Goal: Task Accomplishment & Management: Manage account settings

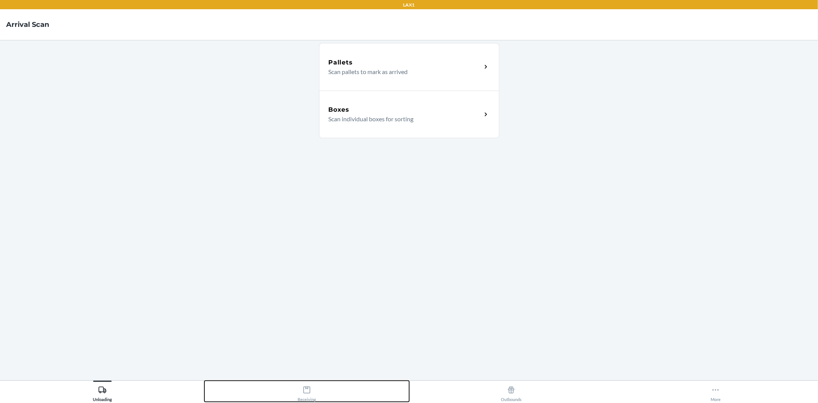
click at [311, 390] on icon at bounding box center [307, 390] width 8 height 8
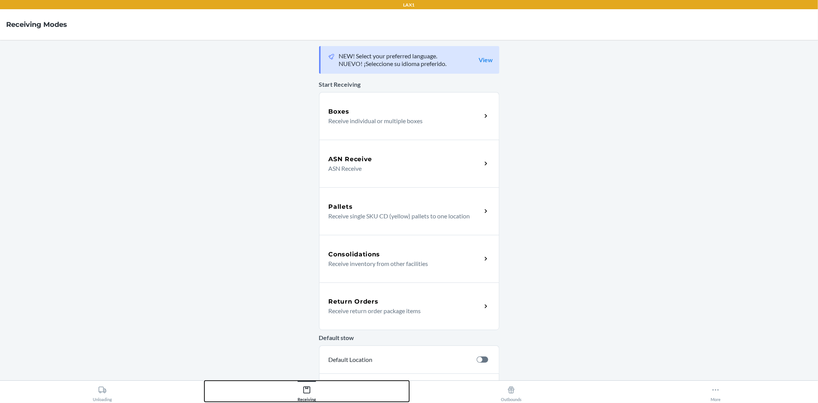
click at [311, 390] on icon at bounding box center [307, 390] width 8 height 8
click at [382, 293] on div "Return Orders Receive return order package items" at bounding box center [409, 306] width 180 height 48
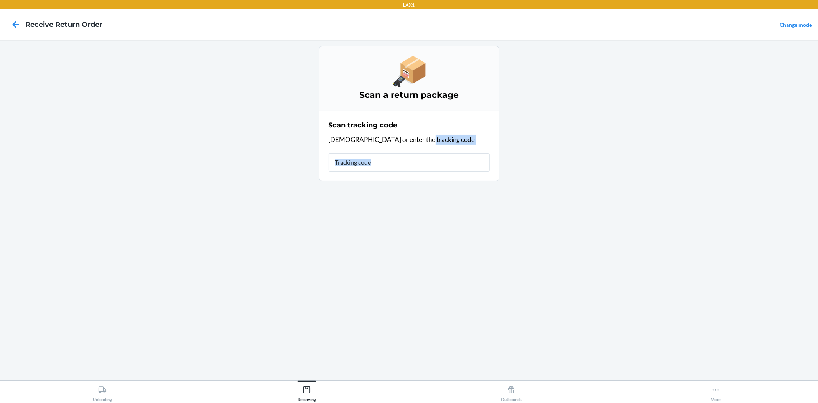
click at [382, 293] on div "Scan a return package Scan tracking code Scan or enter the tracking code" at bounding box center [409, 210] width 180 height 328
type input "42092408943463610602"
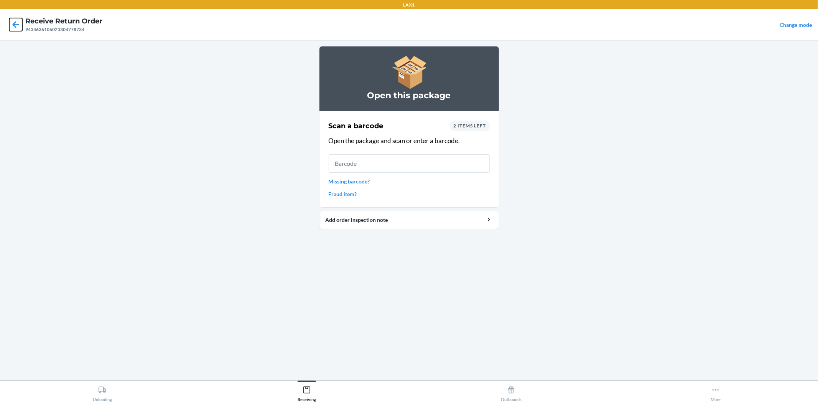
click at [13, 25] on icon at bounding box center [15, 24] width 13 height 13
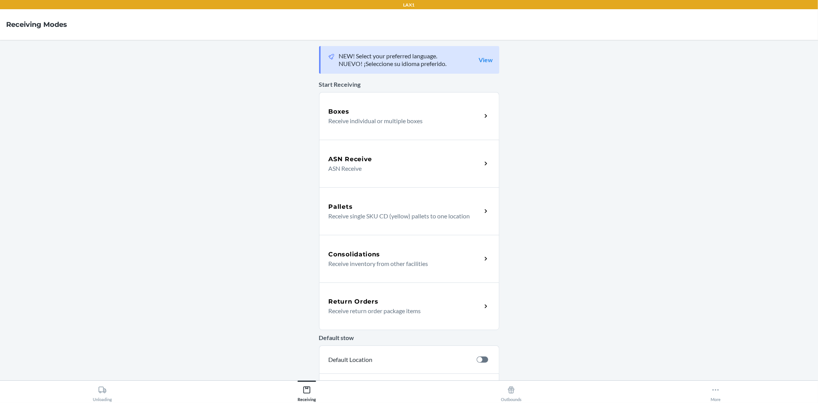
click at [455, 298] on div "Return Orders" at bounding box center [405, 301] width 153 height 9
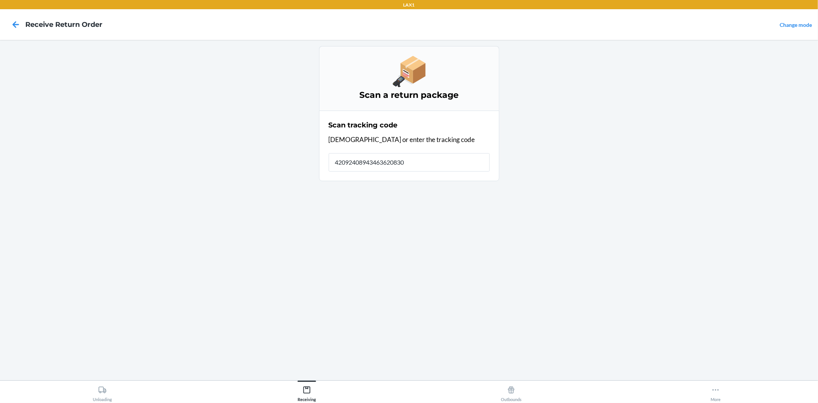
type input "420924089434636208303"
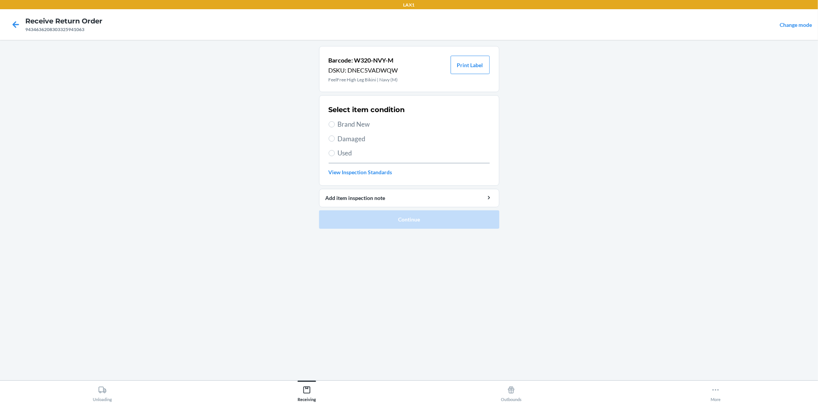
click at [359, 139] on span "Damaged" at bounding box center [414, 139] width 152 height 10
click at [335, 139] on input "Damaged" at bounding box center [332, 138] width 6 height 6
radio input "true"
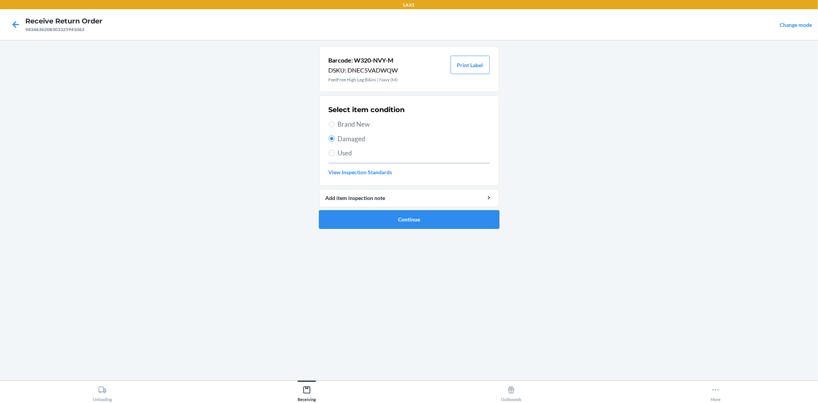
click at [404, 224] on button "Continue" at bounding box center [409, 219] width 180 height 18
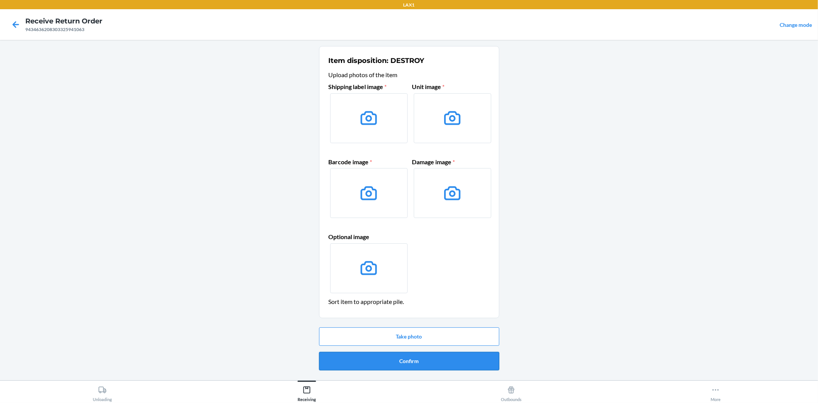
click at [415, 360] on button "Confirm" at bounding box center [409, 361] width 180 height 18
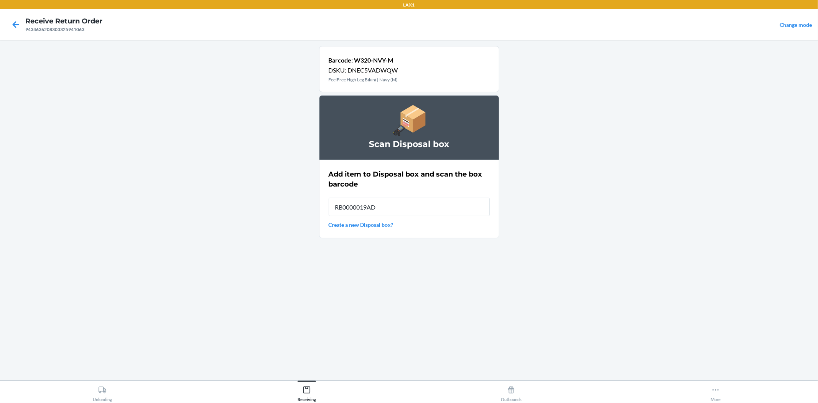
type input "RB0000019AD"
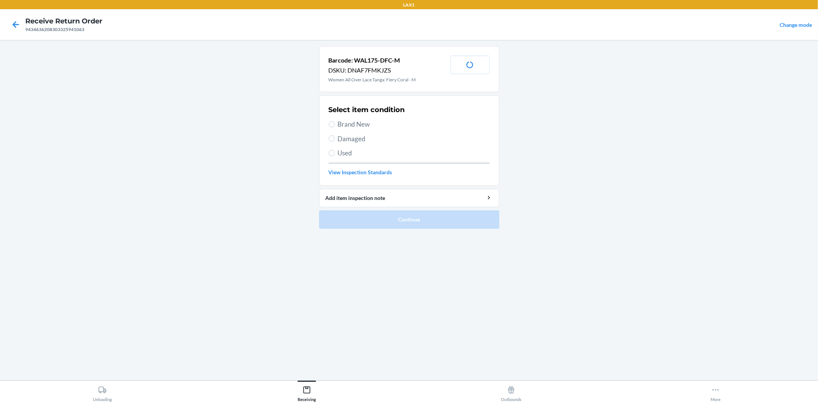
click at [358, 137] on span "Damaged" at bounding box center [414, 139] width 152 height 10
click at [335, 137] on input "Damaged" at bounding box center [332, 138] width 6 height 6
radio input "true"
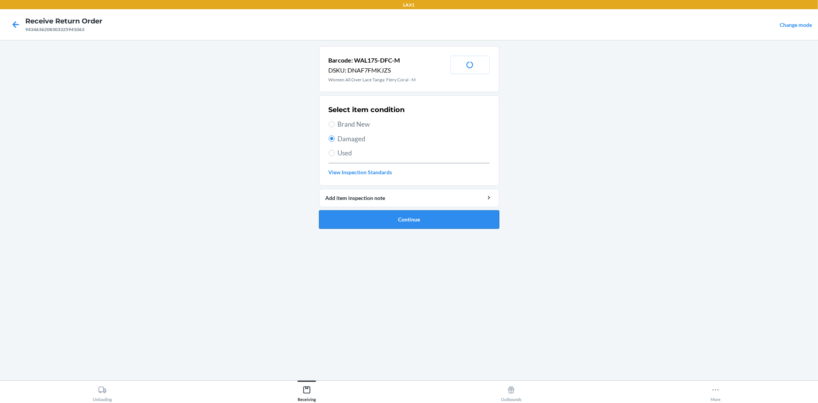
click at [448, 225] on button "Continue" at bounding box center [409, 219] width 180 height 18
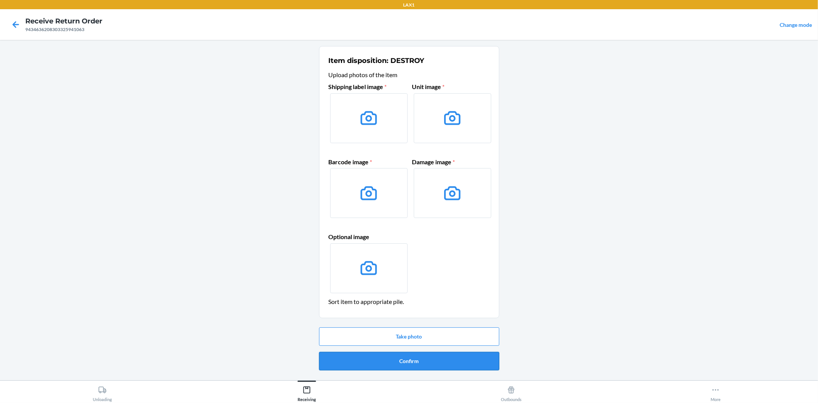
click at [366, 360] on button "Confirm" at bounding box center [409, 361] width 180 height 18
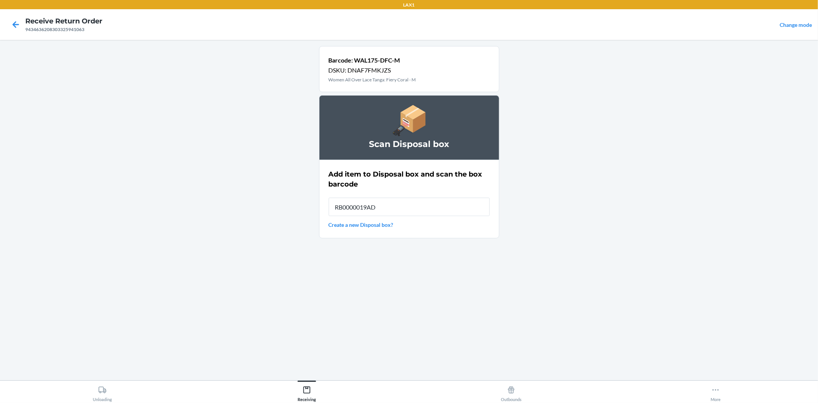
type input "RB0000019AD"
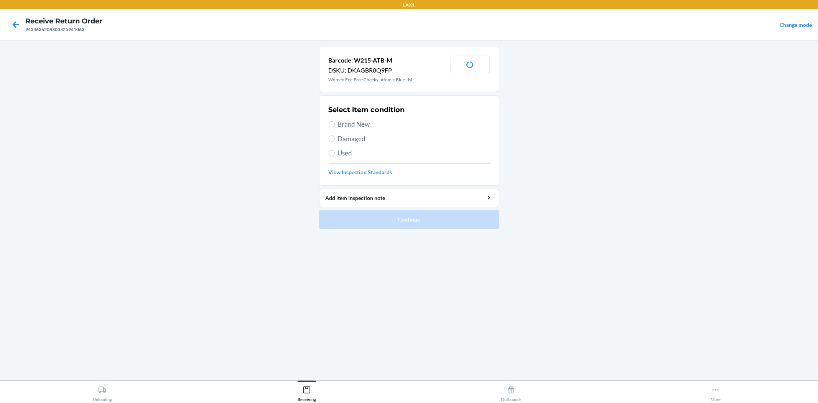
click at [340, 140] on span "Damaged" at bounding box center [414, 139] width 152 height 10
click at [335, 140] on input "Damaged" at bounding box center [332, 138] width 6 height 6
radio input "true"
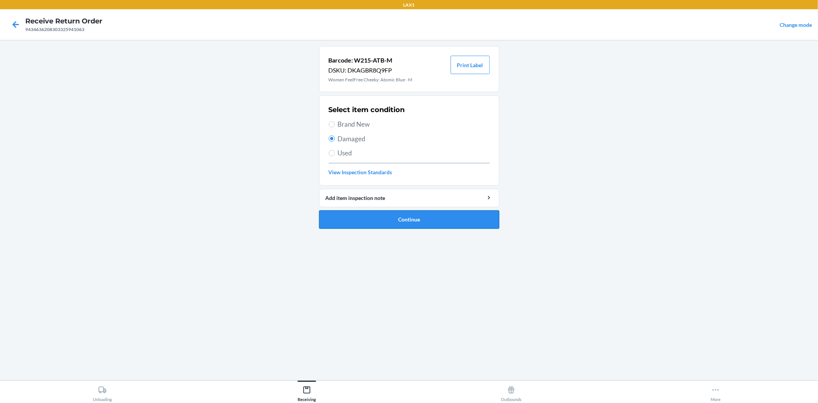
click at [401, 222] on button "Continue" at bounding box center [409, 219] width 180 height 18
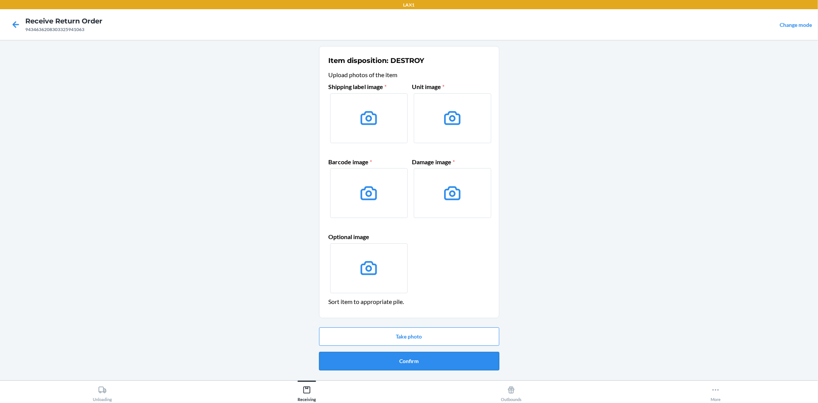
click at [426, 365] on button "Confirm" at bounding box center [409, 361] width 180 height 18
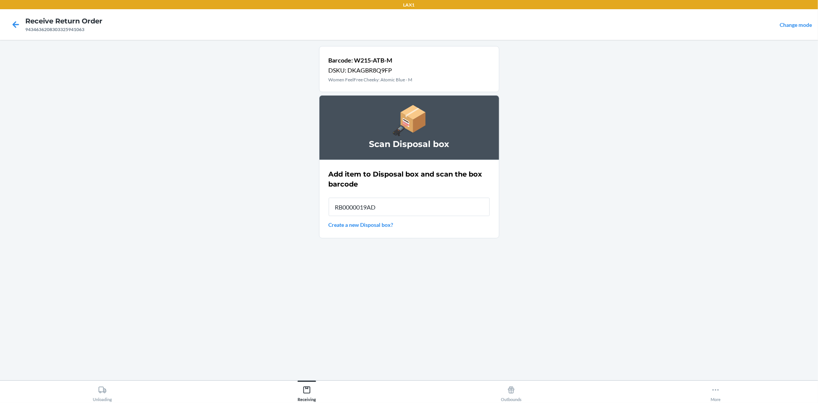
type input "RB0000019AD"
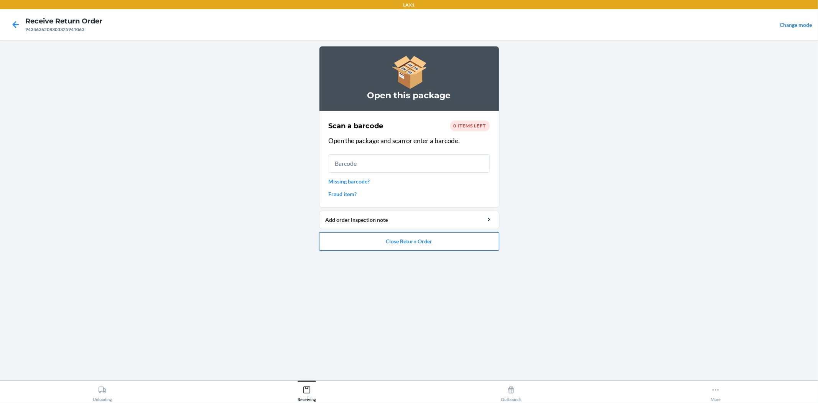
click at [421, 241] on button "Close Return Order" at bounding box center [409, 241] width 180 height 18
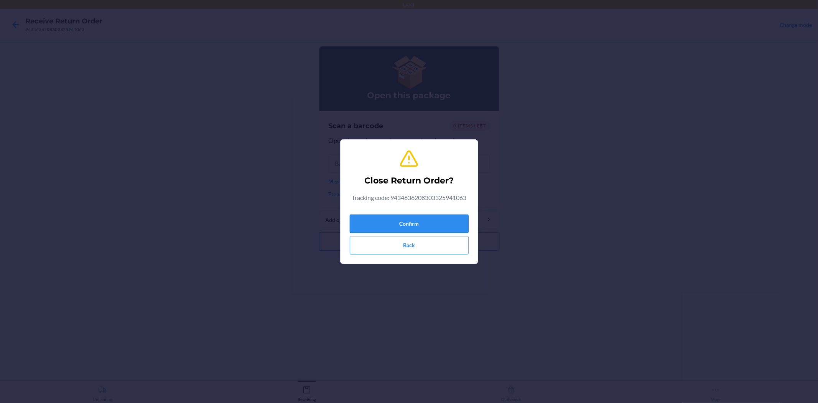
click at [408, 218] on button "Confirm" at bounding box center [409, 224] width 119 height 18
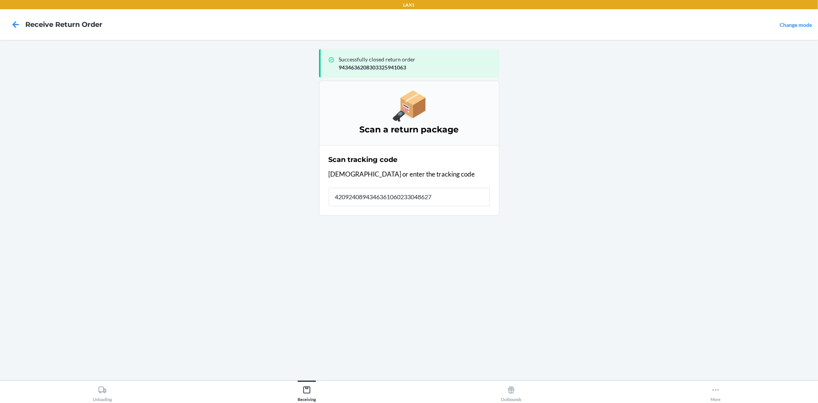
type input "42092408943463610602330486277"
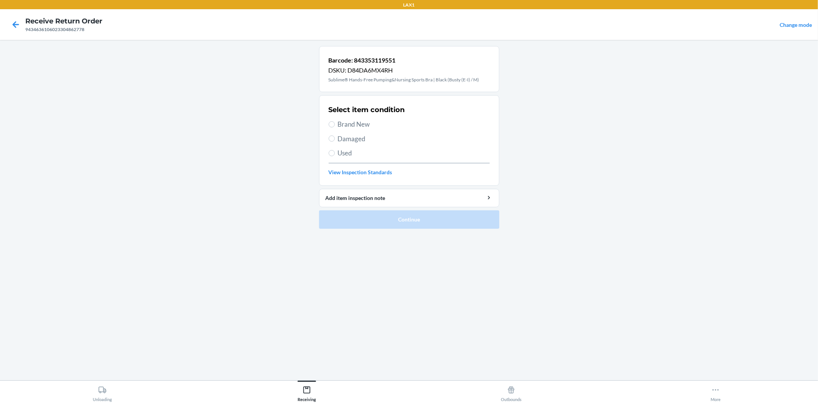
click at [351, 123] on span "Brand New" at bounding box center [414, 124] width 152 height 10
click at [335, 123] on input "Brand New" at bounding box center [332, 124] width 6 height 6
radio input "true"
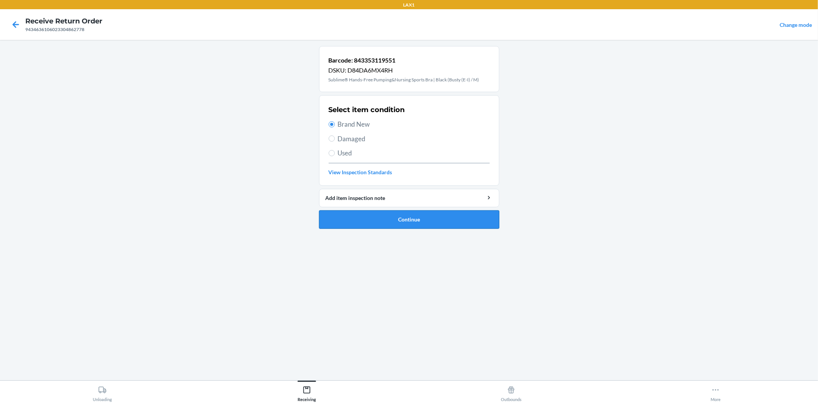
click at [397, 219] on button "Continue" at bounding box center [409, 219] width 180 height 18
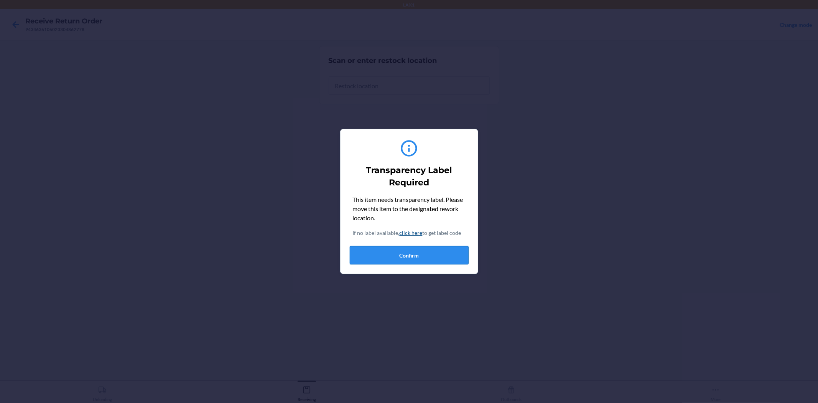
click at [418, 252] on button "Confirm" at bounding box center [409, 255] width 119 height 18
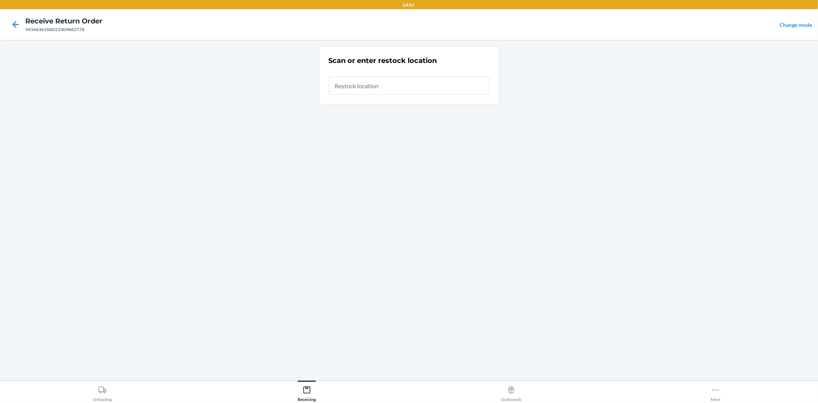
type input "RTCART032"
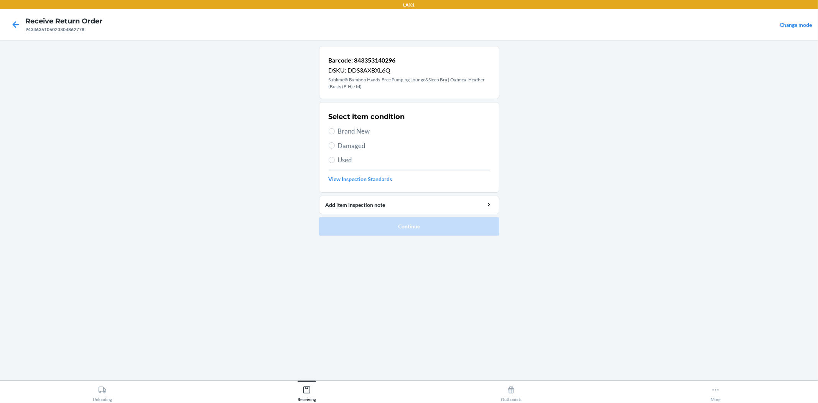
click at [366, 135] on span "Brand New" at bounding box center [414, 131] width 152 height 10
click at [335, 134] on input "Brand New" at bounding box center [332, 131] width 6 height 6
radio input "true"
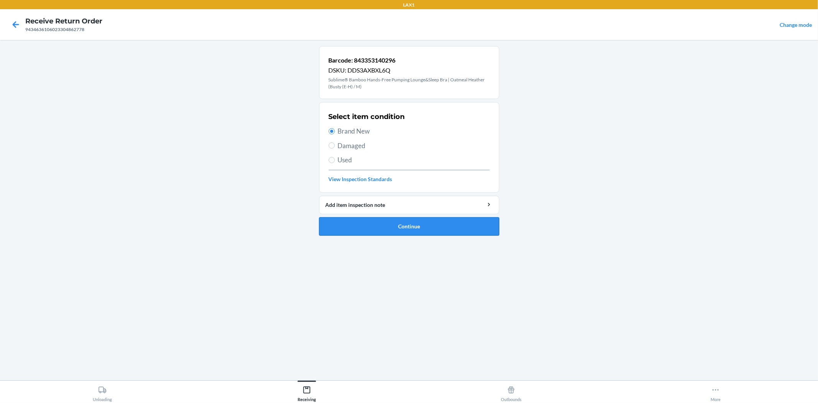
click at [399, 230] on button "Continue" at bounding box center [409, 226] width 180 height 18
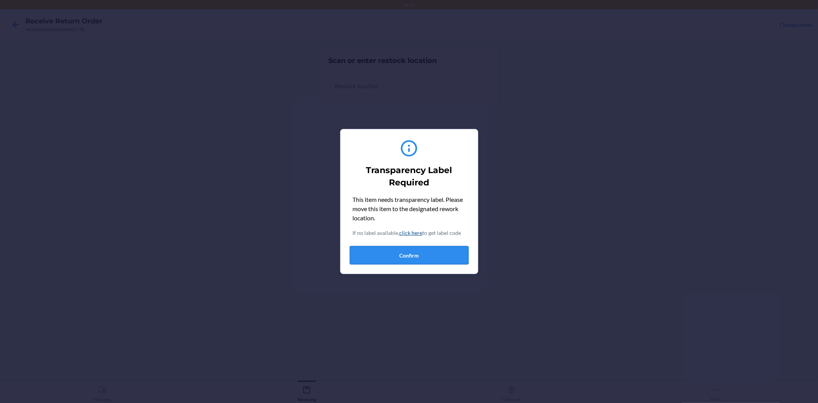
click at [410, 254] on button "Confirm" at bounding box center [409, 255] width 119 height 18
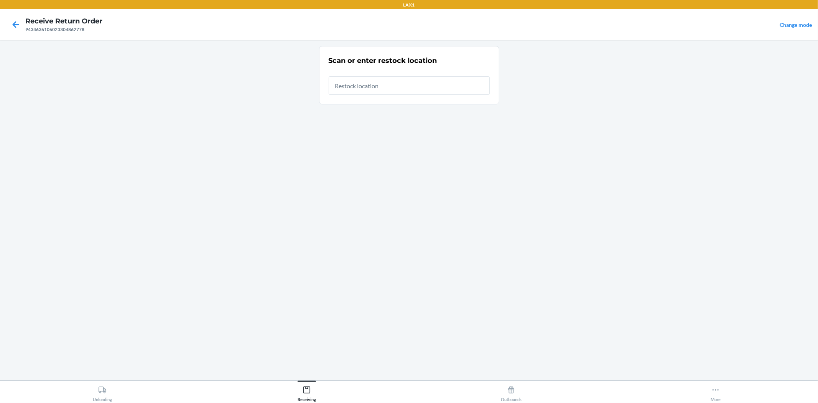
type input "RTCART032"
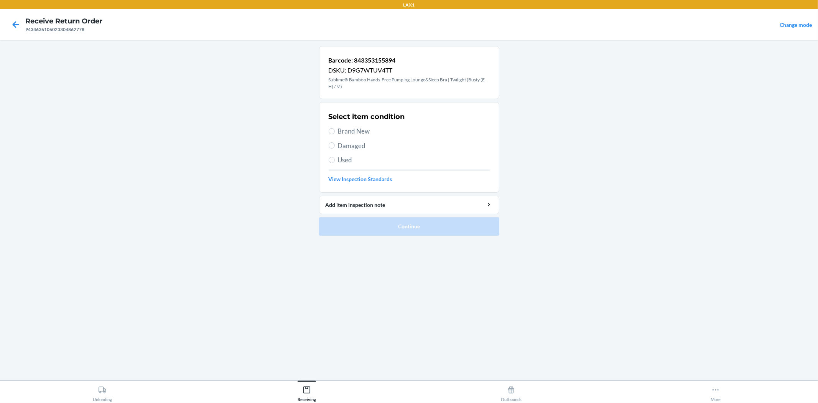
click at [350, 147] on span "Damaged" at bounding box center [414, 146] width 152 height 10
click at [335, 147] on input "Damaged" at bounding box center [332, 145] width 6 height 6
radio input "true"
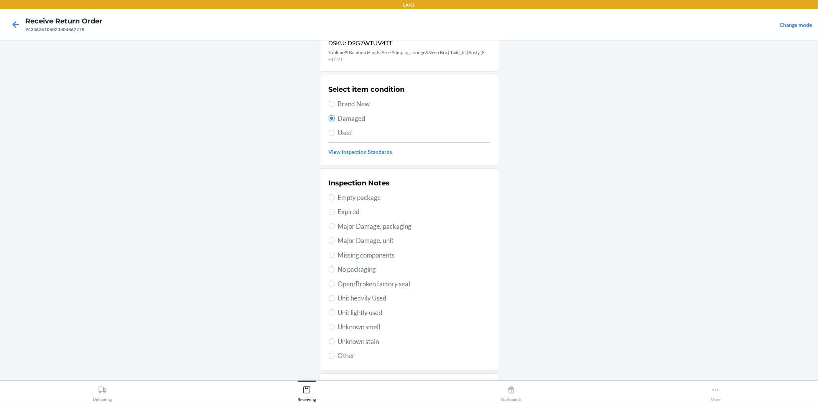
scroll to position [43, 0]
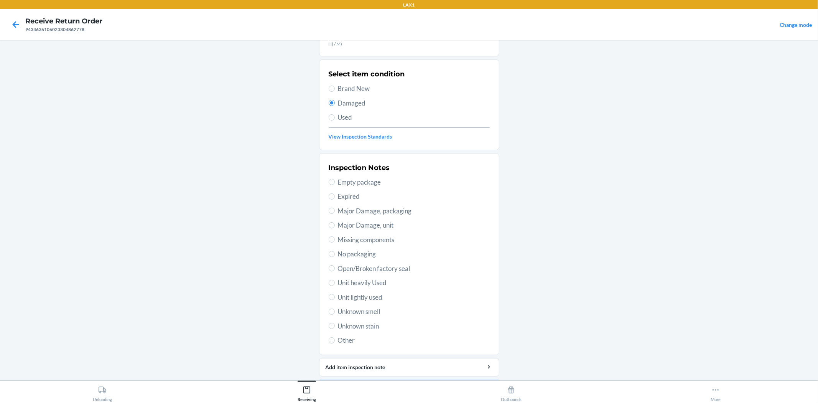
click at [362, 294] on span "Unit lightly used" at bounding box center [414, 297] width 152 height 10
click at [335, 294] on input "Unit lightly used" at bounding box center [332, 297] width 6 height 6
radio input "true"
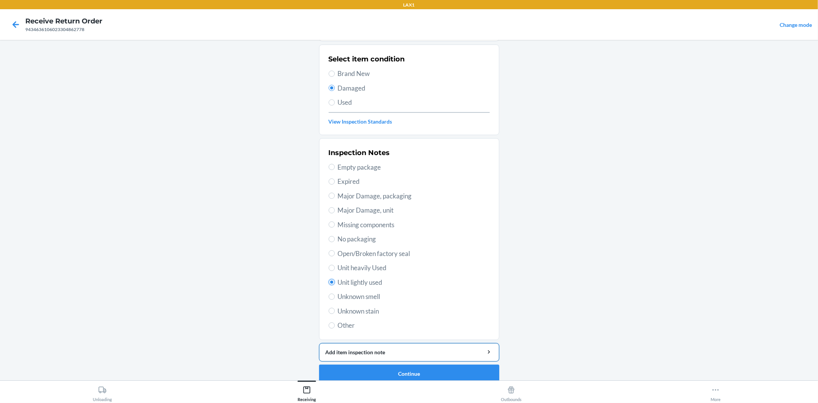
scroll to position [66, 0]
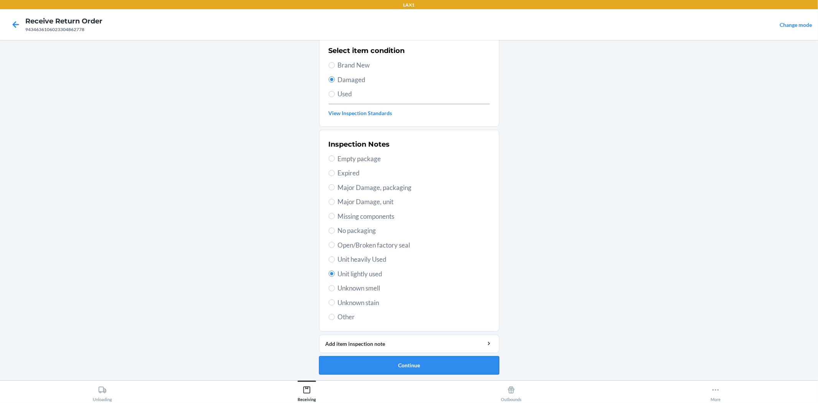
click at [411, 365] on button "Continue" at bounding box center [409, 365] width 180 height 18
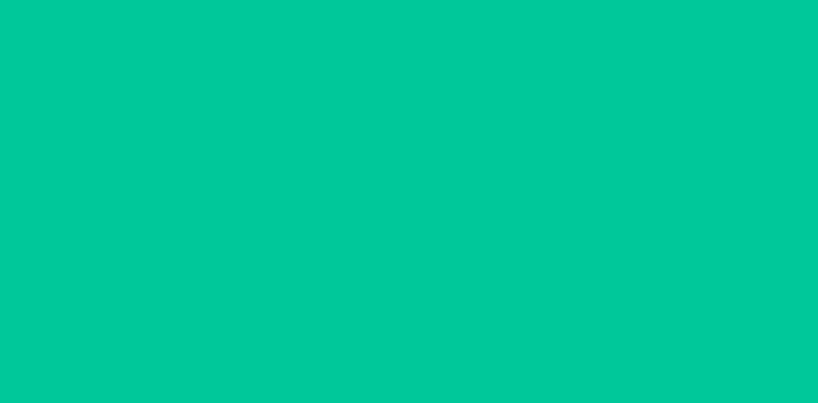
scroll to position [0, 0]
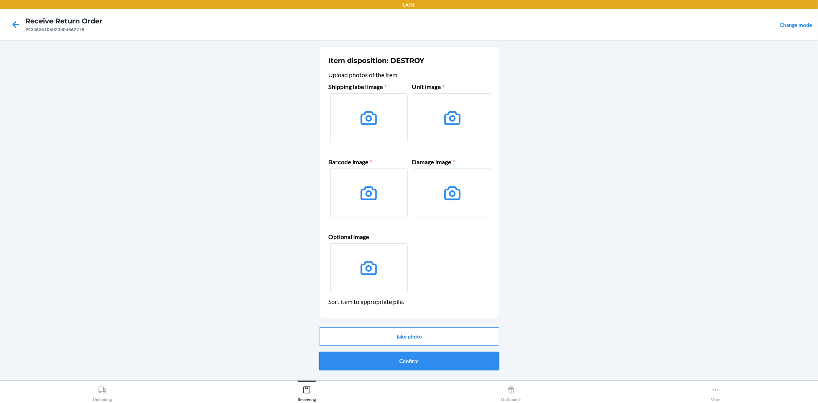
click at [409, 361] on button "Confirm" at bounding box center [409, 361] width 180 height 18
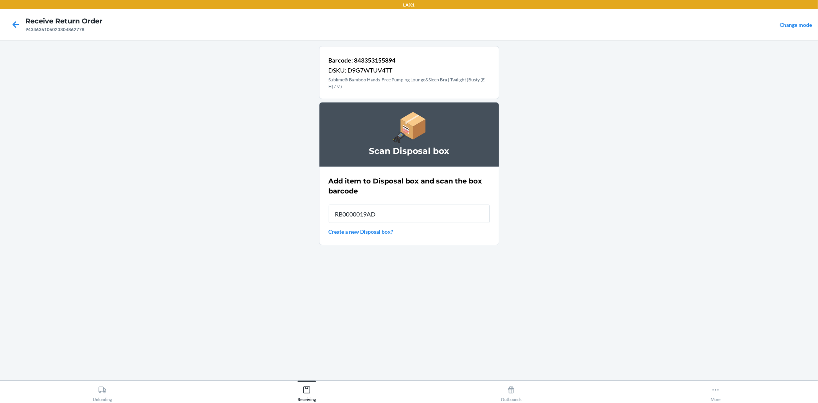
type input "RB0000019AD"
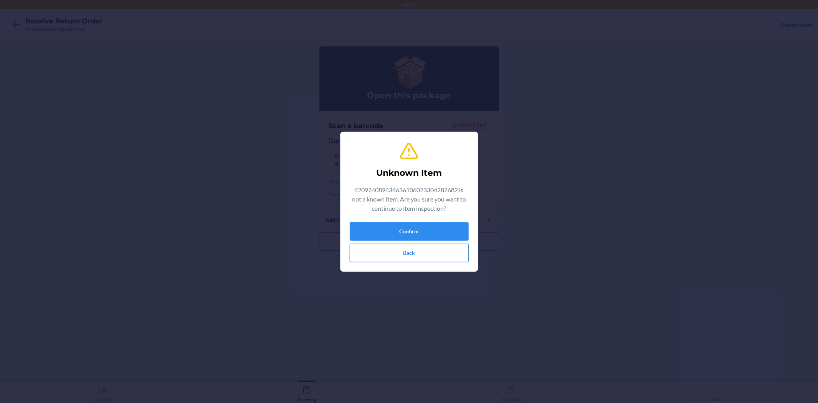
click at [405, 257] on button "Back" at bounding box center [409, 253] width 119 height 18
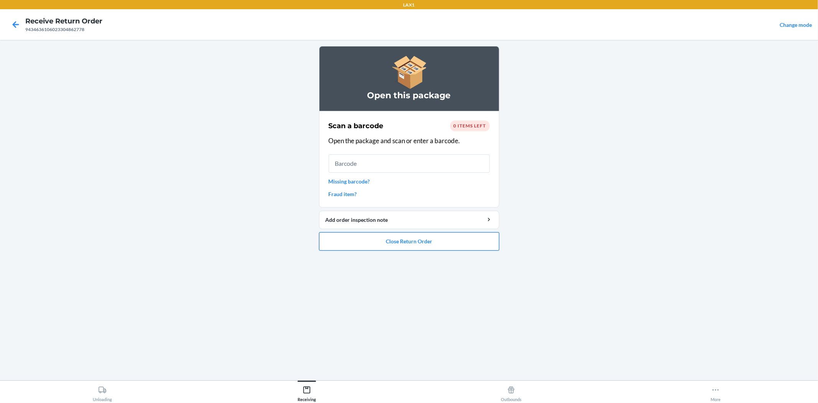
click at [396, 238] on button "Close Return Order" at bounding box center [409, 241] width 180 height 18
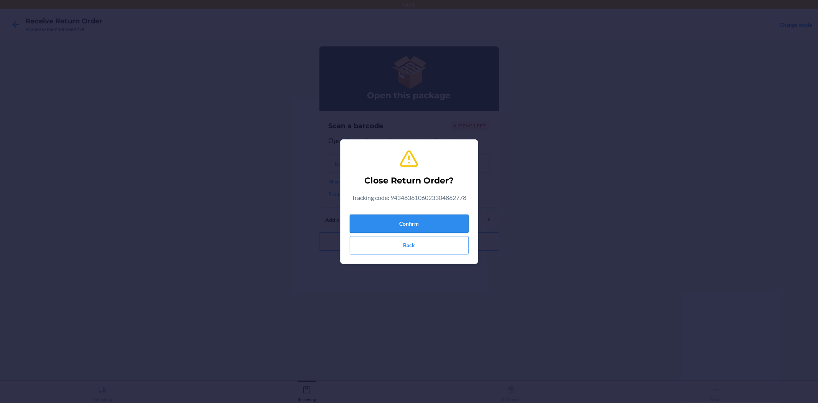
click at [409, 223] on button "Confirm" at bounding box center [409, 224] width 119 height 18
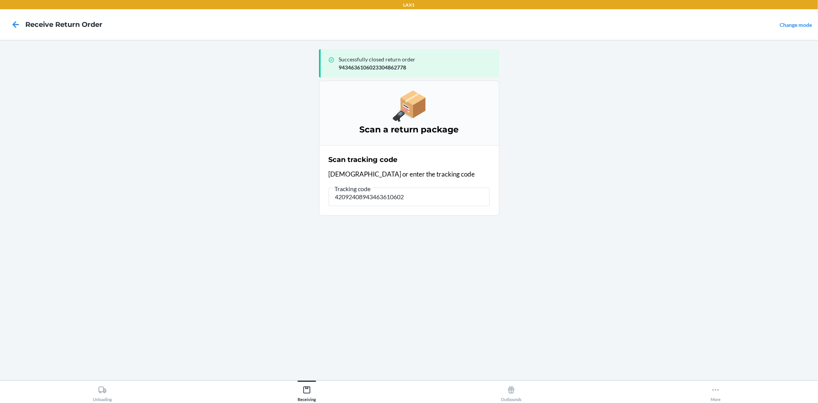
type input "420924089434636106023"
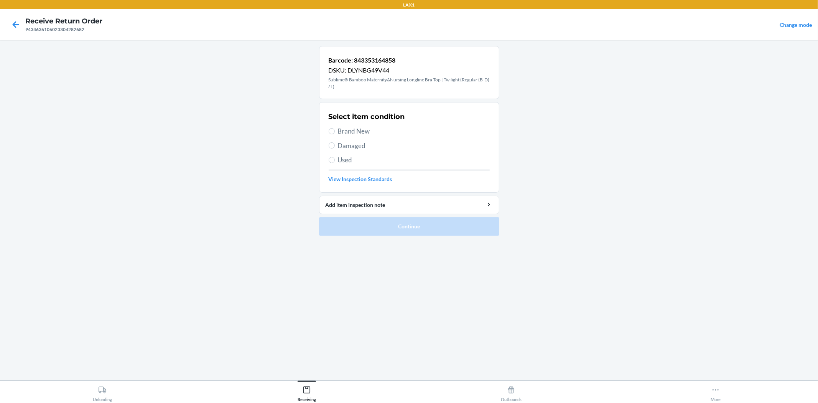
click at [346, 129] on span "Brand New" at bounding box center [414, 131] width 152 height 10
click at [335, 129] on input "Brand New" at bounding box center [332, 131] width 6 height 6
radio input "true"
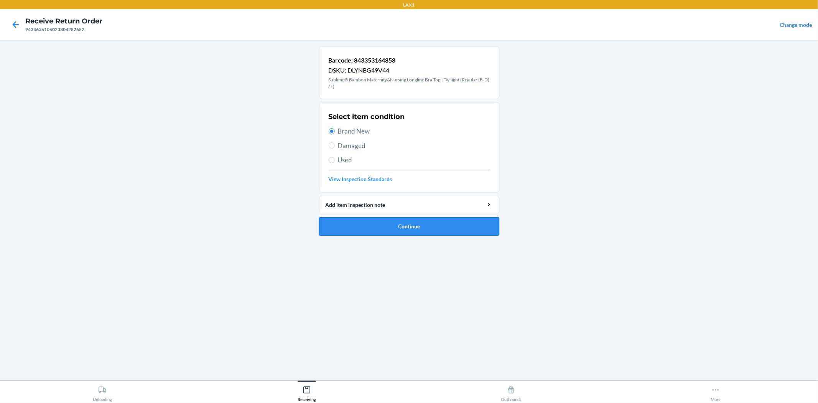
click at [381, 227] on button "Continue" at bounding box center [409, 226] width 180 height 18
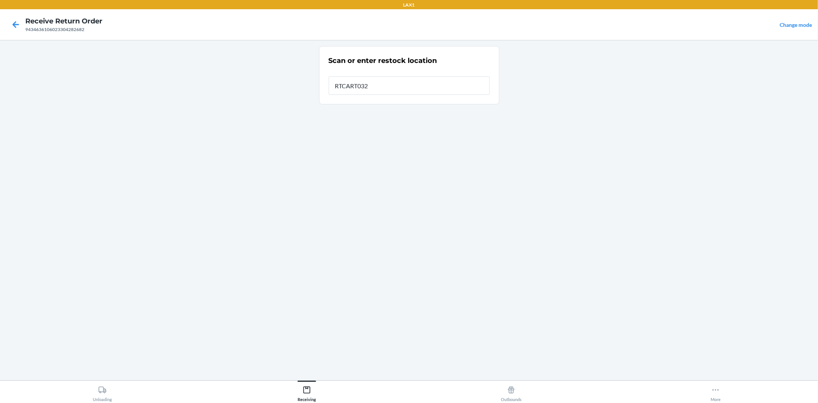
type input "RTCART032"
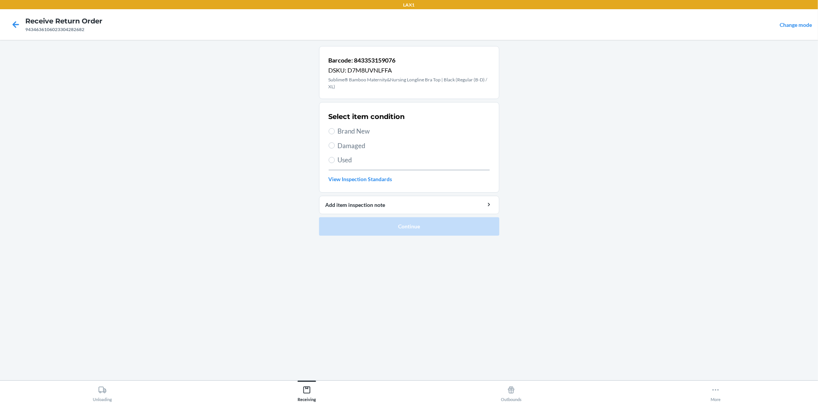
click at [359, 131] on span "Brand New" at bounding box center [414, 131] width 152 height 10
click at [335, 131] on input "Brand New" at bounding box center [332, 131] width 6 height 6
radio input "true"
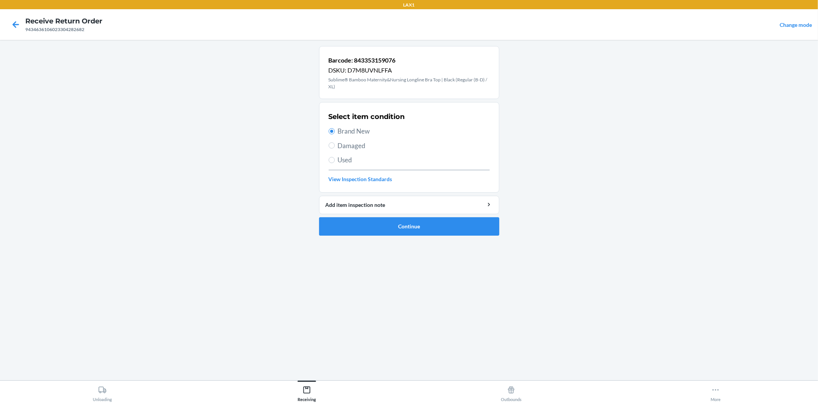
click at [404, 237] on ol "Barcode: 843353159076 DSKU: D7M8UVNLFFA Sublime® Bamboo Maternity&Nursing Longl…" at bounding box center [409, 144] width 180 height 196
click at [403, 227] on button "Continue" at bounding box center [409, 226] width 180 height 18
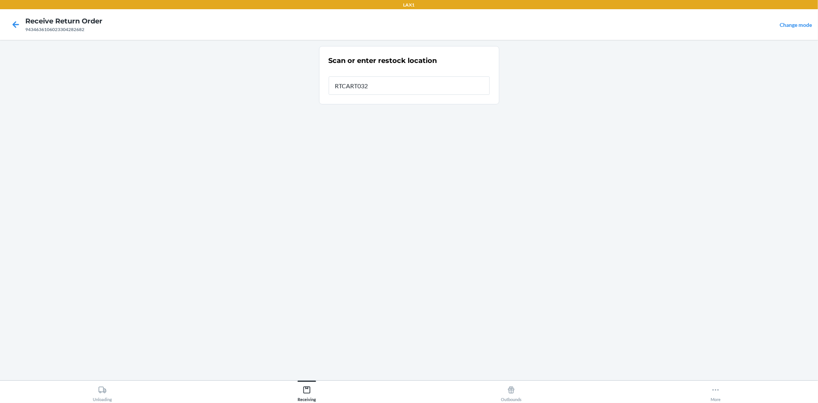
type input "RTCART032"
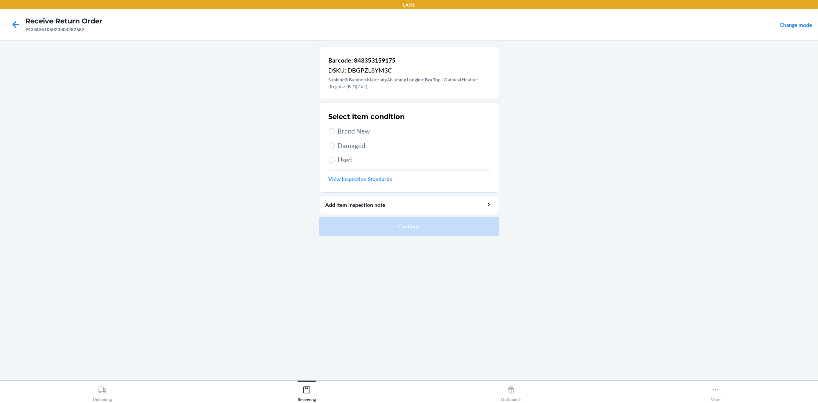
click at [351, 131] on span "Brand New" at bounding box center [414, 131] width 152 height 10
click at [335, 131] on input "Brand New" at bounding box center [332, 131] width 6 height 6
radio input "true"
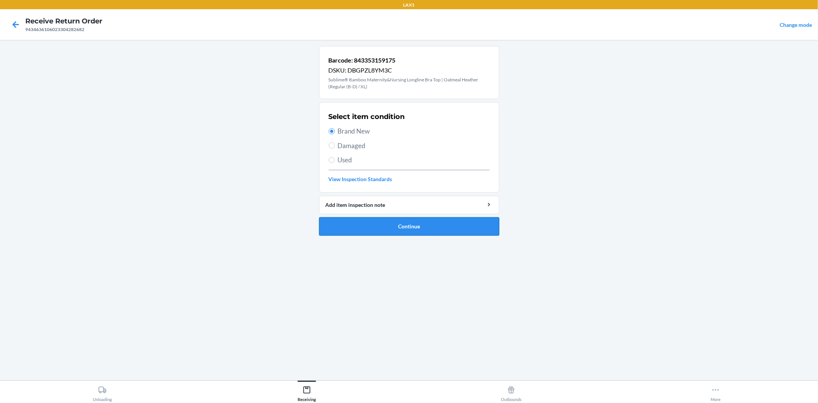
click at [415, 227] on button "Continue" at bounding box center [409, 226] width 180 height 18
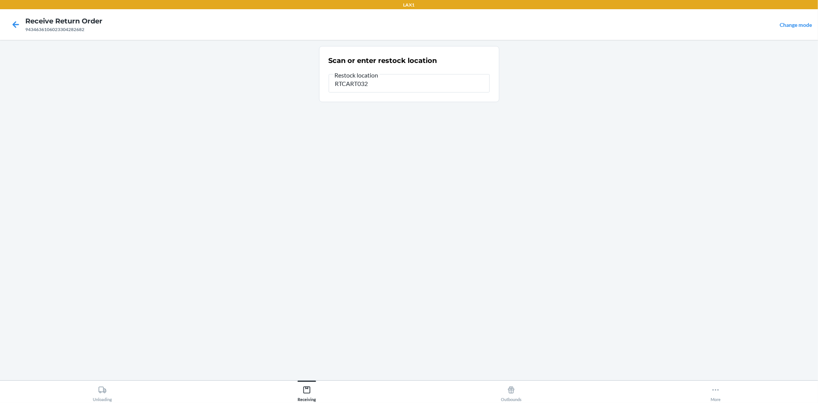
type input "RTCART032"
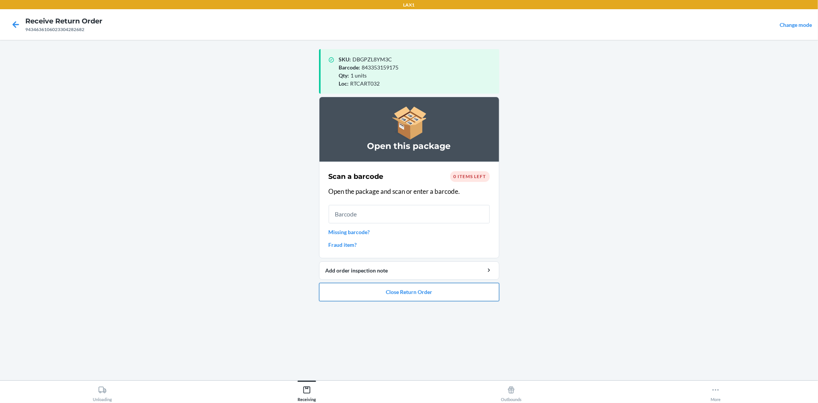
click at [425, 297] on button "Close Return Order" at bounding box center [409, 292] width 180 height 18
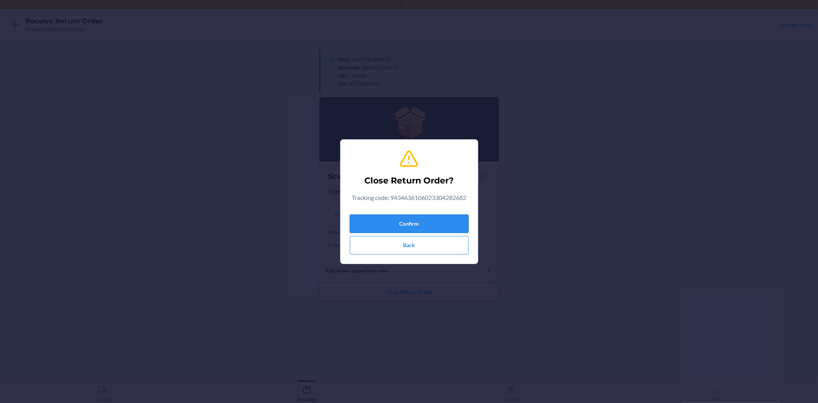
click at [417, 221] on button "Confirm" at bounding box center [409, 224] width 119 height 18
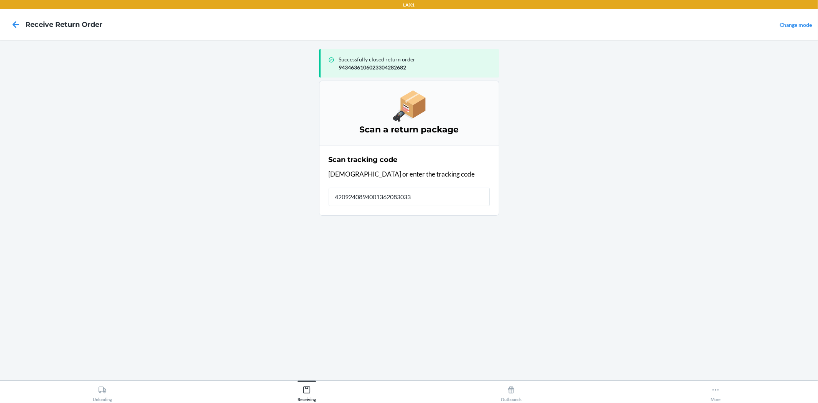
type input "42092408940013620830337"
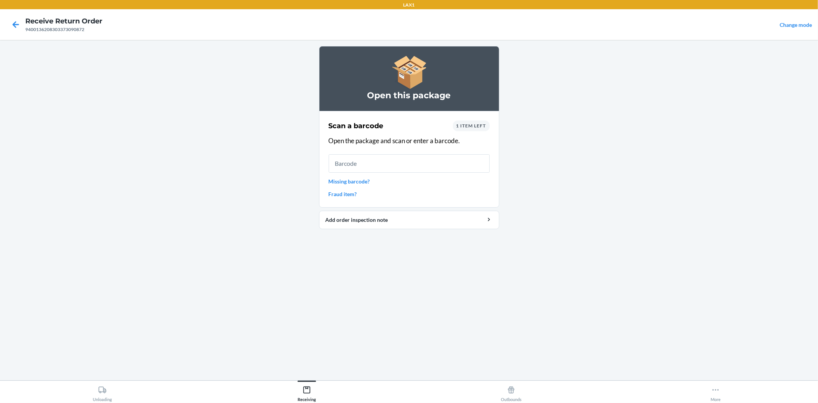
click at [363, 182] on link "Missing barcode?" at bounding box center [409, 181] width 161 height 8
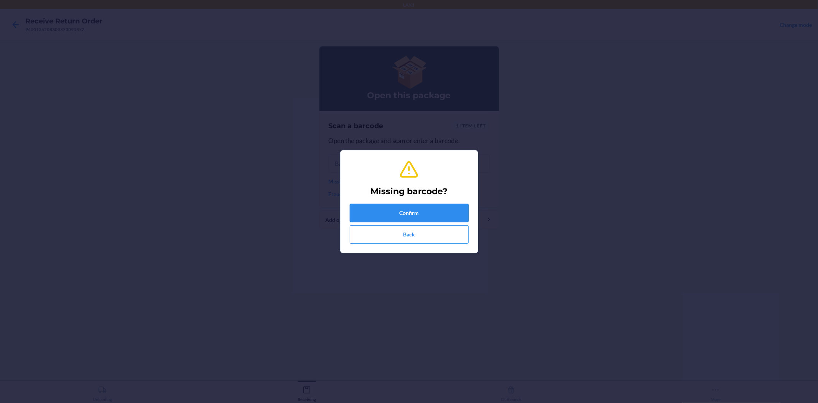
click at [414, 212] on button "Confirm" at bounding box center [409, 213] width 119 height 18
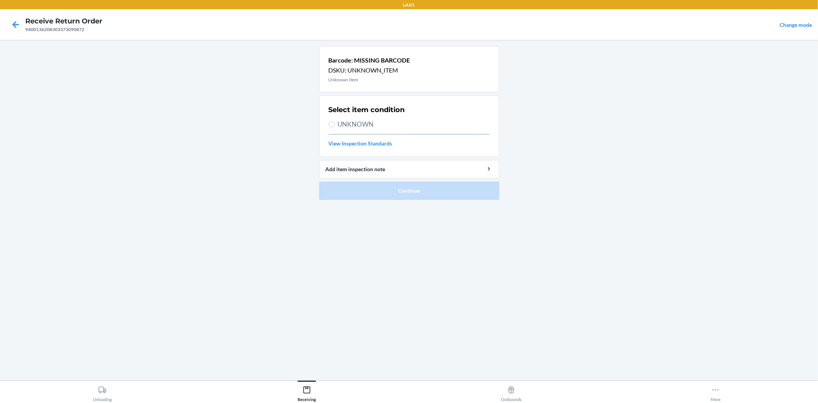
click at [358, 122] on span "UNKNOWN" at bounding box center [414, 124] width 152 height 10
click at [335, 122] on input "UNKNOWN" at bounding box center [332, 124] width 6 height 6
radio input "true"
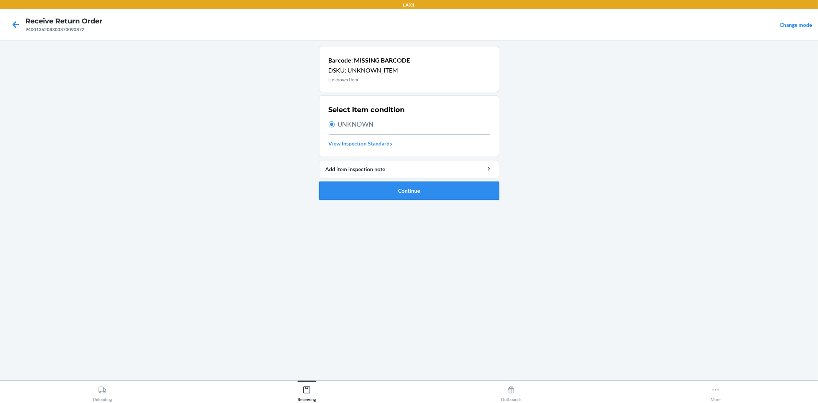
click at [398, 188] on button "Continue" at bounding box center [409, 191] width 180 height 18
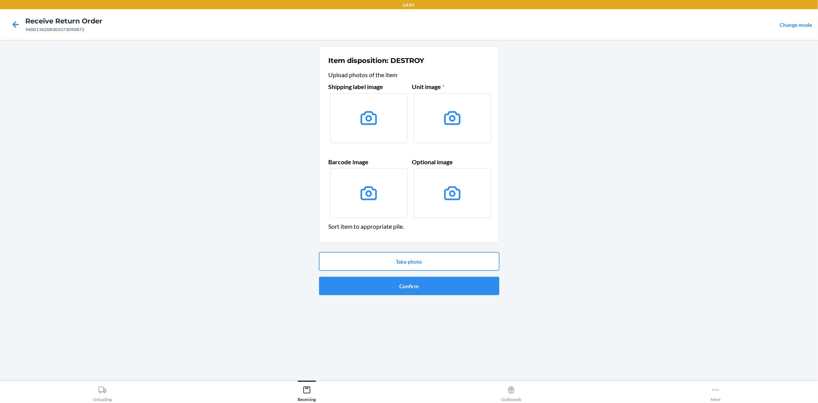
click at [423, 262] on button "Take photo" at bounding box center [409, 261] width 180 height 18
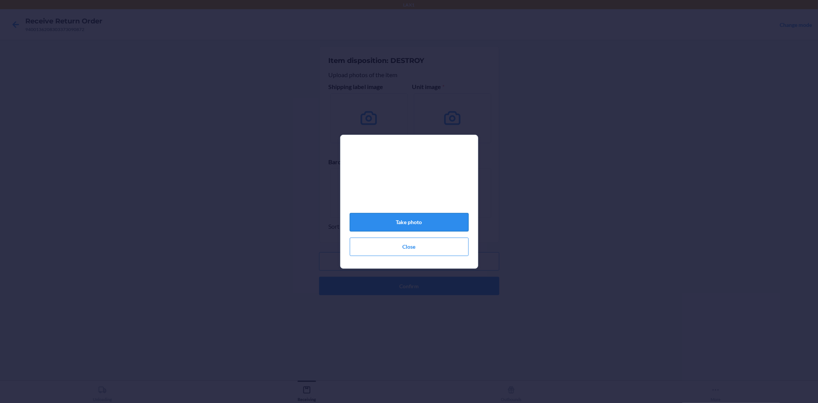
click at [405, 223] on button "Take photo" at bounding box center [409, 222] width 119 height 18
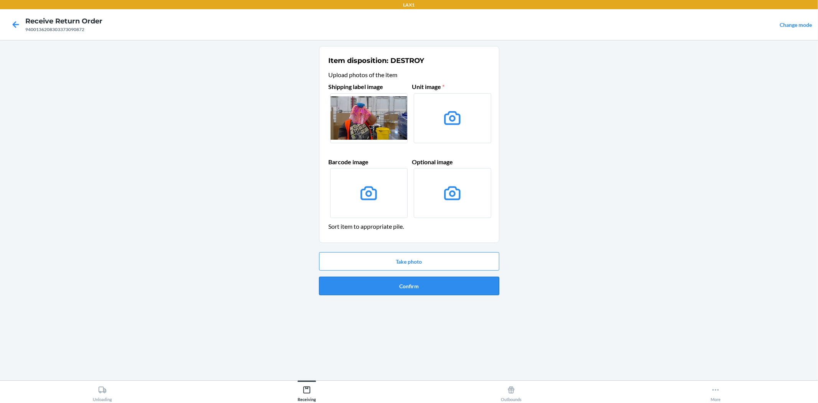
click at [417, 282] on button "Confirm" at bounding box center [409, 286] width 180 height 18
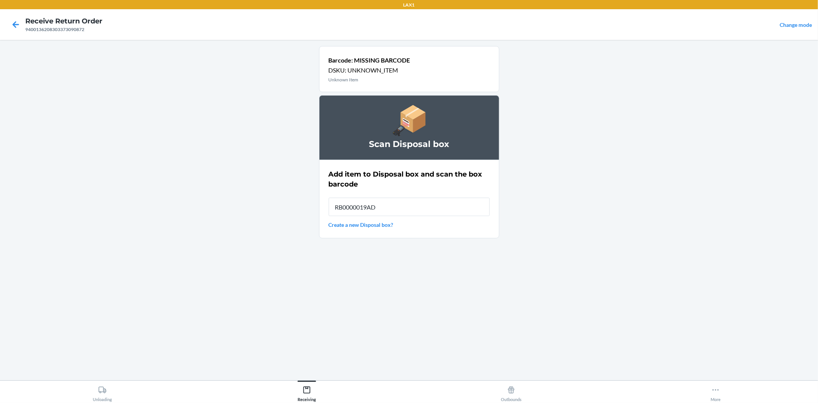
type input "RB0000019AD"
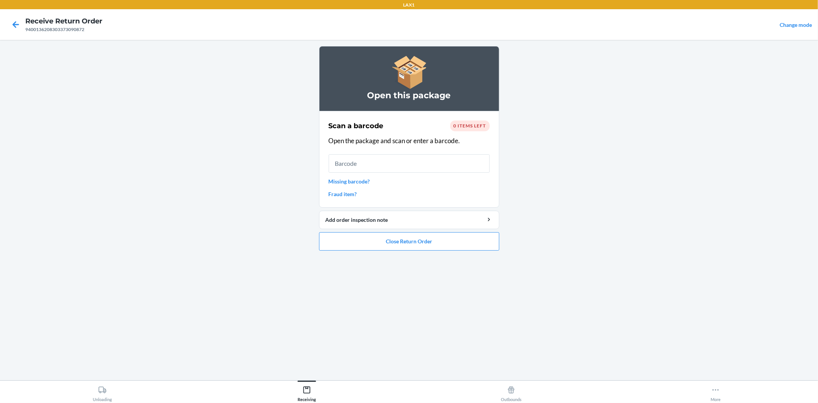
click at [329, 182] on link "Missing barcode?" at bounding box center [409, 181] width 161 height 8
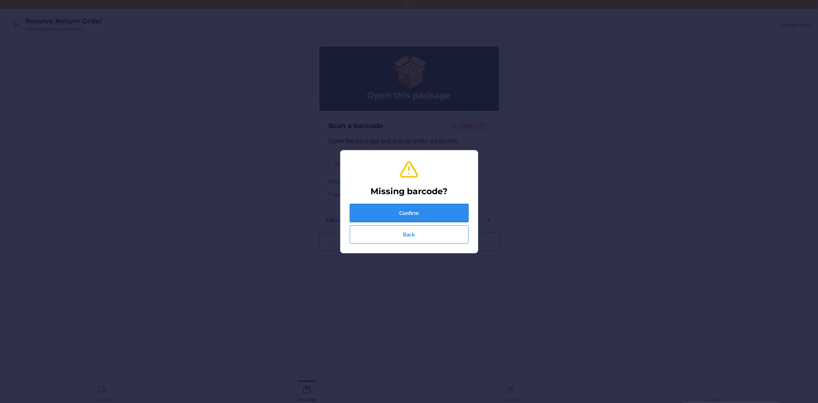
click at [418, 211] on button "Confirm" at bounding box center [409, 213] width 119 height 18
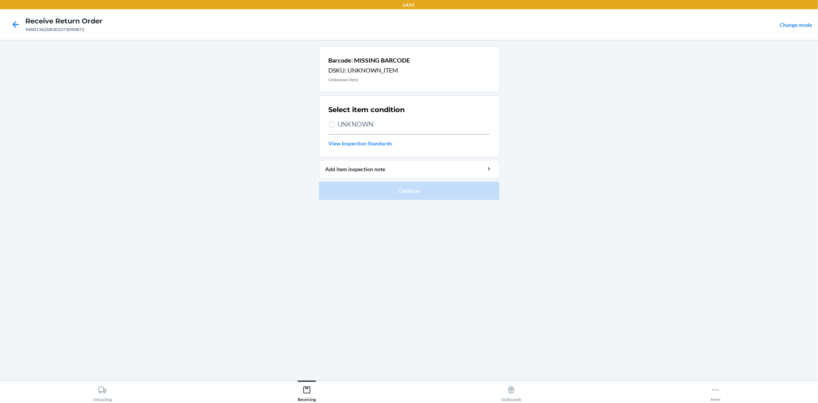
click at [350, 119] on div "Select item condition UNKNOWN View Inspection Standards" at bounding box center [409, 125] width 161 height 47
click at [355, 127] on span "UNKNOWN" at bounding box center [414, 124] width 152 height 10
click at [335, 127] on input "UNKNOWN" at bounding box center [332, 124] width 6 height 6
radio input "true"
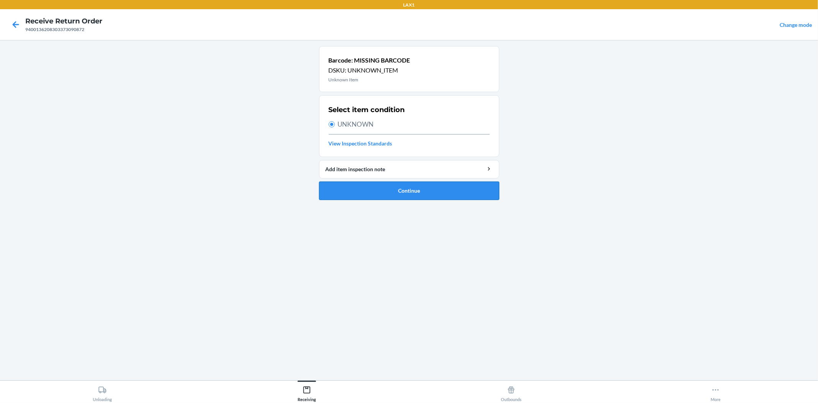
click at [411, 191] on button "Continue" at bounding box center [409, 191] width 180 height 18
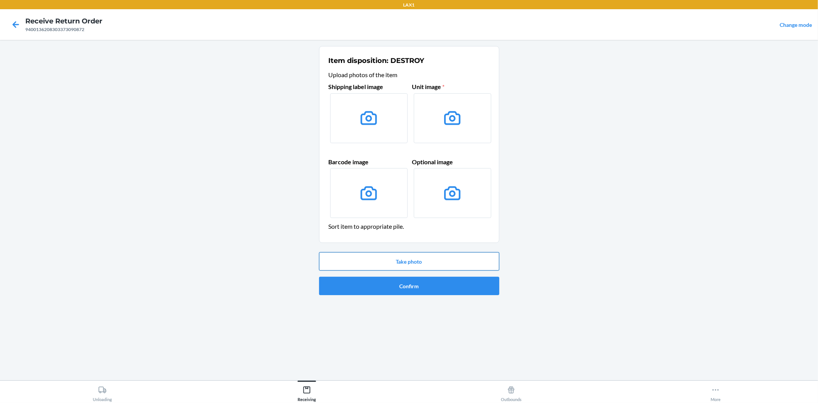
click at [412, 261] on button "Take photo" at bounding box center [409, 261] width 180 height 18
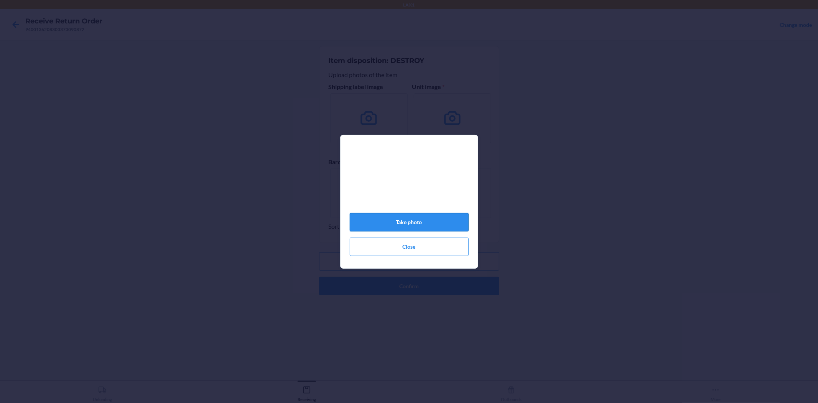
click at [403, 223] on button "Take photo" at bounding box center [409, 222] width 119 height 18
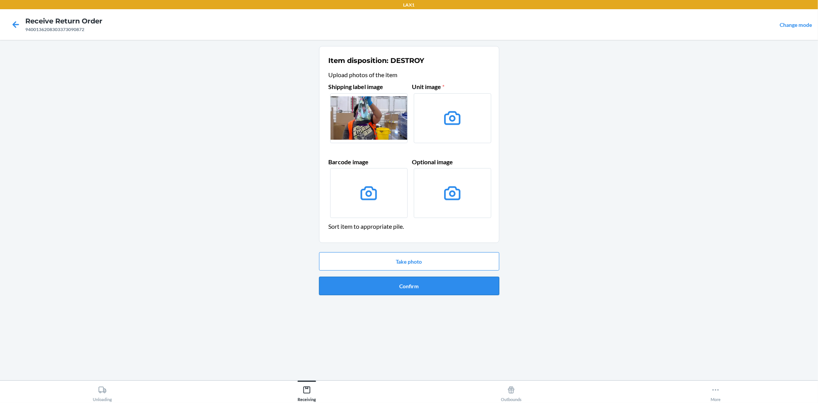
click at [414, 285] on button "Confirm" at bounding box center [409, 286] width 180 height 18
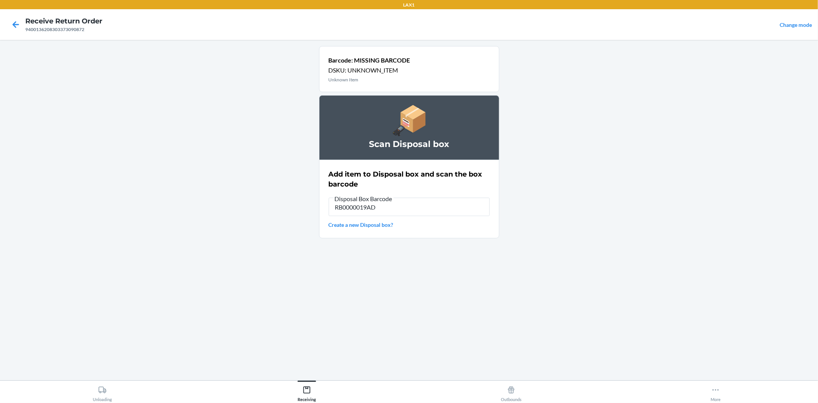
type input "RB0000019AD"
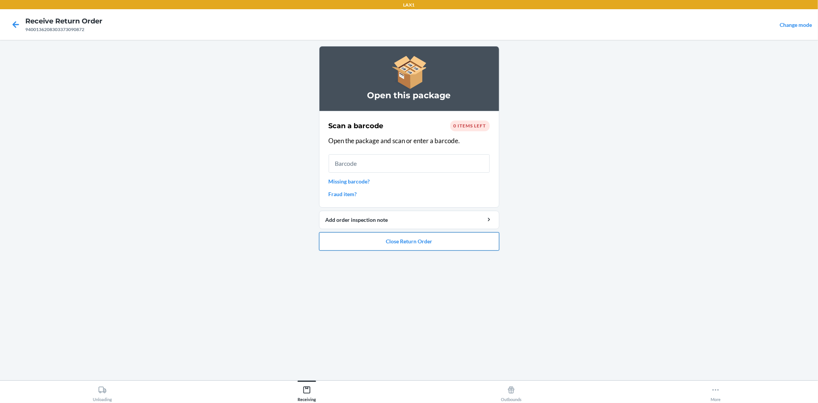
click at [397, 241] on button "Close Return Order" at bounding box center [409, 241] width 180 height 18
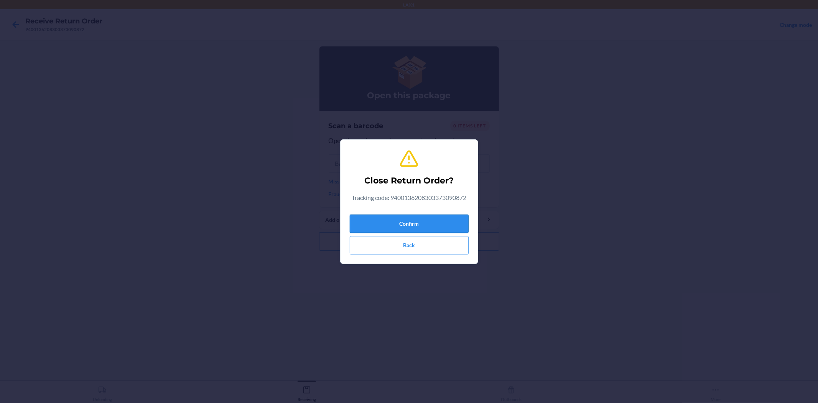
click at [404, 218] on button "Confirm" at bounding box center [409, 224] width 119 height 18
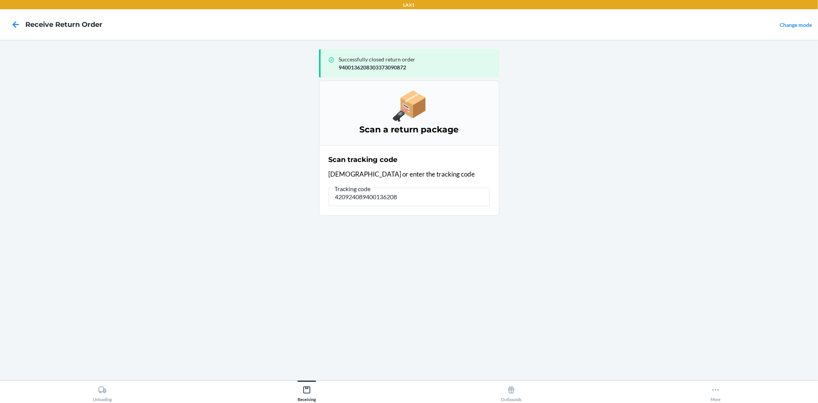
type input "4209240894001362083"
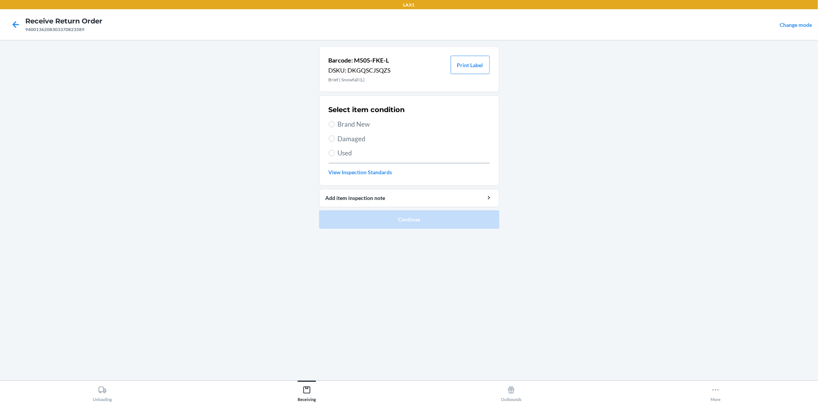
click at [353, 120] on span "Brand New" at bounding box center [414, 124] width 152 height 10
click at [335, 121] on input "Brand New" at bounding box center [332, 124] width 6 height 6
radio input "true"
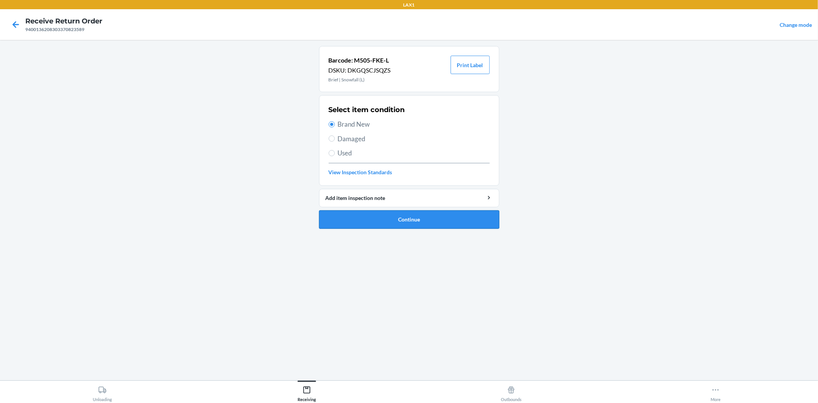
click at [398, 216] on button "Continue" at bounding box center [409, 219] width 180 height 18
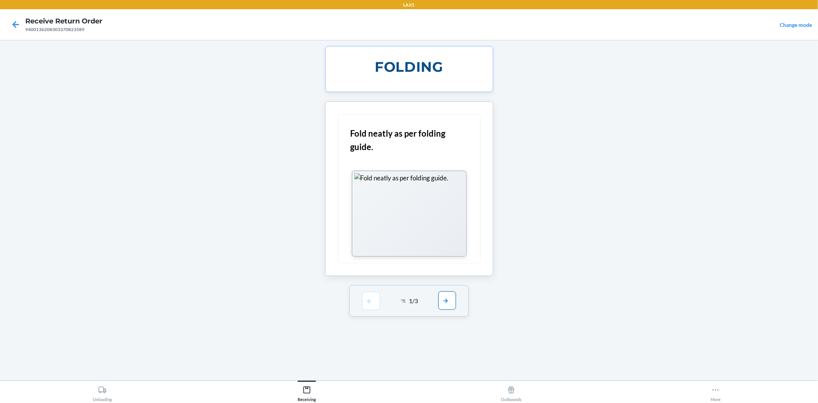
click at [442, 302] on button "button" at bounding box center [448, 300] width 18 height 18
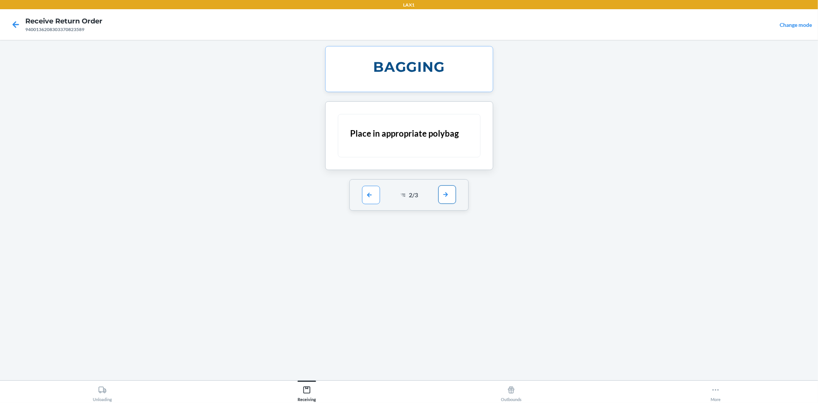
click at [444, 197] on button "button" at bounding box center [448, 194] width 18 height 18
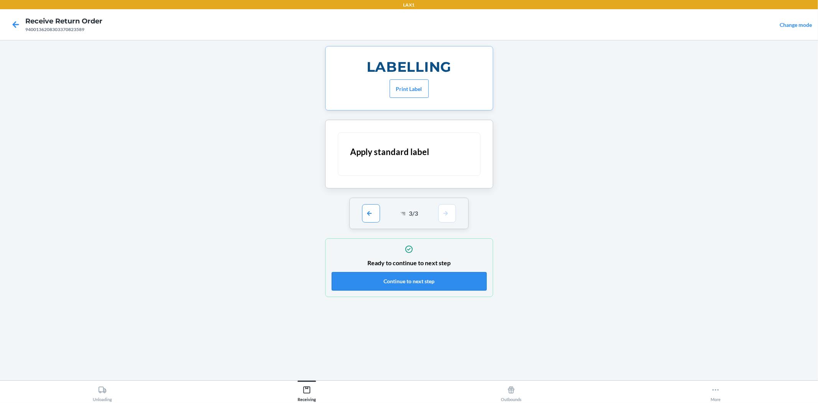
click at [412, 285] on button "Continue to next step" at bounding box center [409, 281] width 155 height 18
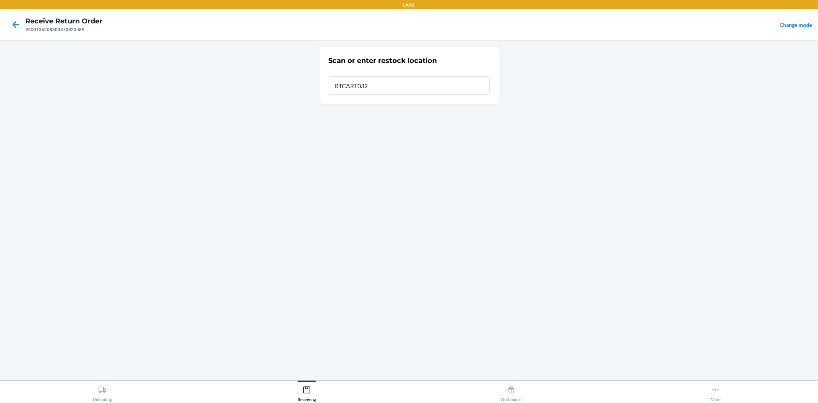
type input "RTCART032"
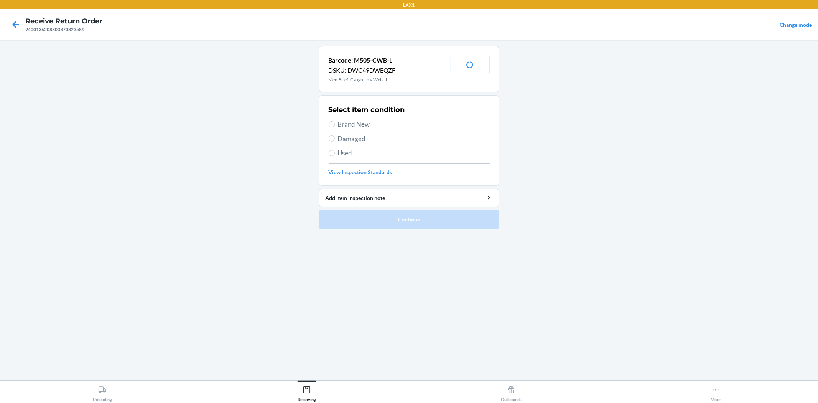
click at [360, 124] on span "Brand New" at bounding box center [414, 124] width 152 height 10
click at [335, 124] on input "Brand New" at bounding box center [332, 124] width 6 height 6
radio input "true"
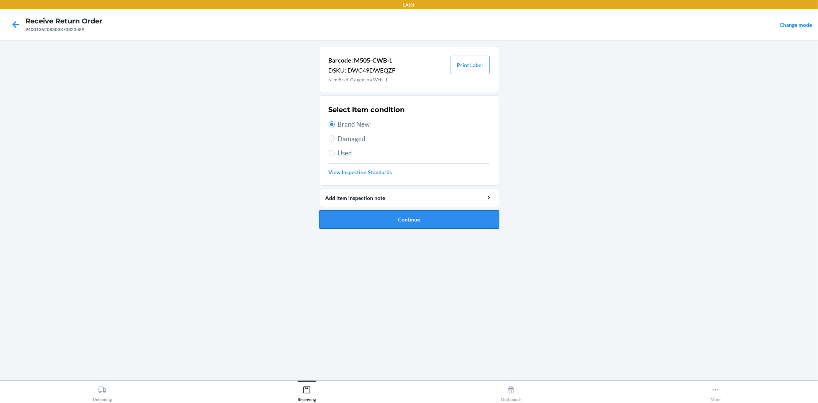
click at [416, 219] on button "Continue" at bounding box center [409, 219] width 180 height 18
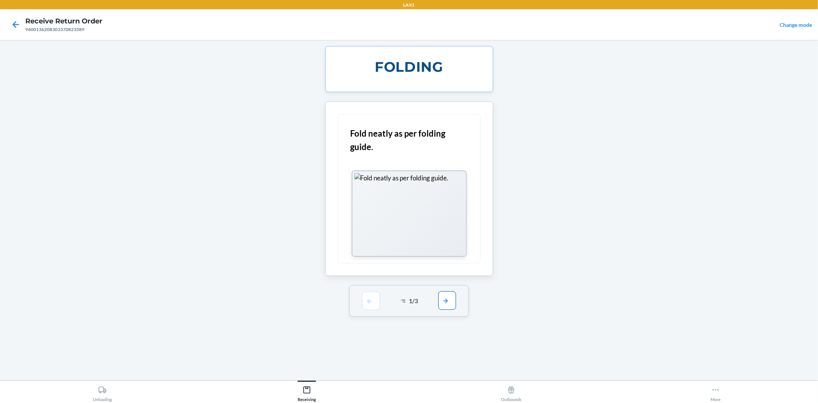
click at [444, 300] on button "button" at bounding box center [448, 300] width 18 height 18
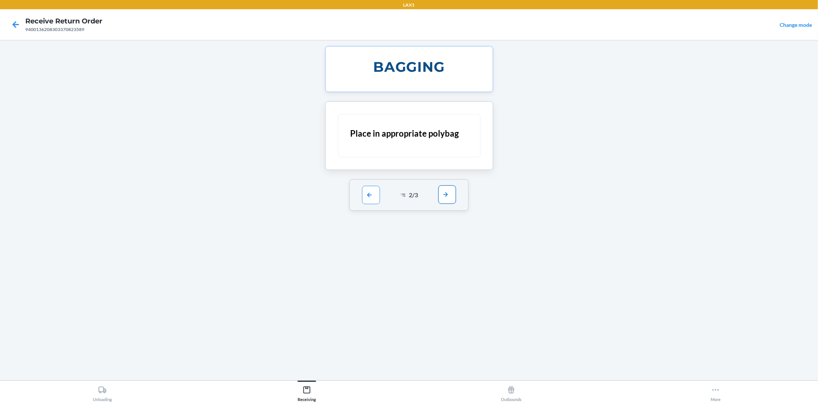
click at [446, 193] on button "button" at bounding box center [448, 194] width 18 height 18
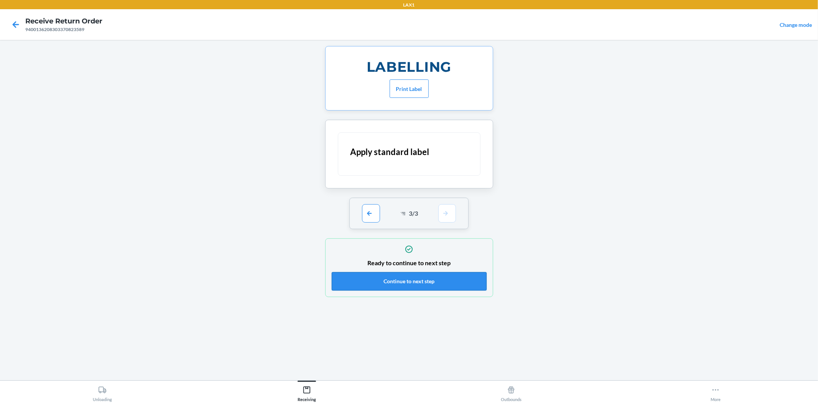
click at [419, 284] on button "Continue to next step" at bounding box center [409, 281] width 155 height 18
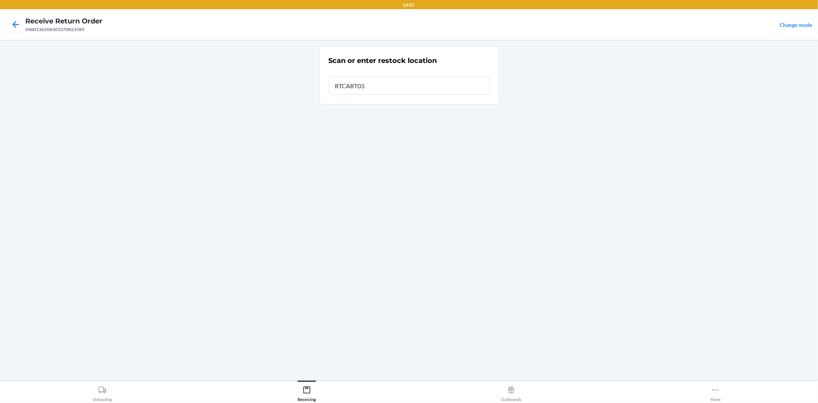
type input "RTCART032"
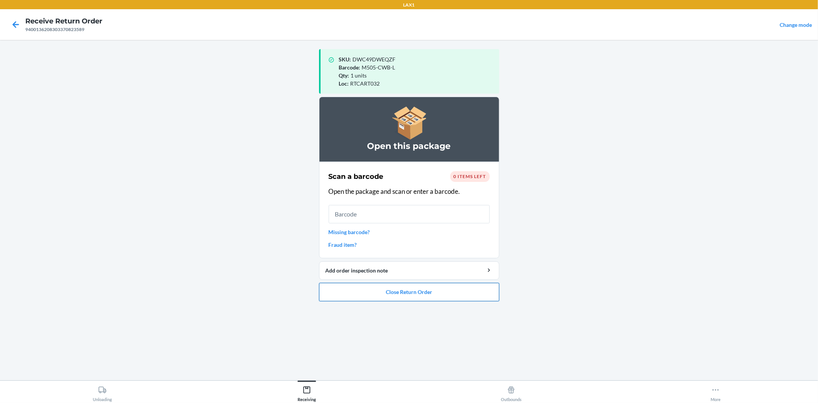
click at [417, 299] on button "Close Return Order" at bounding box center [409, 292] width 180 height 18
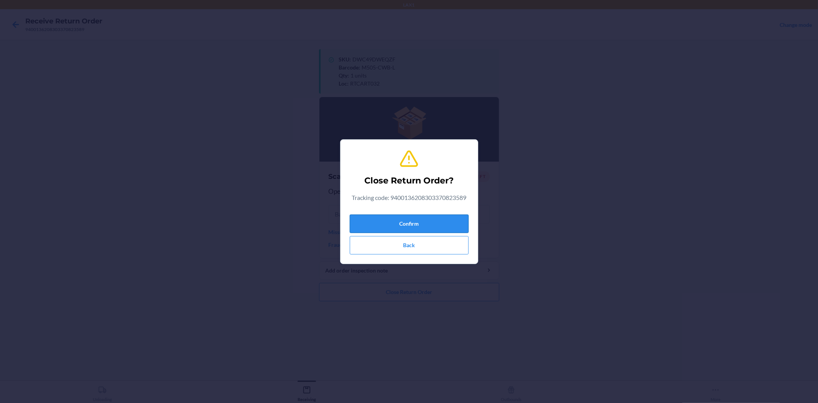
click at [411, 219] on button "Confirm" at bounding box center [409, 224] width 119 height 18
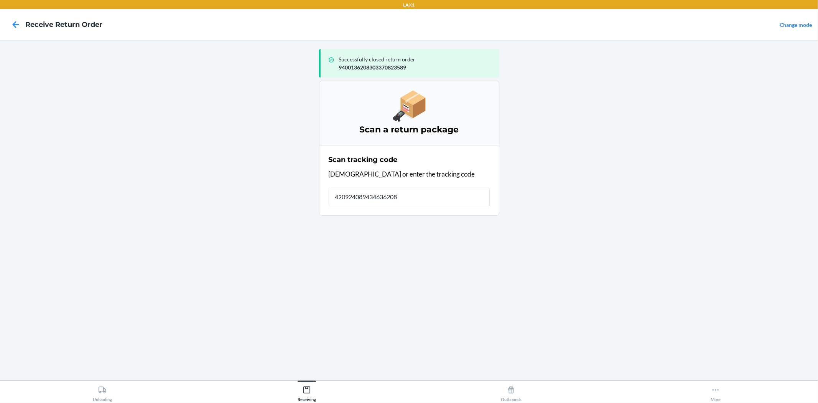
type input "4209240894346362083"
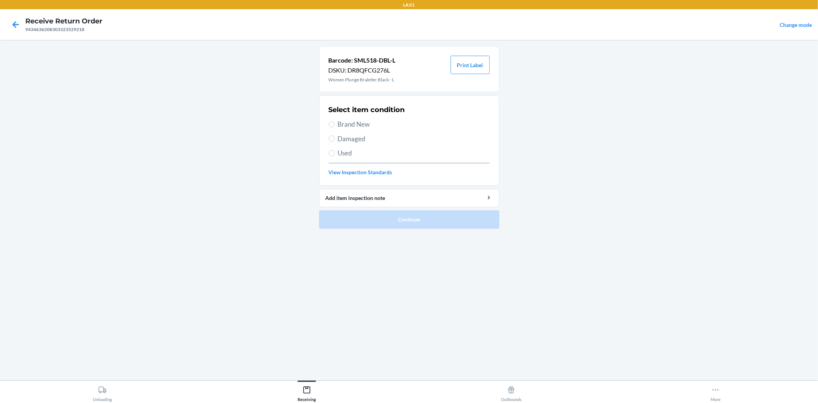
click at [356, 127] on span "Brand New" at bounding box center [414, 124] width 152 height 10
click at [335, 127] on input "Brand New" at bounding box center [332, 124] width 6 height 6
radio input "true"
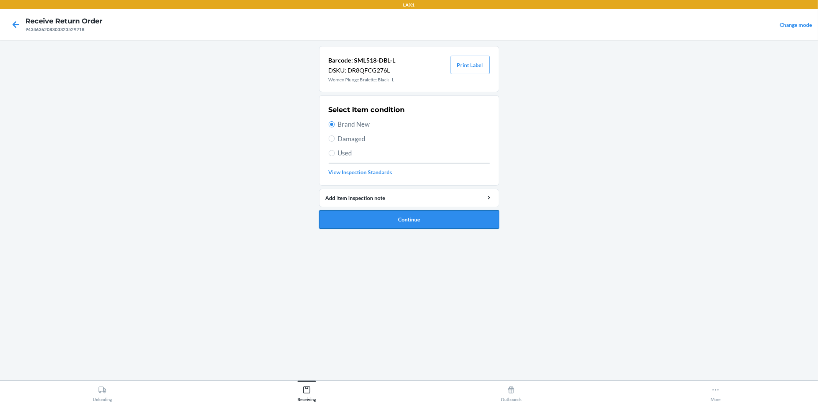
click at [413, 220] on button "Continue" at bounding box center [409, 219] width 180 height 18
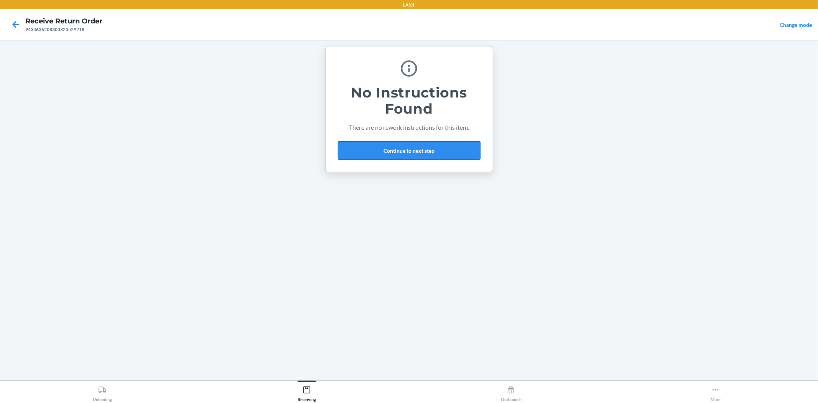
click at [422, 148] on button "Continue to next step" at bounding box center [409, 150] width 143 height 18
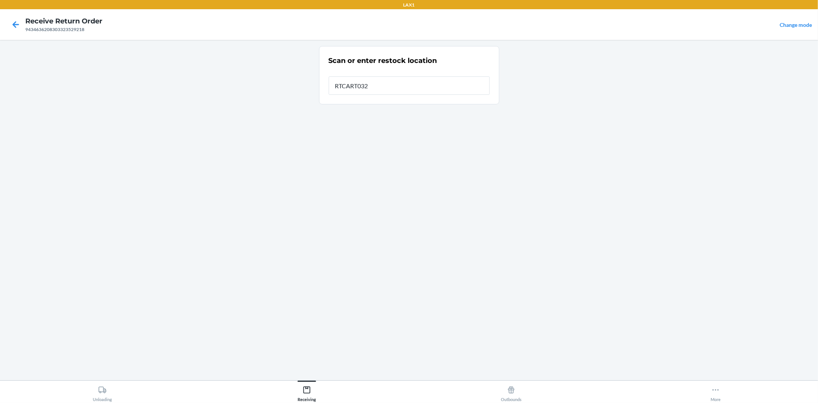
type input "RTCART032"
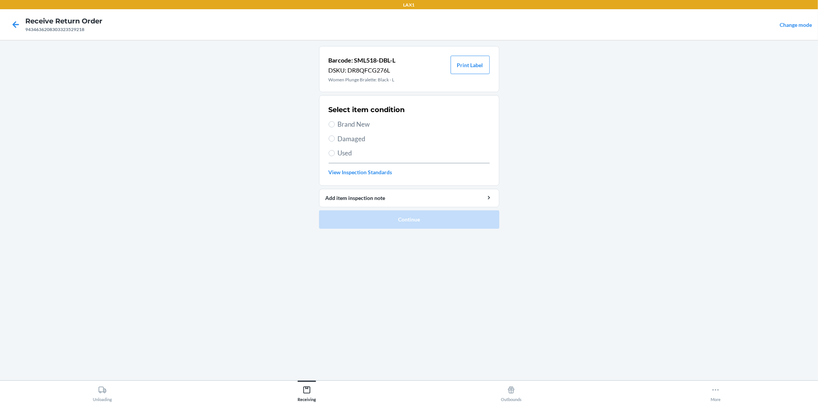
click at [342, 124] on span "Brand New" at bounding box center [414, 124] width 152 height 10
click at [335, 124] on input "Brand New" at bounding box center [332, 124] width 6 height 6
radio input "true"
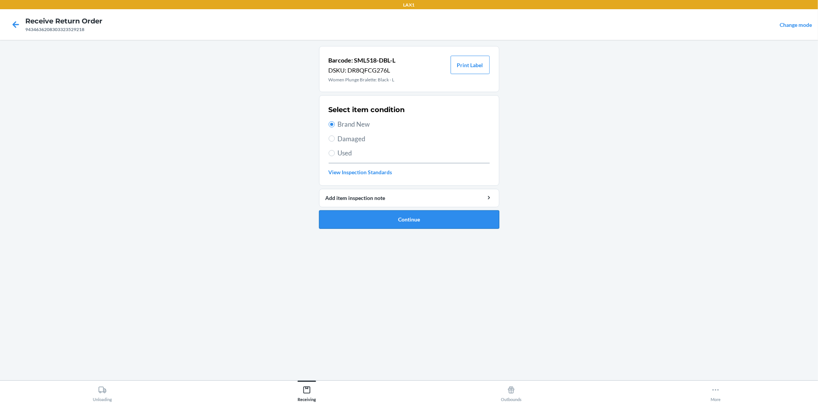
click at [395, 224] on button "Continue" at bounding box center [409, 219] width 180 height 18
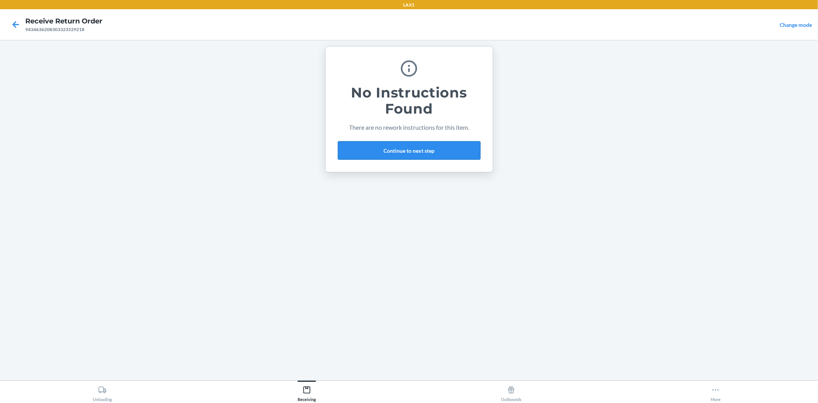
click at [408, 151] on button "Continue to next step" at bounding box center [409, 150] width 143 height 18
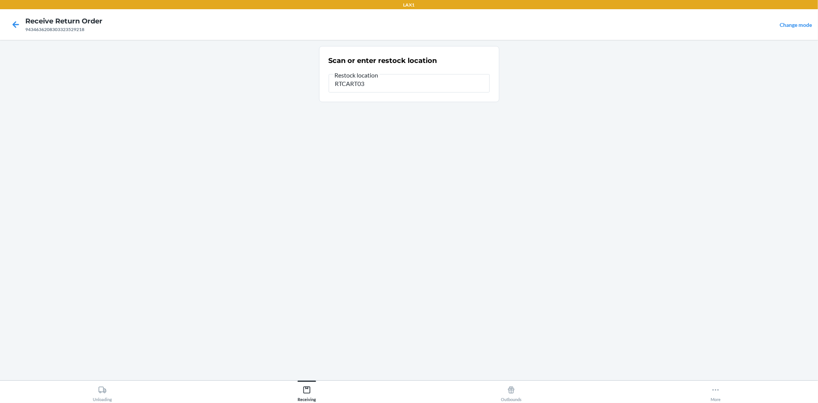
type input "RTCART032"
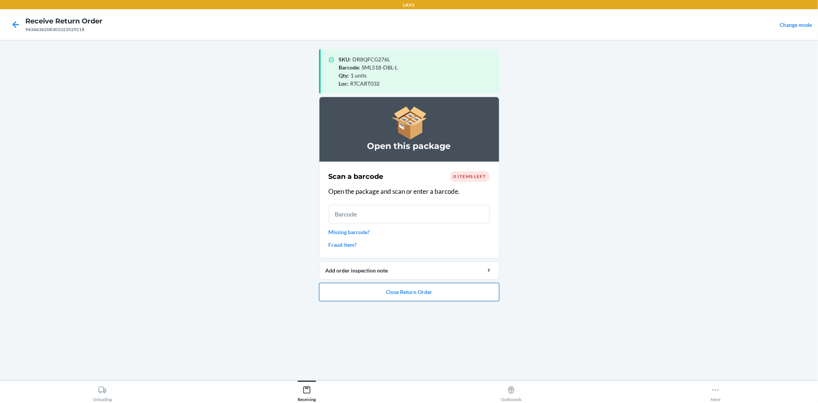
click at [422, 285] on button "Close Return Order" at bounding box center [409, 292] width 180 height 18
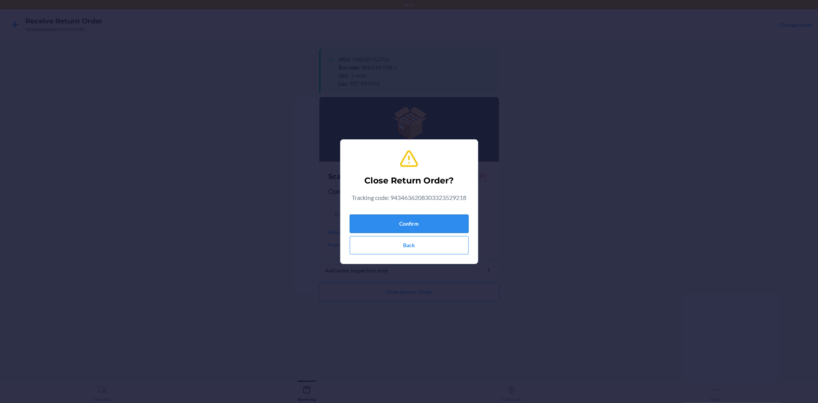
click at [406, 218] on button "Confirm" at bounding box center [409, 224] width 119 height 18
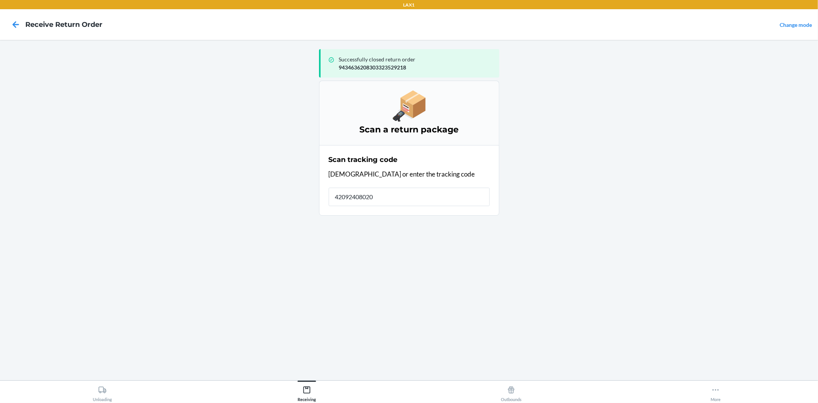
type input "420924080205"
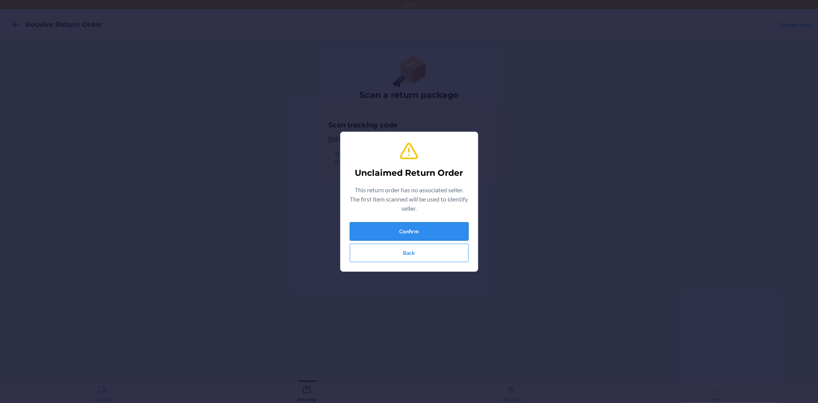
click at [401, 222] on button "Confirm" at bounding box center [409, 231] width 119 height 18
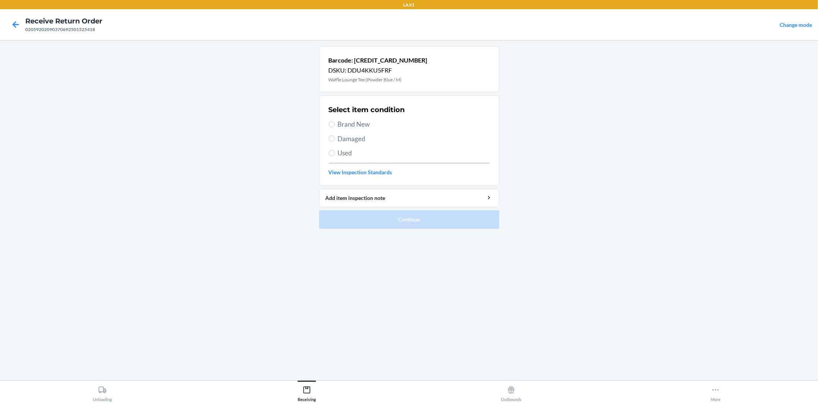
click at [359, 123] on span "Brand New" at bounding box center [414, 124] width 152 height 10
click at [335, 123] on input "Brand New" at bounding box center [332, 124] width 6 height 6
radio input "true"
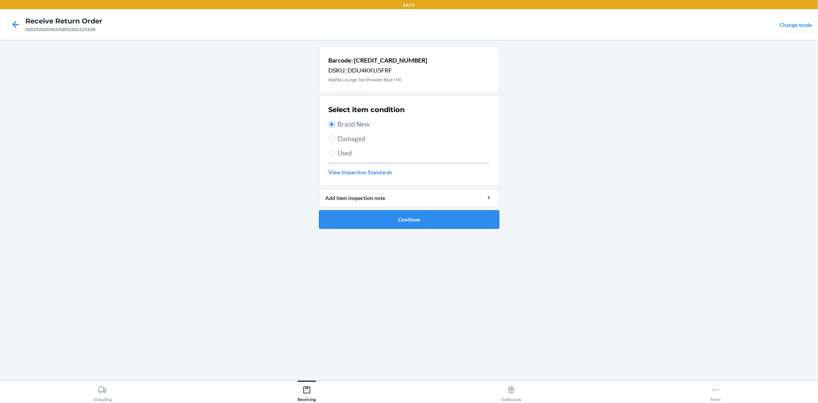
click at [397, 217] on button "Continue" at bounding box center [409, 219] width 180 height 18
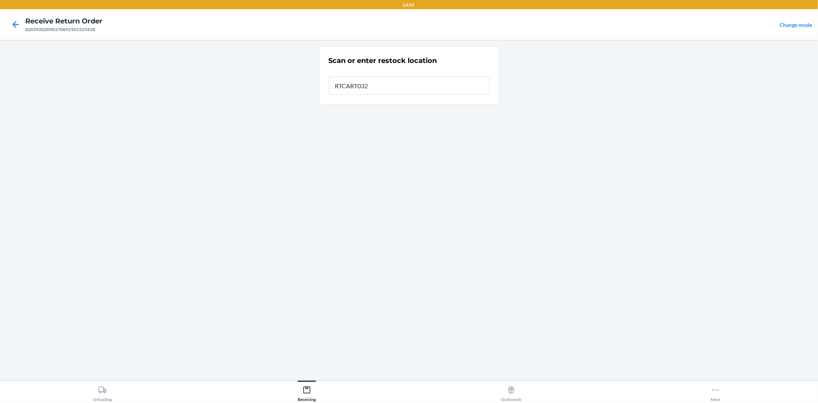
type input "RTCART032"
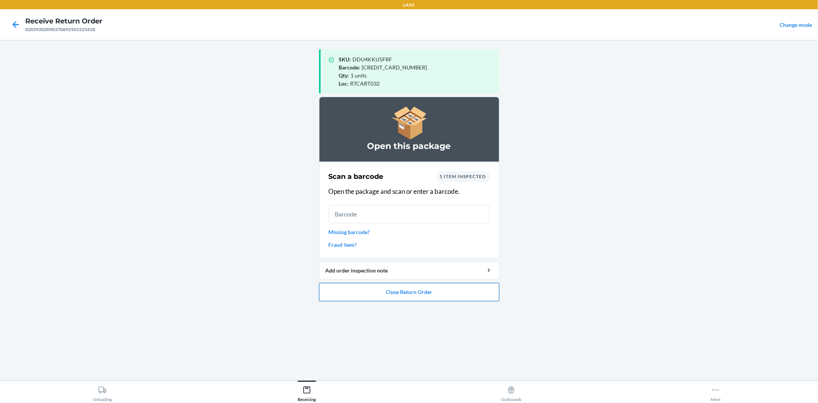
click at [409, 290] on button "Close Return Order" at bounding box center [409, 292] width 180 height 18
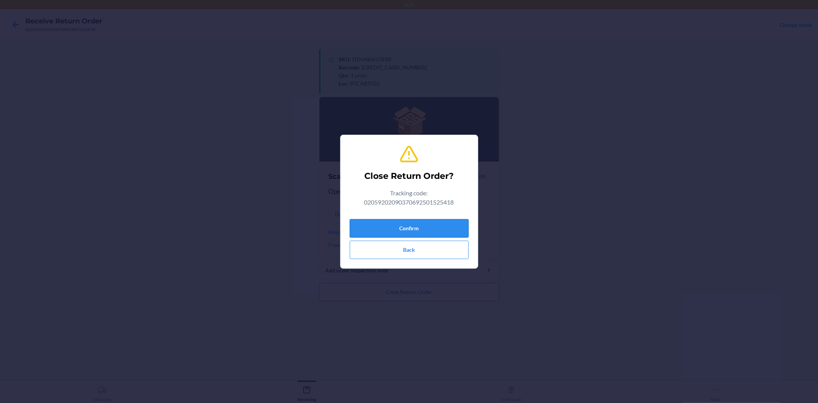
click at [405, 226] on button "Confirm" at bounding box center [409, 228] width 119 height 18
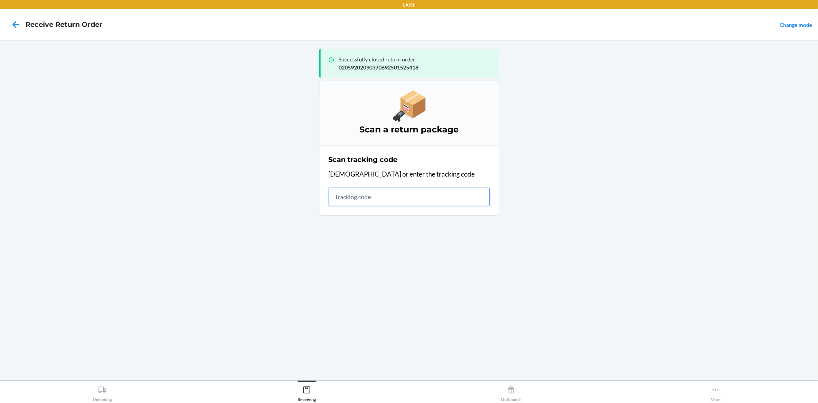
drag, startPoint x: 412, startPoint y: 228, endPoint x: 450, endPoint y: 275, distance: 61.1
click at [446, 277] on div "Successfully closed return order 02059202090370692501525418 Scan a return packa…" at bounding box center [409, 210] width 180 height 328
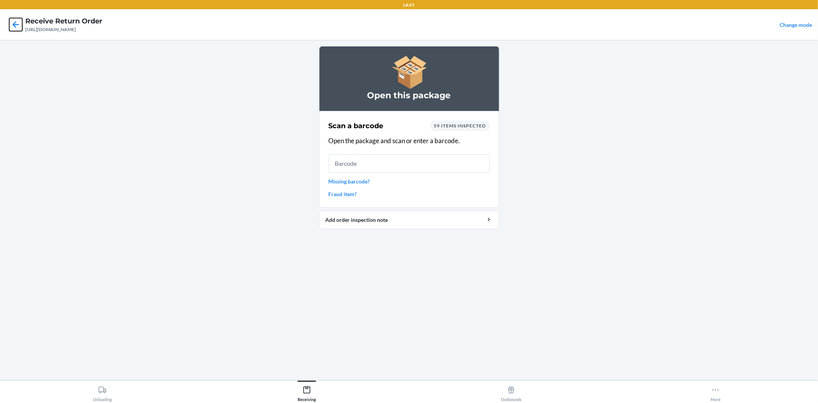
click at [15, 22] on icon at bounding box center [16, 24] width 7 height 7
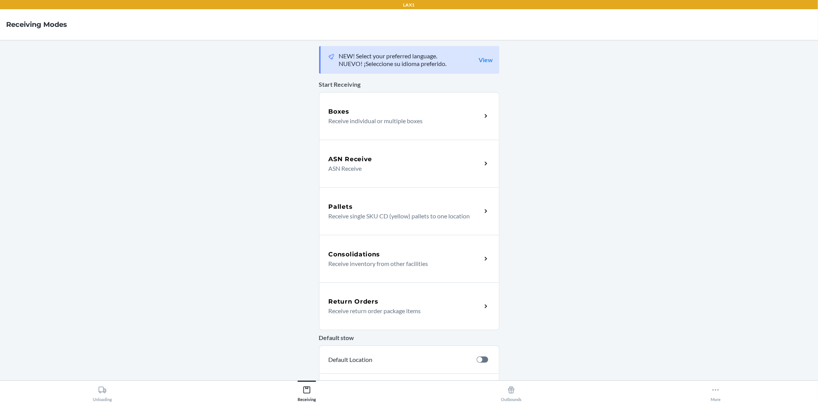
click at [381, 296] on div "Return Orders Receive return order package items" at bounding box center [409, 306] width 180 height 48
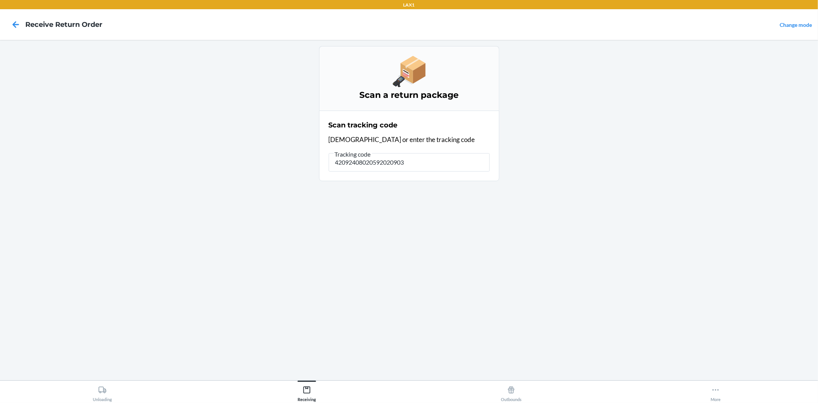
type input "420924080205920209037"
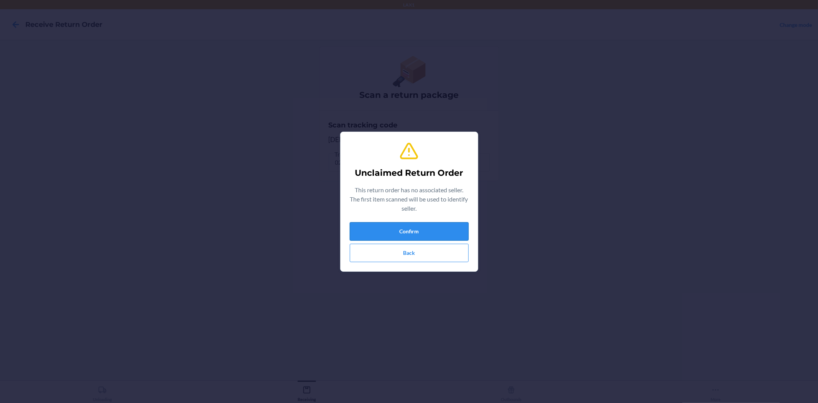
click at [417, 232] on button "Confirm" at bounding box center [409, 231] width 119 height 18
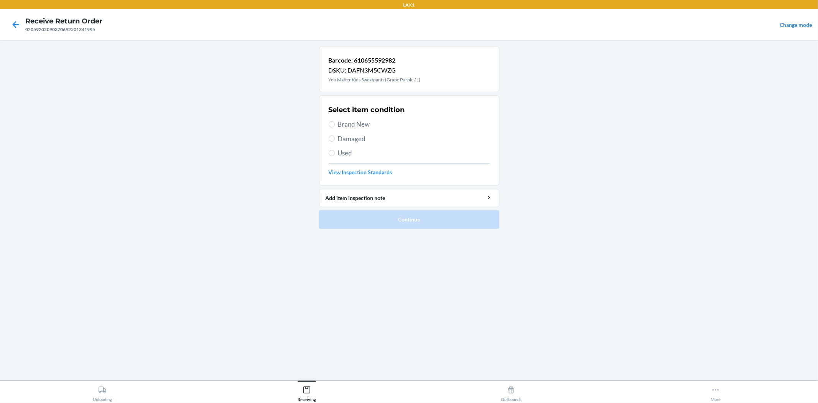
click at [359, 117] on div "Select item condition Brand New Damaged Used View Inspection Standards" at bounding box center [409, 140] width 161 height 76
click at [357, 125] on span "Brand New" at bounding box center [414, 124] width 152 height 10
click at [335, 125] on input "Brand New" at bounding box center [332, 124] width 6 height 6
radio input "true"
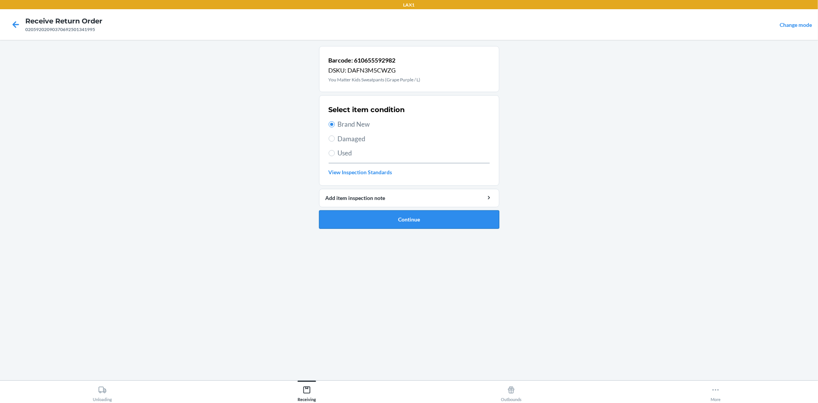
click at [401, 213] on button "Continue" at bounding box center [409, 219] width 180 height 18
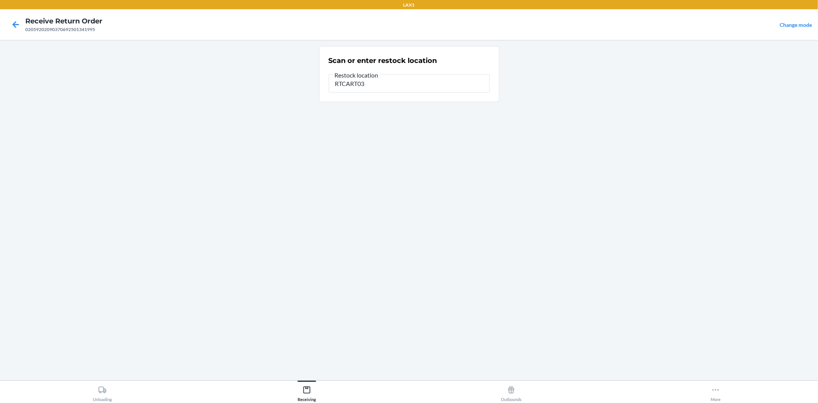
type input "RTCART032"
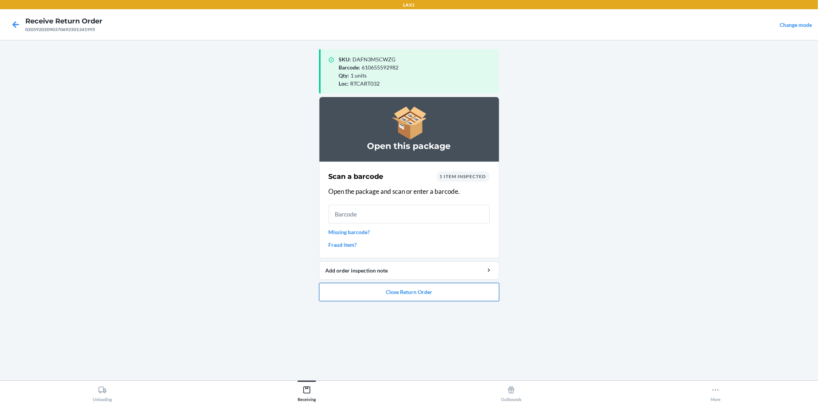
click at [409, 293] on button "Close Return Order" at bounding box center [409, 292] width 180 height 18
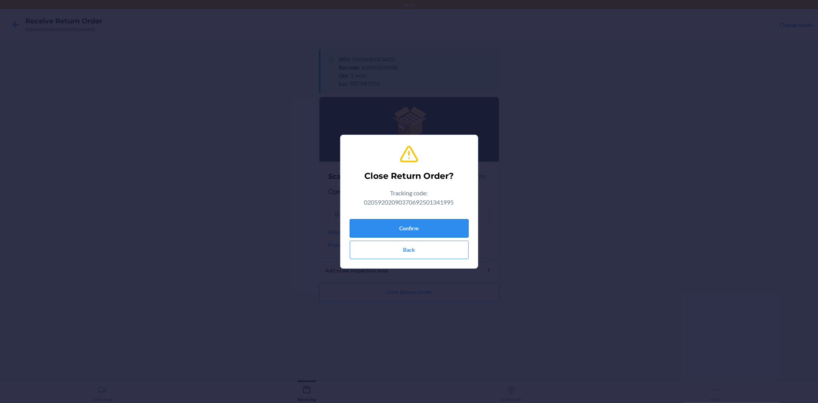
click at [415, 229] on button "Confirm" at bounding box center [409, 228] width 119 height 18
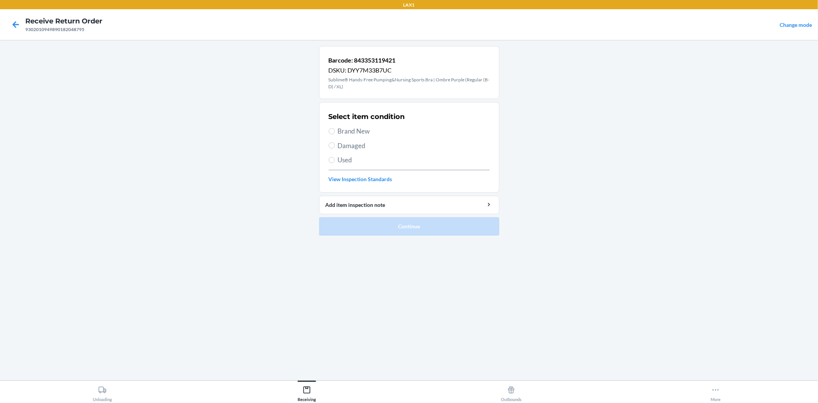
click at [342, 129] on span "Brand New" at bounding box center [414, 131] width 152 height 10
click at [335, 129] on input "Brand New" at bounding box center [332, 131] width 6 height 6
radio input "true"
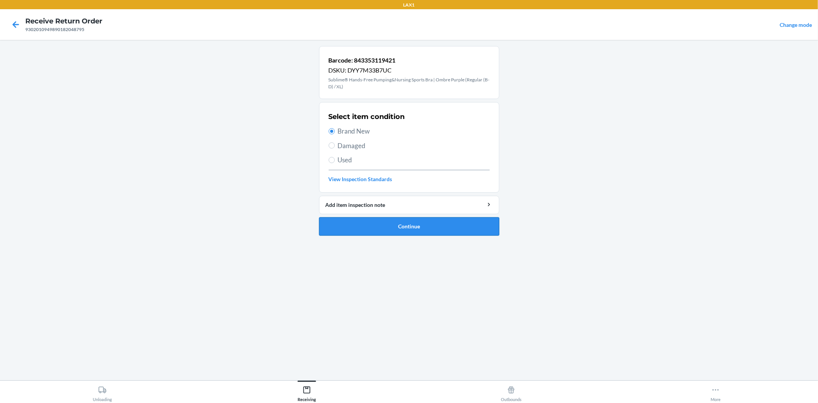
click at [412, 224] on button "Continue" at bounding box center [409, 226] width 180 height 18
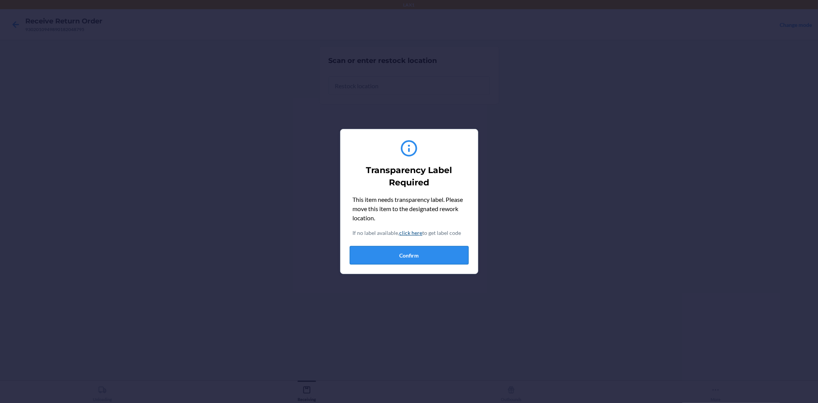
click at [427, 255] on button "Confirm" at bounding box center [409, 255] width 119 height 18
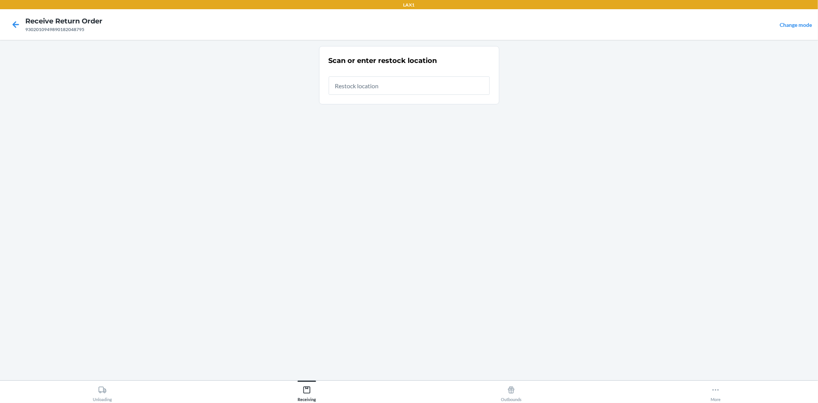
type input "RTCART032"
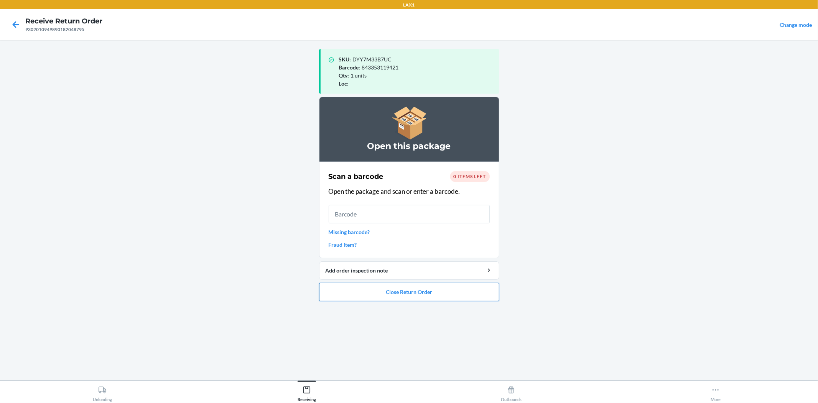
click at [414, 290] on button "Close Return Order" at bounding box center [409, 292] width 180 height 18
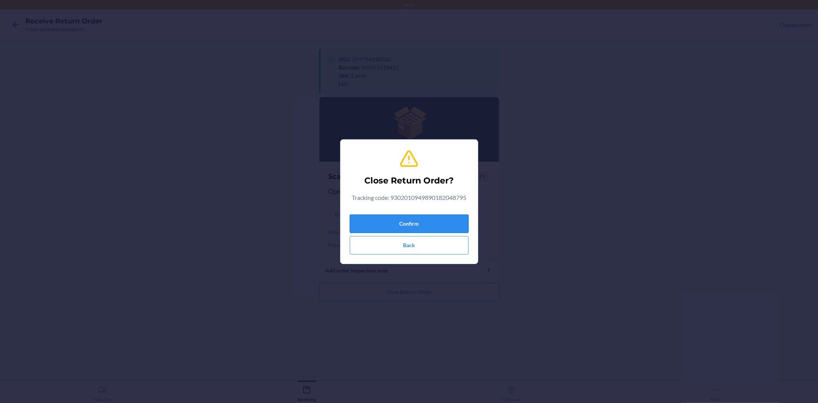
click at [425, 222] on button "Confirm" at bounding box center [409, 224] width 119 height 18
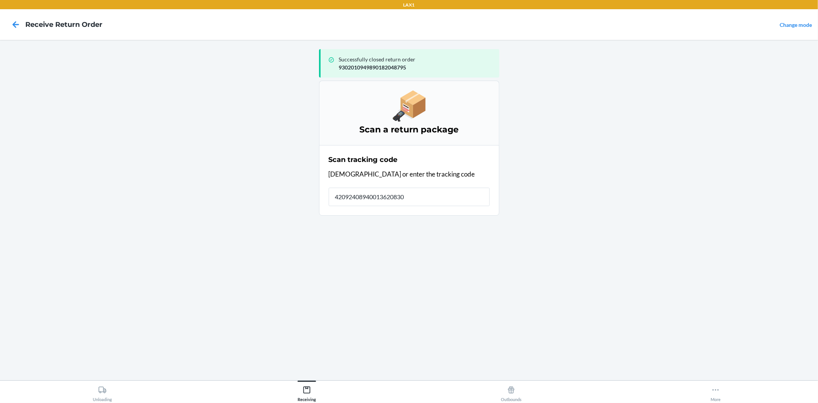
type input "420924089400136208303"
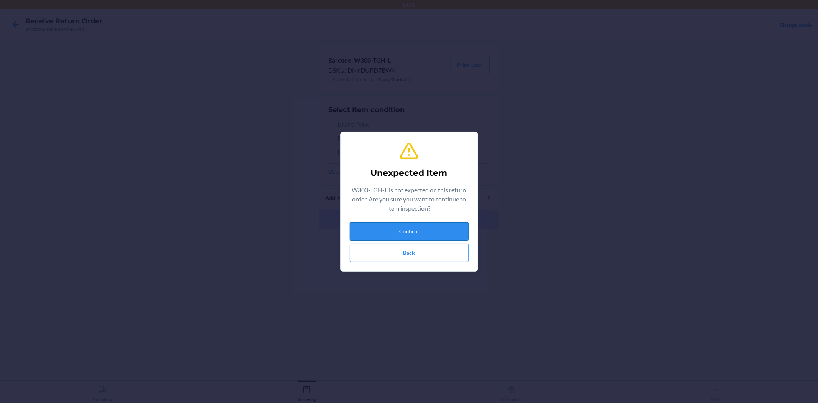
click at [415, 222] on button "Confirm" at bounding box center [409, 231] width 119 height 18
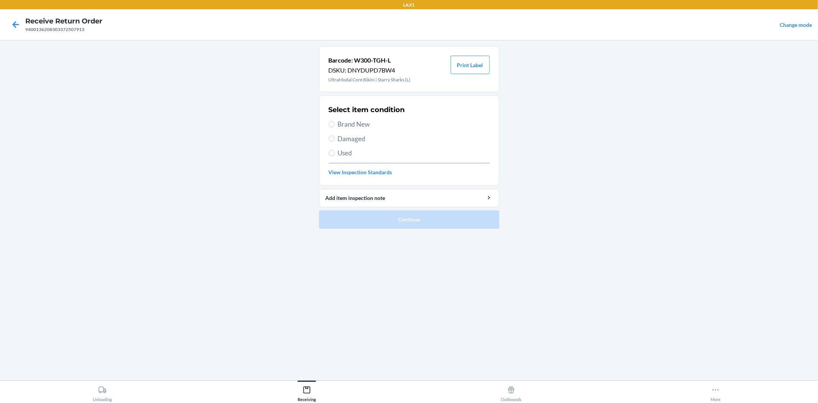
click at [342, 136] on span "Damaged" at bounding box center [414, 139] width 152 height 10
click at [335, 136] on input "Damaged" at bounding box center [332, 138] width 6 height 6
radio input "true"
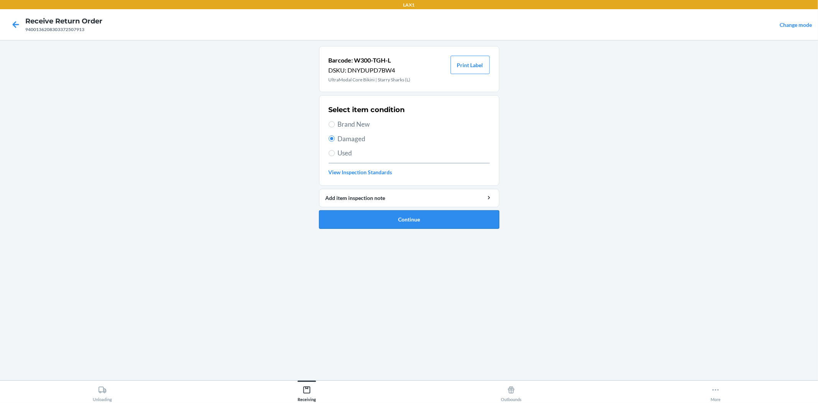
click at [389, 213] on button "Continue" at bounding box center [409, 219] width 180 height 18
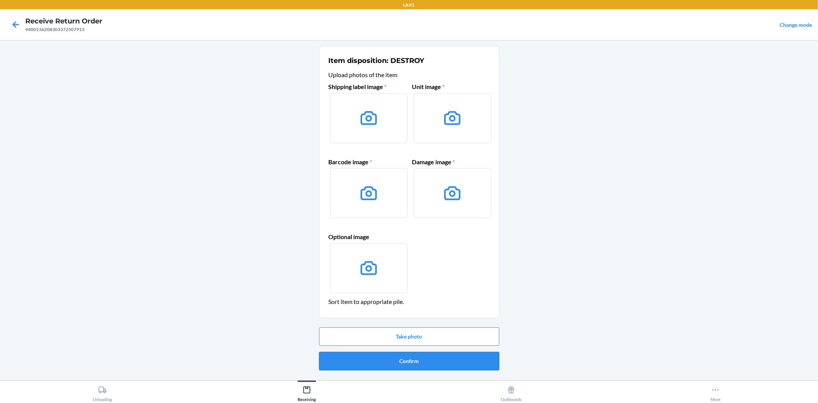
click at [416, 365] on button "Confirm" at bounding box center [409, 361] width 180 height 18
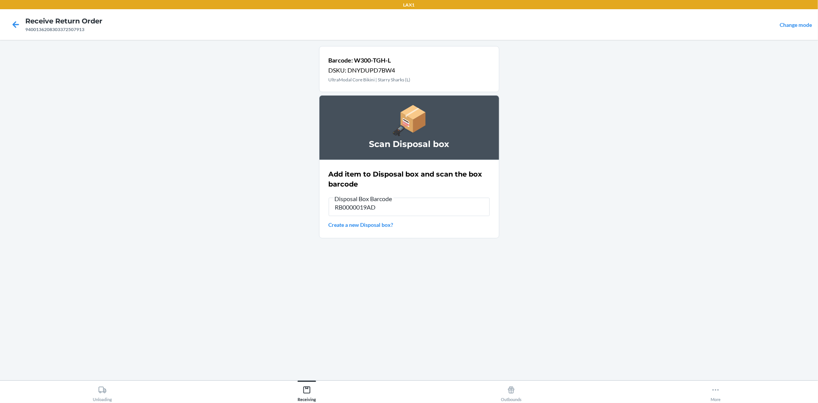
type input "RB0000019AD"
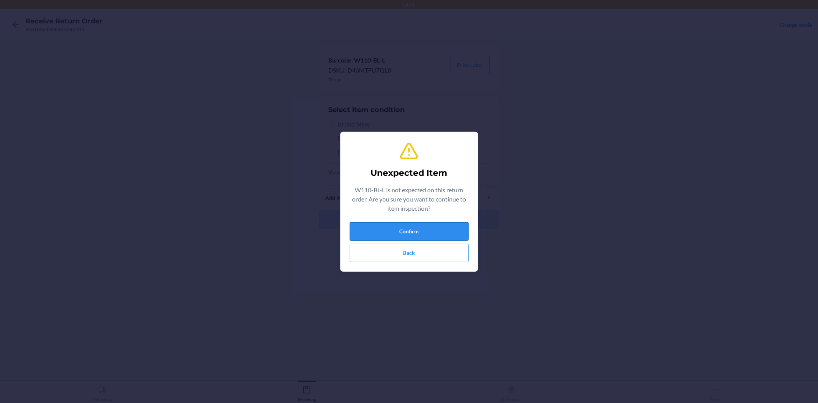
click at [404, 231] on button "Confirm" at bounding box center [409, 231] width 119 height 18
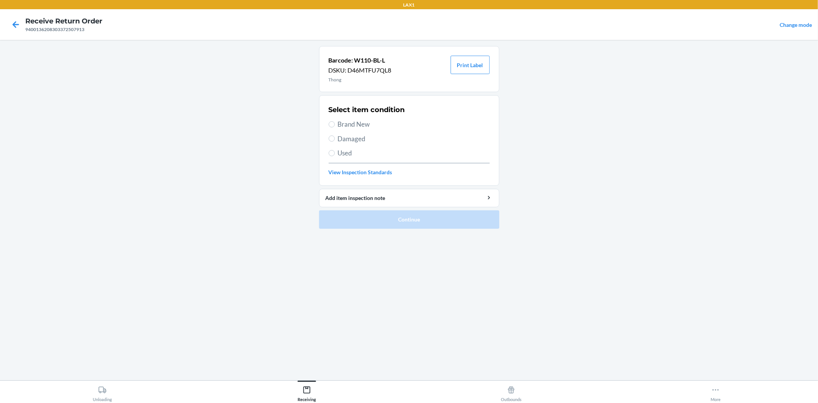
click at [356, 139] on span "Damaged" at bounding box center [414, 139] width 152 height 10
click at [335, 139] on input "Damaged" at bounding box center [332, 138] width 6 height 6
radio input "true"
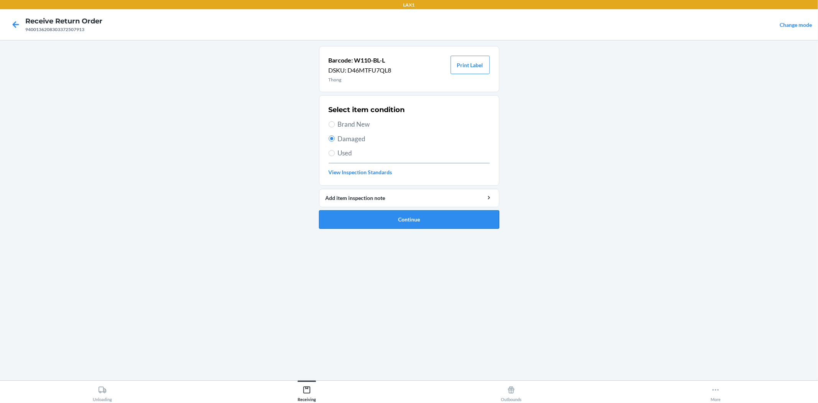
click at [388, 219] on button "Continue" at bounding box center [409, 219] width 180 height 18
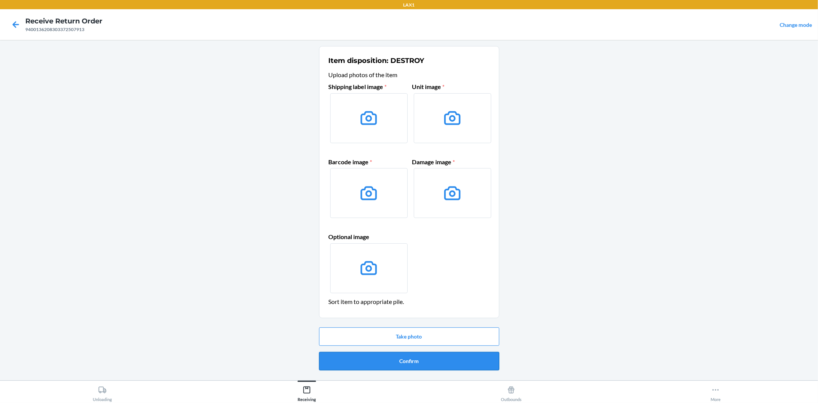
click at [407, 361] on button "Confirm" at bounding box center [409, 361] width 180 height 18
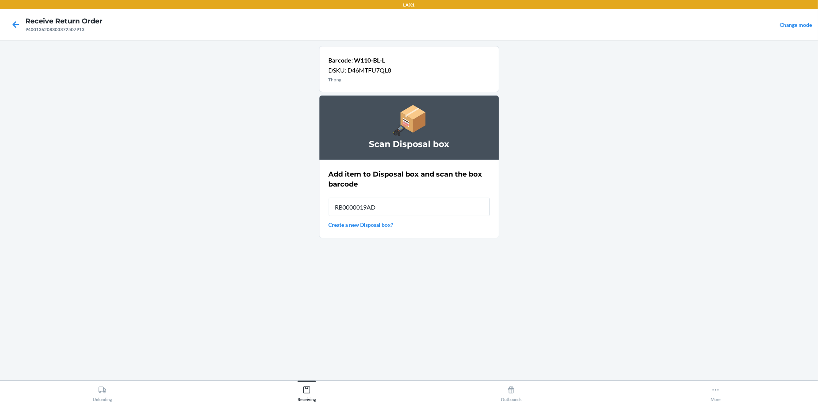
type input "RB0000019AD"
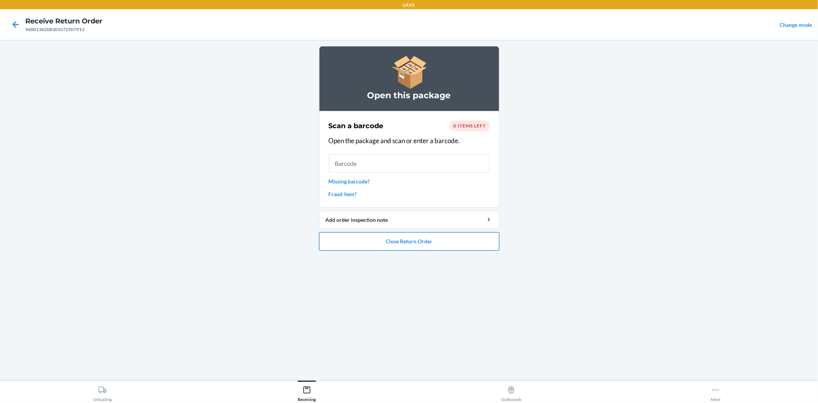
click at [402, 238] on button "Close Return Order" at bounding box center [409, 241] width 180 height 18
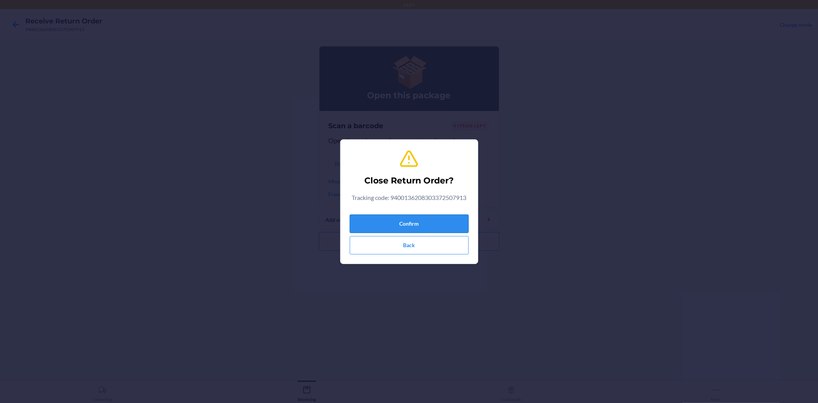
click at [399, 222] on button "Confirm" at bounding box center [409, 224] width 119 height 18
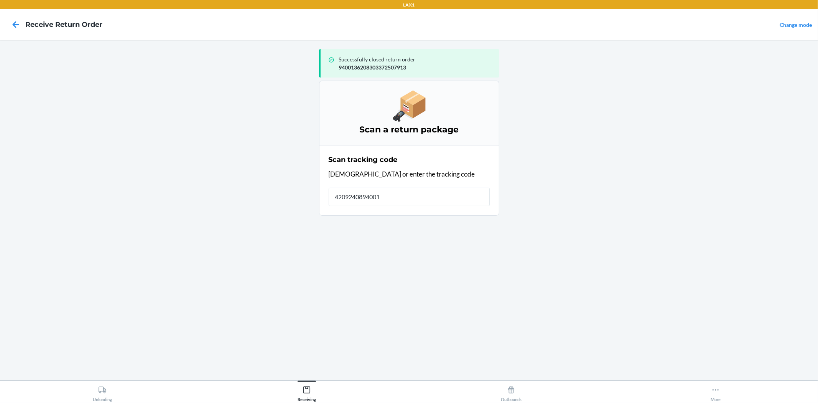
type input "42092408940013"
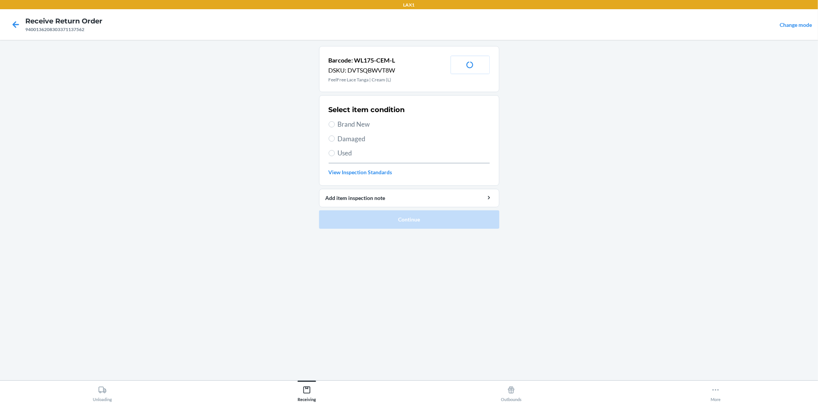
click at [349, 124] on span "Brand New" at bounding box center [414, 124] width 152 height 10
click at [335, 124] on input "Brand New" at bounding box center [332, 124] width 6 height 6
radio input "true"
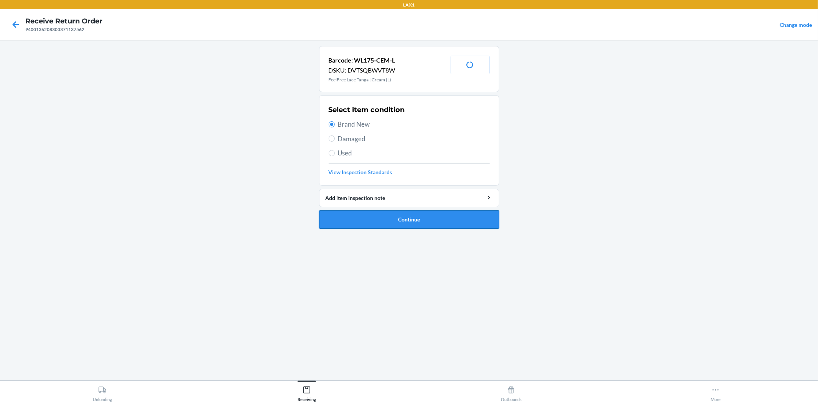
click at [425, 217] on button "Continue" at bounding box center [409, 219] width 180 height 18
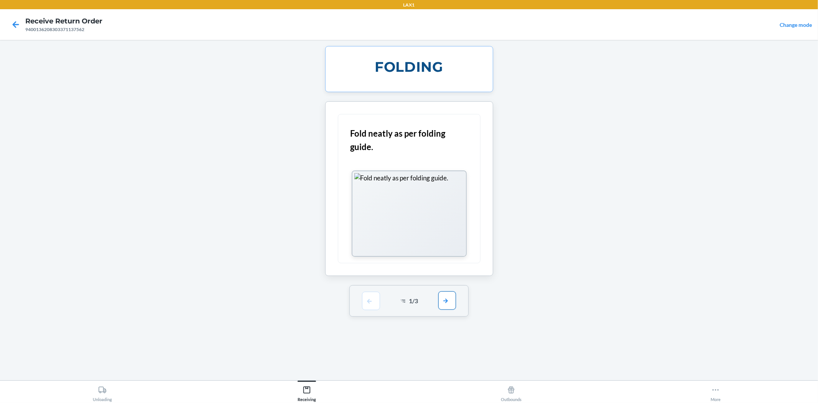
click at [450, 310] on button "button" at bounding box center [448, 300] width 18 height 18
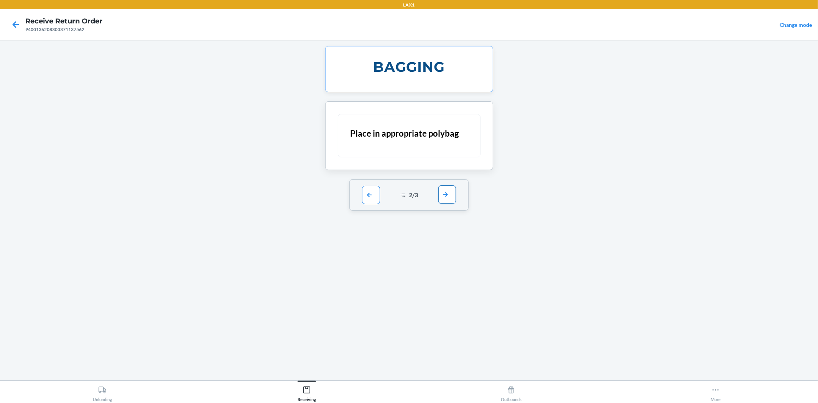
click at [445, 189] on button "button" at bounding box center [448, 194] width 18 height 18
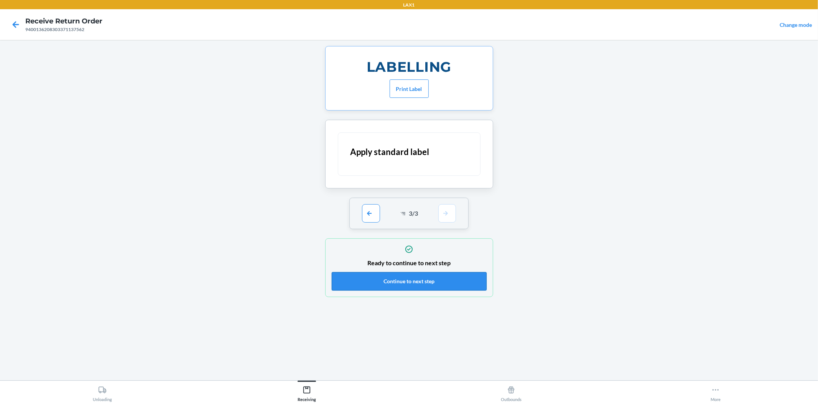
click at [398, 278] on button "Continue to next step" at bounding box center [409, 281] width 155 height 18
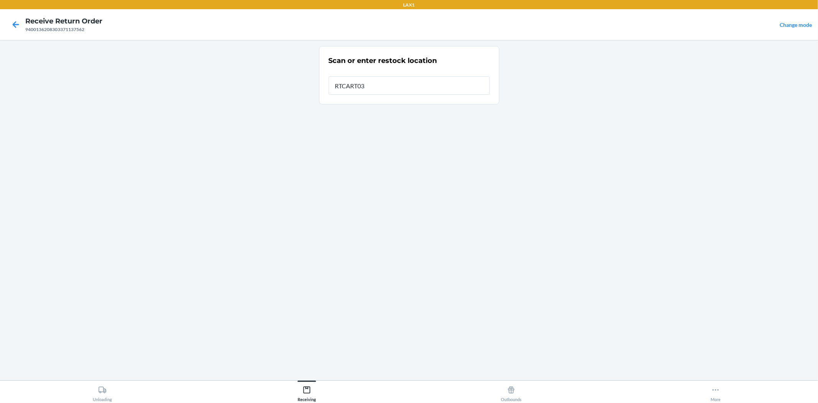
type input "RTCART032"
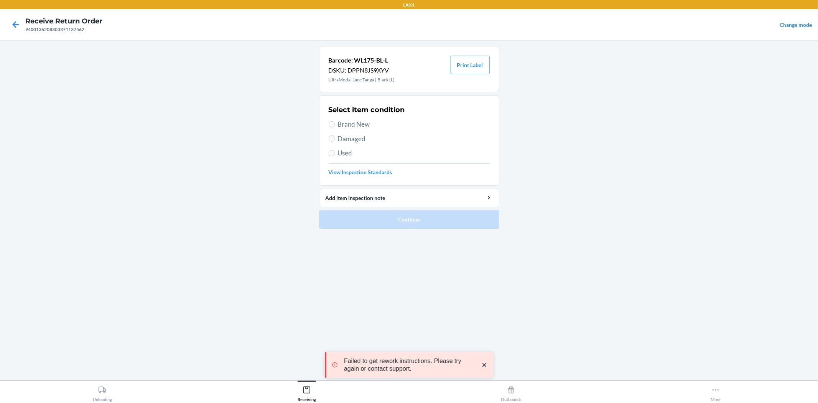
click at [354, 120] on span "Brand New" at bounding box center [414, 124] width 152 height 10
click at [335, 121] on input "Brand New" at bounding box center [332, 124] width 6 height 6
radio input "true"
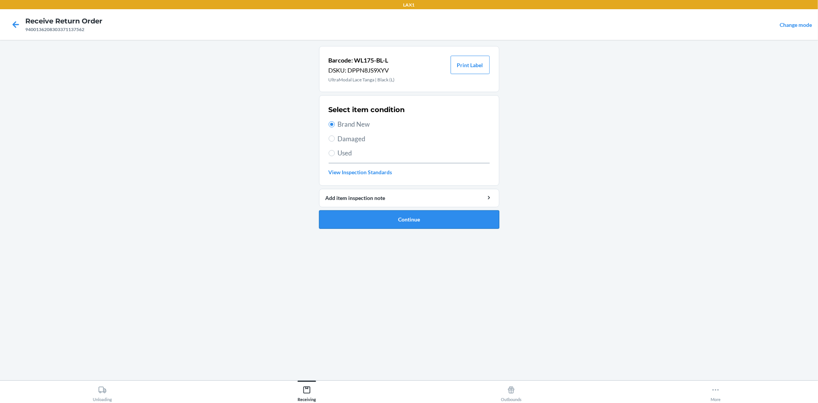
click at [401, 227] on button "Continue" at bounding box center [409, 219] width 180 height 18
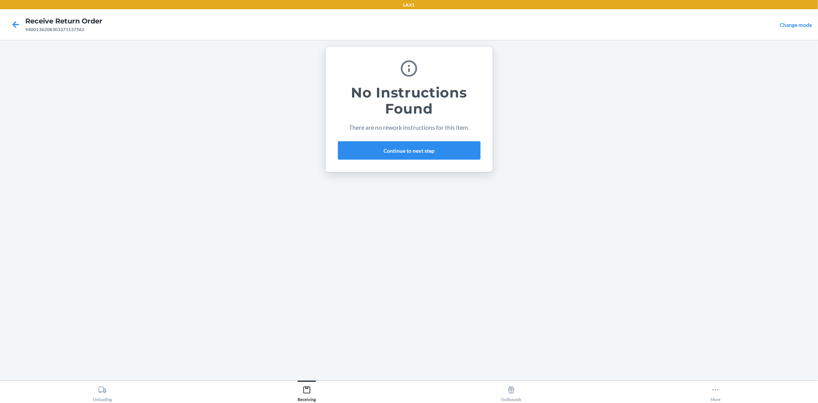
click at [402, 139] on div "No Instructions Found There are no rework instructions for this item. Continue …" at bounding box center [409, 109] width 143 height 107
click at [399, 150] on button "Continue to next step" at bounding box center [409, 150] width 143 height 18
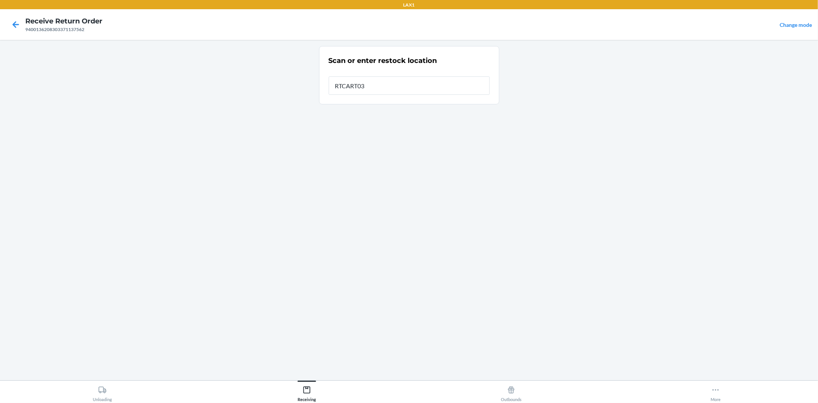
type input "RTCART032"
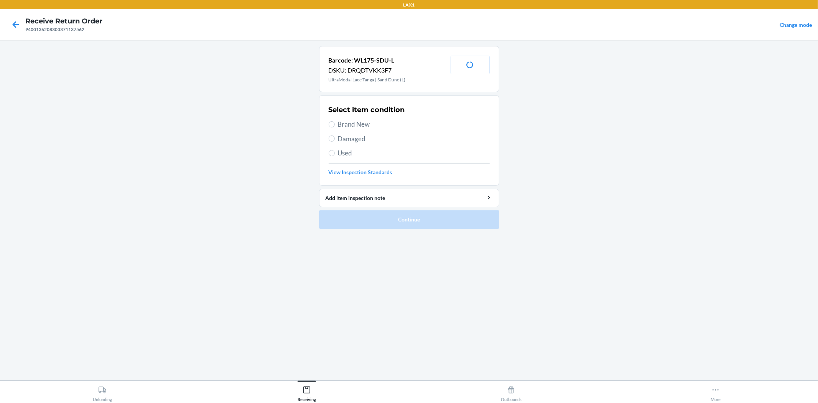
click at [360, 116] on div "Select item condition Brand New Damaged Used View Inspection Standards" at bounding box center [409, 140] width 161 height 76
click at [353, 121] on span "Brand New" at bounding box center [414, 124] width 152 height 10
click at [335, 121] on input "Brand New" at bounding box center [332, 124] width 6 height 6
radio input "true"
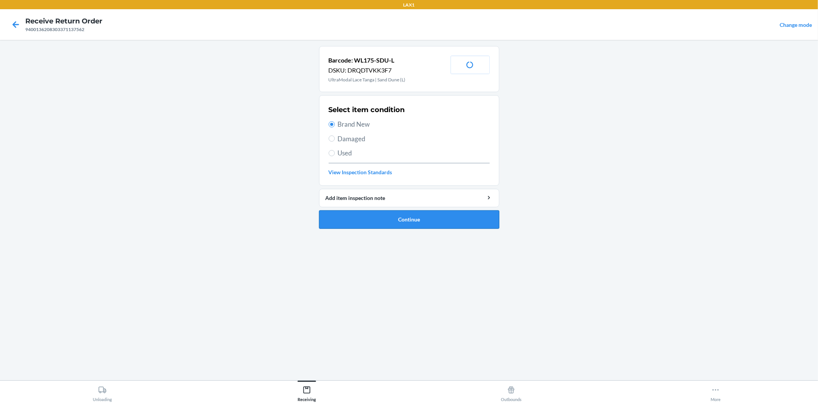
click at [408, 215] on button "Continue" at bounding box center [409, 219] width 180 height 18
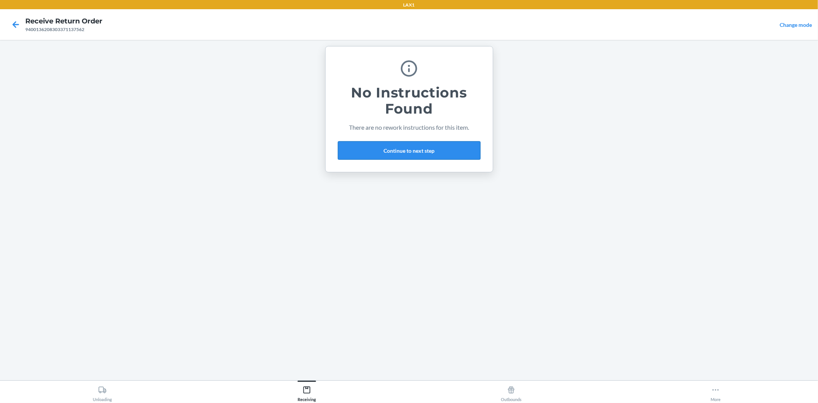
click at [359, 144] on button "Continue to next step" at bounding box center [409, 150] width 143 height 18
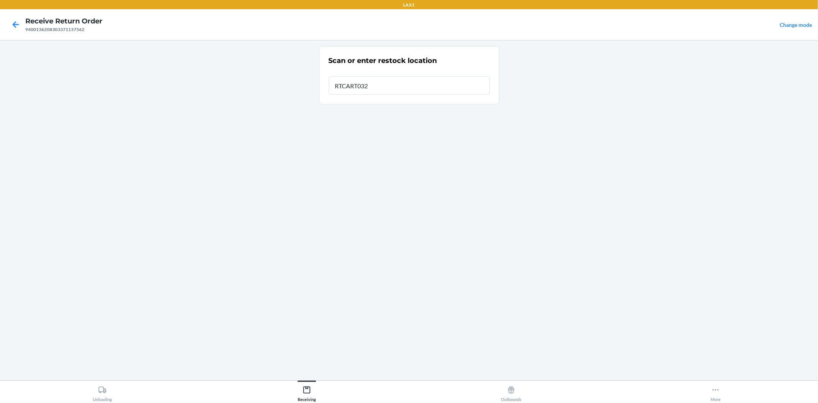
type input "RTCART032"
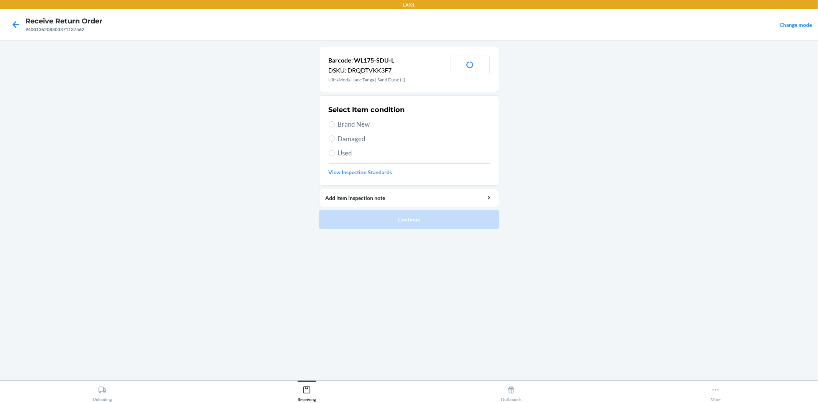
click at [362, 124] on span "Brand New" at bounding box center [414, 124] width 152 height 10
click at [335, 124] on input "Brand New" at bounding box center [332, 124] width 6 height 6
radio input "true"
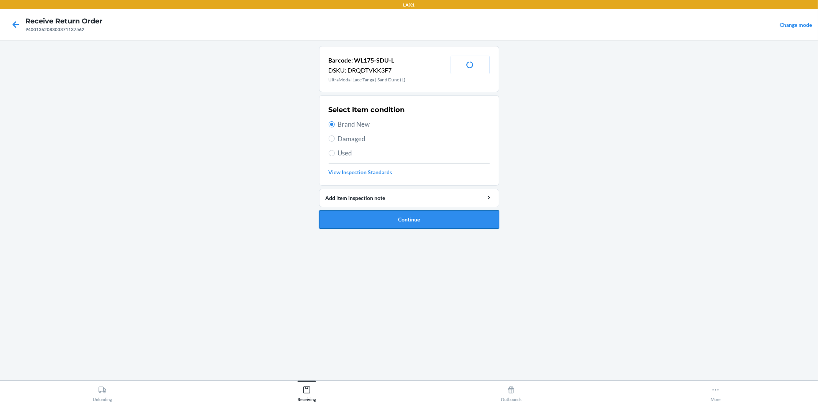
click at [401, 227] on button "Continue" at bounding box center [409, 219] width 180 height 18
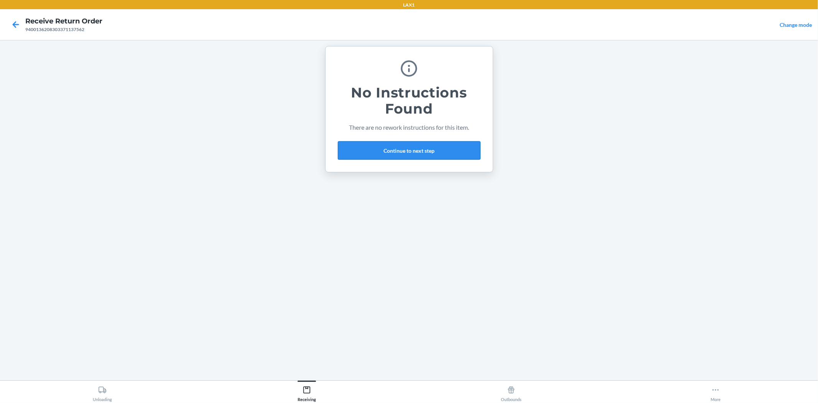
click at [386, 151] on button "Continue to next step" at bounding box center [409, 150] width 143 height 18
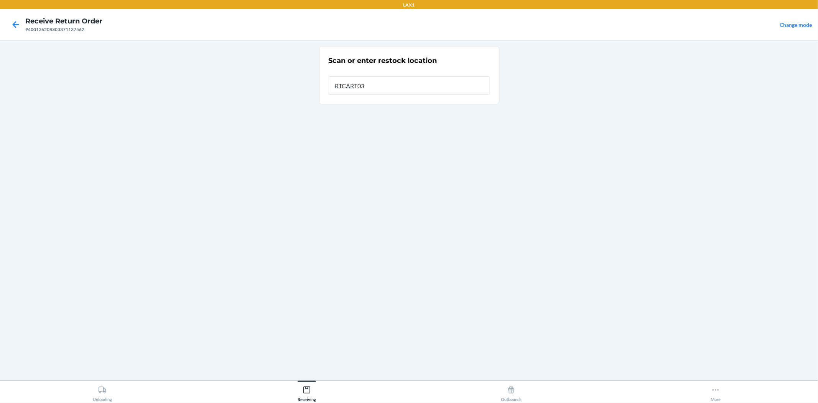
type input "RTCART032"
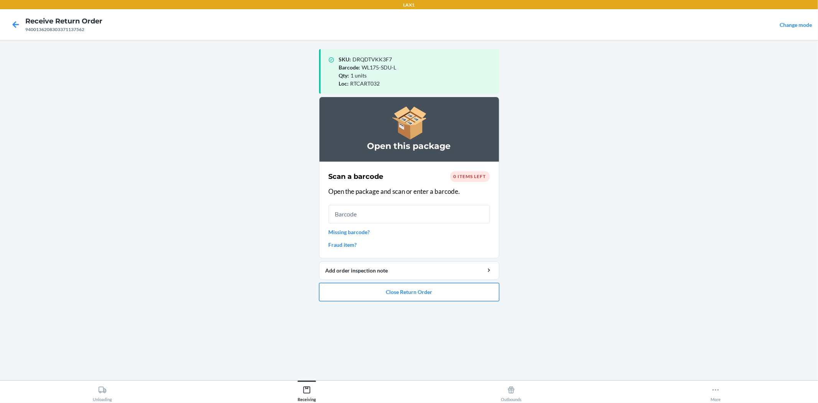
click at [406, 295] on button "Close Return Order" at bounding box center [409, 292] width 180 height 18
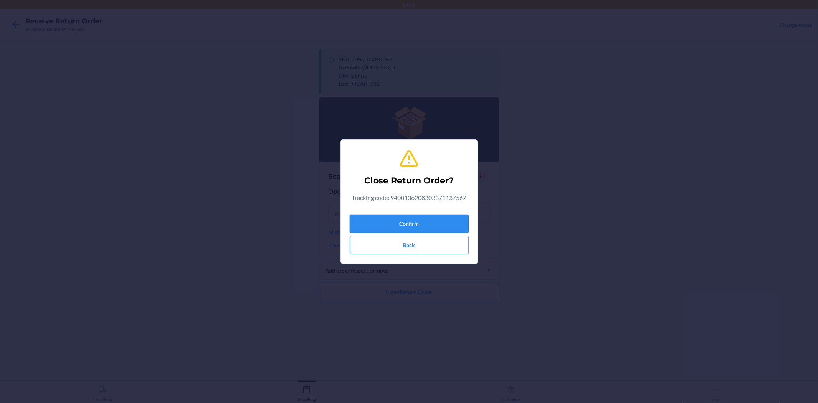
click at [421, 219] on button "Confirm" at bounding box center [409, 224] width 119 height 18
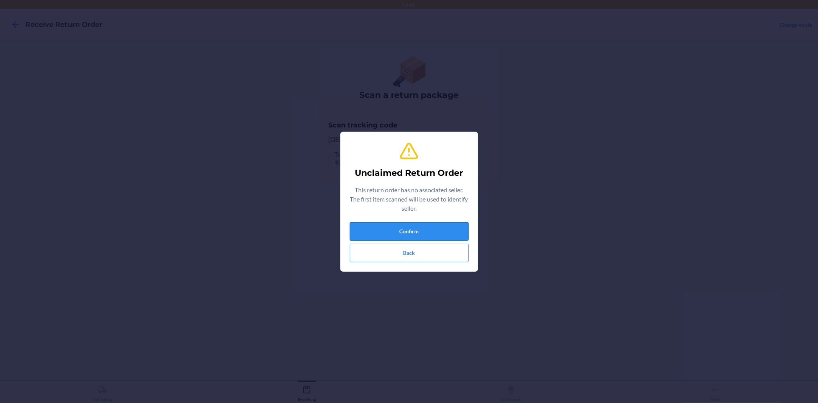
click at [423, 230] on button "Confirm" at bounding box center [409, 231] width 119 height 18
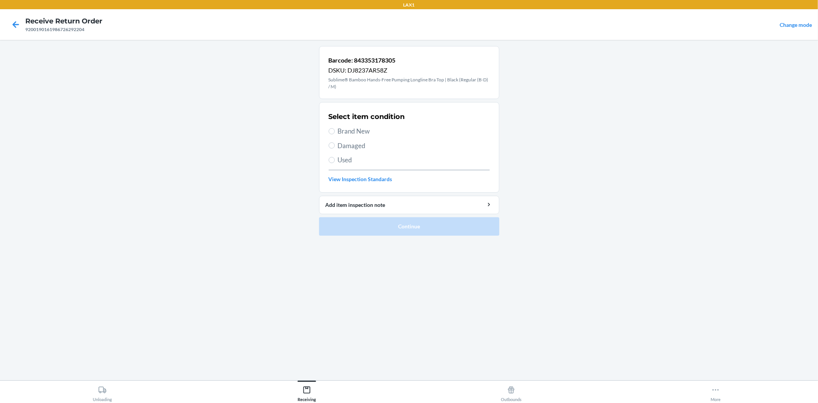
click at [369, 131] on span "Brand New" at bounding box center [414, 131] width 152 height 10
click at [335, 131] on input "Brand New" at bounding box center [332, 131] width 6 height 6
radio input "true"
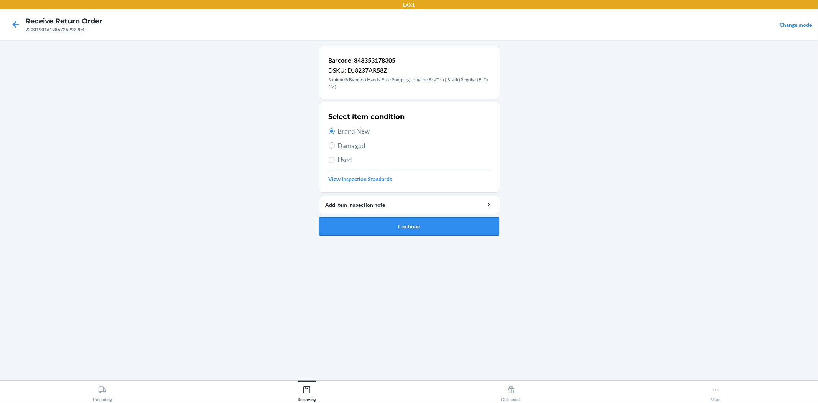
click at [396, 231] on button "Continue" at bounding box center [409, 226] width 180 height 18
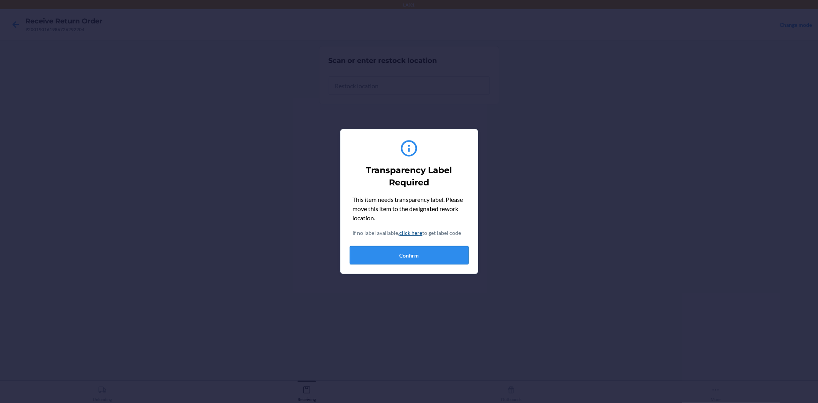
click at [398, 253] on button "Confirm" at bounding box center [409, 255] width 119 height 18
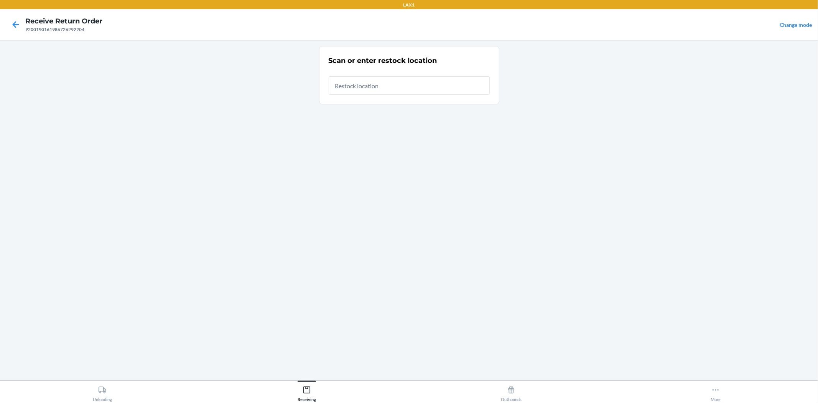
type input "RTCART032"
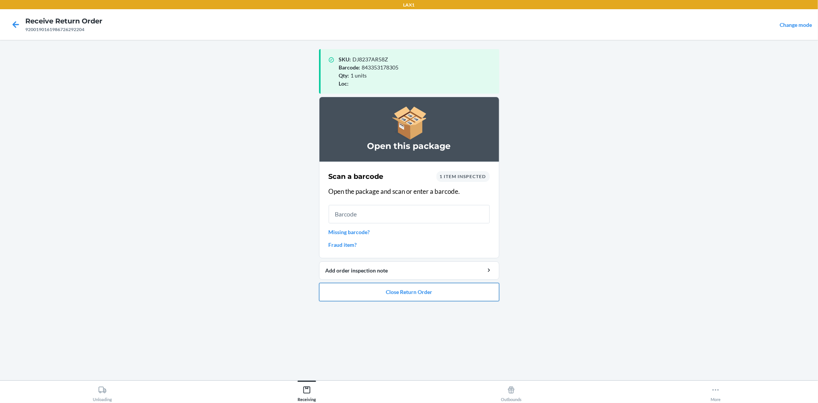
click at [386, 292] on button "Close Return Order" at bounding box center [409, 292] width 180 height 18
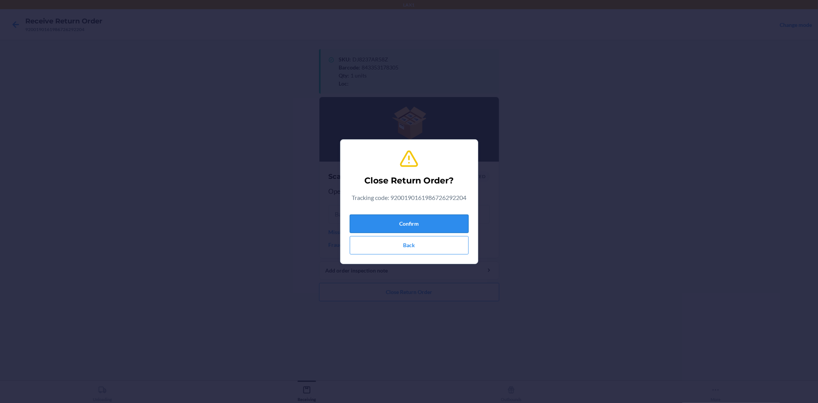
click at [415, 221] on button "Confirm" at bounding box center [409, 224] width 119 height 18
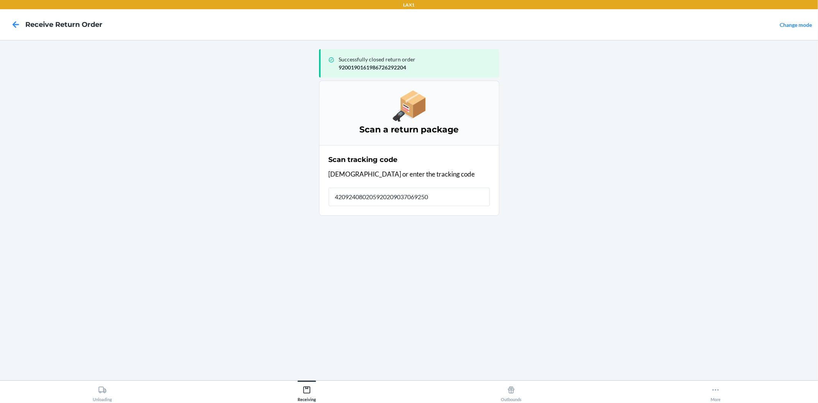
type input "4209240802059202090370692500"
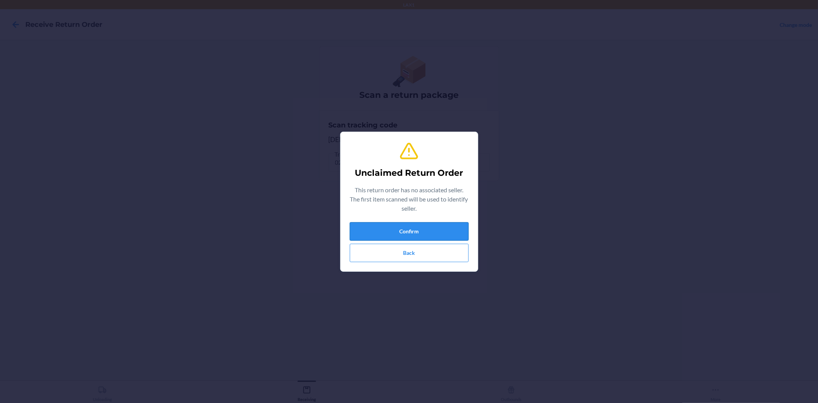
click at [399, 227] on button "Confirm" at bounding box center [409, 231] width 119 height 18
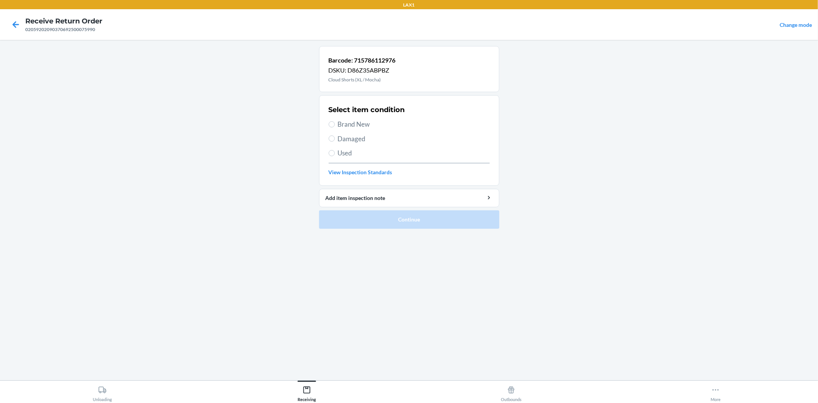
click at [356, 123] on span "Brand New" at bounding box center [414, 124] width 152 height 10
click at [335, 123] on input "Brand New" at bounding box center [332, 124] width 6 height 6
radio input "true"
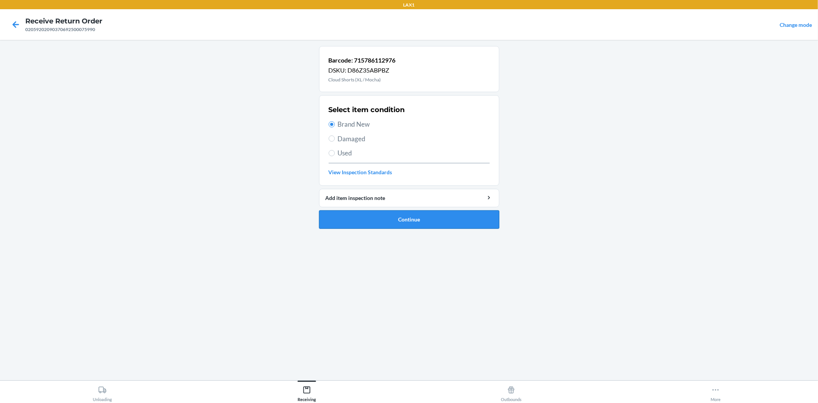
drag, startPoint x: 375, startPoint y: 219, endPoint x: 376, endPoint y: 215, distance: 3.9
click at [375, 218] on button "Continue" at bounding box center [409, 219] width 180 height 18
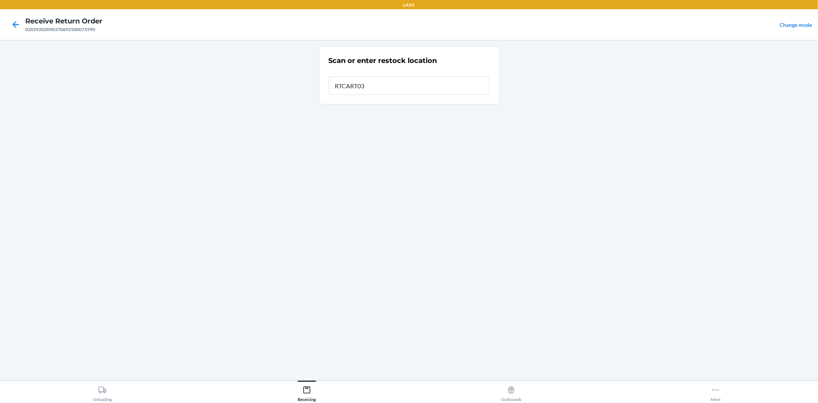
type input "RTCART032"
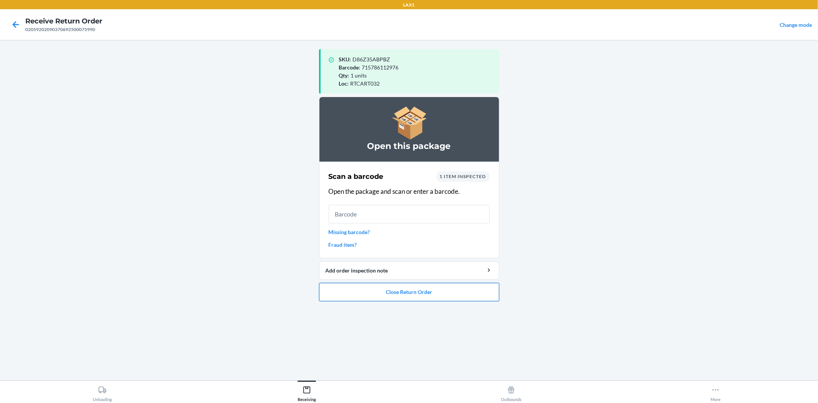
click at [421, 295] on button "Close Return Order" at bounding box center [409, 292] width 180 height 18
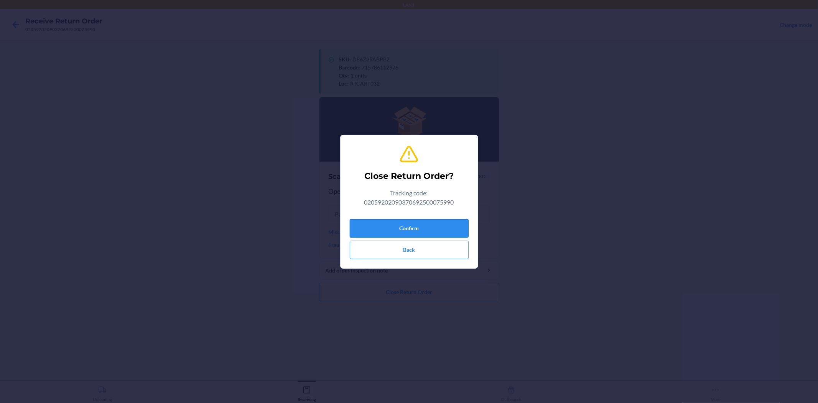
click at [422, 224] on button "Confirm" at bounding box center [409, 228] width 119 height 18
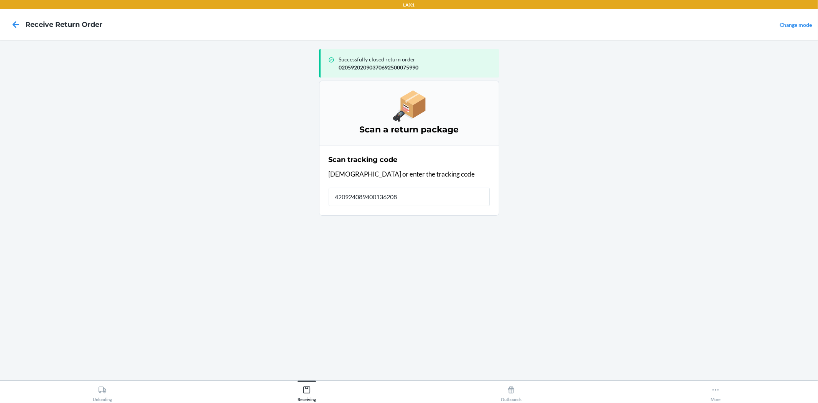
type input "4209240894001362083"
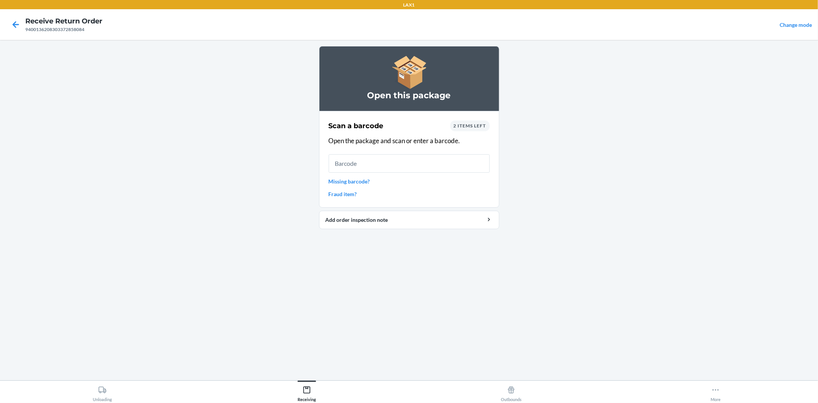
click at [340, 182] on link "Missing barcode?" at bounding box center [409, 181] width 161 height 8
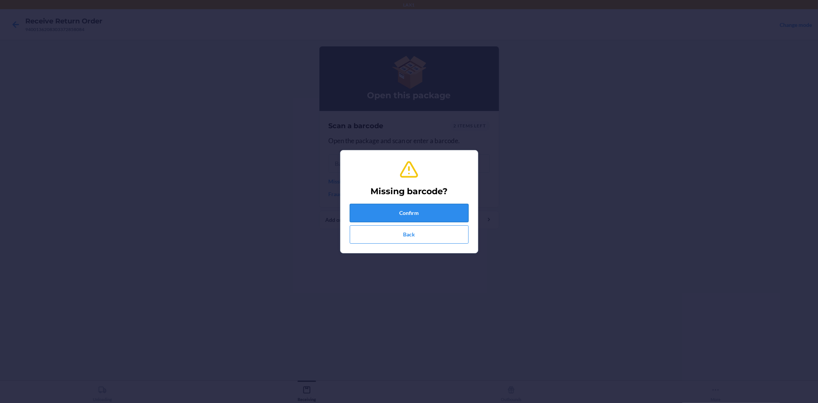
click at [450, 221] on button "Confirm" at bounding box center [409, 213] width 119 height 18
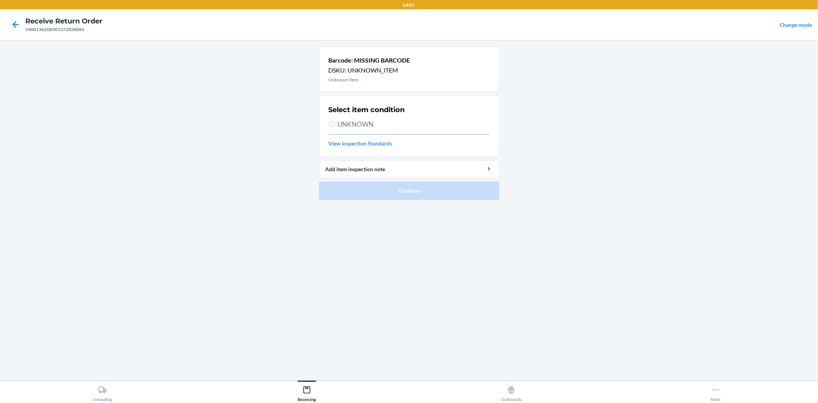
click at [351, 117] on div "Select item condition UNKNOWN View Inspection Standards" at bounding box center [409, 125] width 161 height 47
click at [353, 123] on span "UNKNOWN" at bounding box center [414, 124] width 152 height 10
click at [335, 123] on input "UNKNOWN" at bounding box center [332, 124] width 6 height 6
radio input "true"
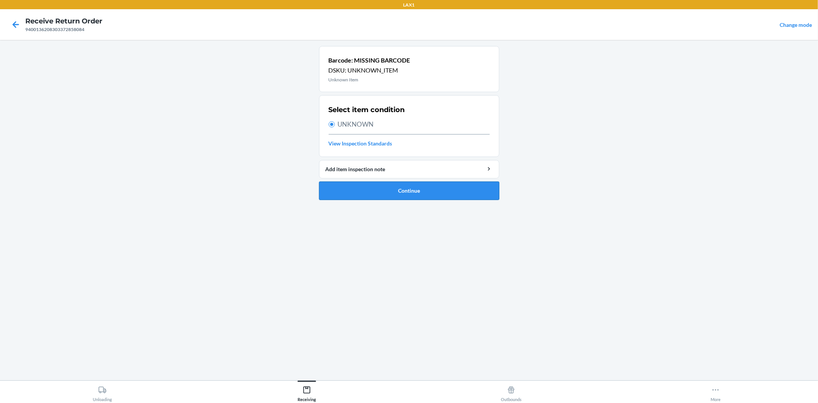
click at [416, 193] on button "Continue" at bounding box center [409, 191] width 180 height 18
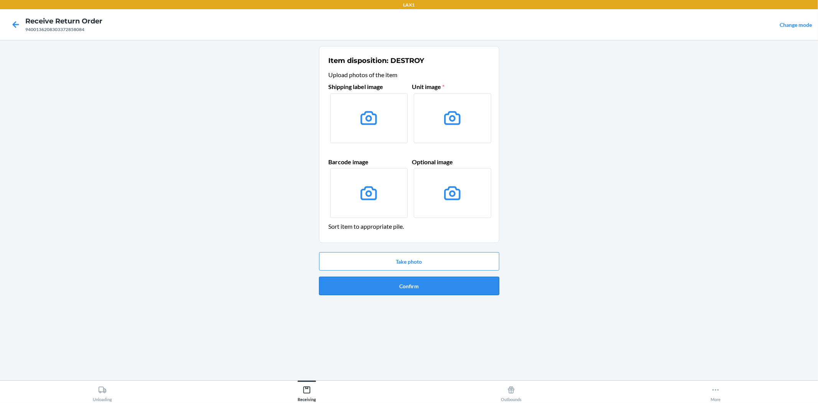
click at [400, 286] on button "Confirm" at bounding box center [409, 286] width 180 height 18
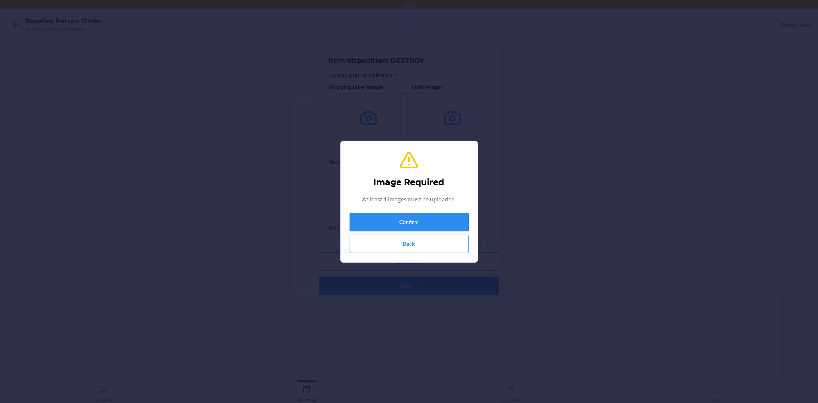
click at [399, 220] on button "Confirm" at bounding box center [409, 222] width 119 height 18
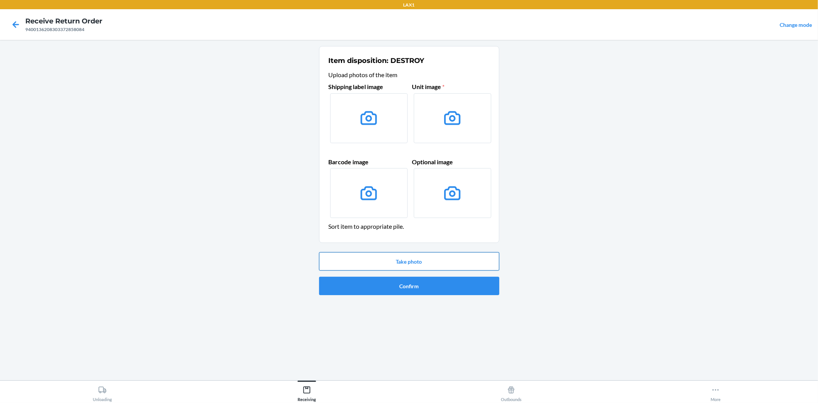
click at [417, 260] on button "Take photo" at bounding box center [409, 261] width 180 height 18
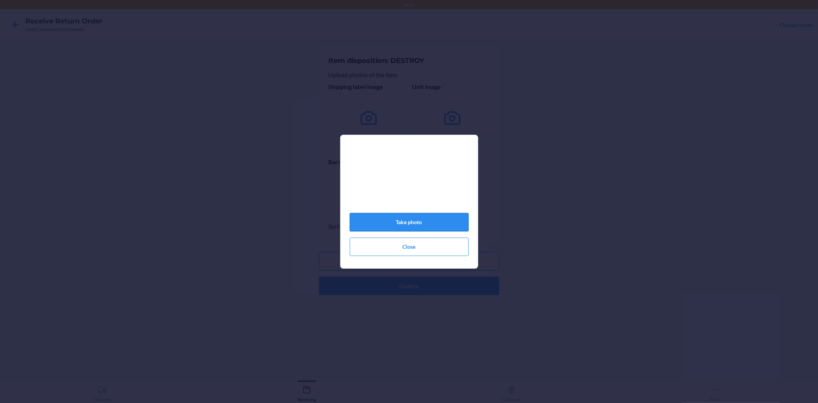
click at [402, 221] on button "Take photo" at bounding box center [409, 222] width 119 height 18
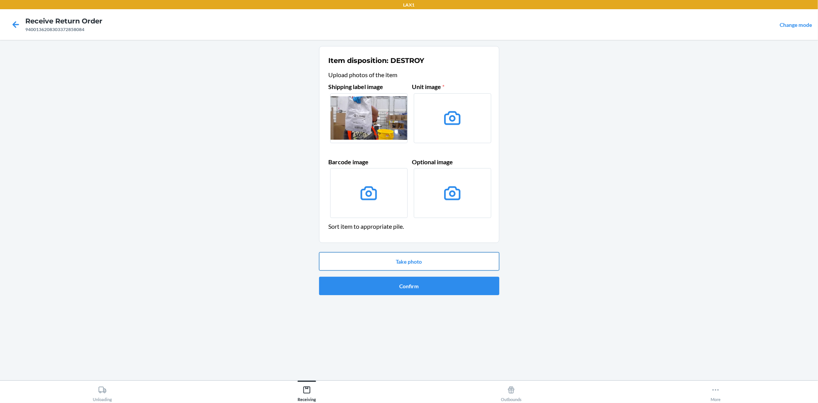
click at [418, 252] on button "Take photo" at bounding box center [409, 261] width 180 height 18
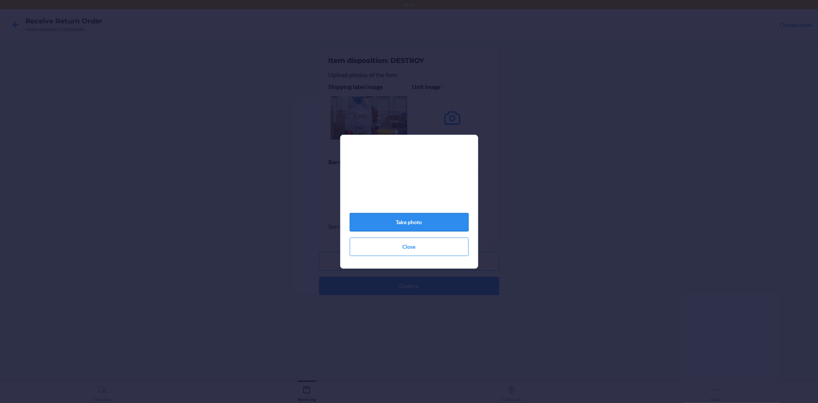
click at [427, 225] on button "Take photo" at bounding box center [409, 222] width 119 height 18
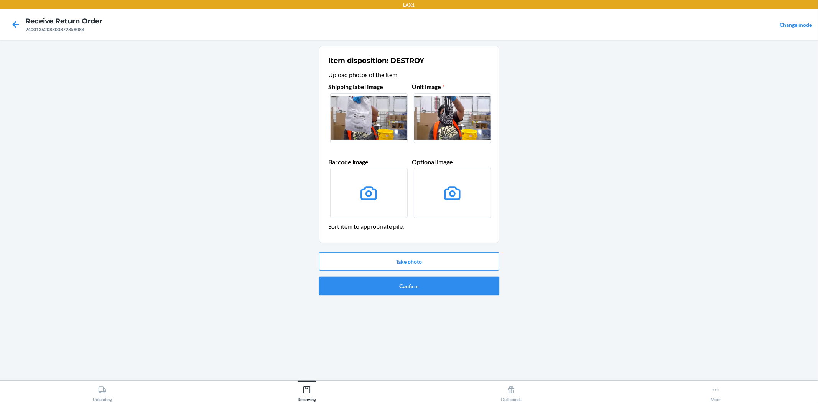
click at [409, 281] on button "Confirm" at bounding box center [409, 286] width 180 height 18
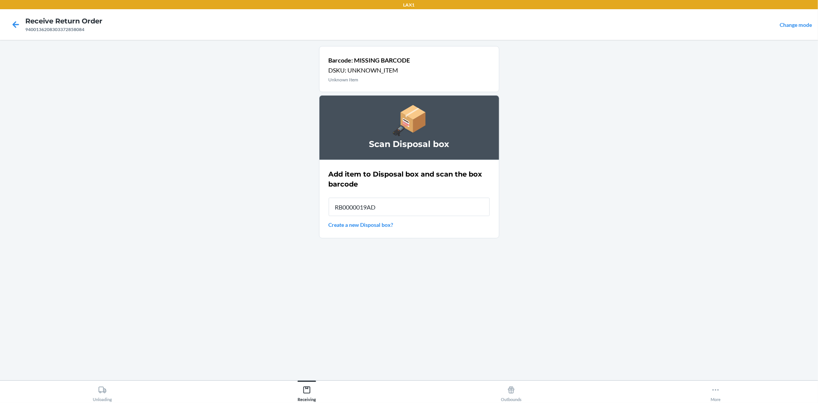
type input "RB0000019AD"
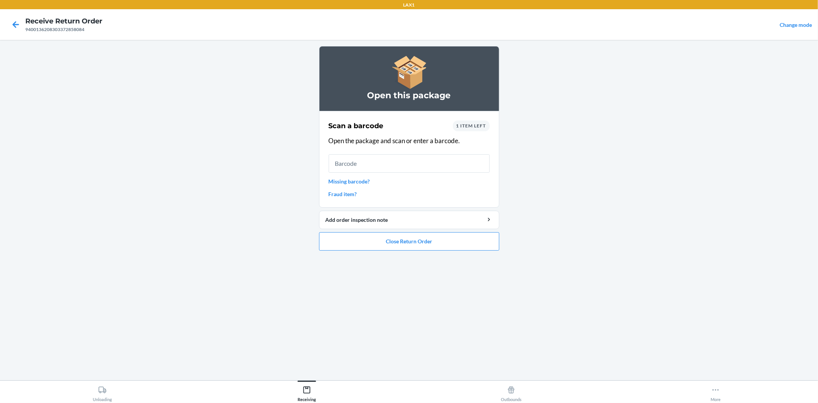
click at [360, 183] on link "Missing barcode?" at bounding box center [409, 181] width 161 height 8
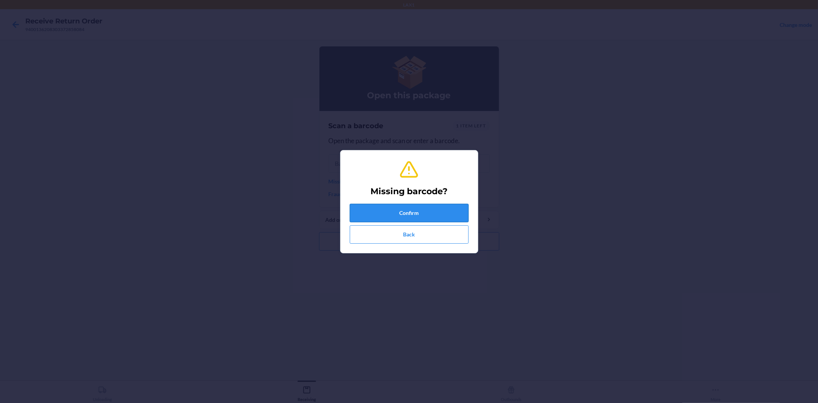
click at [377, 215] on button "Confirm" at bounding box center [409, 213] width 119 height 18
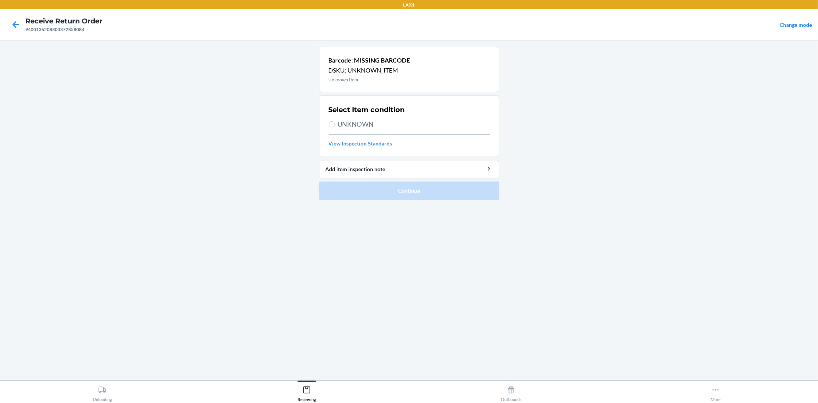
click at [357, 121] on span "UNKNOWN" at bounding box center [414, 124] width 152 height 10
click at [335, 121] on input "UNKNOWN" at bounding box center [332, 124] width 6 height 6
radio input "true"
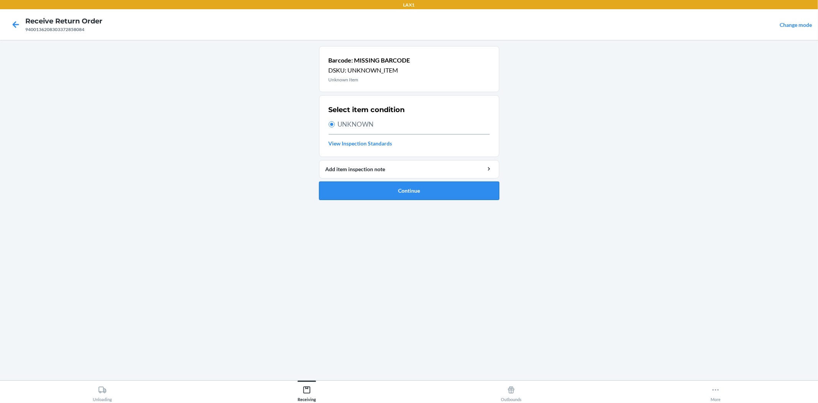
click at [388, 197] on button "Continue" at bounding box center [409, 191] width 180 height 18
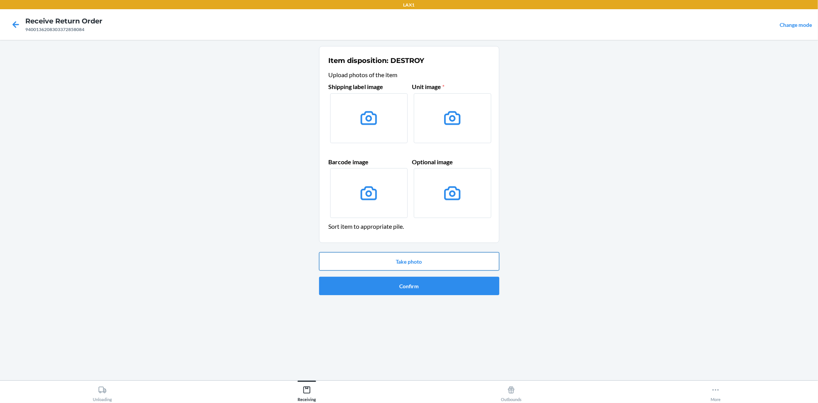
click at [412, 263] on button "Take photo" at bounding box center [409, 261] width 180 height 18
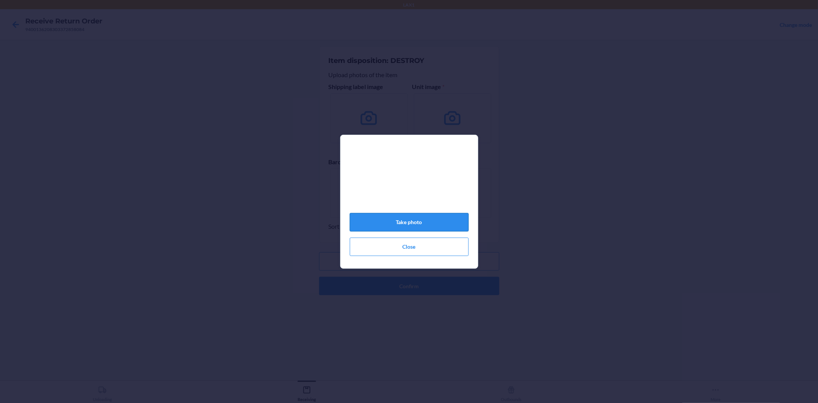
click at [419, 220] on button "Take photo" at bounding box center [409, 222] width 119 height 18
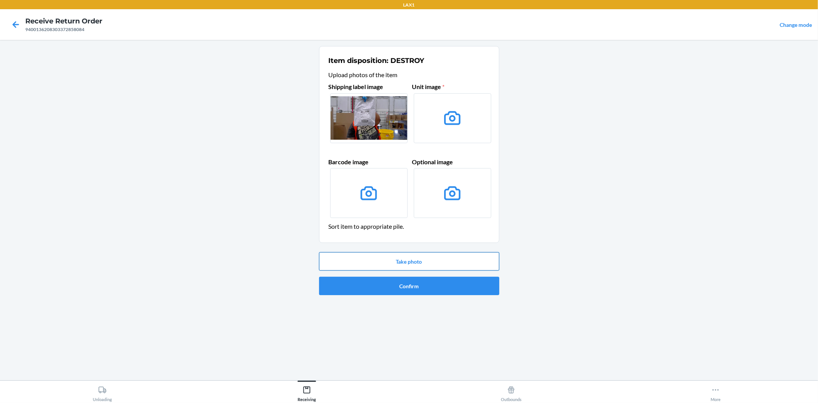
click at [423, 257] on button "Take photo" at bounding box center [409, 261] width 180 height 18
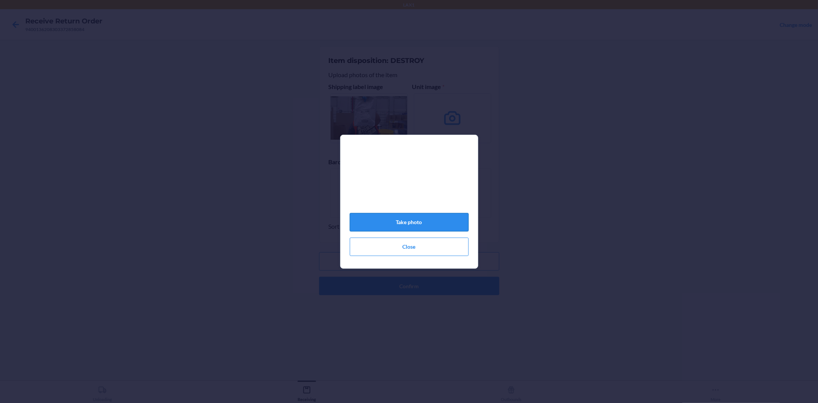
click at [404, 223] on button "Take photo" at bounding box center [409, 222] width 119 height 18
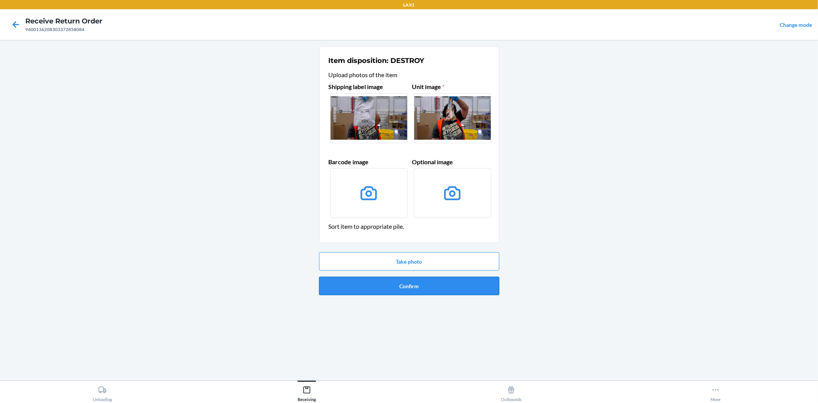
click at [408, 289] on button "Confirm" at bounding box center [409, 286] width 180 height 18
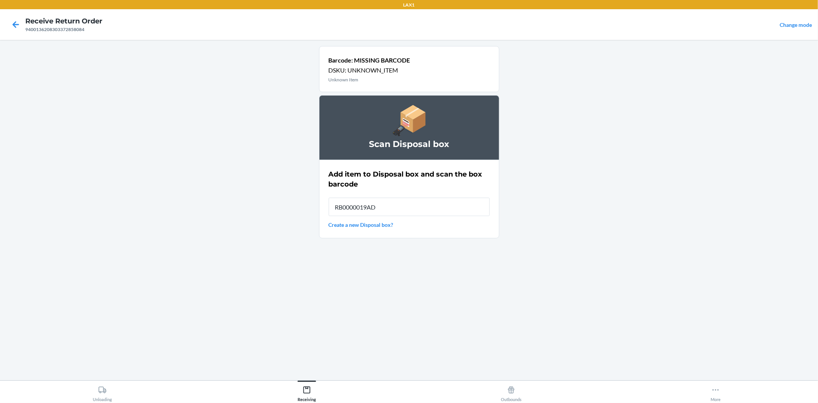
type input "RB0000019AD"
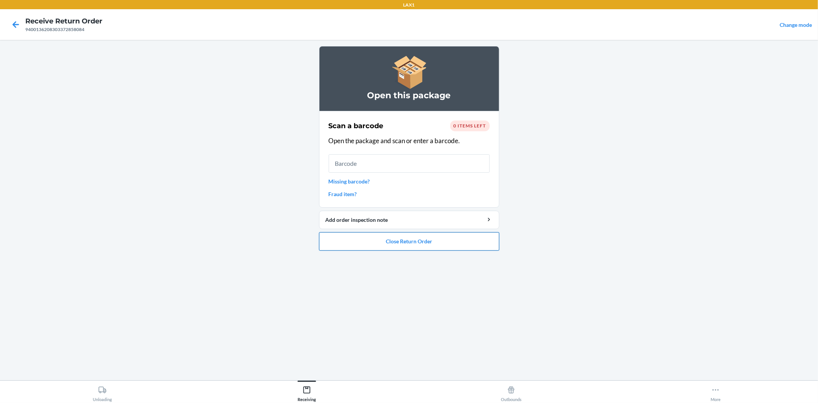
click at [392, 237] on button "Close Return Order" at bounding box center [409, 241] width 180 height 18
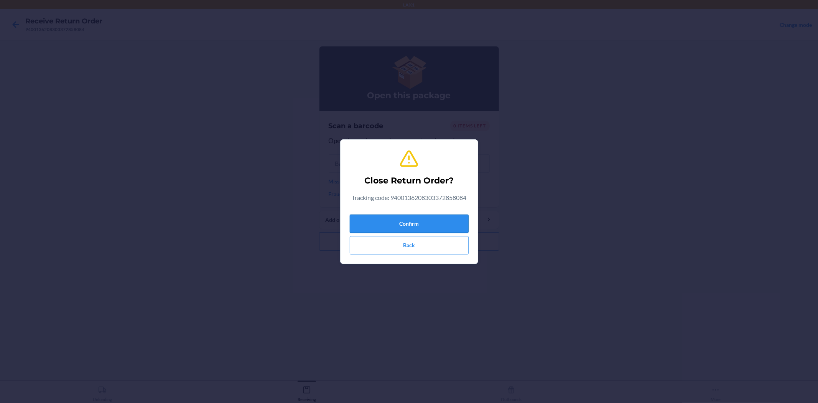
click at [421, 227] on button "Confirm" at bounding box center [409, 224] width 119 height 18
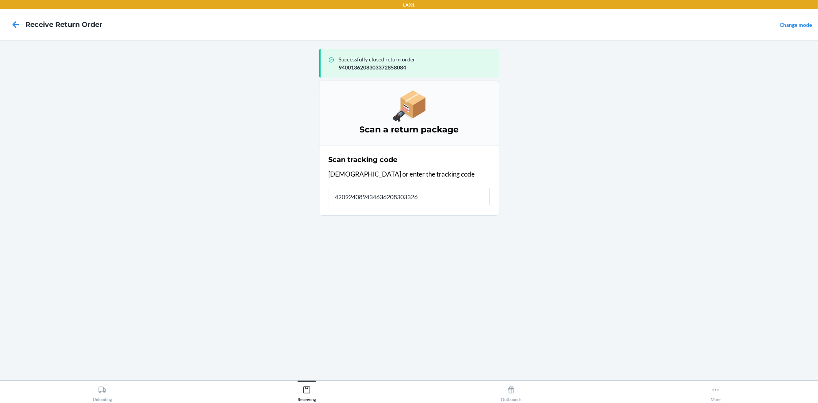
type input "4209240894346362083033264"
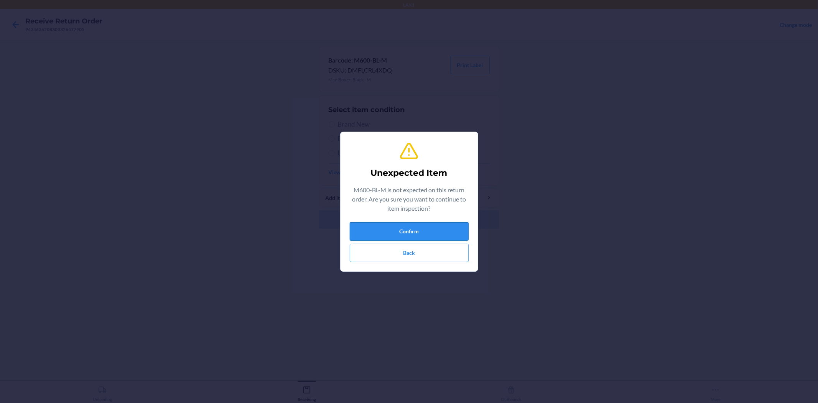
click at [422, 236] on button "Confirm" at bounding box center [409, 231] width 119 height 18
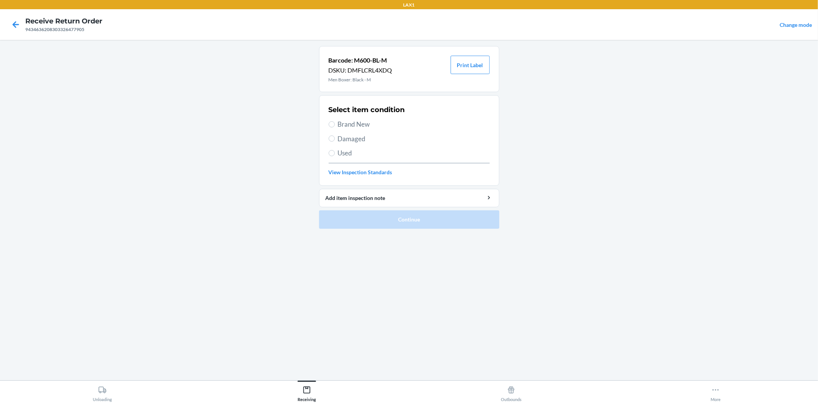
click at [355, 141] on span "Damaged" at bounding box center [414, 139] width 152 height 10
click at [335, 141] on input "Damaged" at bounding box center [332, 138] width 6 height 6
radio input "true"
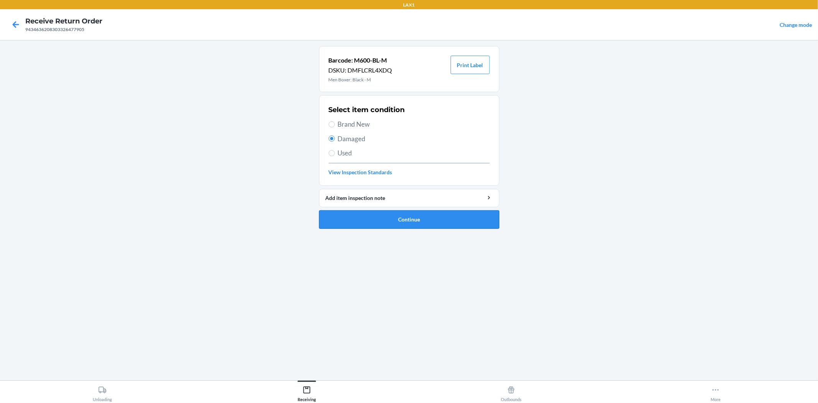
click at [388, 219] on button "Continue" at bounding box center [409, 219] width 180 height 18
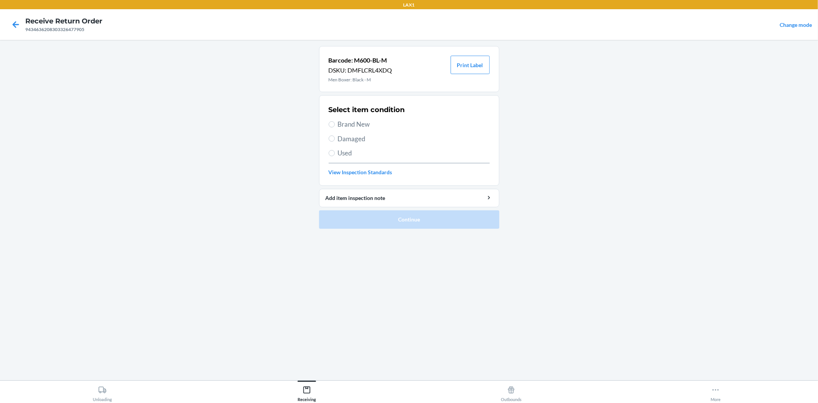
click at [355, 134] on span "Damaged" at bounding box center [414, 139] width 152 height 10
click at [335, 135] on input "Damaged" at bounding box center [332, 138] width 6 height 6
radio input "true"
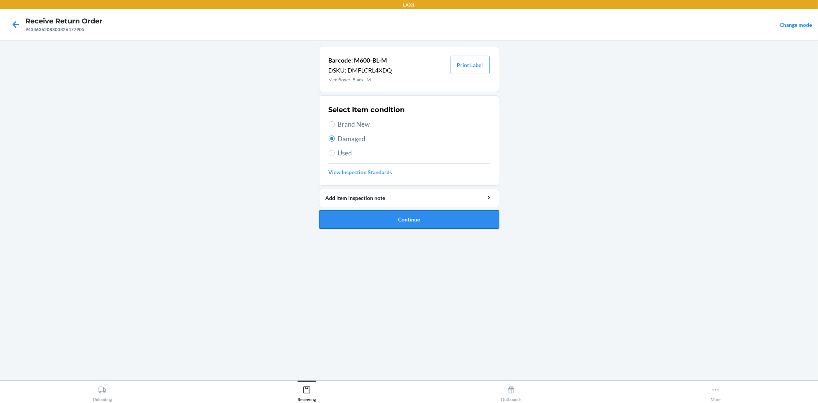
click at [432, 229] on ol "Barcode: M600-BL-M DSKU: DMFLCRL4XDQ Men Boxer: Black - M Print Label Select it…" at bounding box center [409, 140] width 180 height 189
click at [431, 219] on button "Continue" at bounding box center [409, 219] width 180 height 18
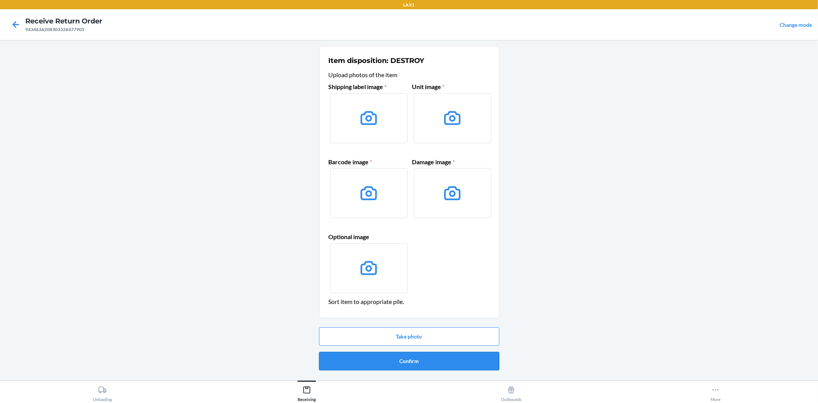
click at [409, 364] on button "Confirm" at bounding box center [409, 361] width 180 height 18
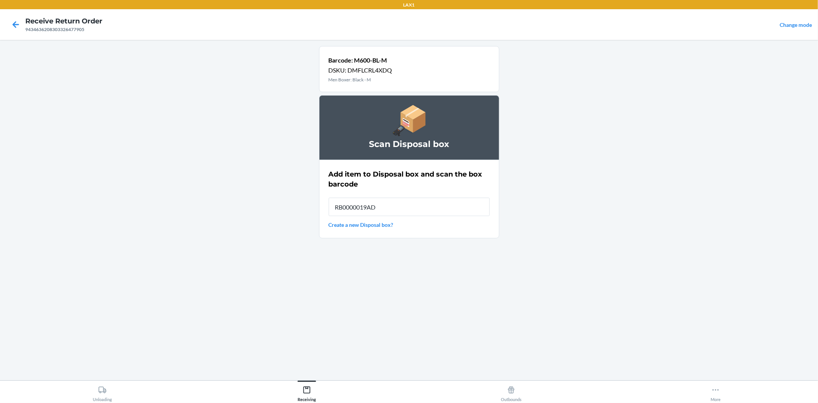
type input "RB0000019AD"
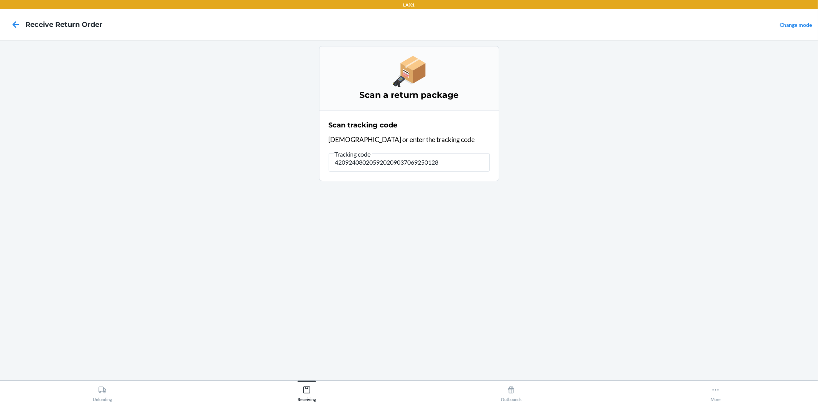
type input "4209240802059202090370692501280"
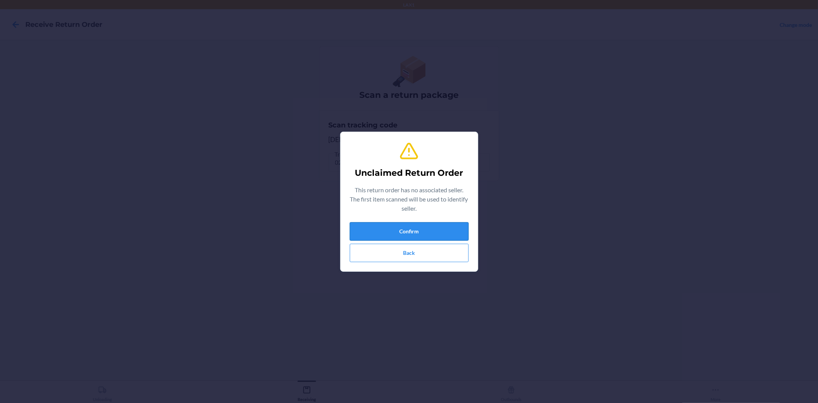
click at [442, 223] on button "Confirm" at bounding box center [409, 231] width 119 height 18
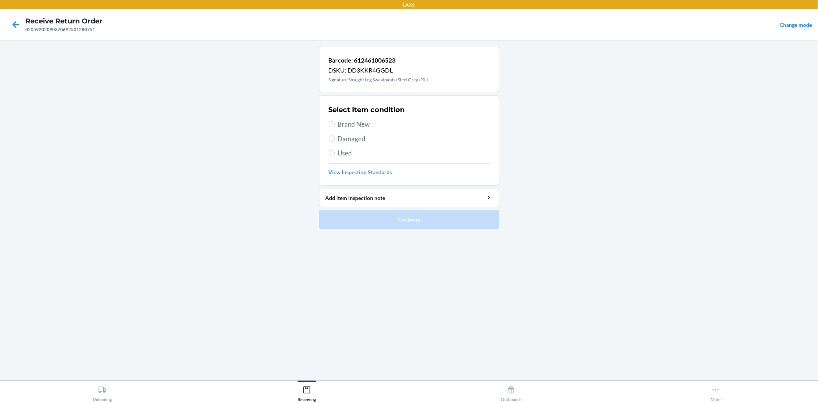
click at [352, 124] on span "Brand New" at bounding box center [414, 124] width 152 height 10
click at [335, 124] on input "Brand New" at bounding box center [332, 124] width 6 height 6
radio input "true"
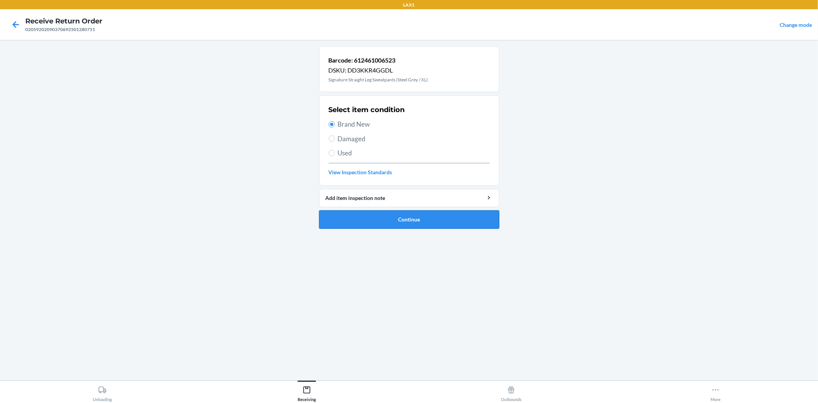
click at [412, 221] on button "Continue" at bounding box center [409, 219] width 180 height 18
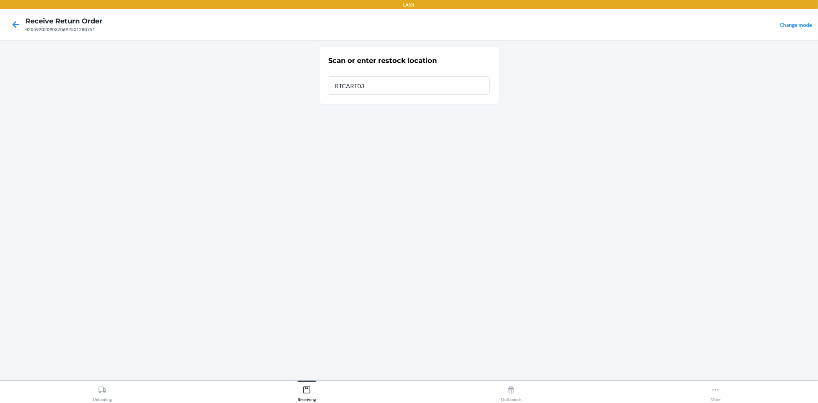
type input "RTCART032"
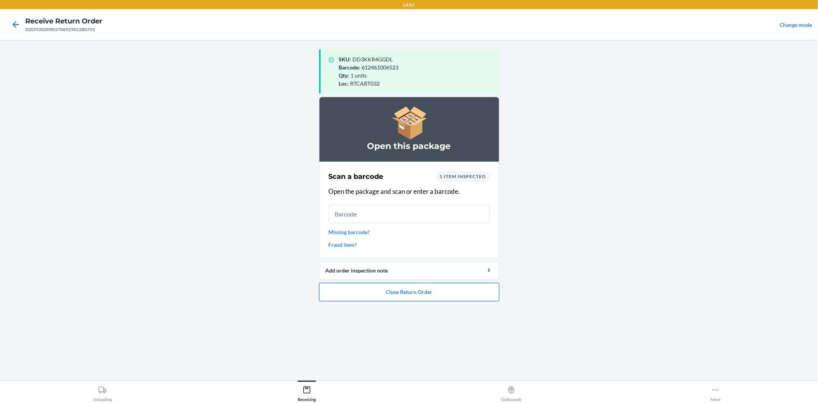
click at [417, 290] on button "Close Return Order" at bounding box center [409, 292] width 180 height 18
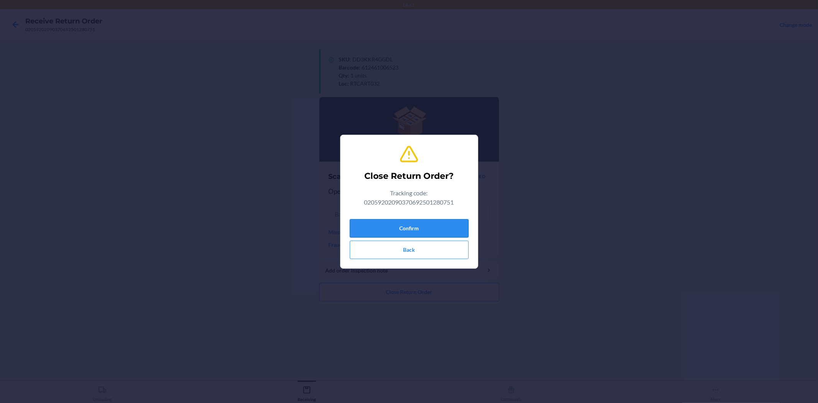
click at [423, 232] on button "Confirm" at bounding box center [409, 228] width 119 height 18
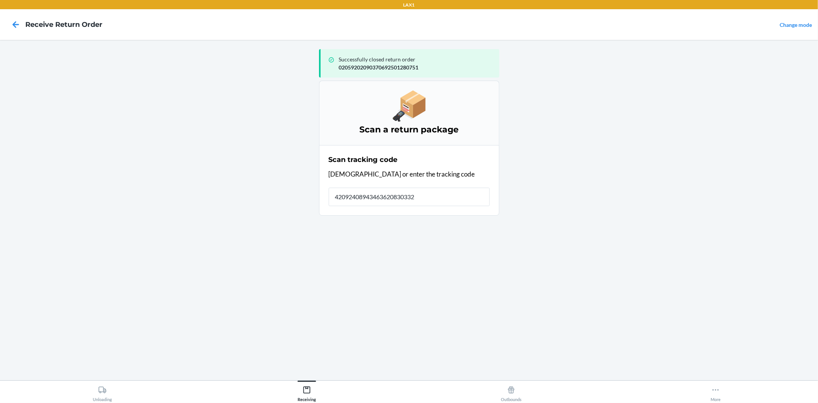
type input "420924089434636208303323"
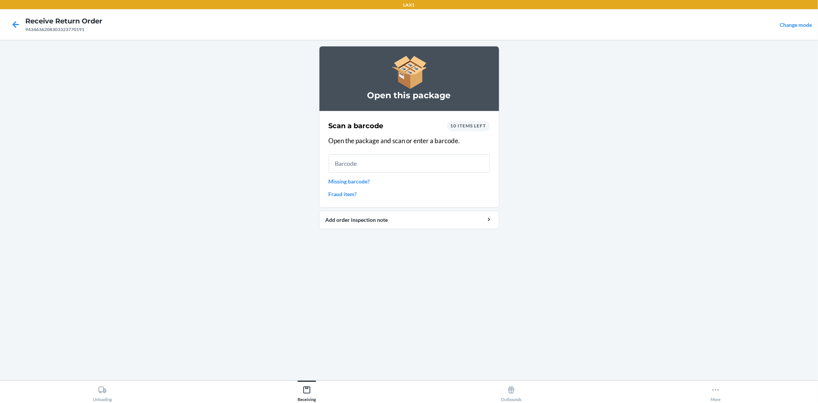
click at [342, 179] on link "Missing barcode?" at bounding box center [409, 181] width 161 height 8
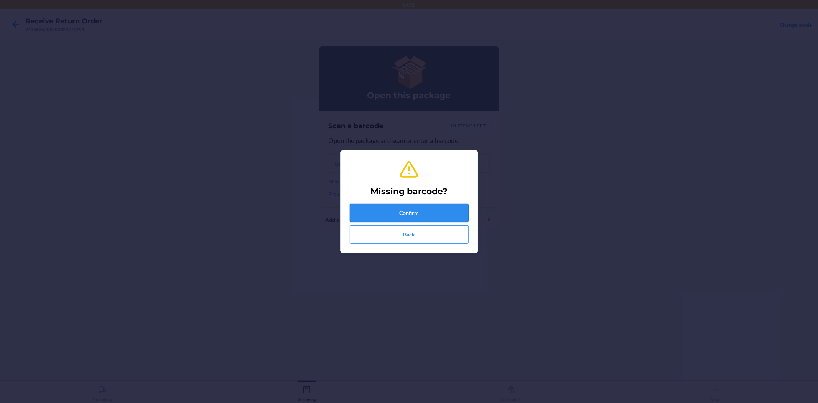
click at [412, 214] on button "Confirm" at bounding box center [409, 213] width 119 height 18
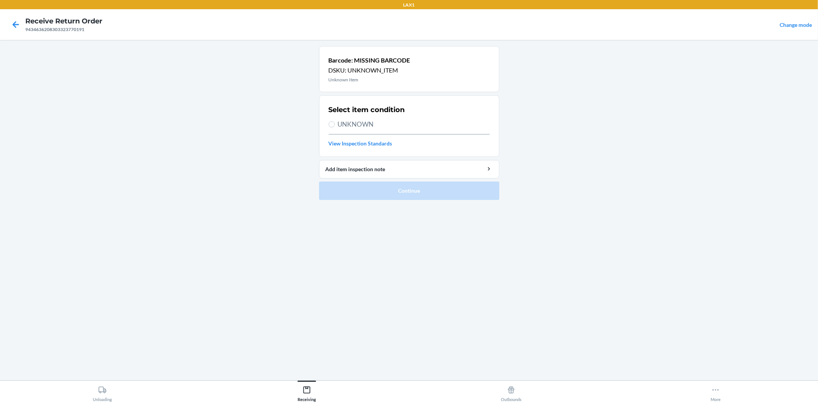
click at [361, 125] on span "UNKNOWN" at bounding box center [414, 124] width 152 height 10
click at [335, 125] on input "UNKNOWN" at bounding box center [332, 124] width 6 height 6
radio input "true"
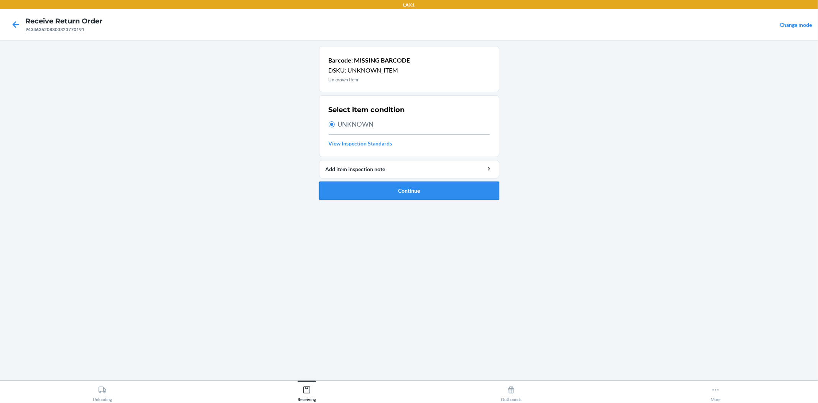
click at [373, 192] on button "Continue" at bounding box center [409, 191] width 180 height 18
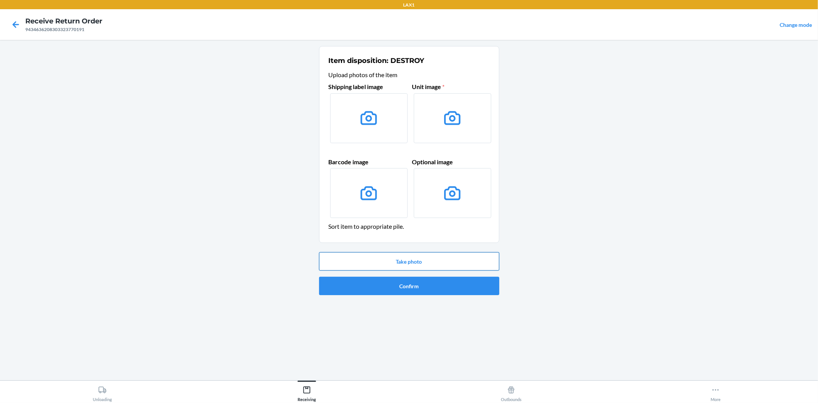
click at [423, 266] on button "Take photo" at bounding box center [409, 261] width 180 height 18
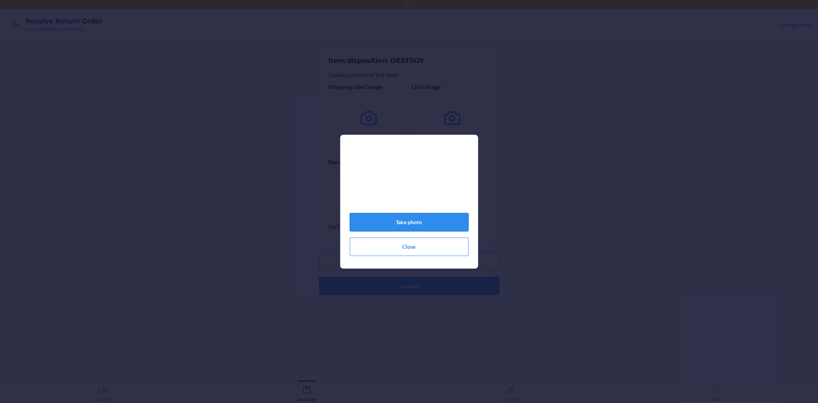
click at [408, 224] on button "Take photo" at bounding box center [409, 222] width 119 height 18
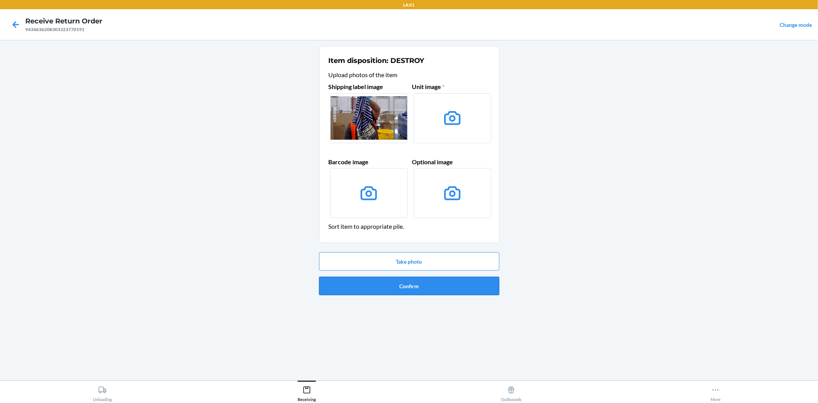
click at [401, 294] on button "Confirm" at bounding box center [409, 286] width 180 height 18
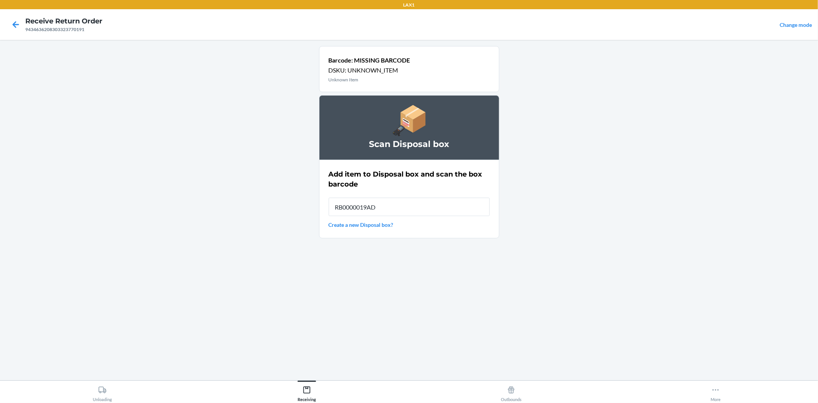
type input "RB0000019AD"
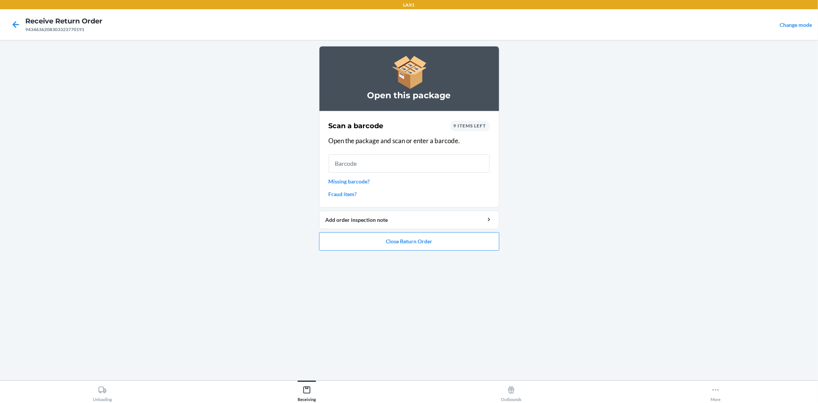
click at [345, 181] on link "Missing barcode?" at bounding box center [409, 181] width 161 height 8
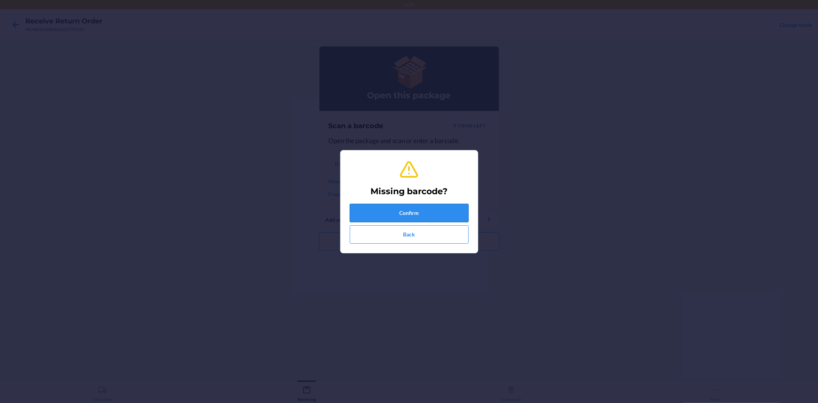
click at [400, 208] on button "Confirm" at bounding box center [409, 213] width 119 height 18
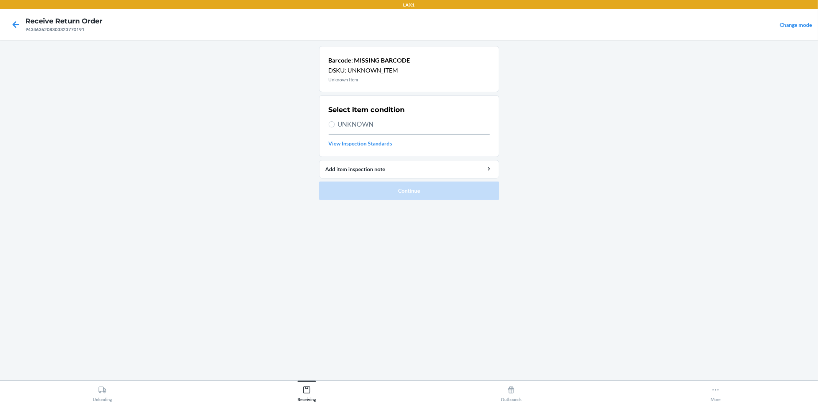
click at [358, 125] on span "UNKNOWN" at bounding box center [414, 124] width 152 height 10
click at [335, 125] on input "UNKNOWN" at bounding box center [332, 124] width 6 height 6
radio input "true"
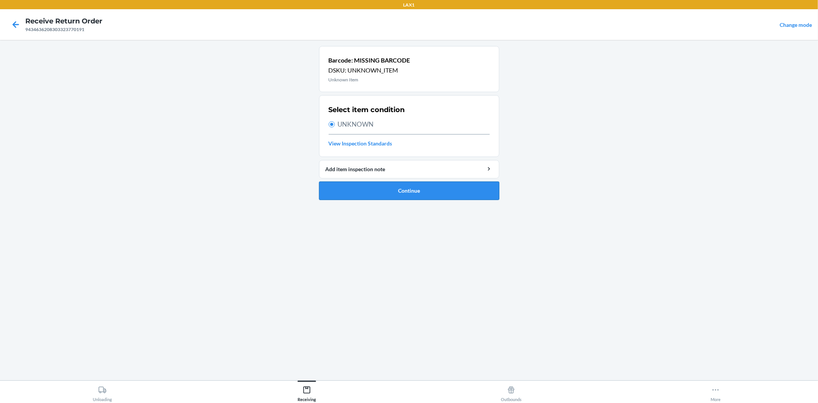
click at [397, 185] on button "Continue" at bounding box center [409, 191] width 180 height 18
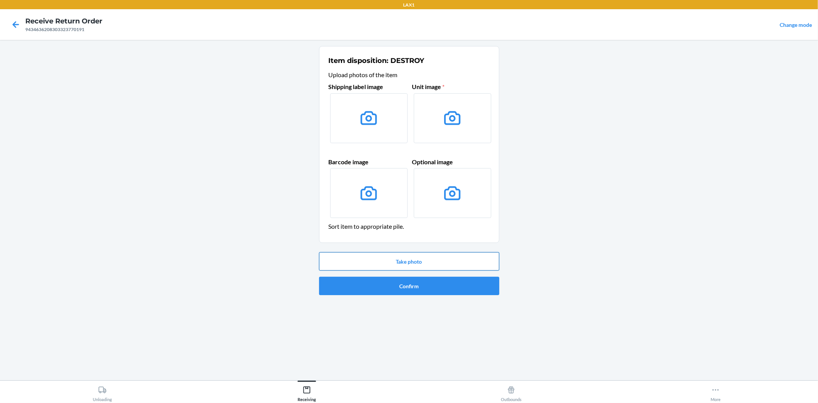
click at [413, 256] on button "Take photo" at bounding box center [409, 261] width 180 height 18
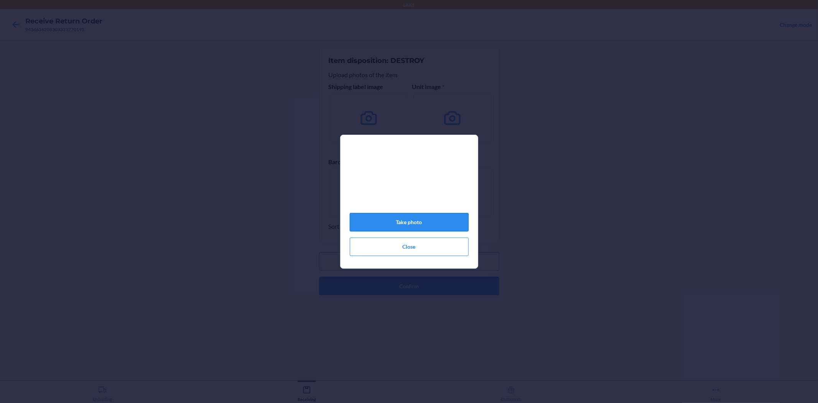
click at [412, 222] on button "Take photo" at bounding box center [409, 222] width 119 height 18
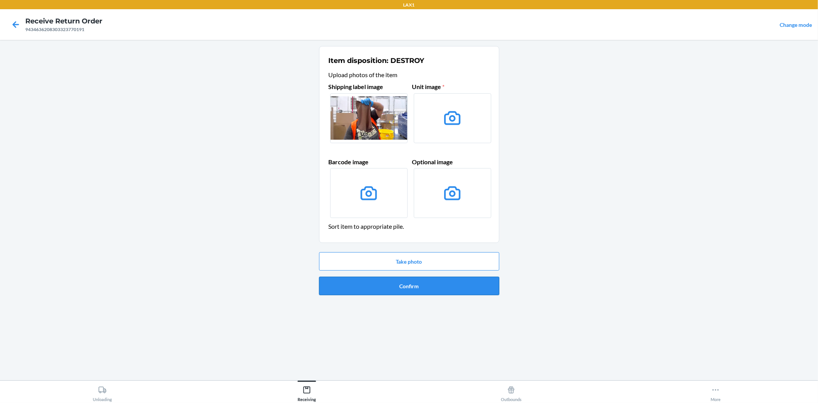
click at [416, 288] on button "Confirm" at bounding box center [409, 286] width 180 height 18
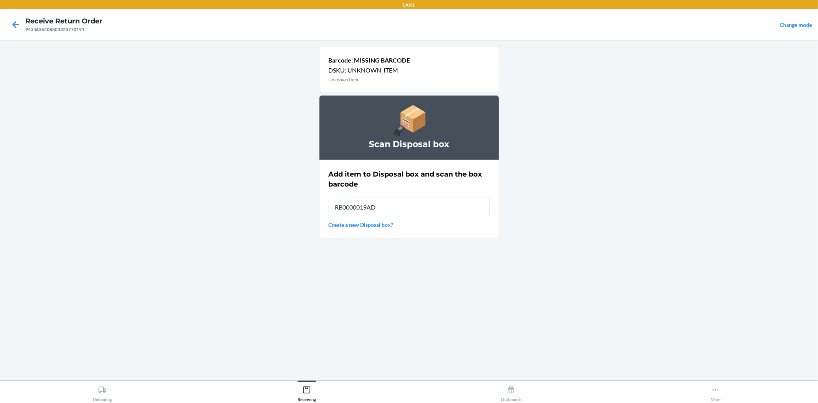
type input "RB0000019AD"
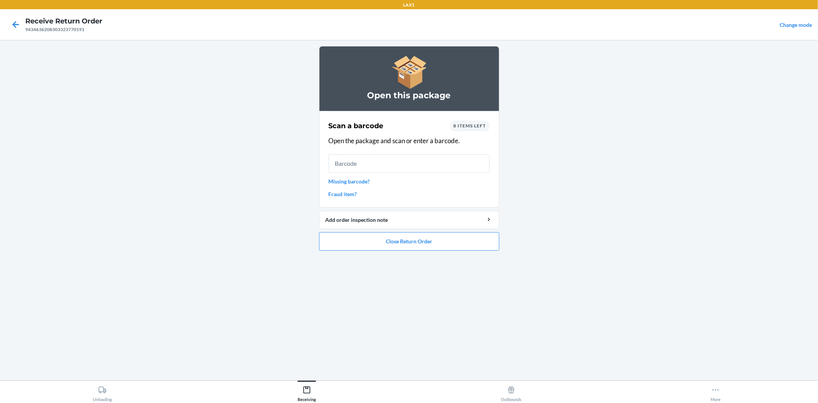
click at [358, 180] on link "Missing barcode?" at bounding box center [409, 181] width 161 height 8
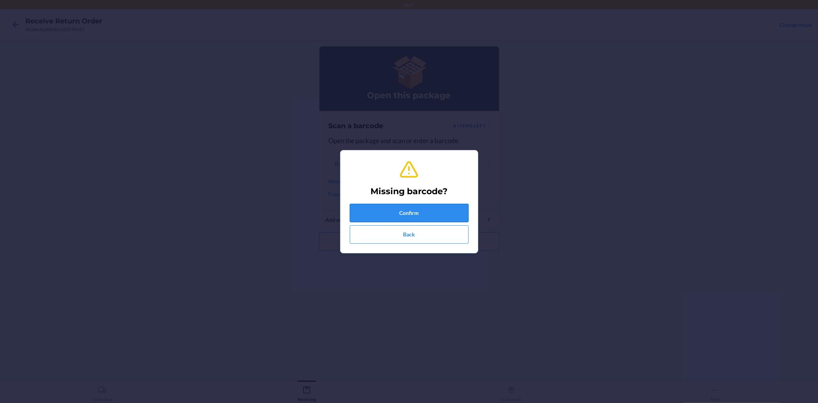
click at [394, 210] on button "Confirm" at bounding box center [409, 213] width 119 height 18
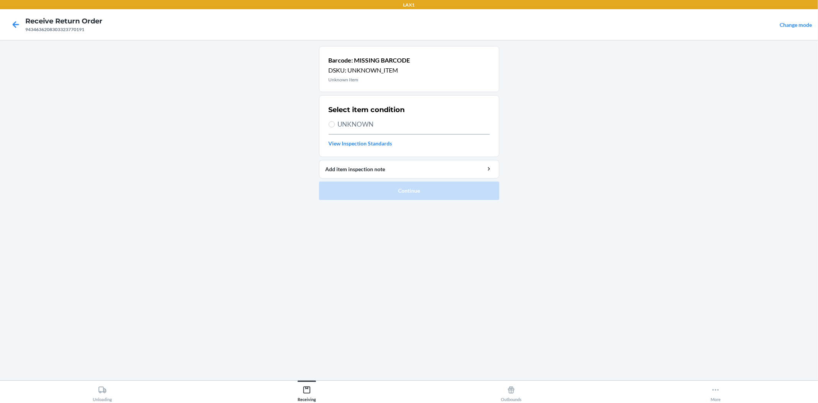
click at [368, 123] on span "UNKNOWN" at bounding box center [414, 124] width 152 height 10
click at [335, 123] on input "UNKNOWN" at bounding box center [332, 124] width 6 height 6
radio input "true"
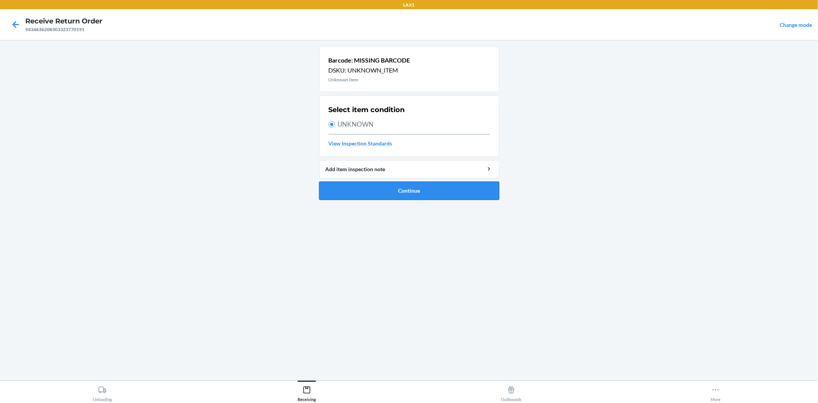
click at [405, 196] on button "Continue" at bounding box center [409, 191] width 180 height 18
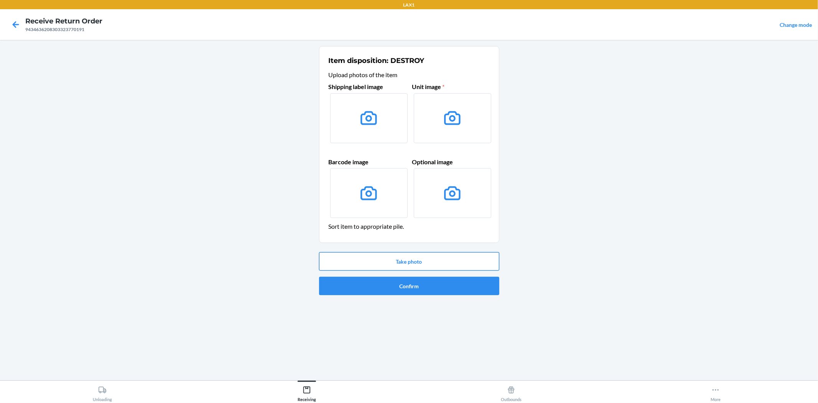
click at [407, 260] on button "Take photo" at bounding box center [409, 261] width 180 height 18
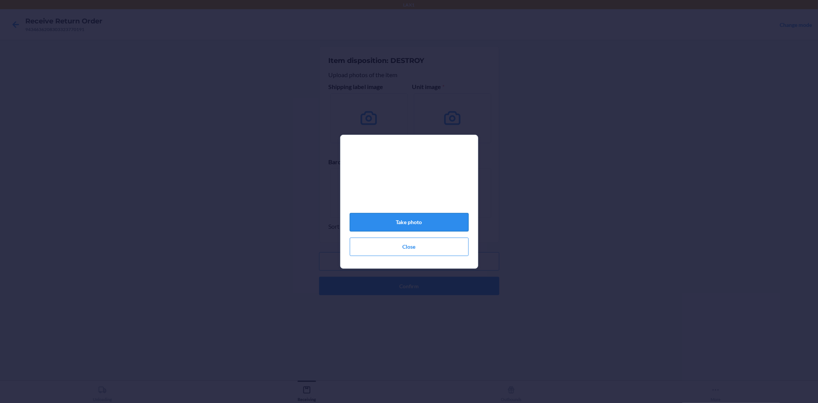
click at [408, 219] on button "Take photo" at bounding box center [409, 222] width 119 height 18
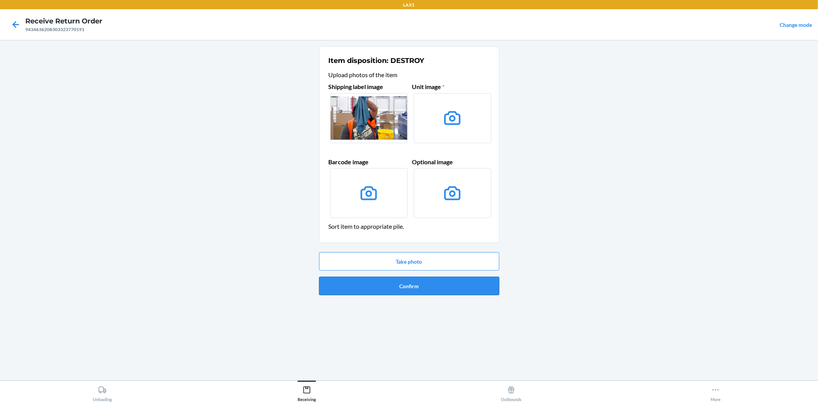
click at [426, 286] on button "Confirm" at bounding box center [409, 286] width 180 height 18
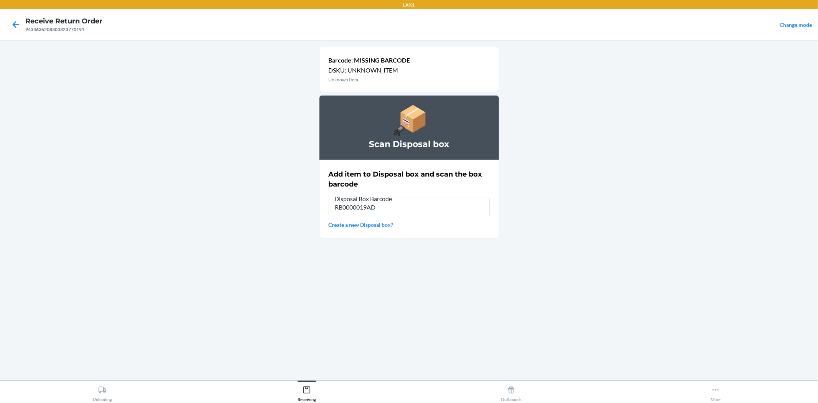
type input "RB0000019AD"
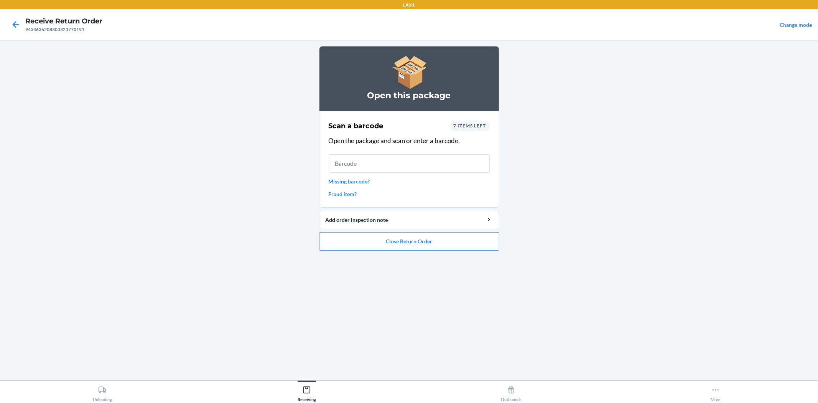
click at [361, 177] on link "Missing barcode?" at bounding box center [409, 181] width 161 height 8
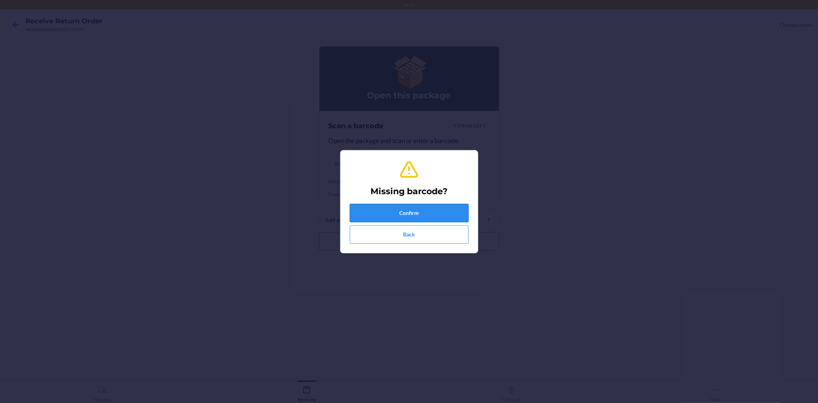
click at [389, 210] on button "Confirm" at bounding box center [409, 213] width 119 height 18
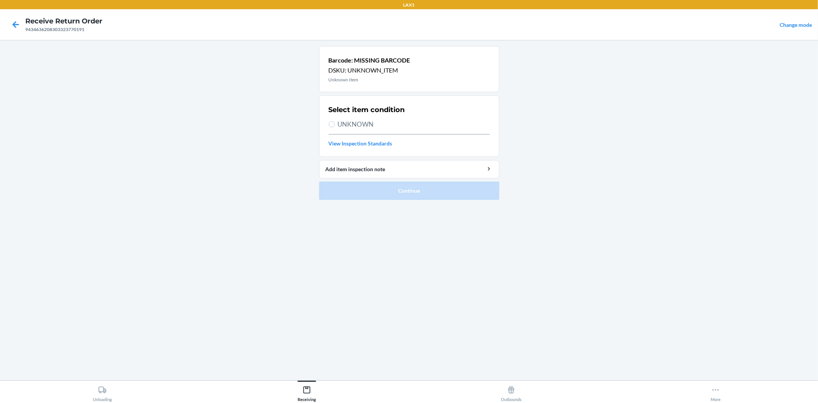
click at [360, 118] on div "Select item condition UNKNOWN View Inspection Standards" at bounding box center [409, 125] width 161 height 47
click at [356, 122] on span "UNKNOWN" at bounding box center [414, 124] width 152 height 10
click at [335, 122] on input "UNKNOWN" at bounding box center [332, 124] width 6 height 6
radio input "true"
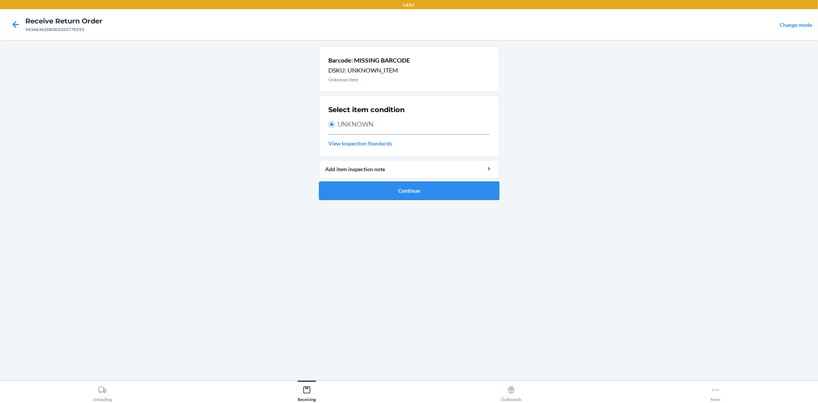
click at [421, 191] on button "Continue" at bounding box center [409, 191] width 180 height 18
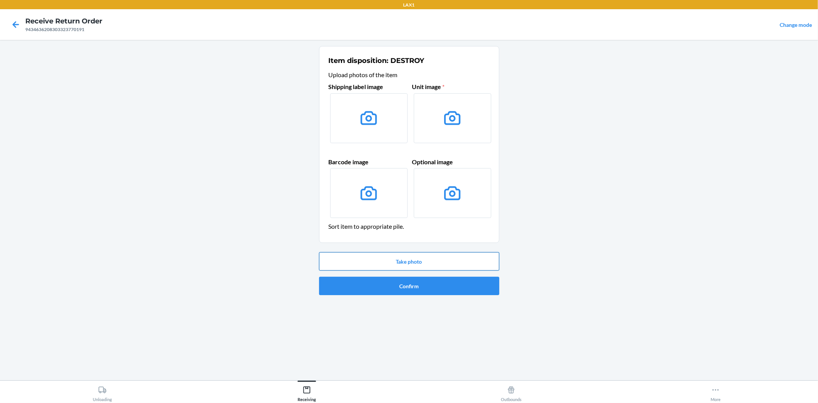
click at [421, 259] on button "Take photo" at bounding box center [409, 261] width 180 height 18
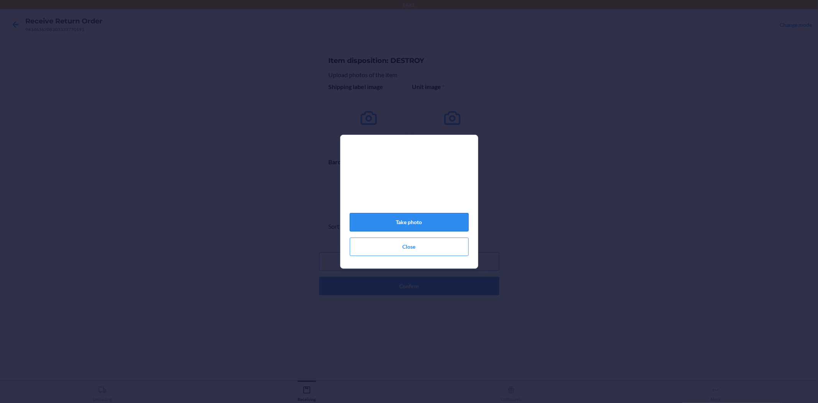
click at [398, 223] on button "Take photo" at bounding box center [409, 222] width 119 height 18
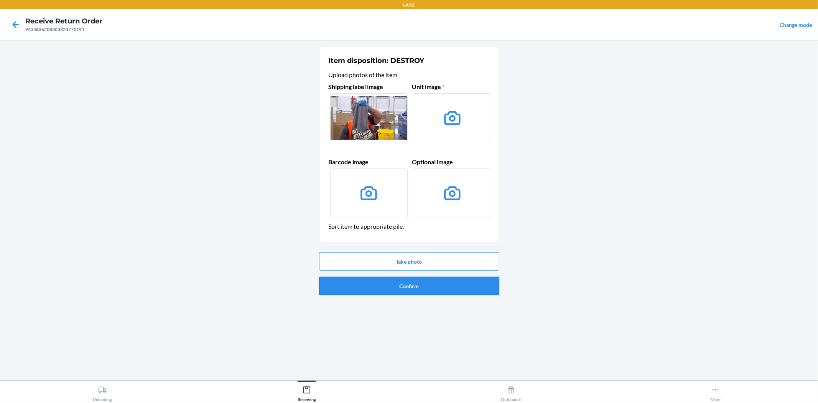
click at [419, 295] on button "Confirm" at bounding box center [409, 286] width 180 height 18
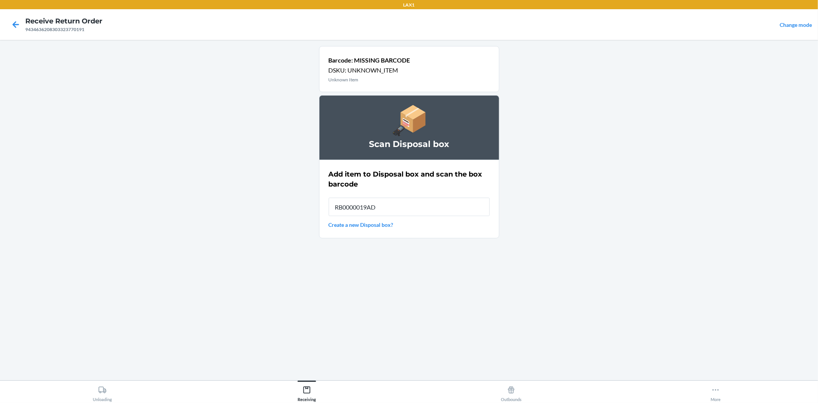
type input "RB0000019AD"
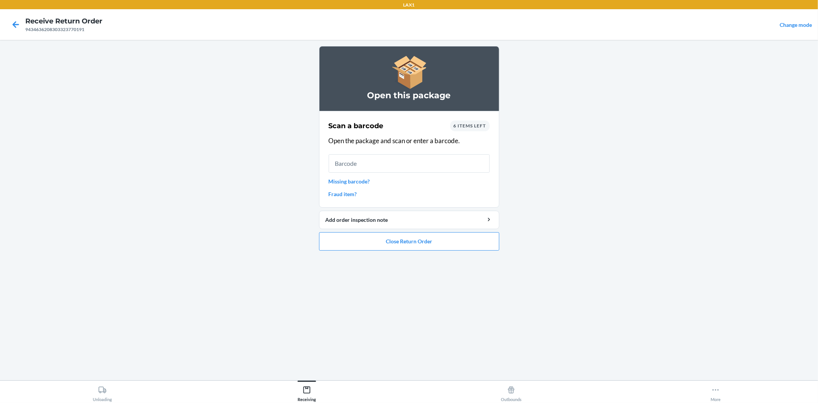
click at [362, 179] on link "Missing barcode?" at bounding box center [409, 181] width 161 height 8
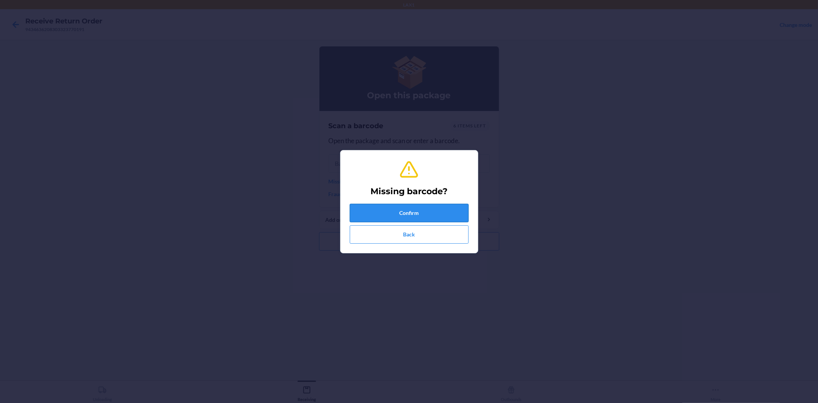
click at [390, 211] on button "Confirm" at bounding box center [409, 213] width 119 height 18
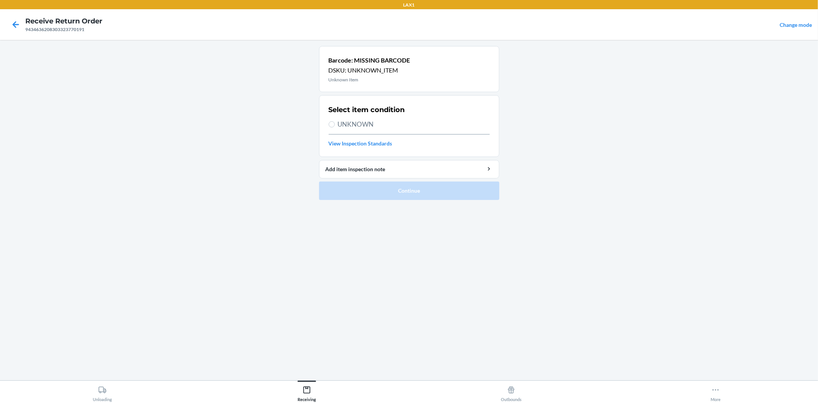
click at [358, 126] on span "UNKNOWN" at bounding box center [414, 124] width 152 height 10
click at [335, 126] on input "UNKNOWN" at bounding box center [332, 124] width 6 height 6
radio input "true"
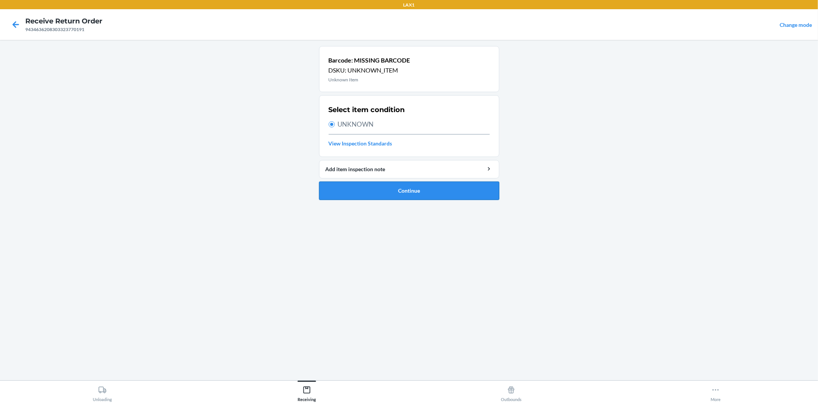
click at [382, 190] on button "Continue" at bounding box center [409, 191] width 180 height 18
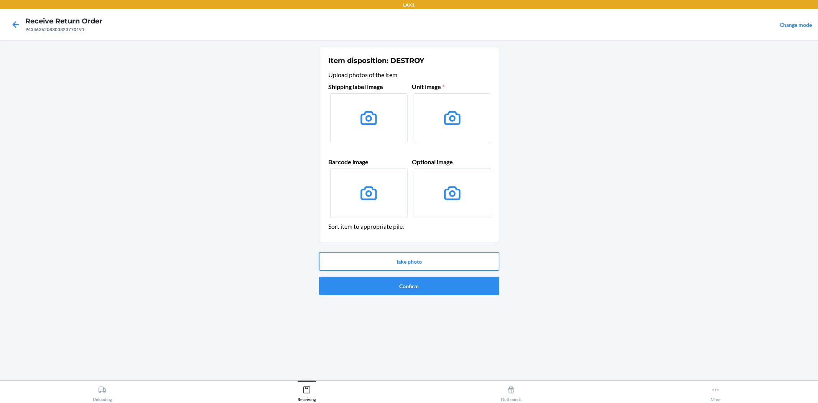
click at [411, 259] on button "Take photo" at bounding box center [409, 261] width 180 height 18
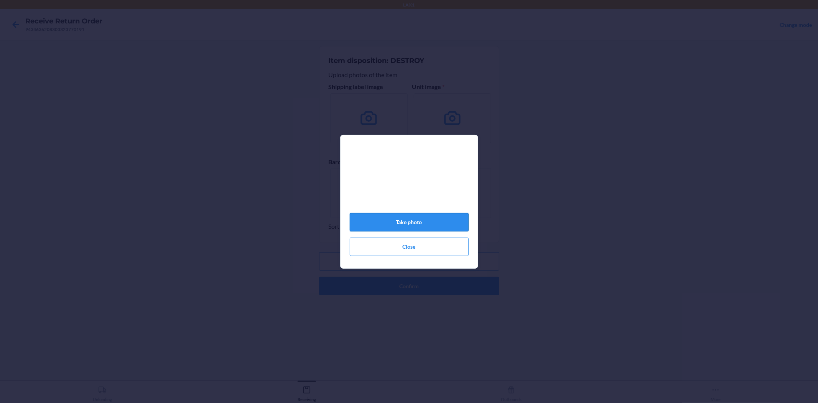
click at [405, 220] on button "Take photo" at bounding box center [409, 222] width 119 height 18
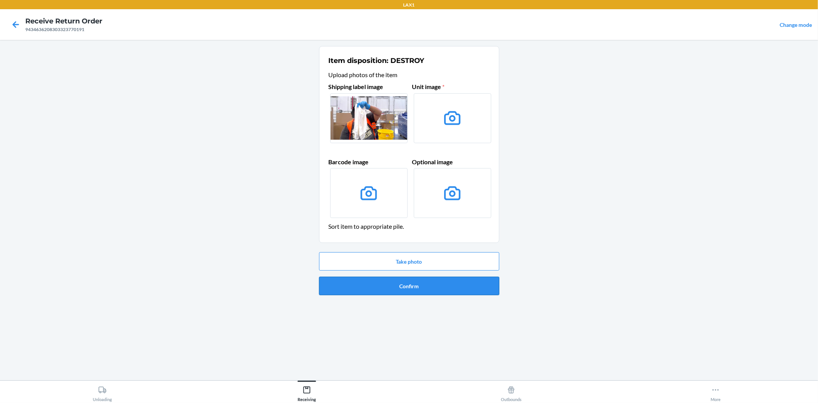
click at [415, 289] on button "Confirm" at bounding box center [409, 286] width 180 height 18
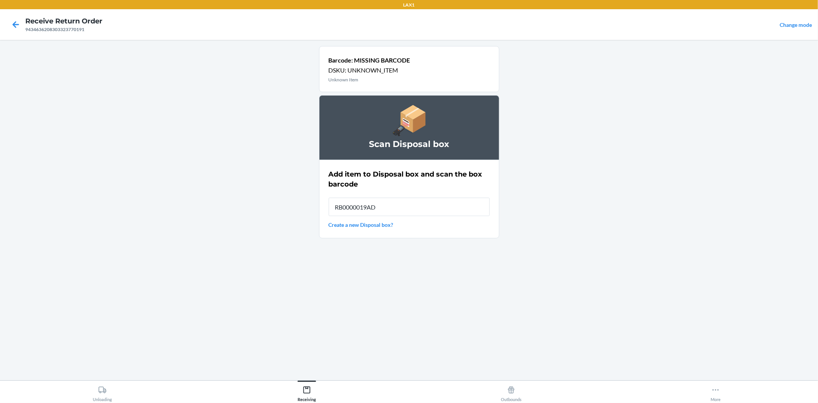
type input "RB0000019AD"
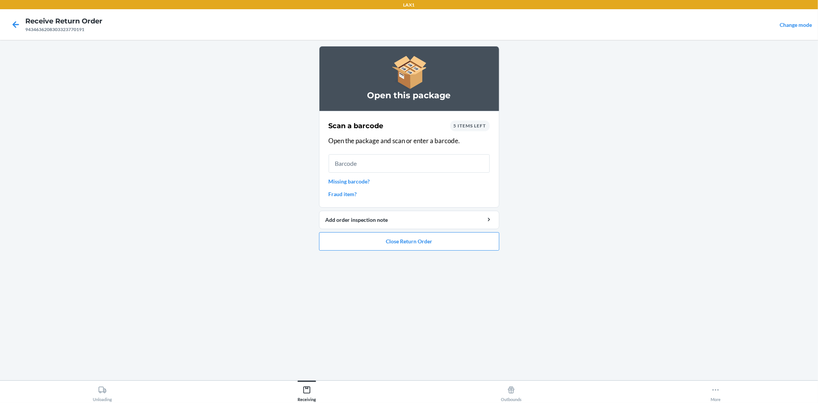
click at [364, 180] on link "Missing barcode?" at bounding box center [409, 181] width 161 height 8
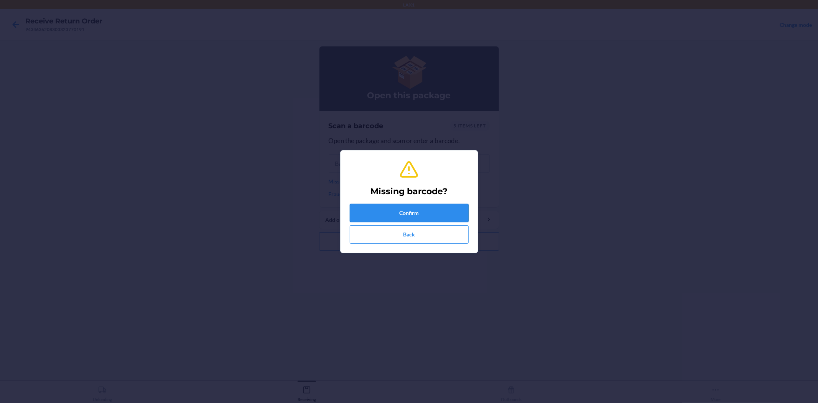
click at [400, 210] on button "Confirm" at bounding box center [409, 213] width 119 height 18
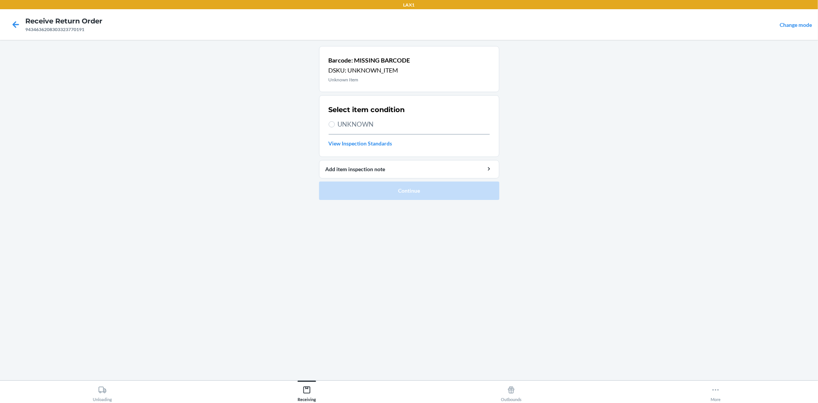
click at [369, 124] on span "UNKNOWN" at bounding box center [414, 124] width 152 height 10
click at [335, 124] on input "UNKNOWN" at bounding box center [332, 124] width 6 height 6
radio input "true"
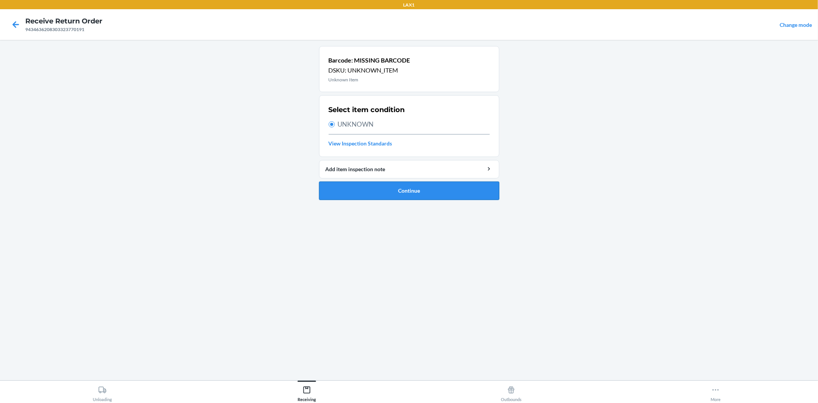
click at [397, 191] on button "Continue" at bounding box center [409, 191] width 180 height 18
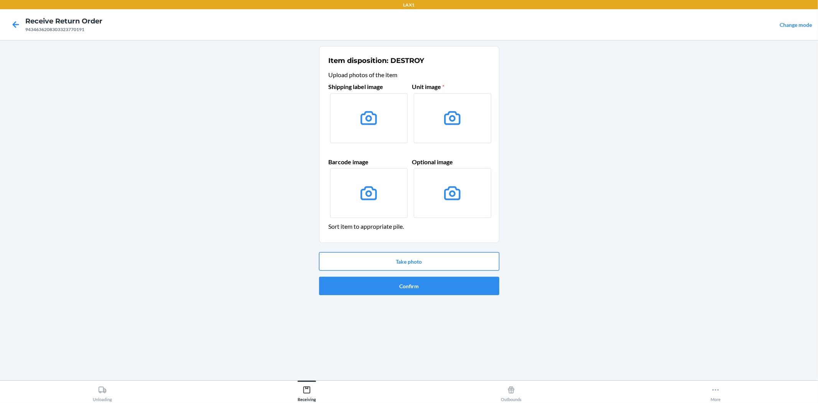
click at [408, 264] on button "Take photo" at bounding box center [409, 261] width 180 height 18
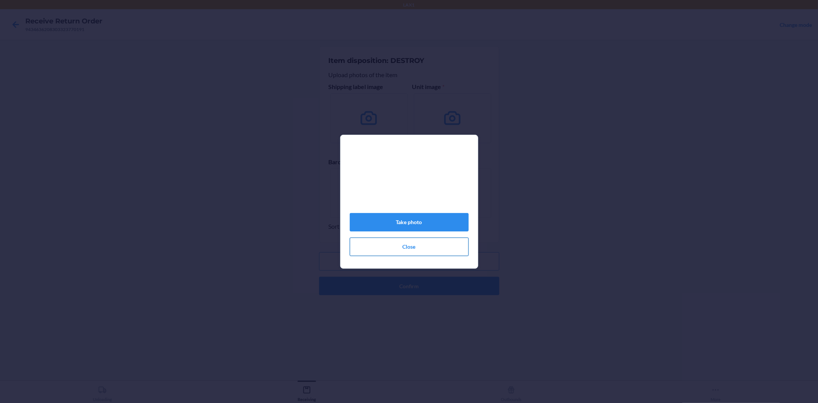
click at [419, 256] on button "Close" at bounding box center [409, 247] width 119 height 18
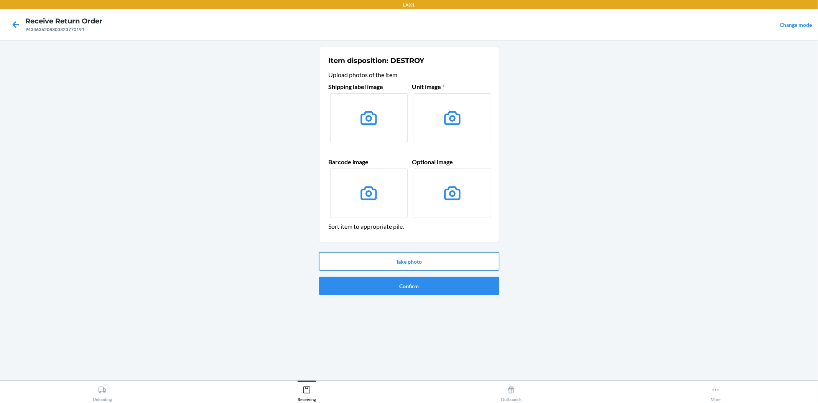
click at [405, 260] on button "Take photo" at bounding box center [409, 261] width 180 height 18
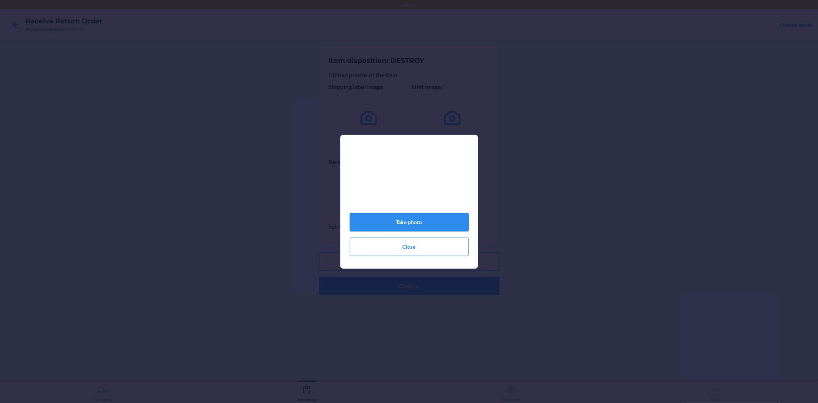
click at [418, 224] on button "Take photo" at bounding box center [409, 222] width 119 height 18
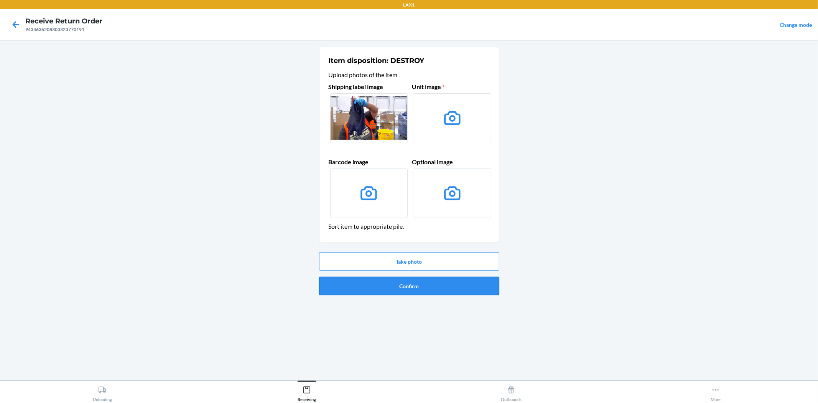
drag, startPoint x: 425, startPoint y: 289, endPoint x: 425, endPoint y: 285, distance: 3.9
click at [425, 288] on button "Confirm" at bounding box center [409, 286] width 180 height 18
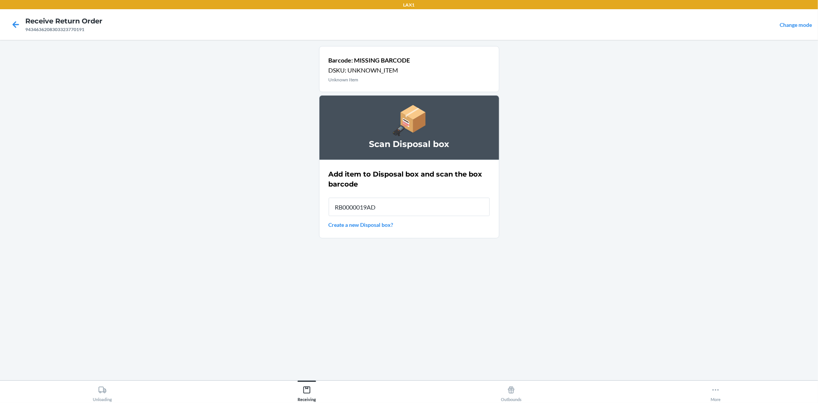
type input "RB0000019AD"
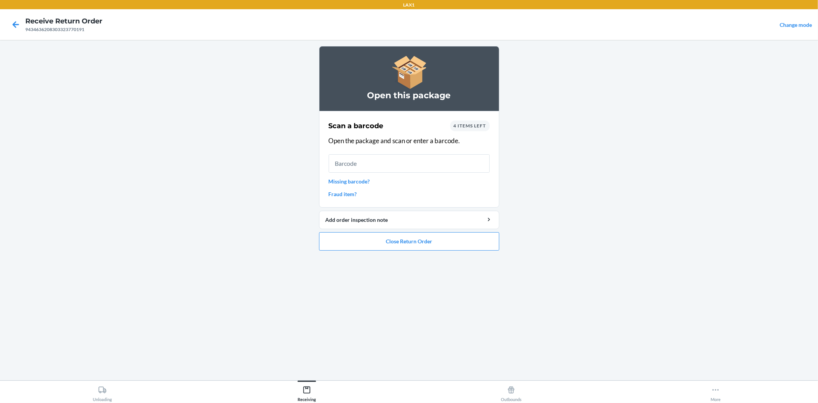
click at [347, 179] on link "Missing barcode?" at bounding box center [409, 181] width 161 height 8
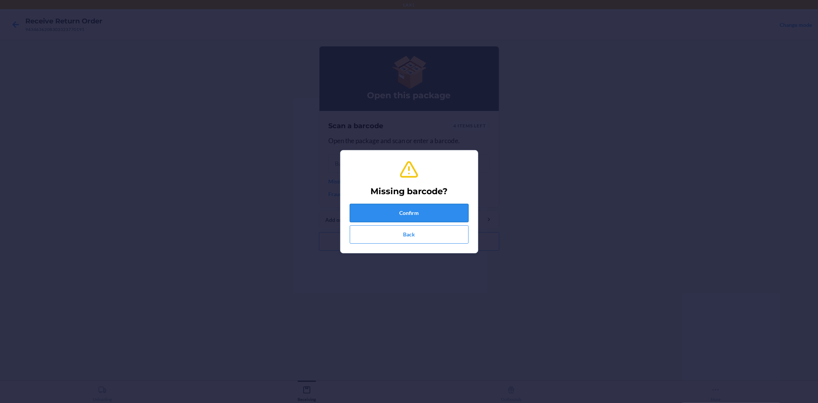
click at [393, 211] on button "Confirm" at bounding box center [409, 213] width 119 height 18
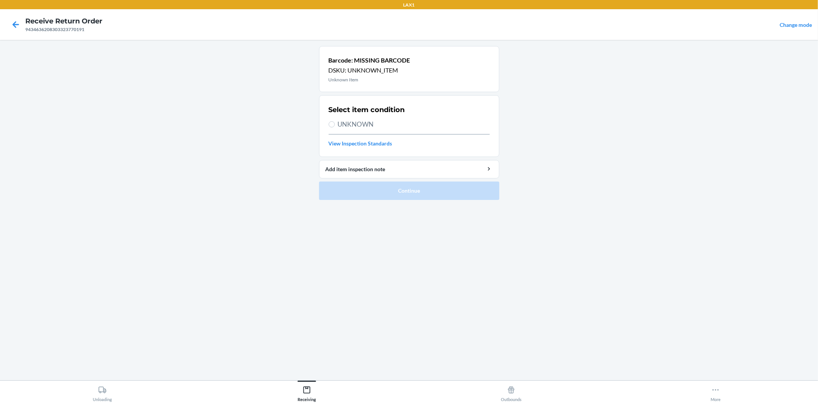
click at [350, 122] on span "UNKNOWN" at bounding box center [414, 124] width 152 height 10
click at [335, 122] on input "UNKNOWN" at bounding box center [332, 124] width 6 height 6
radio input "true"
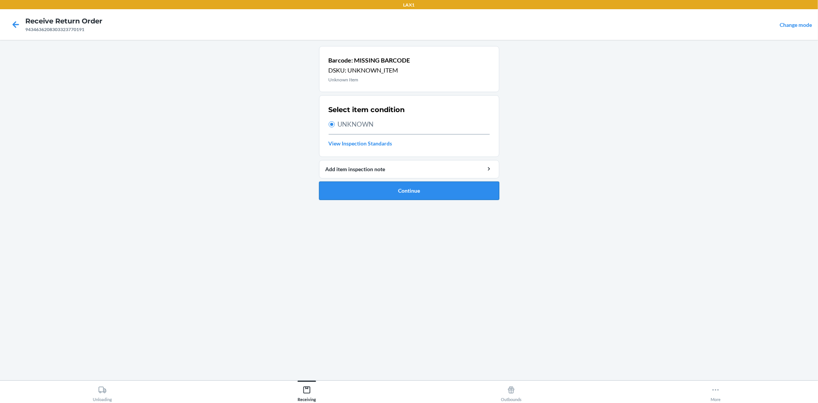
click at [392, 188] on button "Continue" at bounding box center [409, 191] width 180 height 18
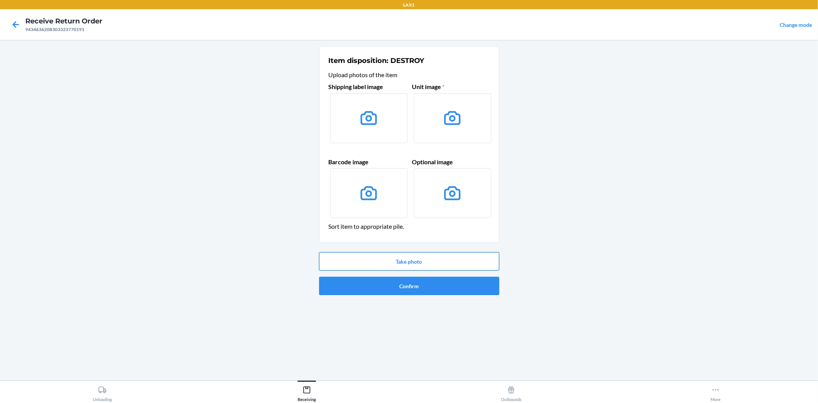
click at [425, 256] on button "Take photo" at bounding box center [409, 261] width 180 height 18
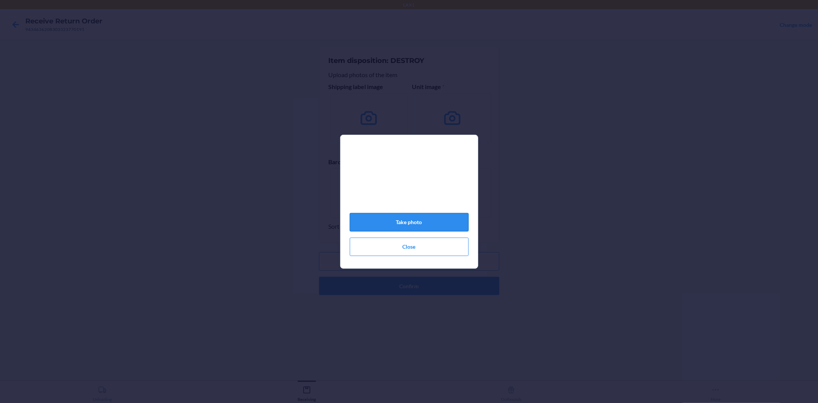
click at [397, 228] on button "Take photo" at bounding box center [409, 222] width 119 height 18
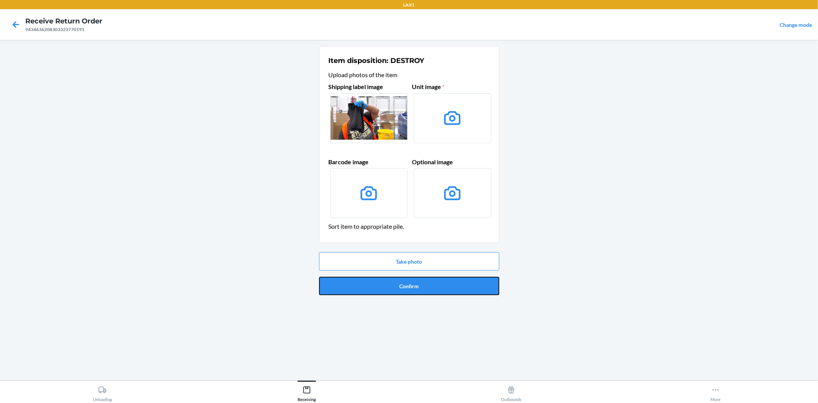
drag, startPoint x: 442, startPoint y: 288, endPoint x: 409, endPoint y: 257, distance: 45.4
click at [439, 287] on button "Confirm" at bounding box center [409, 286] width 180 height 18
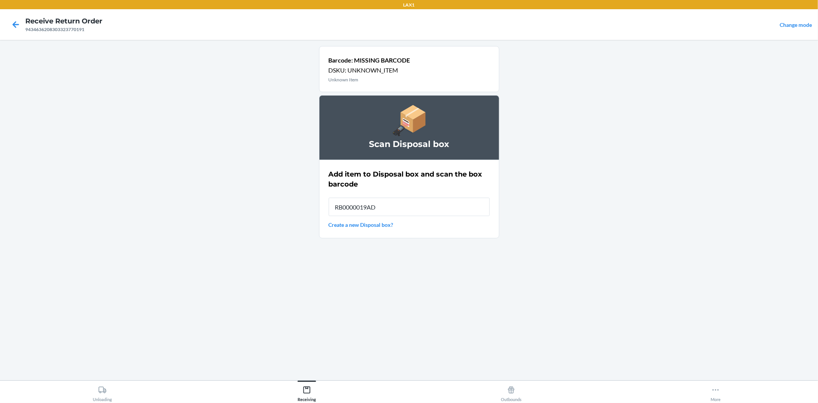
type input "RB0000019AD"
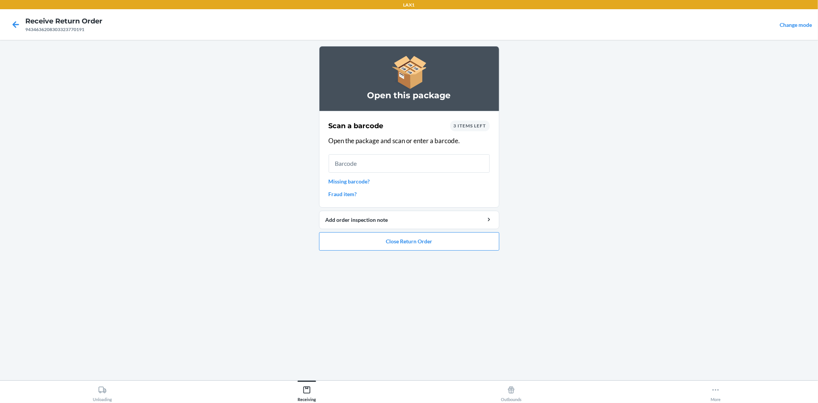
click at [357, 180] on link "Missing barcode?" at bounding box center [409, 181] width 161 height 8
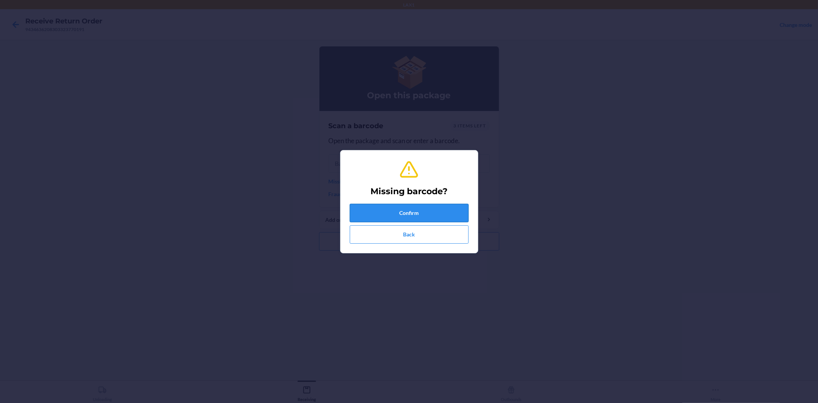
click at [405, 211] on button "Confirm" at bounding box center [409, 213] width 119 height 18
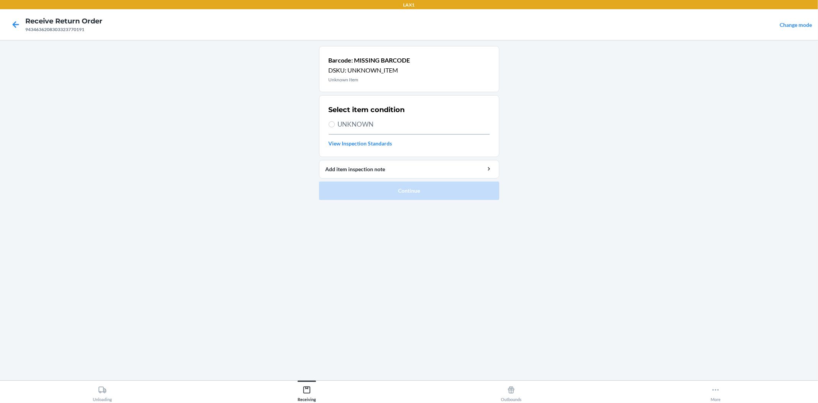
click at [369, 118] on div "Select item condition UNKNOWN View Inspection Standards" at bounding box center [409, 125] width 161 height 47
click at [365, 125] on span "UNKNOWN" at bounding box center [414, 124] width 152 height 10
click at [335, 125] on input "UNKNOWN" at bounding box center [332, 124] width 6 height 6
radio input "true"
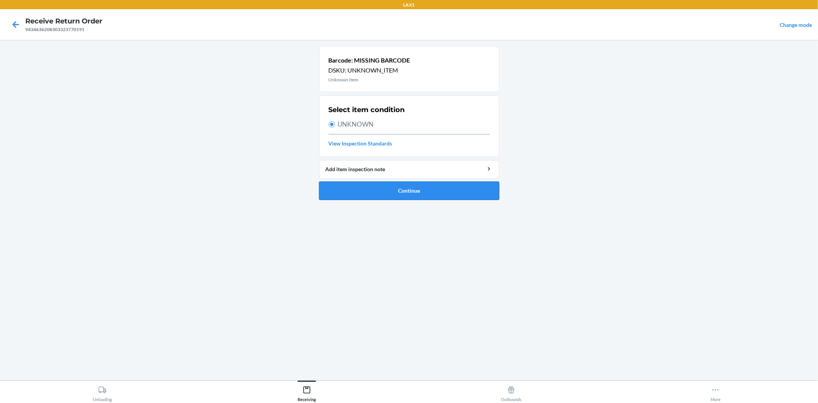
click at [399, 188] on button "Continue" at bounding box center [409, 191] width 180 height 18
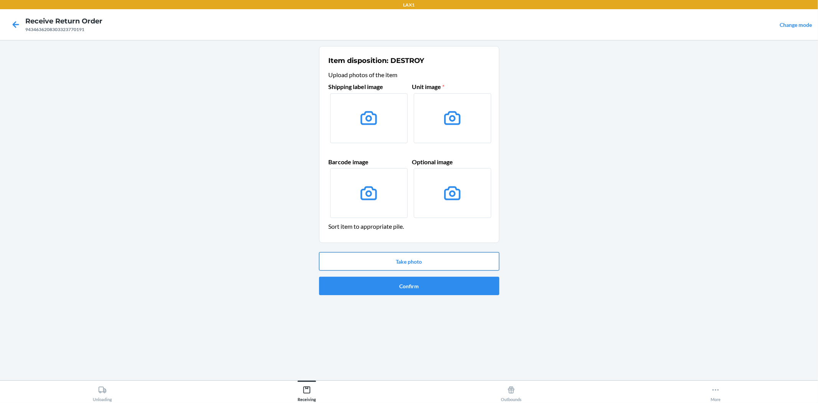
click at [431, 263] on button "Take photo" at bounding box center [409, 261] width 180 height 18
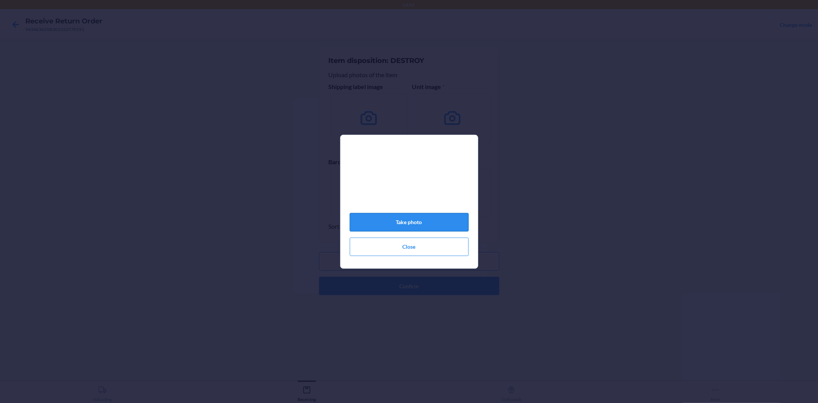
click at [411, 219] on button "Take photo" at bounding box center [409, 222] width 119 height 18
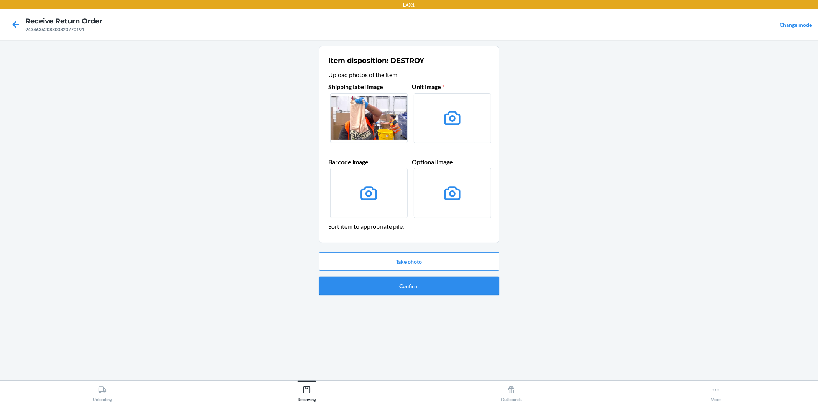
click at [404, 289] on button "Confirm" at bounding box center [409, 286] width 180 height 18
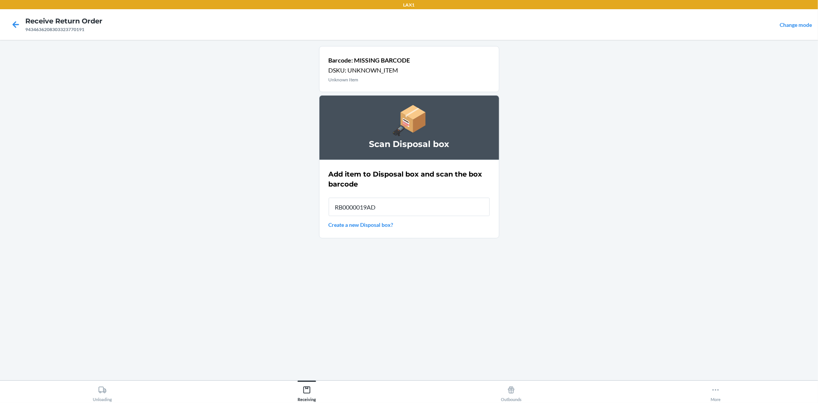
type input "RB0000019AD"
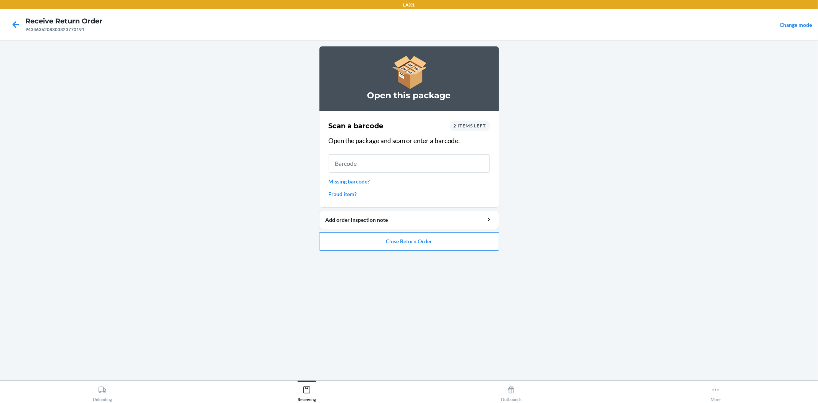
click at [351, 177] on link "Missing barcode?" at bounding box center [409, 181] width 161 height 8
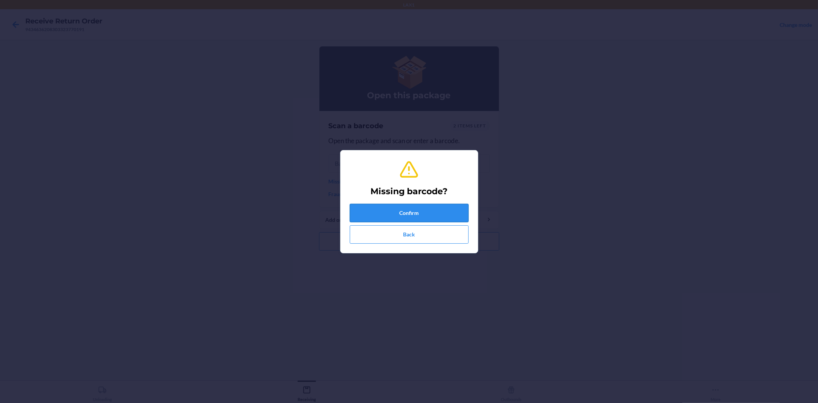
click at [416, 215] on button "Confirm" at bounding box center [409, 213] width 119 height 18
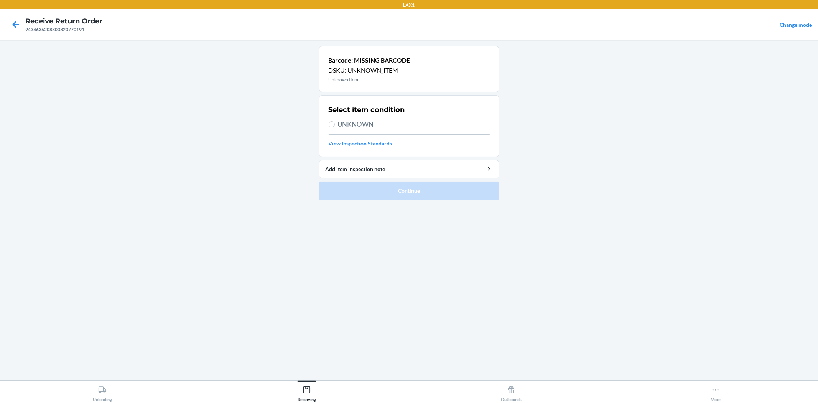
click at [371, 122] on span "UNKNOWN" at bounding box center [414, 124] width 152 height 10
click at [335, 122] on input "UNKNOWN" at bounding box center [332, 124] width 6 height 6
radio input "true"
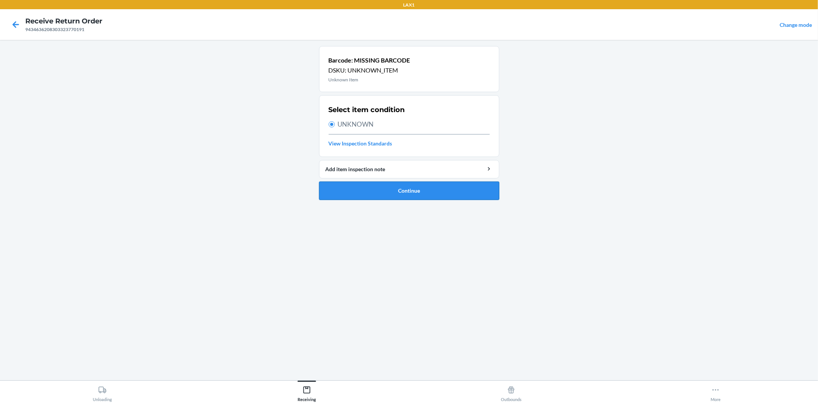
click at [412, 189] on button "Continue" at bounding box center [409, 191] width 180 height 18
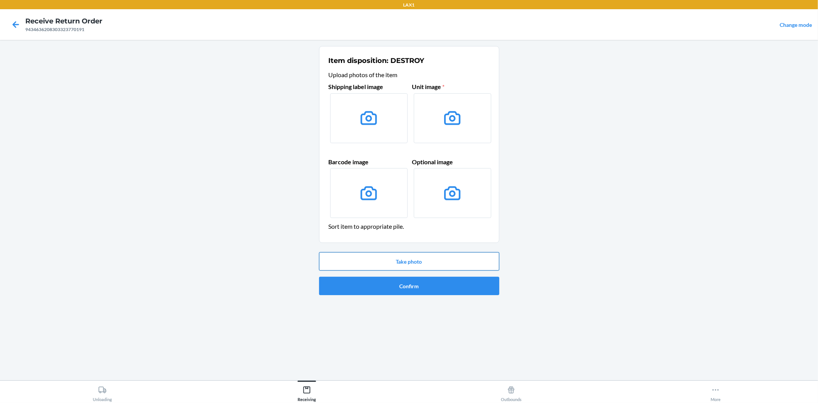
click at [409, 263] on button "Take photo" at bounding box center [409, 261] width 180 height 18
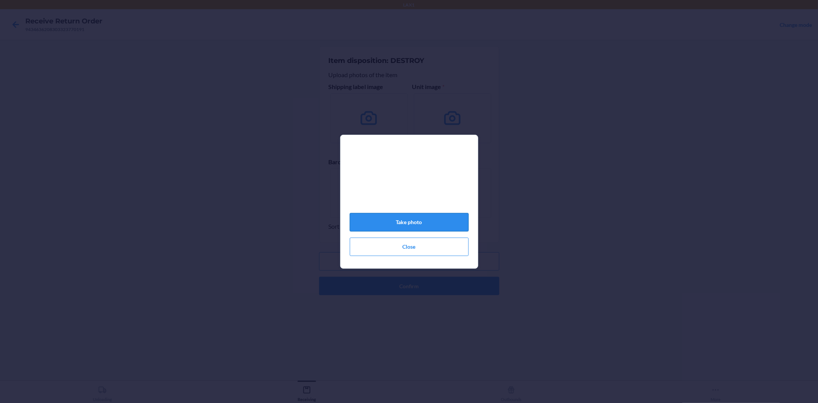
click at [410, 229] on button "Take photo" at bounding box center [409, 222] width 119 height 18
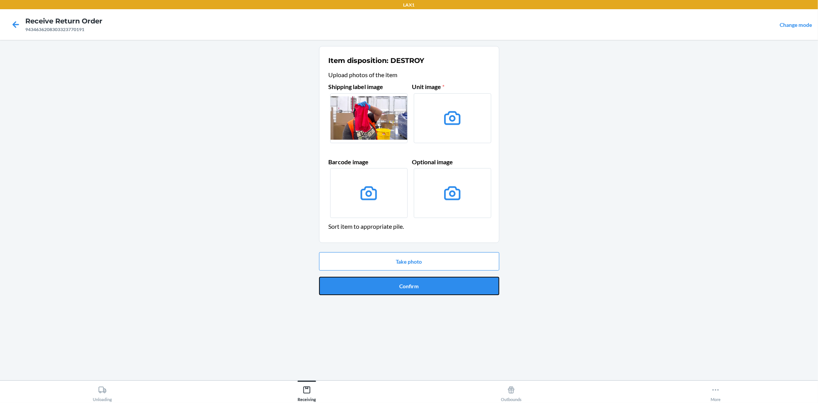
drag, startPoint x: 413, startPoint y: 285, endPoint x: 388, endPoint y: 259, distance: 35.3
click at [405, 277] on button "Confirm" at bounding box center [409, 286] width 180 height 18
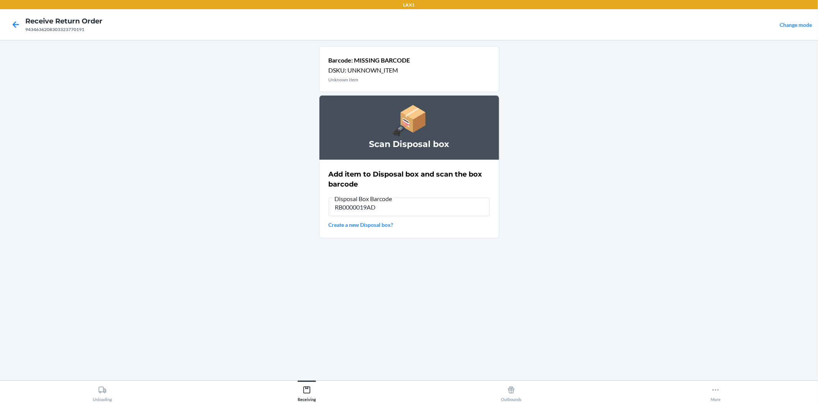
type input "RB0000019AD"
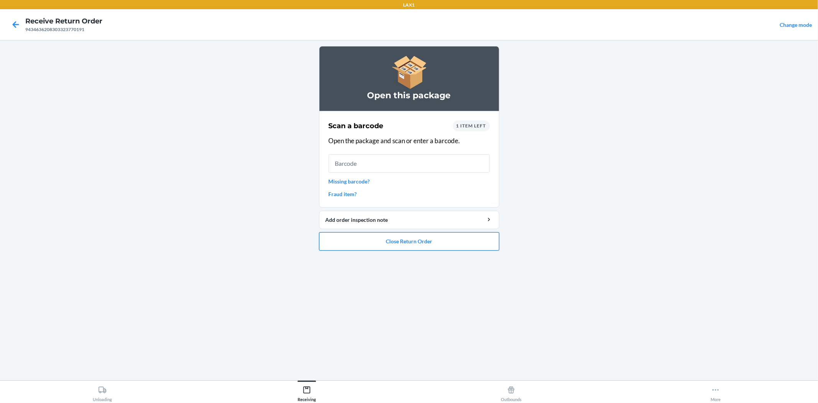
click at [401, 238] on button "Close Return Order" at bounding box center [409, 241] width 180 height 18
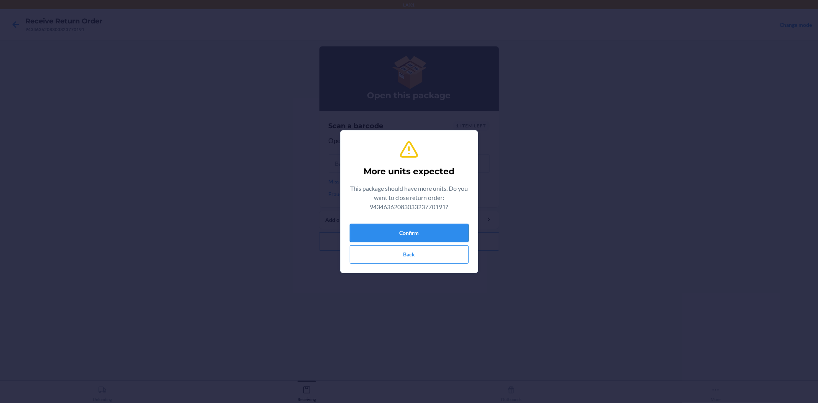
click at [404, 234] on button "Confirm" at bounding box center [409, 233] width 119 height 18
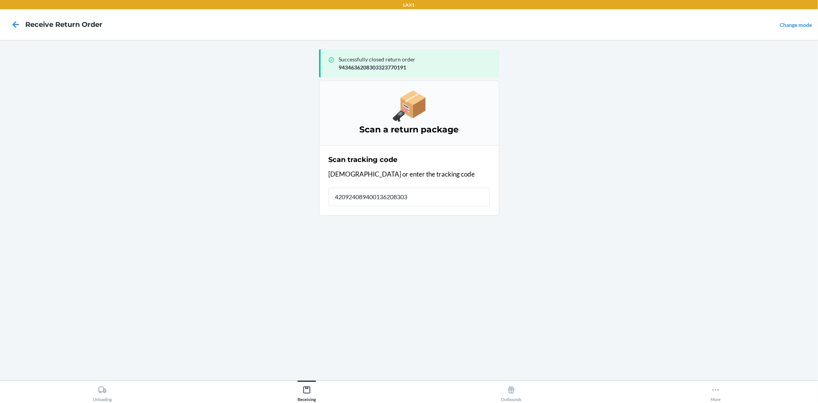
type input "4209240894001362083033"
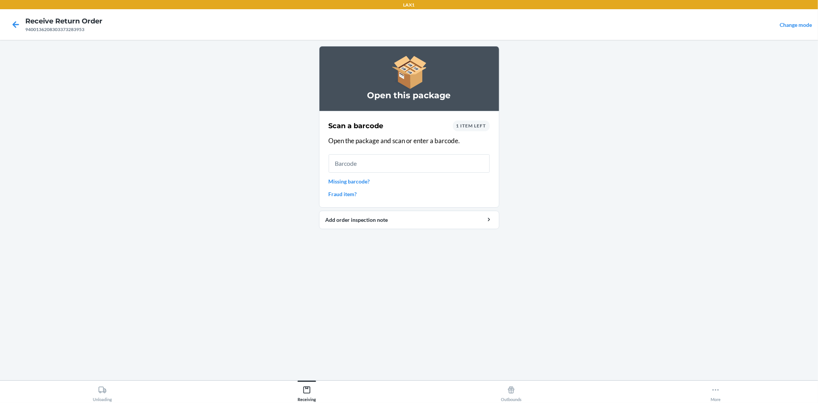
click at [361, 182] on link "Missing barcode?" at bounding box center [409, 181] width 161 height 8
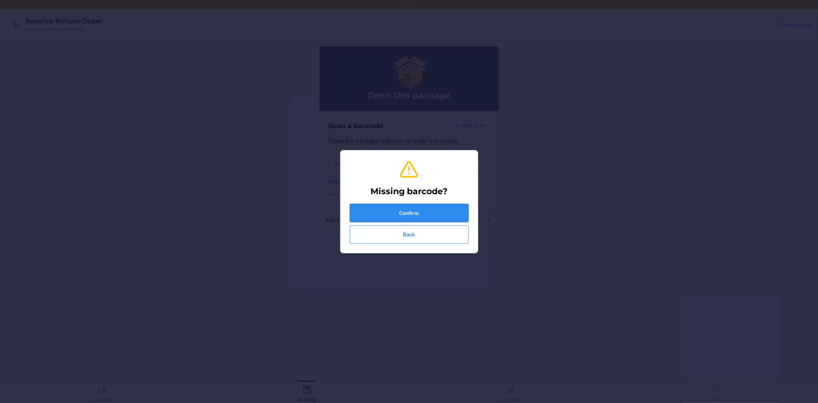
click at [429, 208] on button "Confirm" at bounding box center [409, 213] width 119 height 18
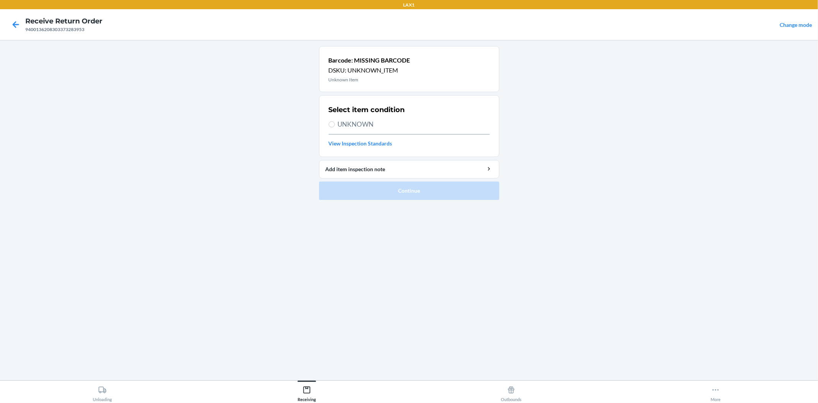
click at [363, 123] on span "UNKNOWN" at bounding box center [414, 124] width 152 height 10
click at [335, 123] on input "UNKNOWN" at bounding box center [332, 124] width 6 height 6
radio input "true"
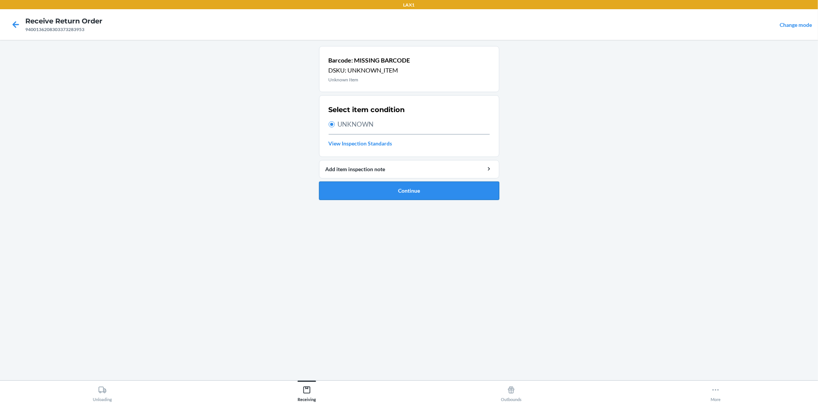
click at [393, 192] on button "Continue" at bounding box center [409, 191] width 180 height 18
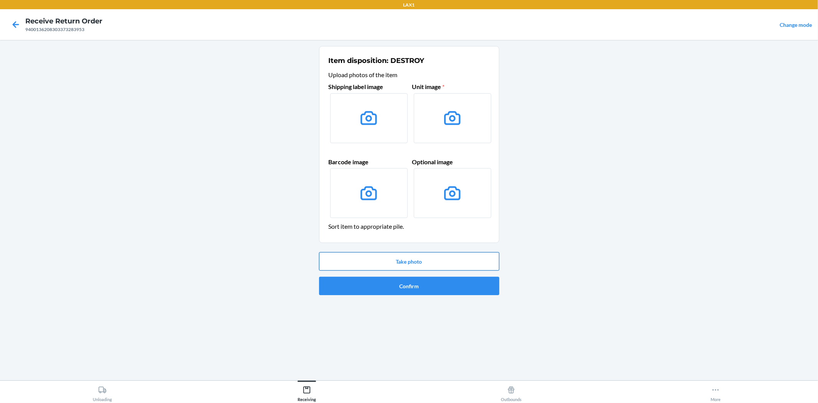
click at [425, 267] on button "Take photo" at bounding box center [409, 261] width 180 height 18
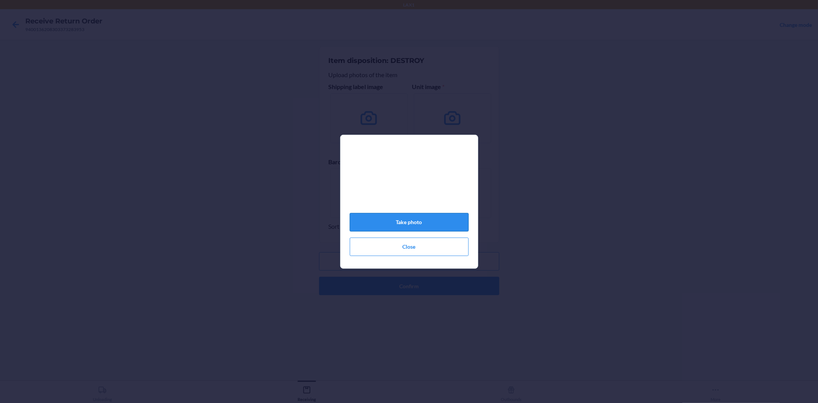
click at [426, 221] on button "Take photo" at bounding box center [409, 222] width 119 height 18
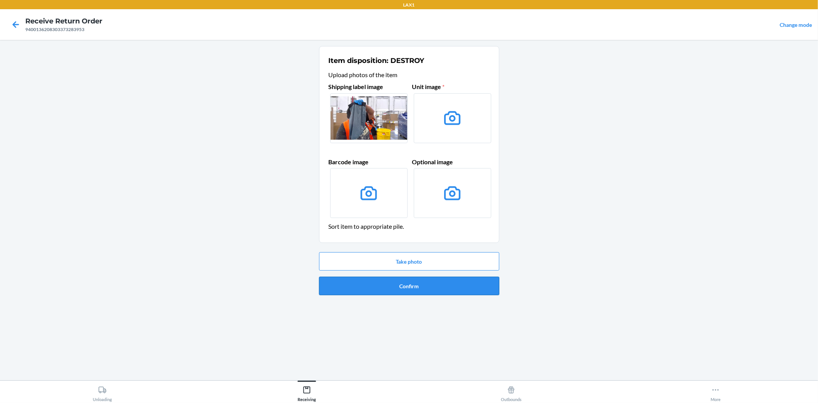
click at [417, 287] on button "Confirm" at bounding box center [409, 286] width 180 height 18
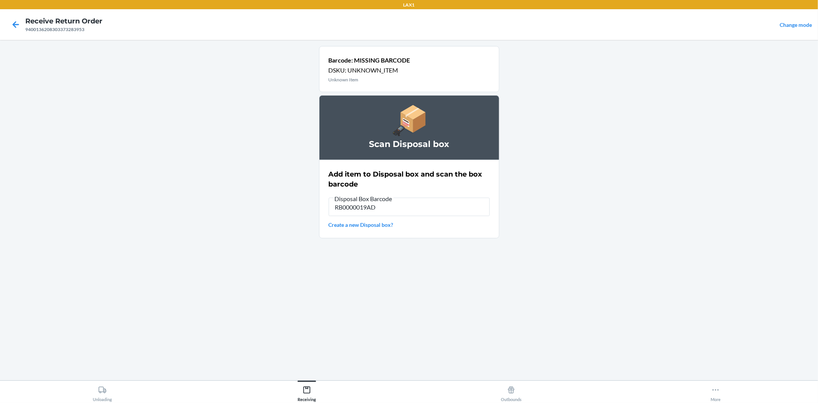
type input "RB0000019AD"
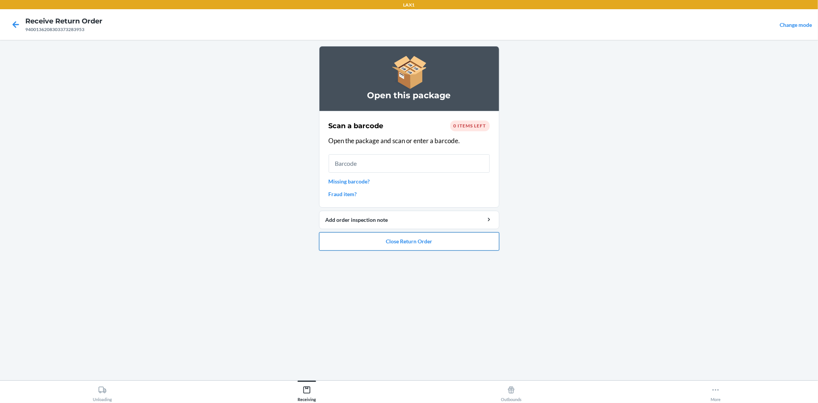
click at [410, 242] on button "Close Return Order" at bounding box center [409, 241] width 180 height 18
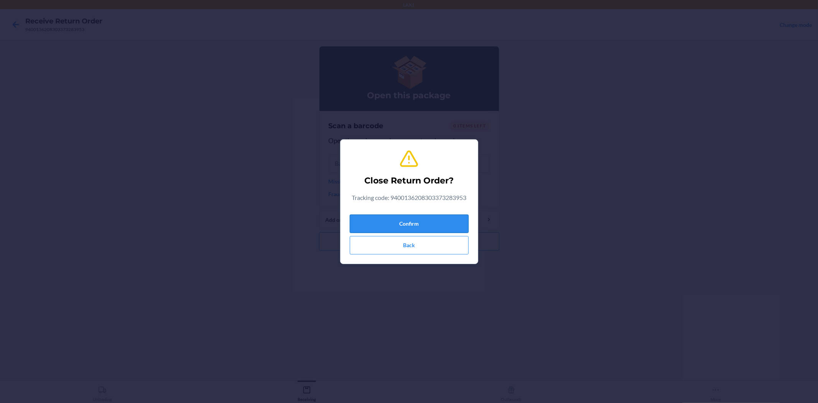
click at [413, 224] on button "Confirm" at bounding box center [409, 224] width 119 height 18
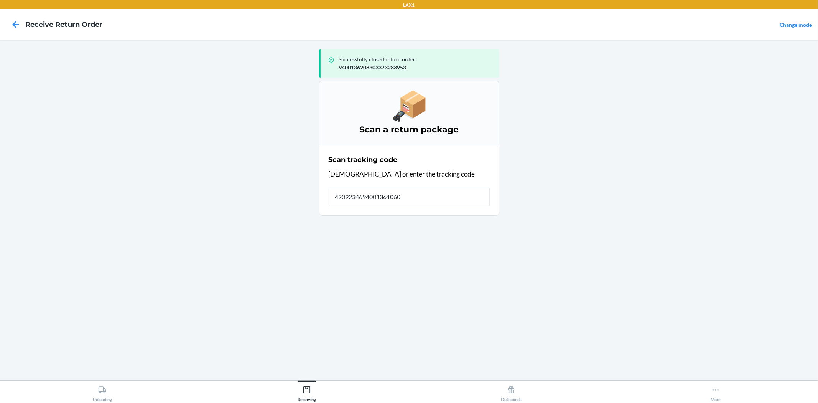
type input "42092346940013610602"
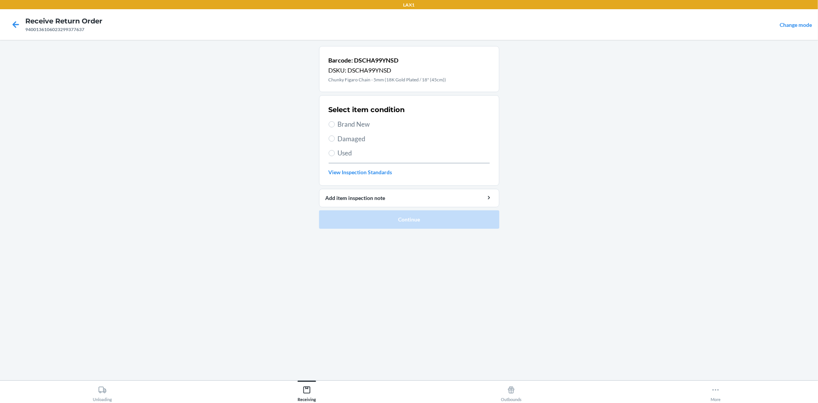
click at [352, 138] on span "Damaged" at bounding box center [414, 139] width 152 height 10
click at [335, 138] on input "Damaged" at bounding box center [332, 138] width 6 height 6
radio input "true"
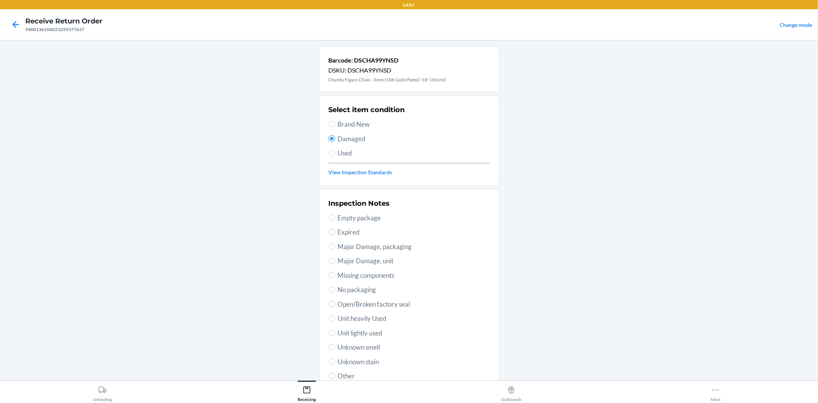
scroll to position [43, 0]
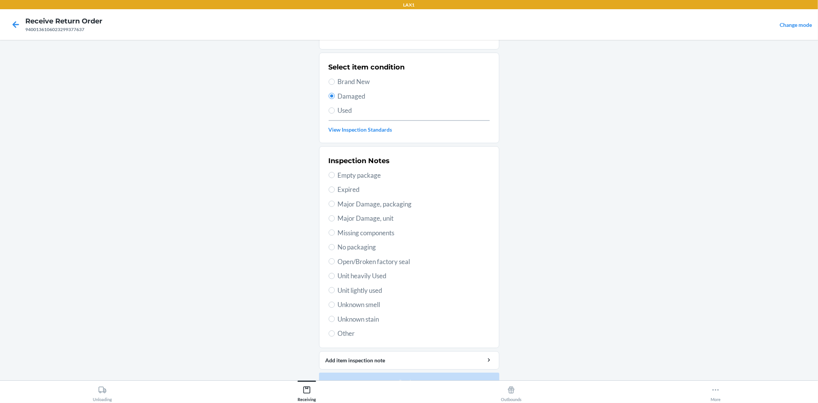
click at [355, 204] on span "Major Damage, packaging" at bounding box center [414, 204] width 152 height 10
click at [335, 204] on input "Major Damage, packaging" at bounding box center [332, 204] width 6 height 6
radio input "true"
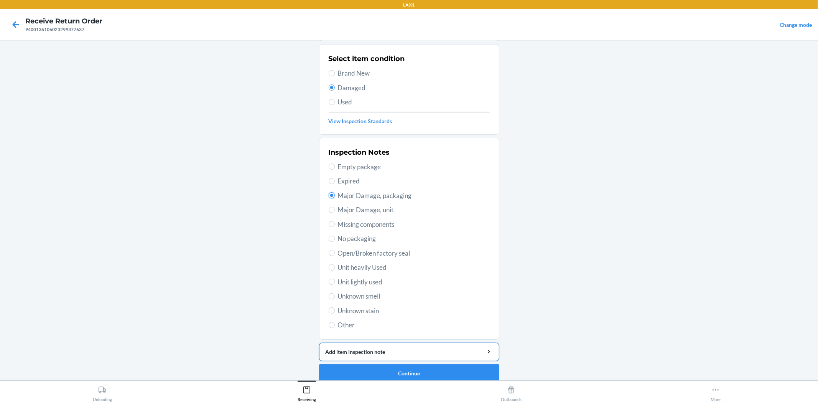
scroll to position [59, 0]
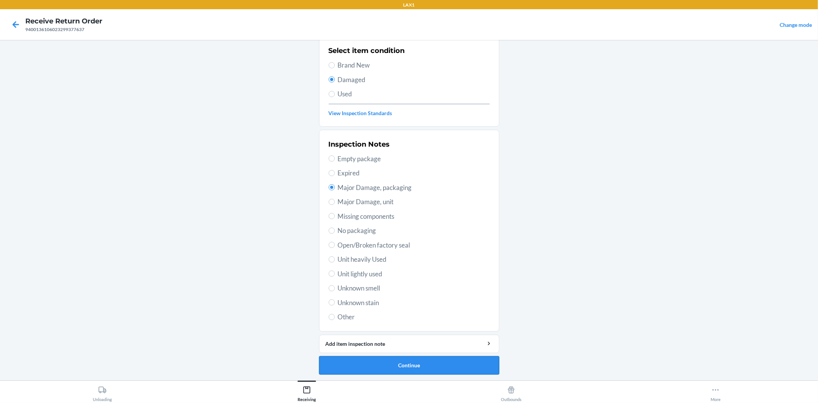
click at [416, 360] on button "Continue" at bounding box center [409, 365] width 180 height 18
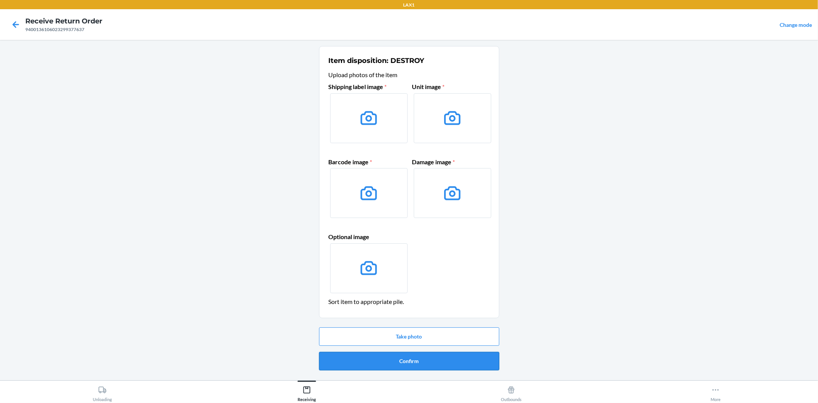
click at [412, 360] on button "Confirm" at bounding box center [409, 361] width 180 height 18
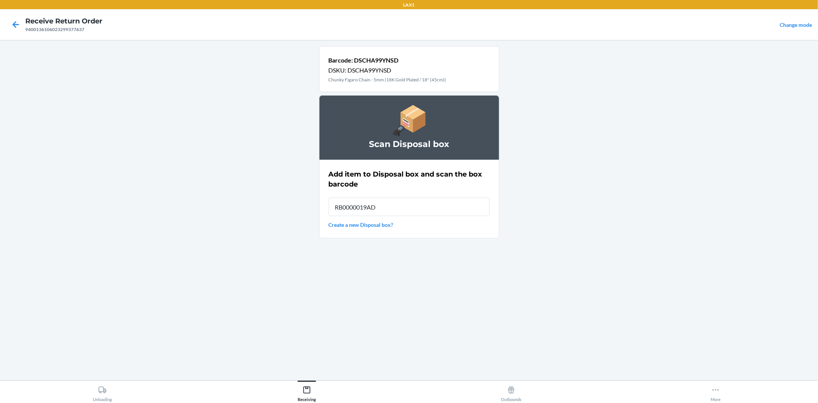
type input "RB0000019AD"
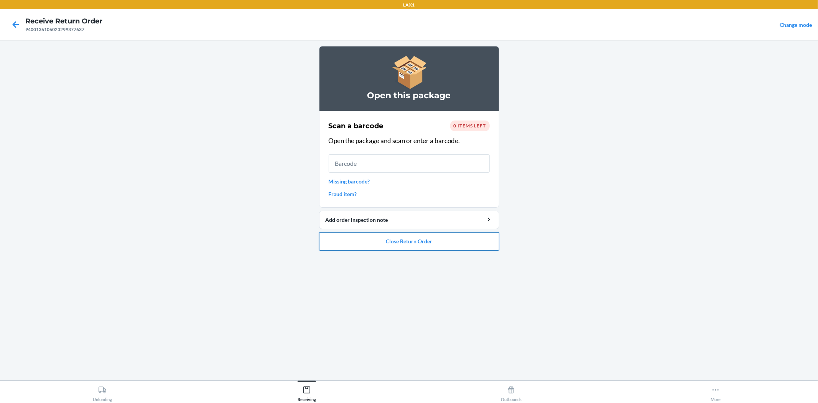
click at [413, 241] on button "Close Return Order" at bounding box center [409, 241] width 180 height 18
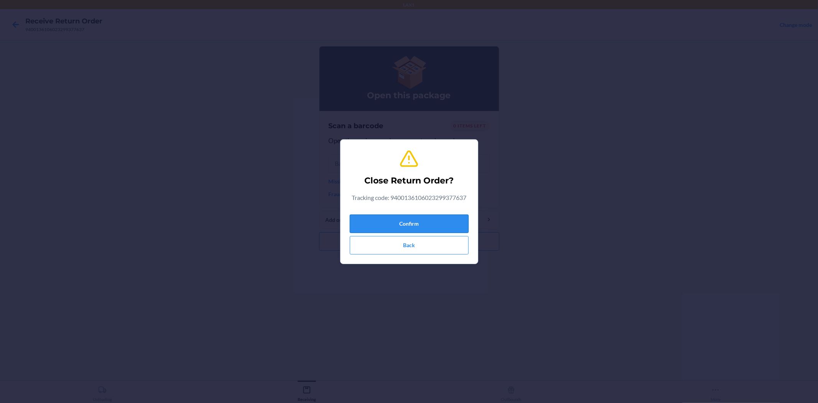
click at [409, 229] on button "Confirm" at bounding box center [409, 224] width 119 height 18
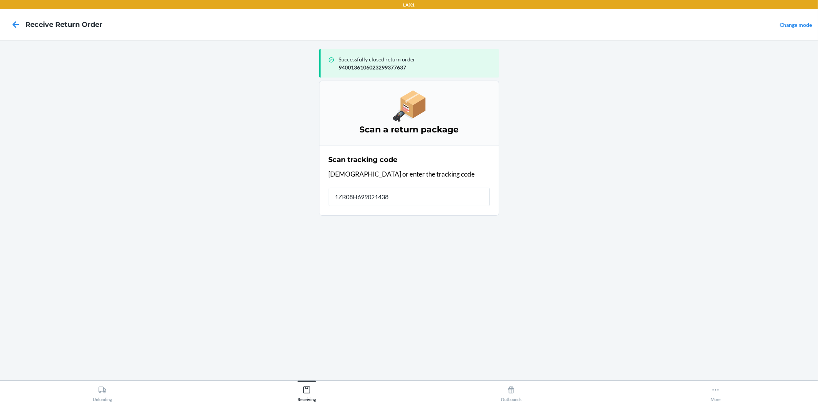
type input "1ZR08H6990214381"
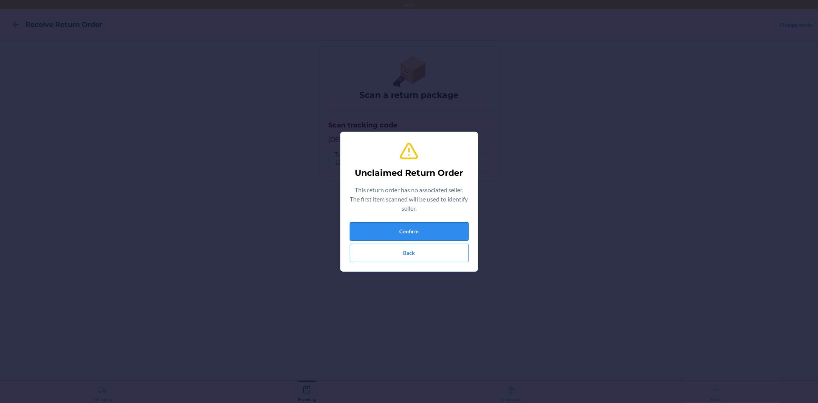
click at [419, 231] on button "Confirm" at bounding box center [409, 231] width 119 height 18
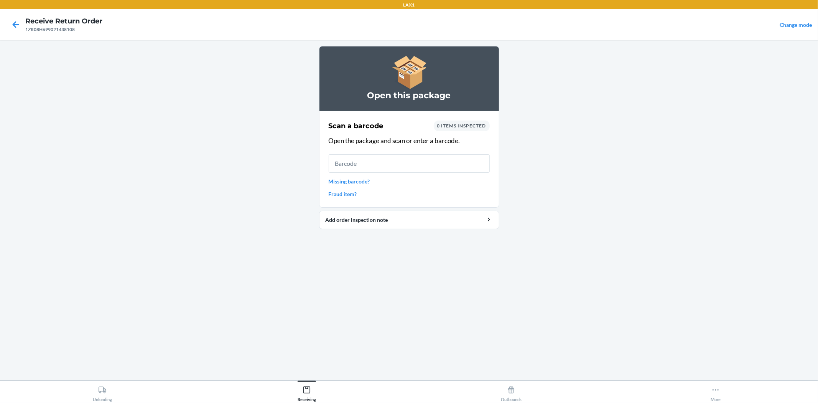
click at [358, 181] on link "Missing barcode?" at bounding box center [409, 181] width 161 height 8
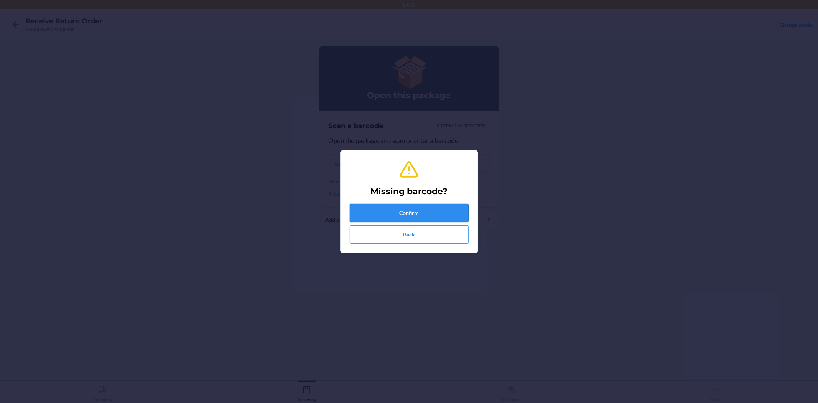
click at [391, 210] on button "Confirm" at bounding box center [409, 213] width 119 height 18
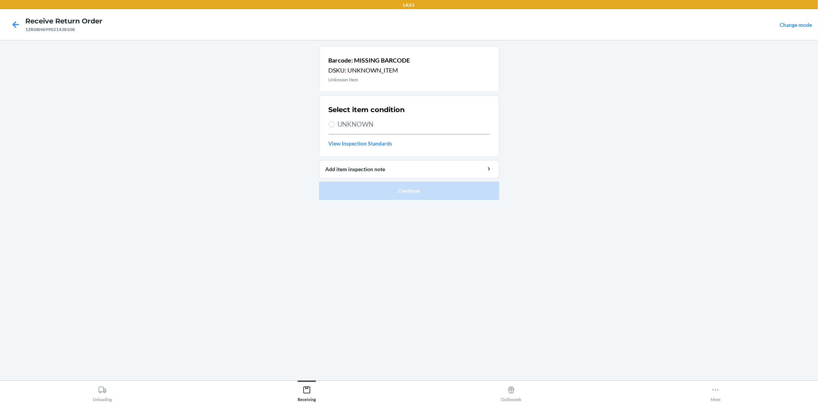
click at [365, 117] on div "Select item condition UNKNOWN View Inspection Standards" at bounding box center [409, 125] width 161 height 47
click at [370, 125] on span "UNKNOWN" at bounding box center [414, 124] width 152 height 10
click at [335, 125] on input "UNKNOWN" at bounding box center [332, 124] width 6 height 6
radio input "true"
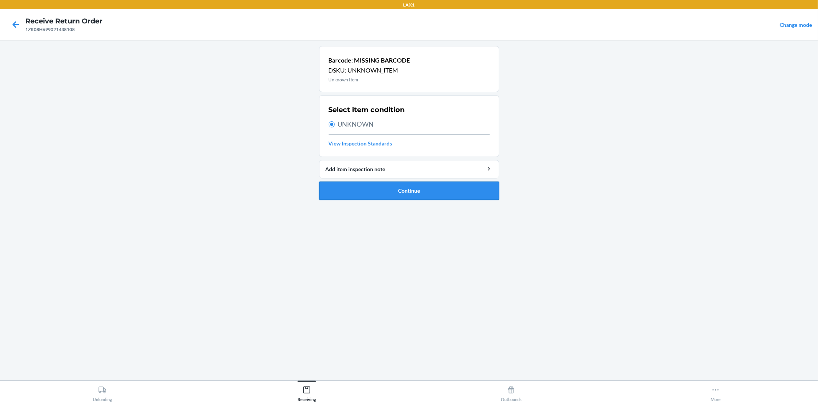
click at [425, 193] on button "Continue" at bounding box center [409, 191] width 180 height 18
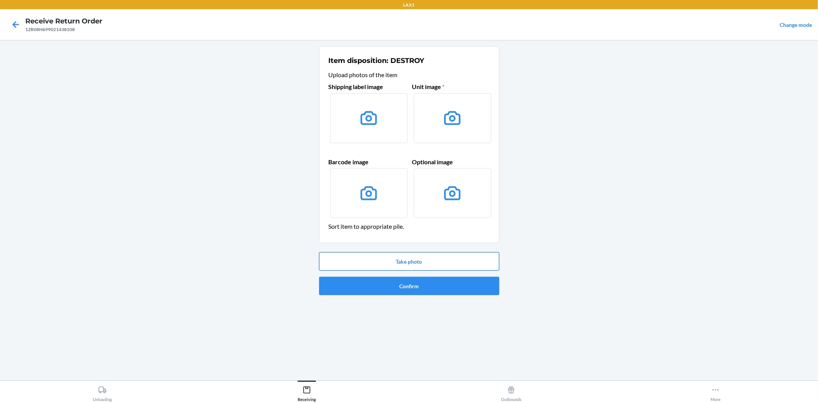
click at [424, 263] on button "Take photo" at bounding box center [409, 261] width 180 height 18
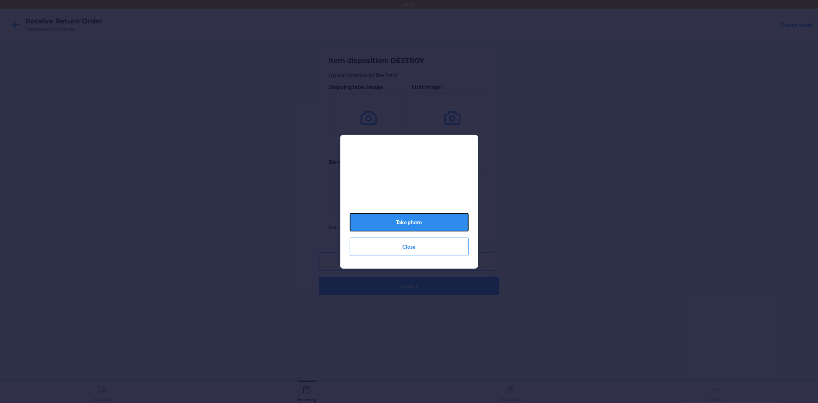
drag, startPoint x: 450, startPoint y: 227, endPoint x: 449, endPoint y: 208, distance: 18.9
click at [454, 200] on div "Take photo Close" at bounding box center [409, 204] width 119 height 109
drag, startPoint x: 381, startPoint y: 231, endPoint x: 378, endPoint y: 238, distance: 7.6
click at [380, 231] on button "Take photo" at bounding box center [409, 222] width 119 height 18
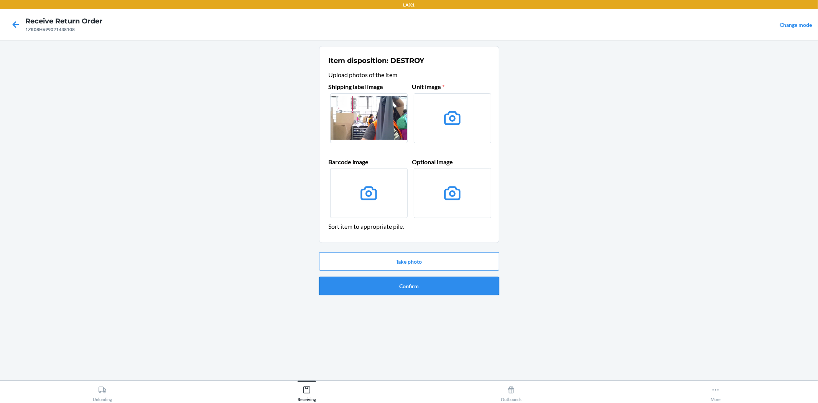
click at [411, 289] on button "Confirm" at bounding box center [409, 286] width 180 height 18
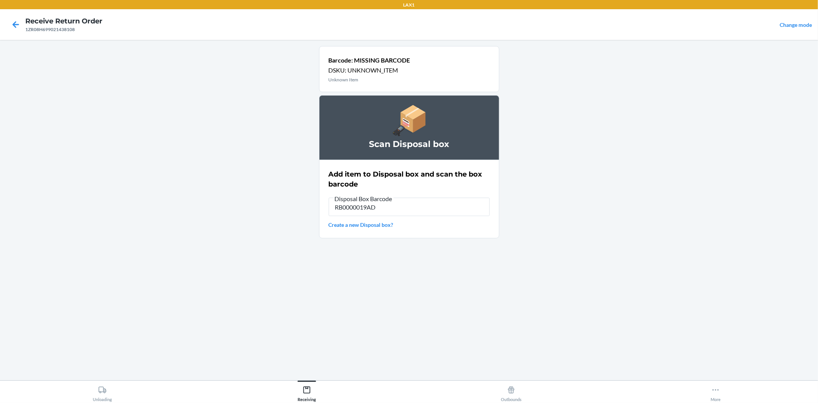
type input "RB0000019AD"
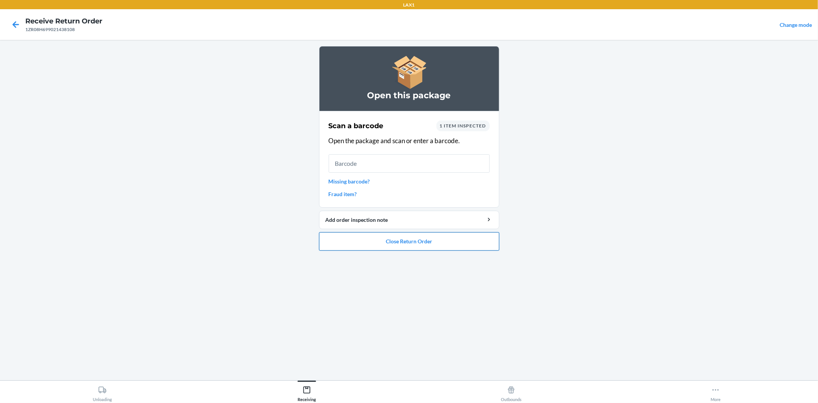
click at [408, 246] on button "Close Return Order" at bounding box center [409, 241] width 180 height 18
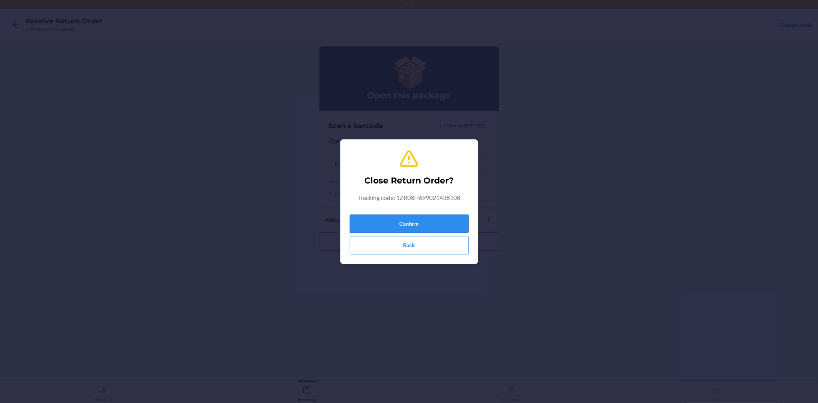
click at [408, 225] on button "Confirm" at bounding box center [409, 224] width 119 height 18
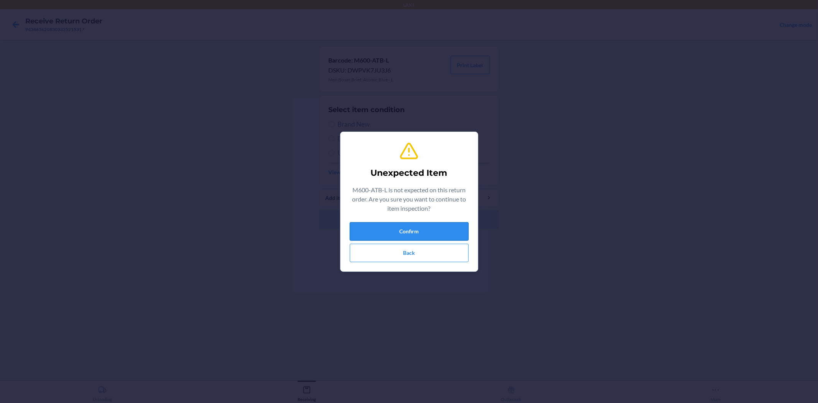
click at [411, 229] on button "Confirm" at bounding box center [409, 231] width 119 height 18
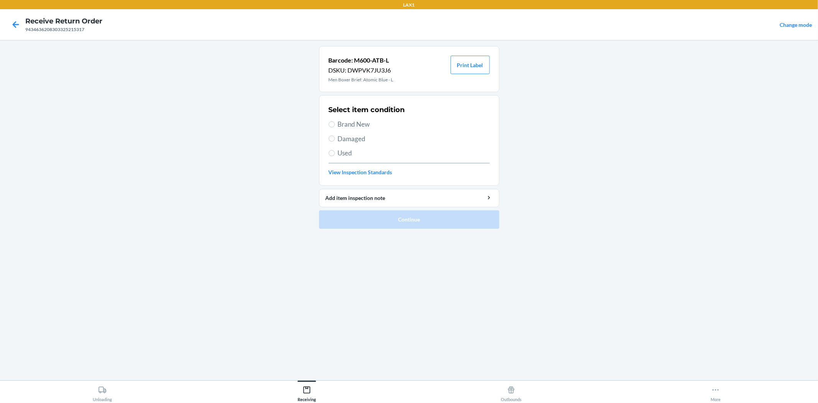
click at [351, 124] on span "Brand New" at bounding box center [414, 124] width 152 height 10
click at [335, 124] on input "Brand New" at bounding box center [332, 124] width 6 height 6
radio input "true"
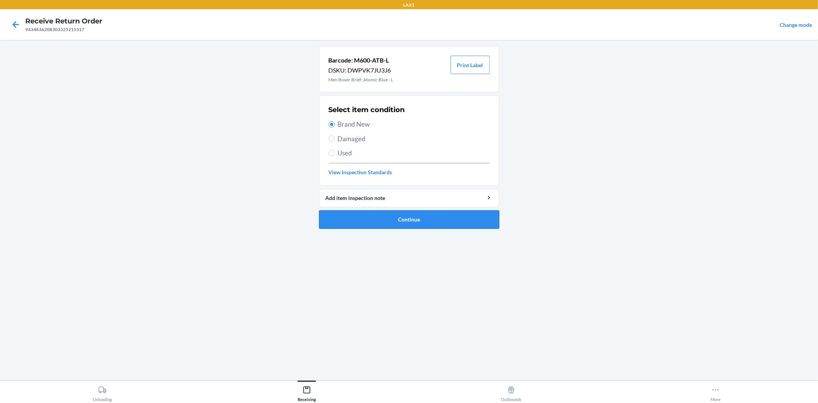
click at [431, 223] on button "Continue" at bounding box center [409, 219] width 180 height 18
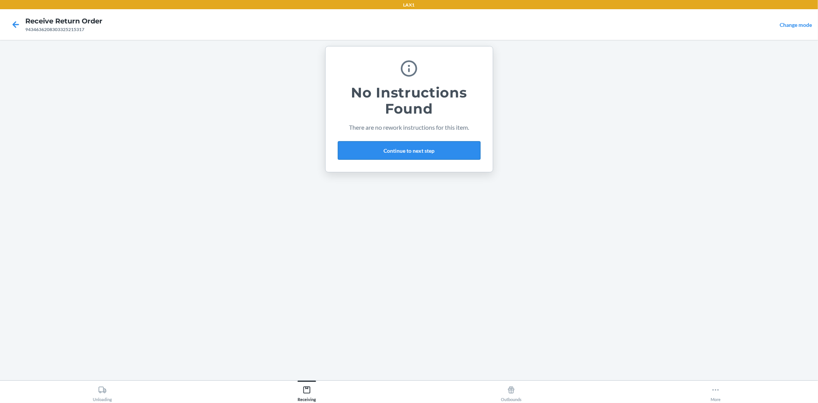
drag, startPoint x: 380, startPoint y: 151, endPoint x: 371, endPoint y: 129, distance: 24.4
click at [379, 150] on button "Continue to next step" at bounding box center [409, 150] width 143 height 18
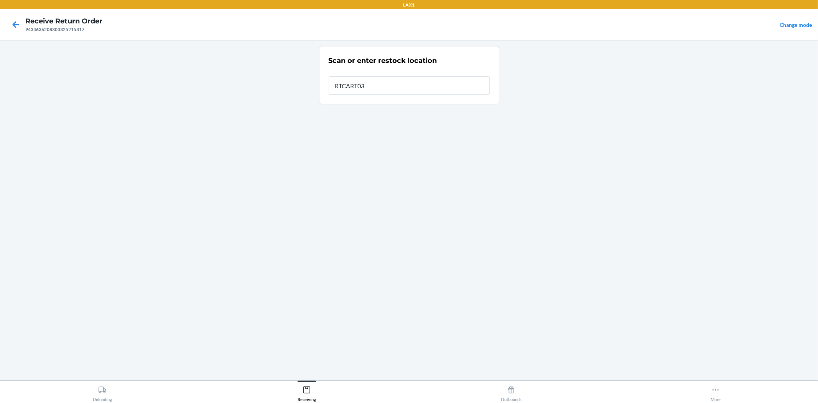
type input "RTCART032"
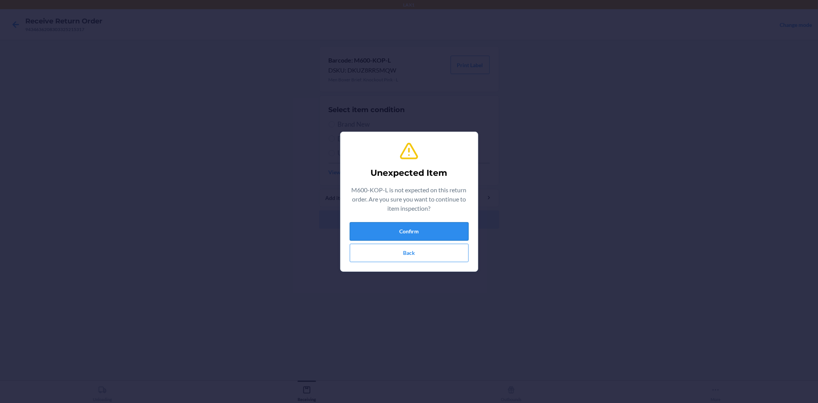
click at [432, 233] on button "Confirm" at bounding box center [409, 231] width 119 height 18
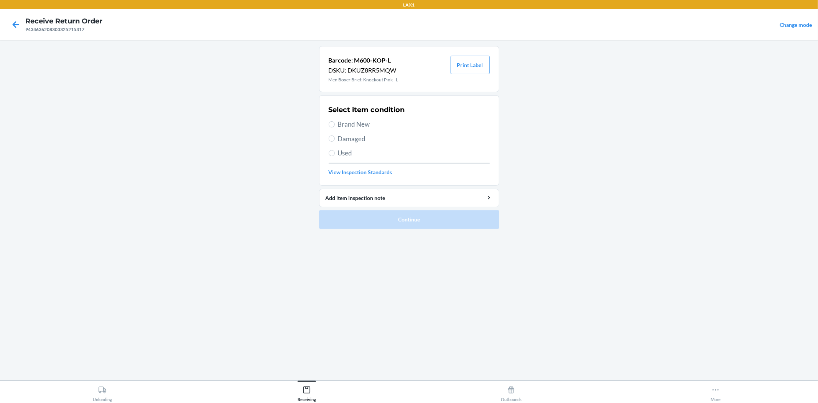
click at [353, 117] on div "Select item condition Brand New Damaged Used View Inspection Standards" at bounding box center [409, 140] width 161 height 76
click at [365, 127] on span "Brand New" at bounding box center [414, 124] width 152 height 10
click at [335, 127] on input "Brand New" at bounding box center [332, 124] width 6 height 6
radio input "true"
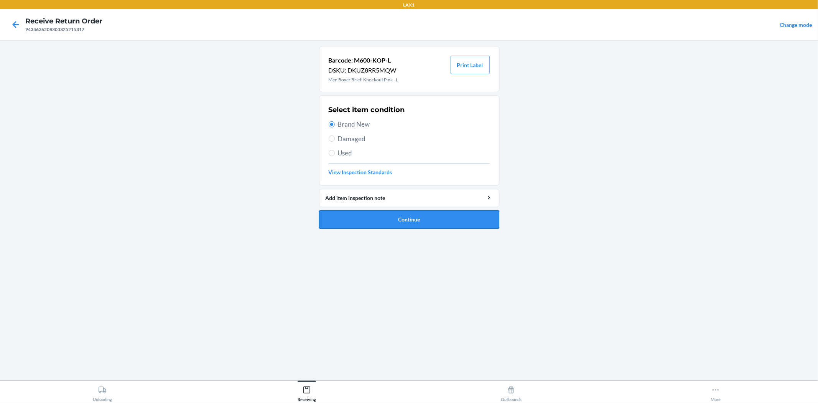
click at [425, 220] on button "Continue" at bounding box center [409, 219] width 180 height 18
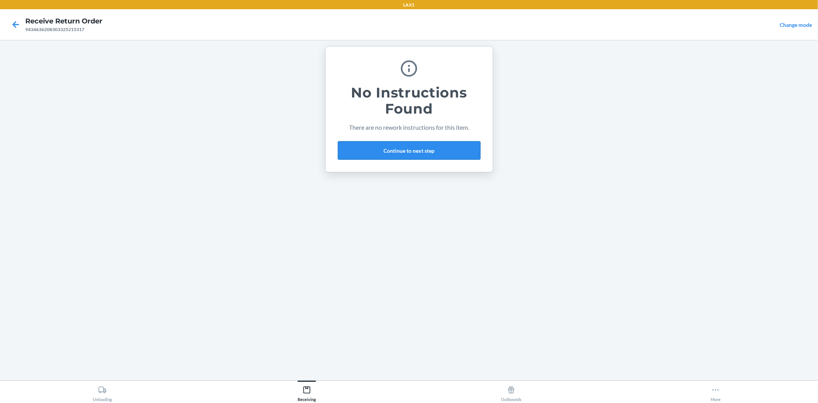
click at [392, 147] on button "Continue to next step" at bounding box center [409, 150] width 143 height 18
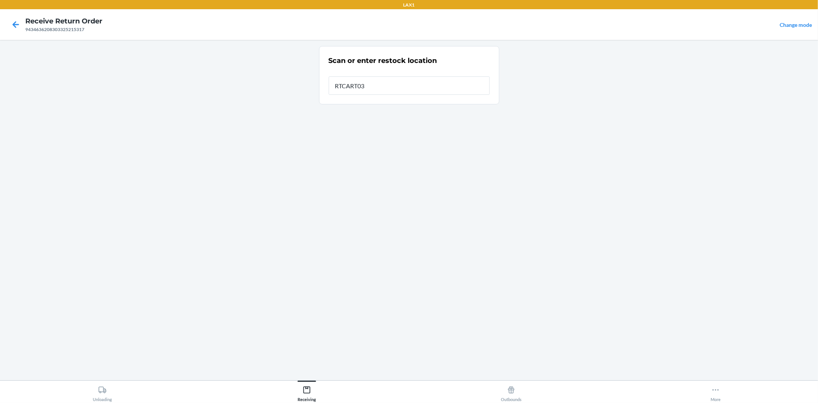
type input "RTCART032"
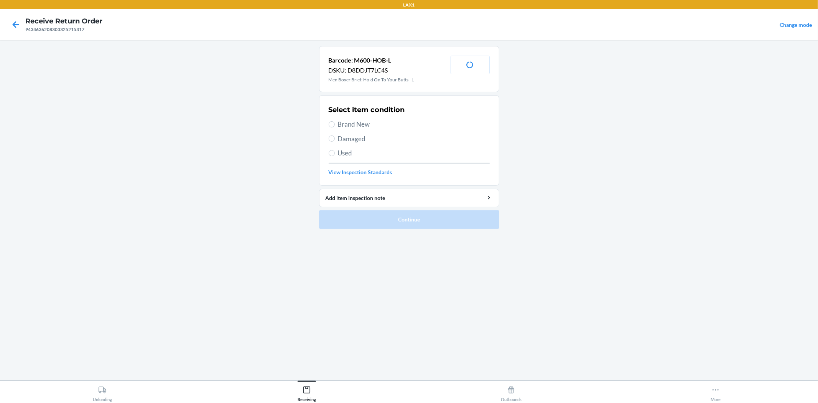
click at [366, 122] on span "Brand New" at bounding box center [414, 124] width 152 height 10
click at [335, 122] on input "Brand New" at bounding box center [332, 124] width 6 height 6
radio input "true"
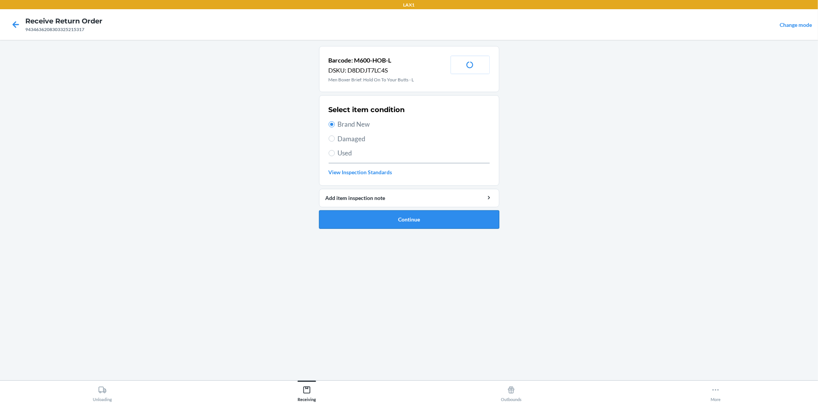
click at [381, 220] on button "Continue" at bounding box center [409, 219] width 180 height 18
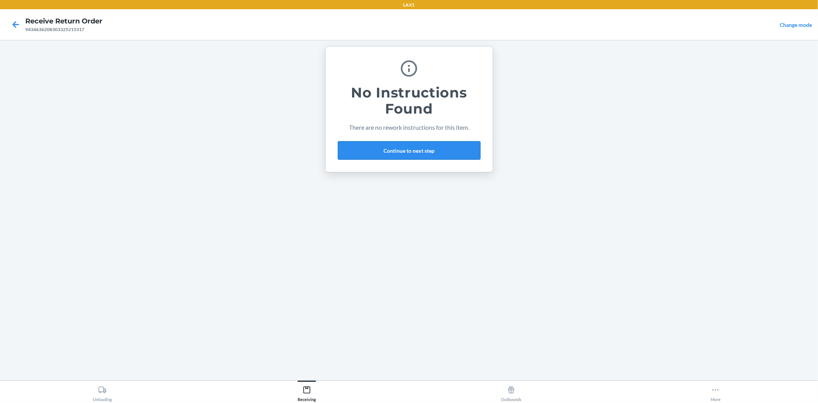
click at [394, 152] on button "Continue to next step" at bounding box center [409, 150] width 143 height 18
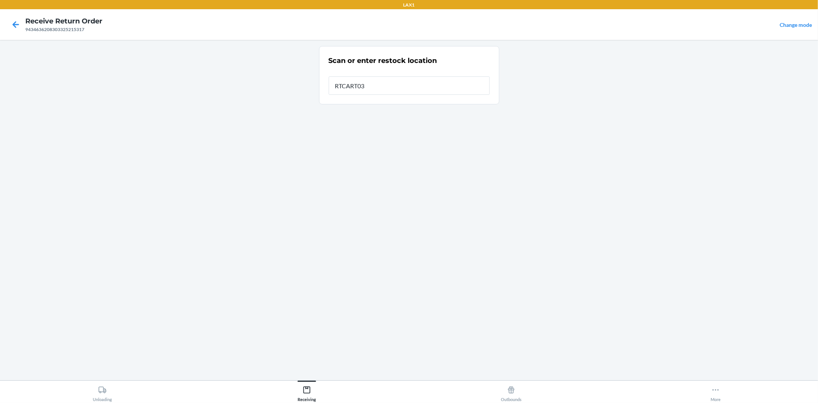
type input "RTCART032"
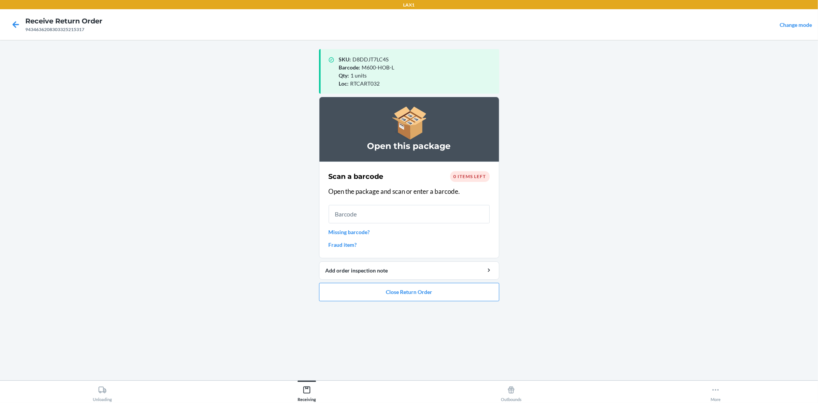
click at [355, 231] on link "Missing barcode?" at bounding box center [409, 232] width 161 height 8
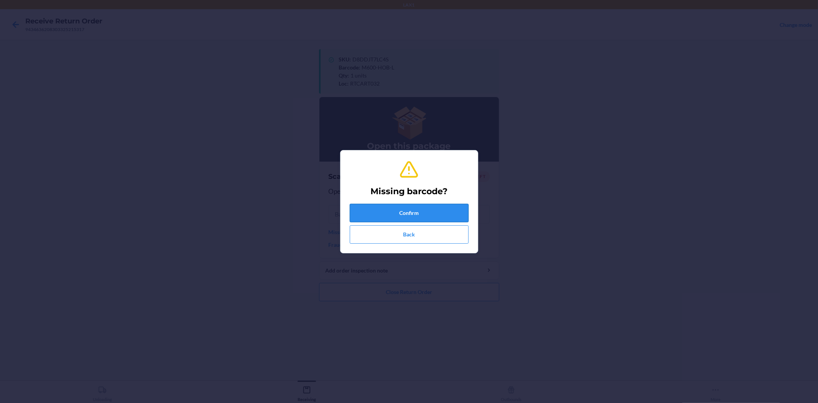
click at [403, 214] on button "Confirm" at bounding box center [409, 213] width 119 height 18
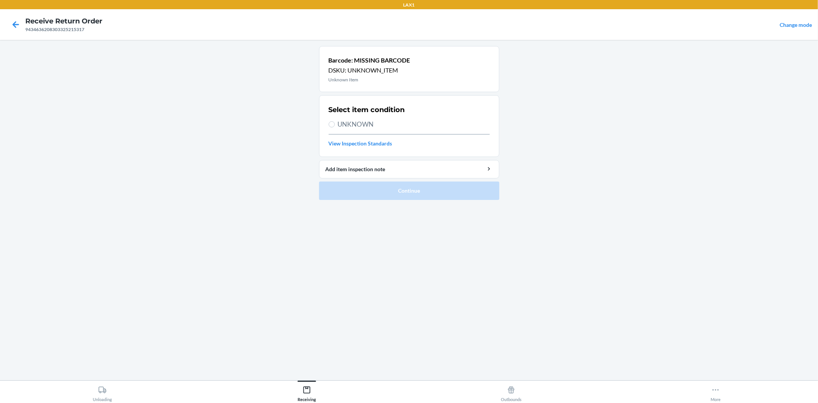
click at [355, 124] on span "UNKNOWN" at bounding box center [414, 124] width 152 height 10
click at [335, 124] on input "UNKNOWN" at bounding box center [332, 124] width 6 height 6
radio input "true"
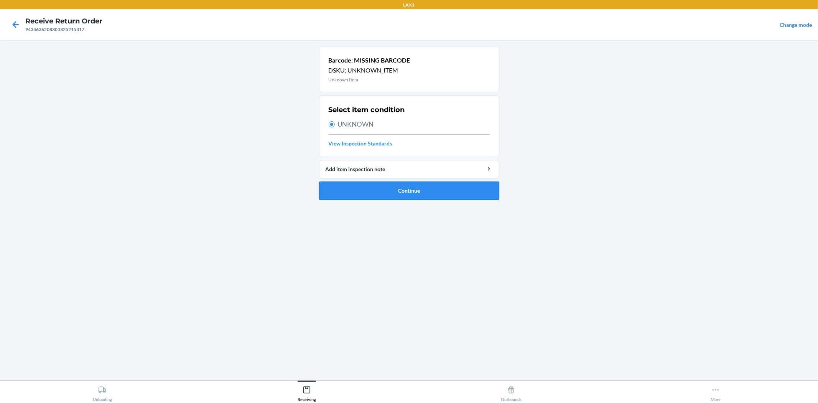
click at [424, 193] on button "Continue" at bounding box center [409, 191] width 180 height 18
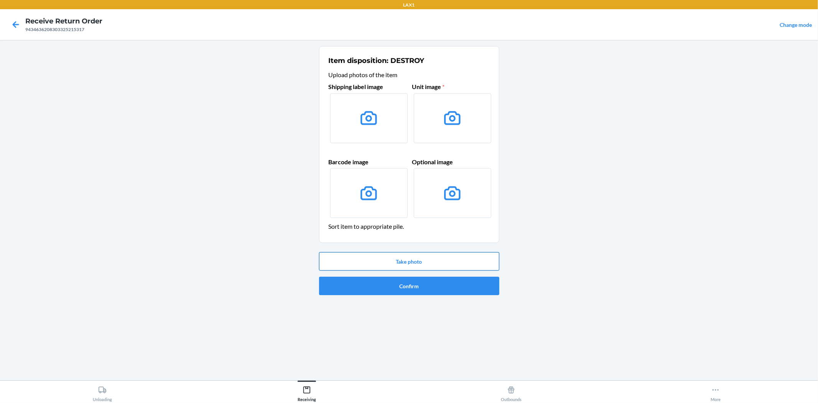
click at [408, 259] on button "Take photo" at bounding box center [409, 261] width 180 height 18
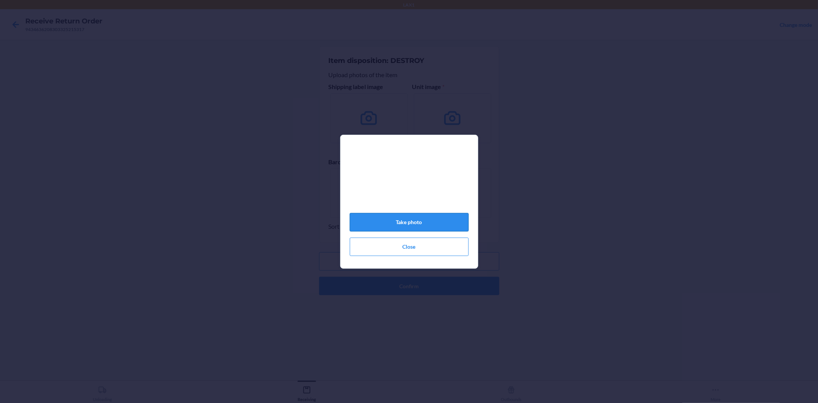
click at [392, 216] on button "Take photo" at bounding box center [409, 222] width 119 height 18
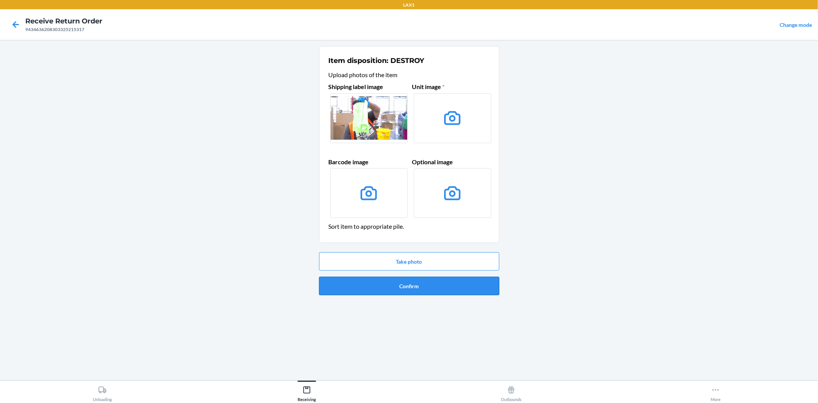
click at [419, 293] on button "Confirm" at bounding box center [409, 286] width 180 height 18
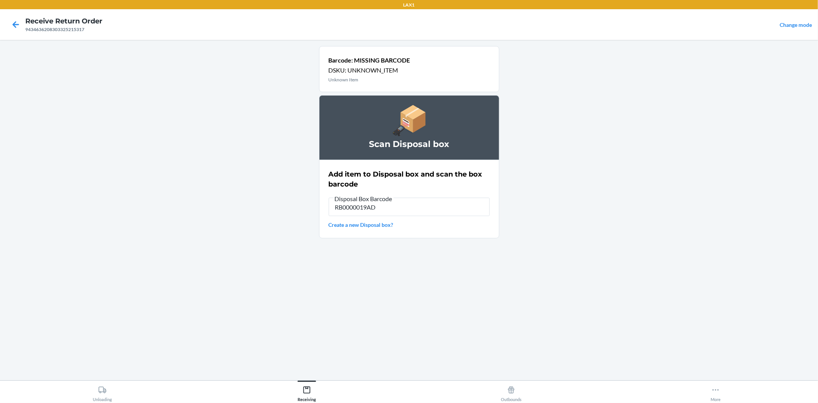
type input "RB0000019AD"
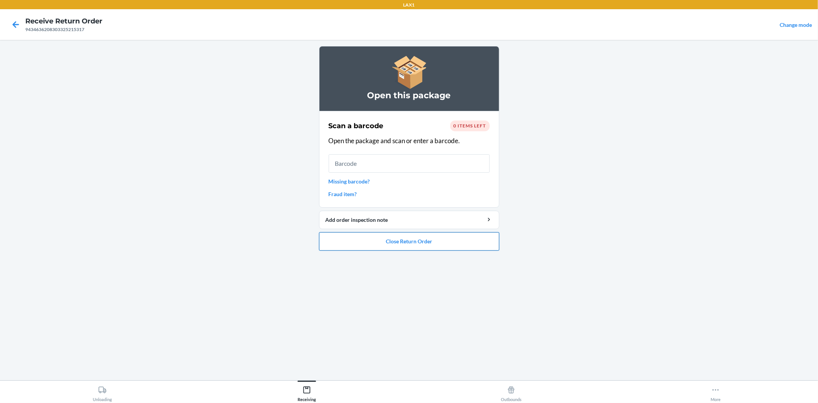
click at [394, 243] on button "Close Return Order" at bounding box center [409, 241] width 180 height 18
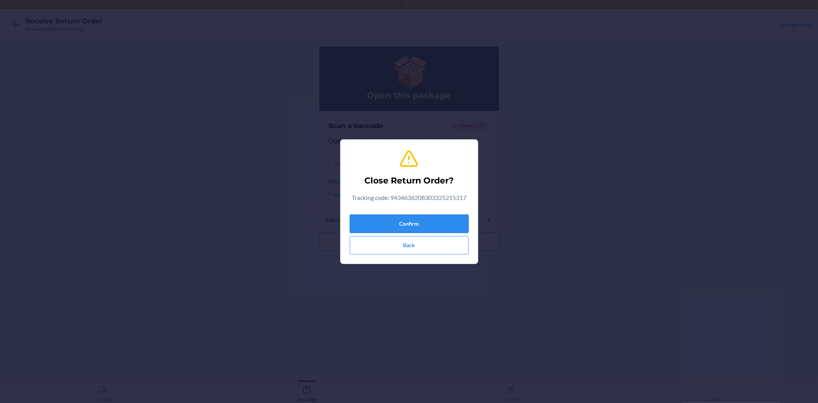
click at [409, 223] on button "Confirm" at bounding box center [409, 224] width 119 height 18
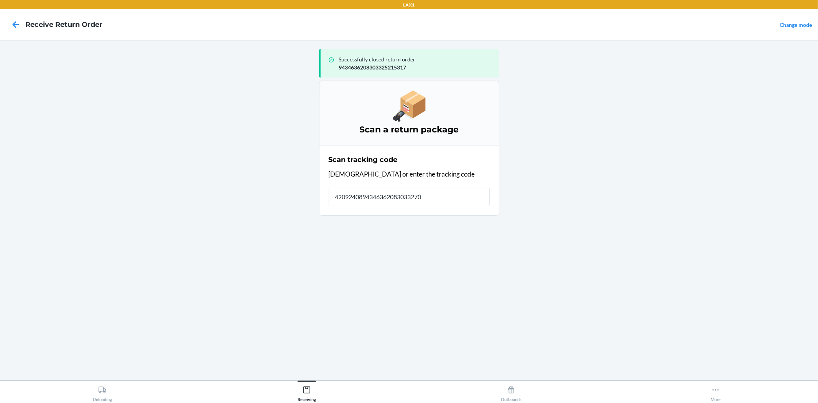
type input "42092408943463620830332708"
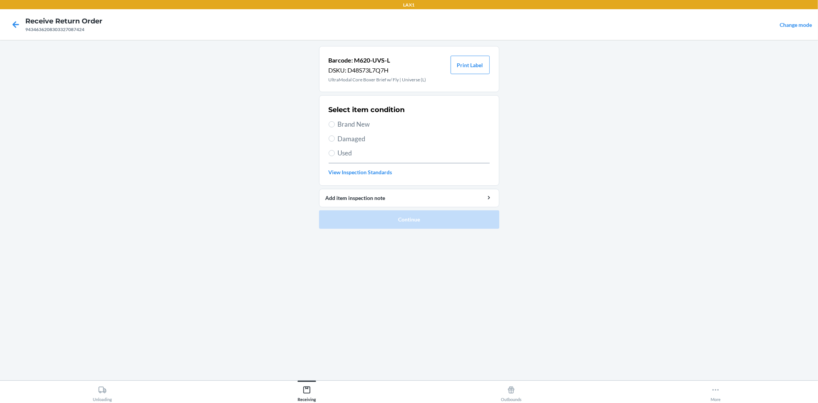
click at [342, 125] on span "Brand New" at bounding box center [414, 124] width 152 height 10
click at [335, 125] on input "Brand New" at bounding box center [332, 124] width 6 height 6
radio input "true"
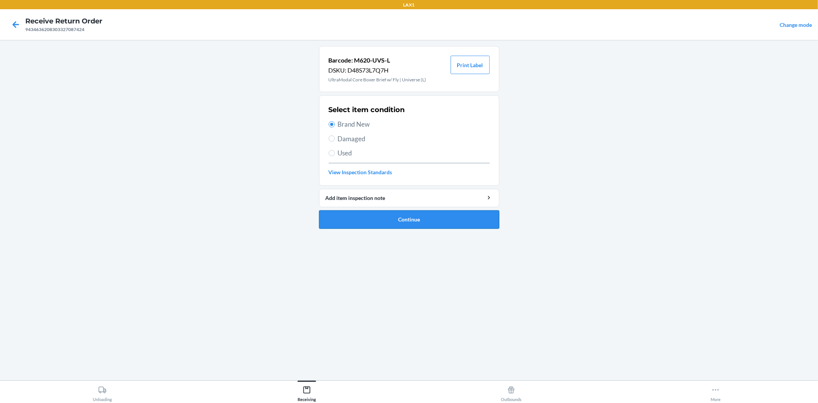
click at [411, 214] on button "Continue" at bounding box center [409, 219] width 180 height 18
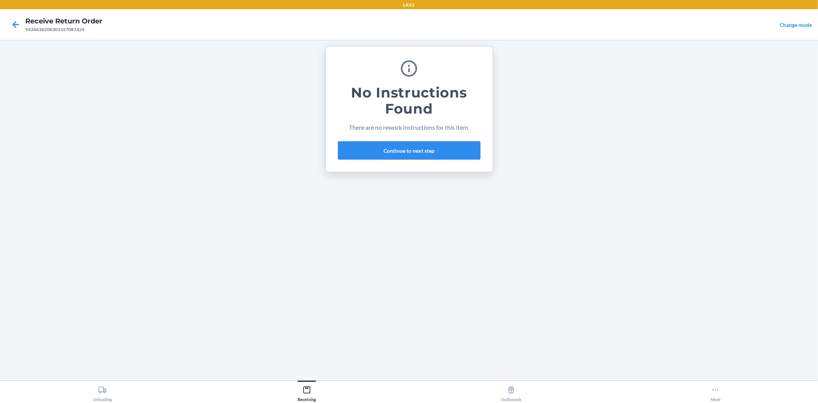
click at [407, 139] on div "No Instructions Found There are no rework instructions for this item. Continue …" at bounding box center [409, 109] width 143 height 107
drag, startPoint x: 411, startPoint y: 152, endPoint x: 358, endPoint y: 77, distance: 92.2
click at [365, 87] on div "No Instructions Found There are no rework instructions for this item. Continue …" at bounding box center [409, 109] width 143 height 107
click at [420, 147] on button "Continue to next step" at bounding box center [409, 150] width 143 height 18
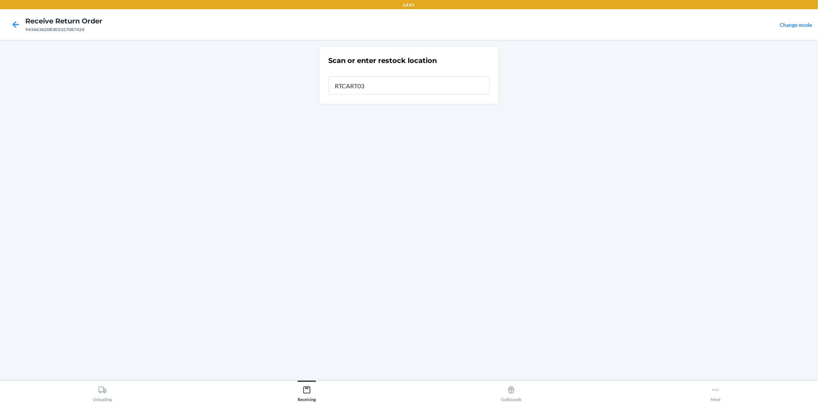
type input "RTCART032"
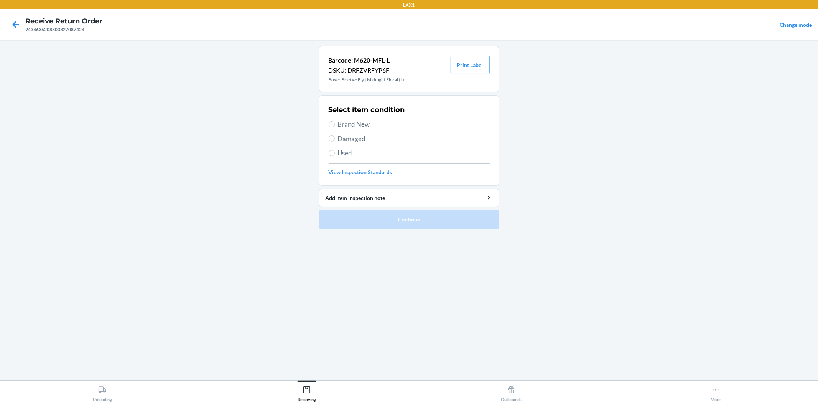
click at [346, 119] on div "Select item condition Brand New Damaged Used View Inspection Standards" at bounding box center [409, 140] width 161 height 76
click at [366, 126] on span "Brand New" at bounding box center [414, 124] width 152 height 10
click at [335, 126] on input "Brand New" at bounding box center [332, 124] width 6 height 6
radio input "true"
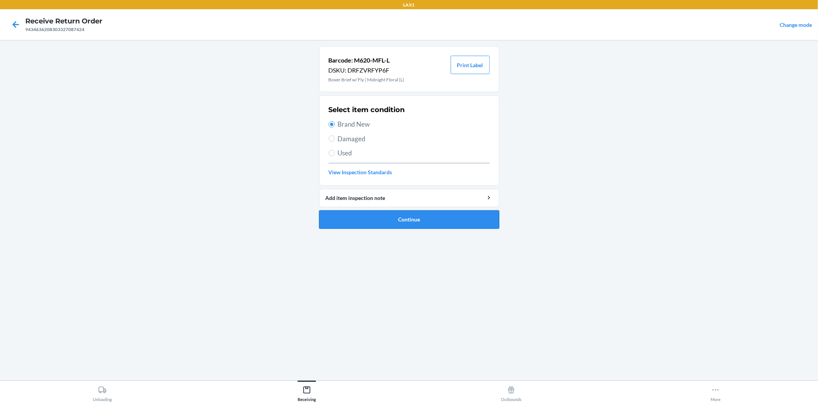
click at [394, 220] on button "Continue" at bounding box center [409, 219] width 180 height 18
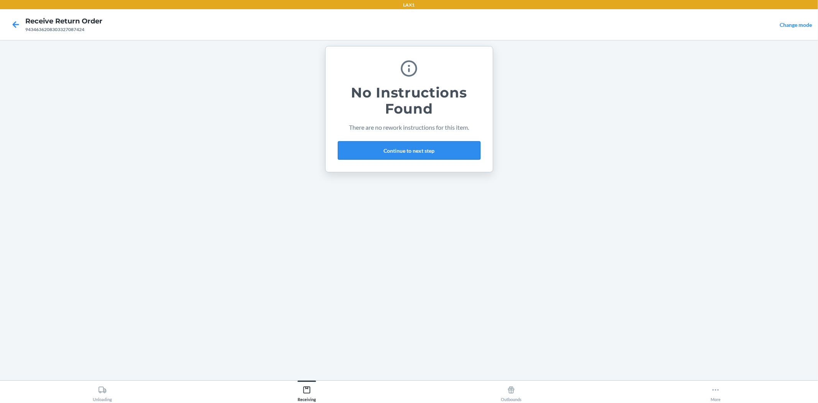
click at [391, 152] on button "Continue to next step" at bounding box center [409, 150] width 143 height 18
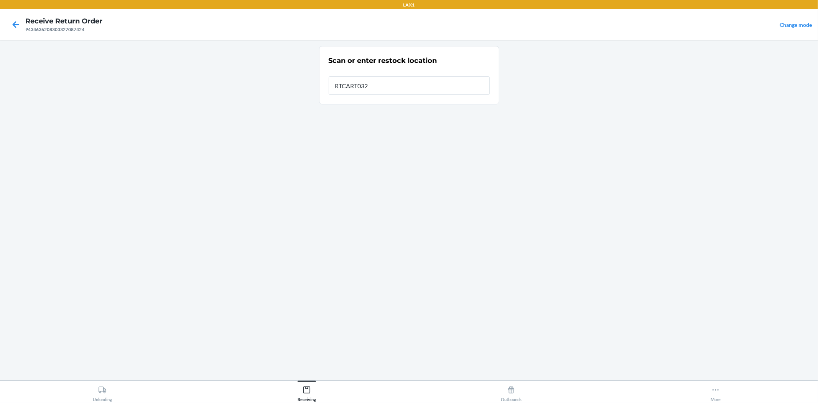
type input "RTCART032"
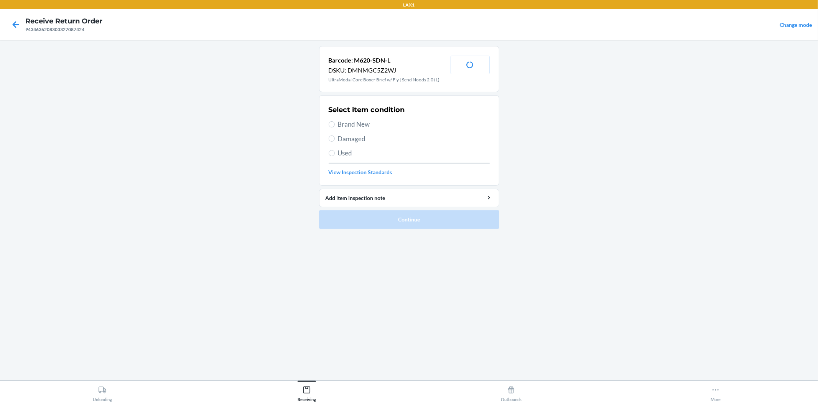
click at [353, 123] on span "Brand New" at bounding box center [414, 124] width 152 height 10
click at [335, 123] on input "Brand New" at bounding box center [332, 124] width 6 height 6
radio input "true"
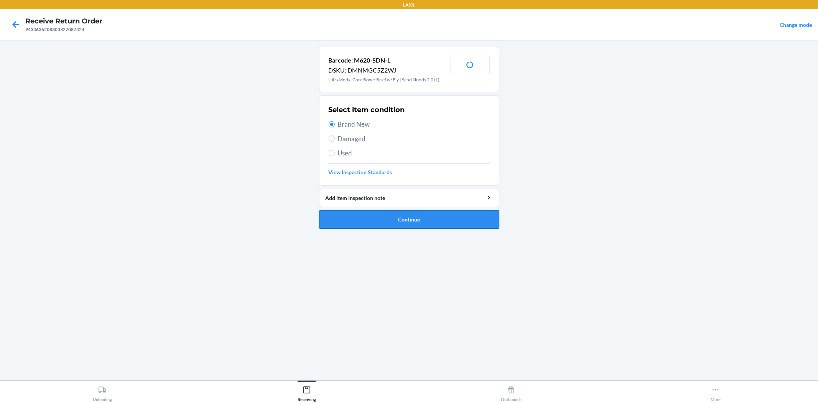
click at [412, 220] on button "Continue" at bounding box center [409, 219] width 180 height 18
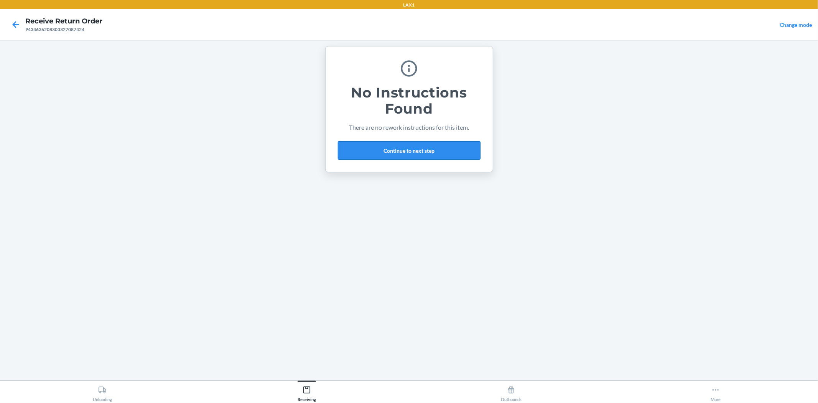
click at [400, 151] on button "Continue to next step" at bounding box center [409, 150] width 143 height 18
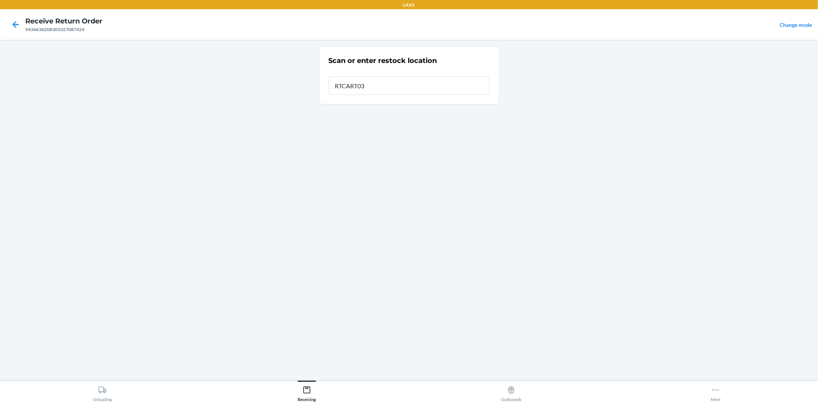
type input "RTCART032"
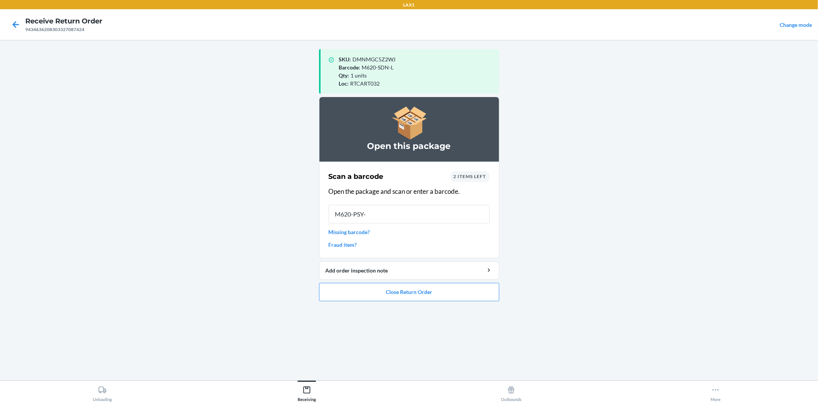
type input "M620-PSY-L"
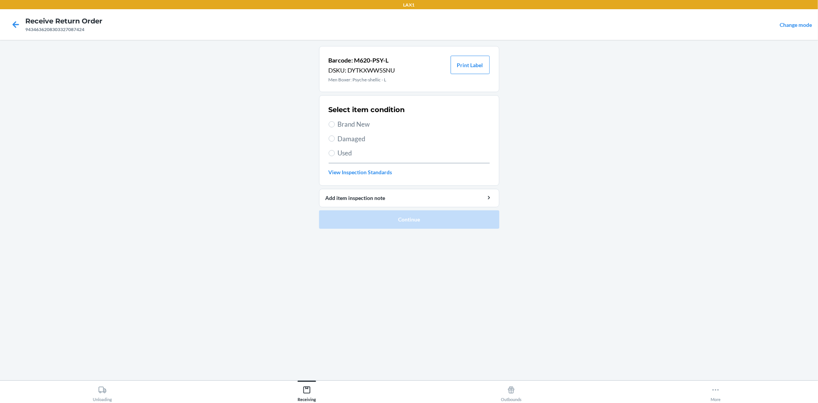
click at [346, 125] on span "Brand New" at bounding box center [414, 124] width 152 height 10
click at [335, 125] on input "Brand New" at bounding box center [332, 124] width 6 height 6
radio input "true"
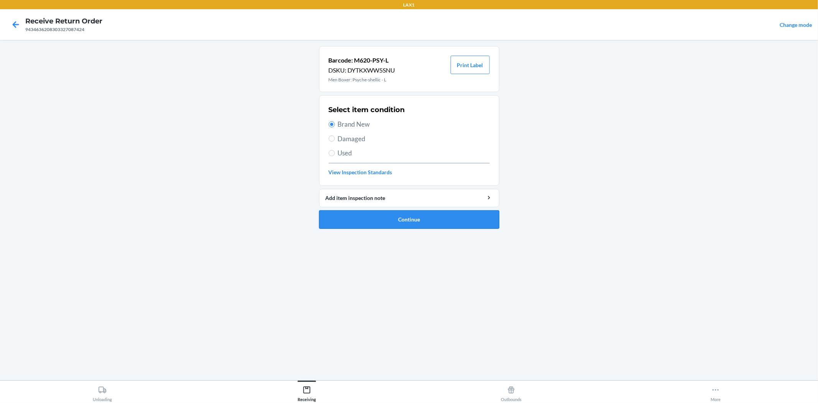
click at [392, 217] on button "Continue" at bounding box center [409, 219] width 180 height 18
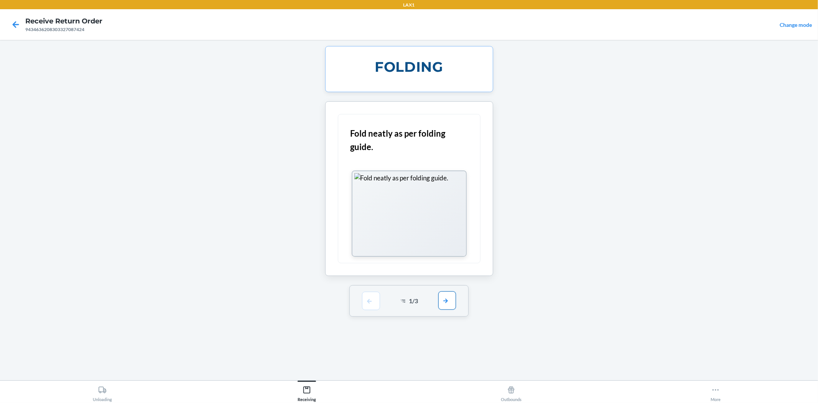
click at [450, 309] on button "button" at bounding box center [448, 300] width 18 height 18
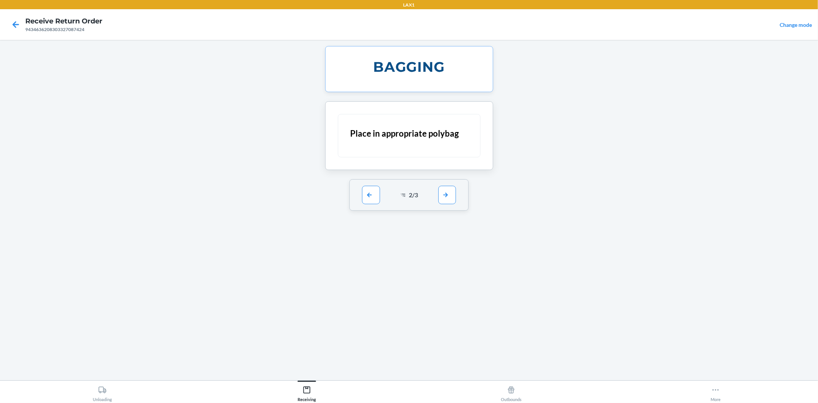
click at [449, 205] on div "2 / 3" at bounding box center [409, 194] width 119 height 31
click at [449, 192] on button "button" at bounding box center [448, 194] width 18 height 18
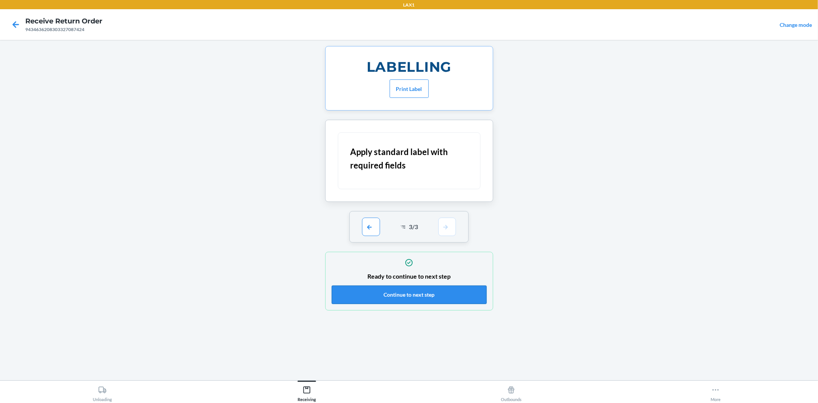
click at [444, 298] on button "Continue to next step" at bounding box center [409, 294] width 155 height 18
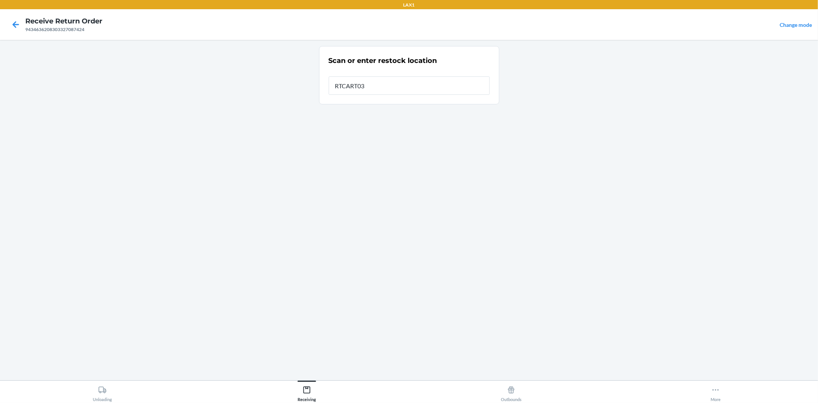
type input "RTCART032"
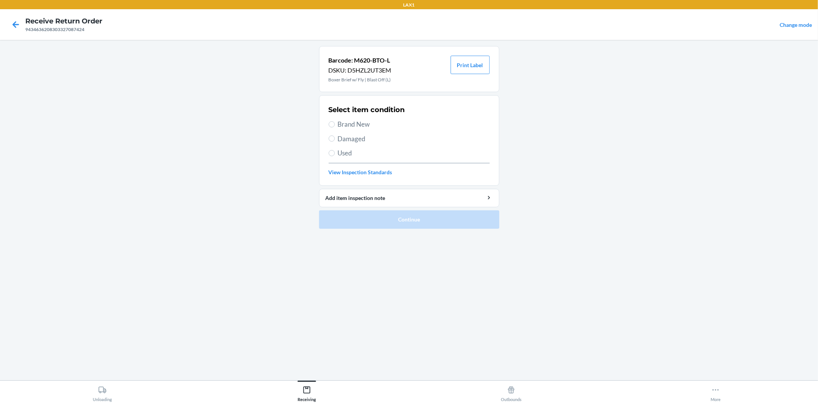
click at [338, 143] on span "Damaged" at bounding box center [414, 139] width 152 height 10
click at [335, 142] on input "Damaged" at bounding box center [332, 138] width 6 height 6
radio input "true"
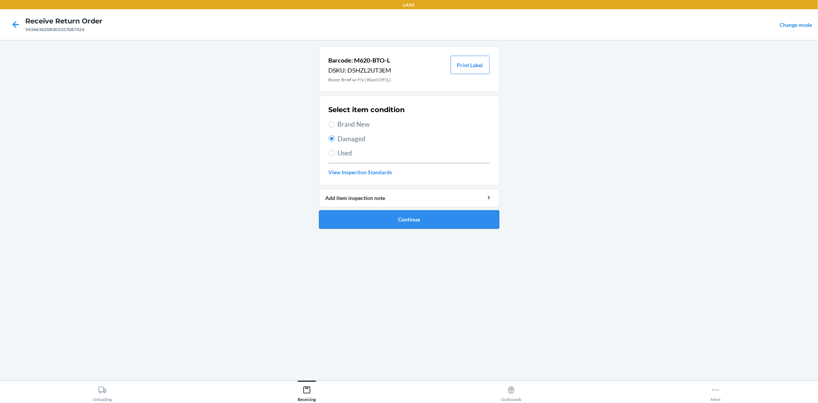
click at [413, 225] on button "Continue" at bounding box center [409, 219] width 180 height 18
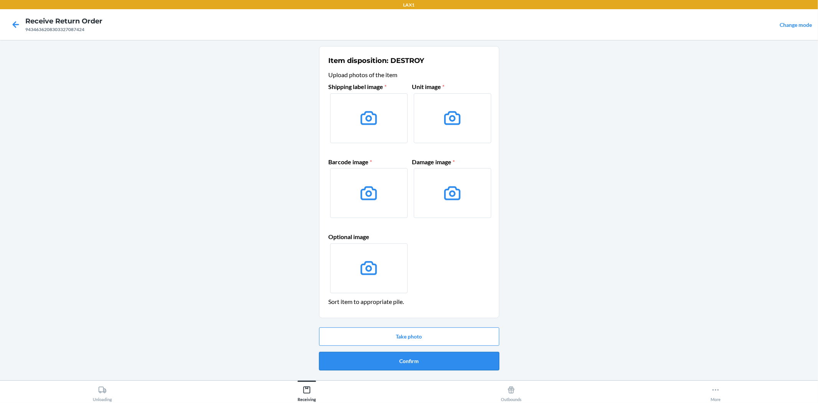
click at [424, 361] on button "Confirm" at bounding box center [409, 361] width 180 height 18
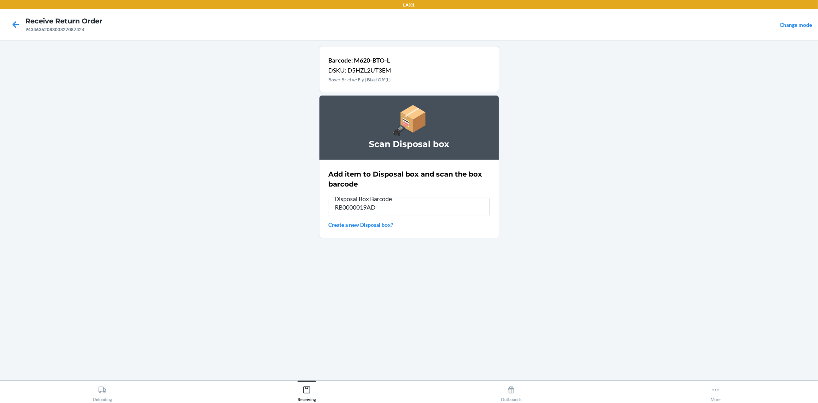
type input "RB0000019AD"
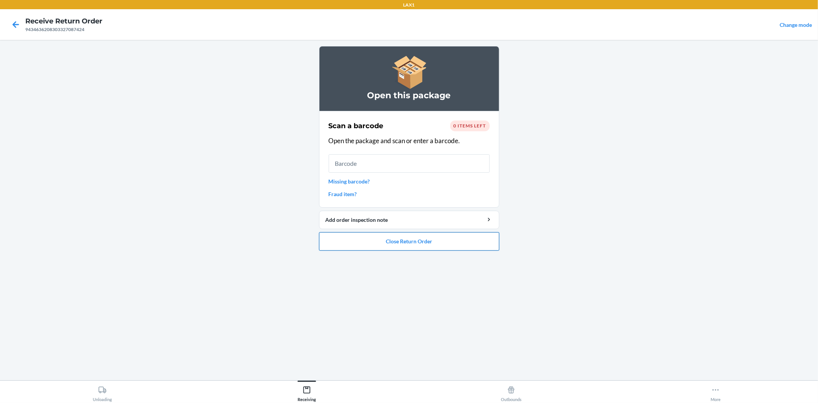
click at [411, 246] on button "Close Return Order" at bounding box center [409, 241] width 180 height 18
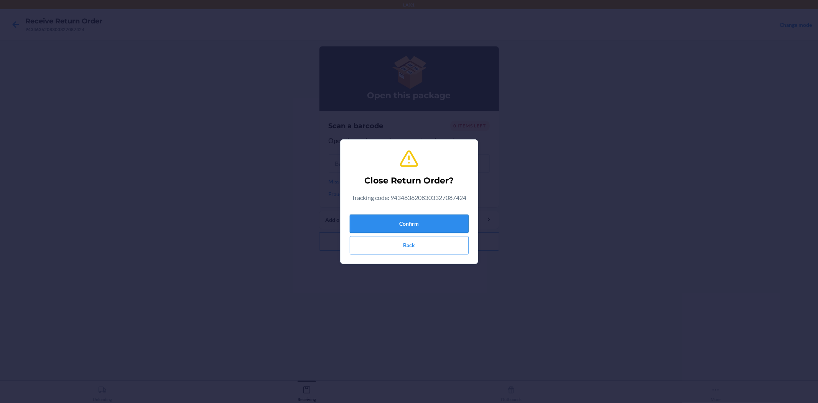
click at [413, 220] on button "Confirm" at bounding box center [409, 224] width 119 height 18
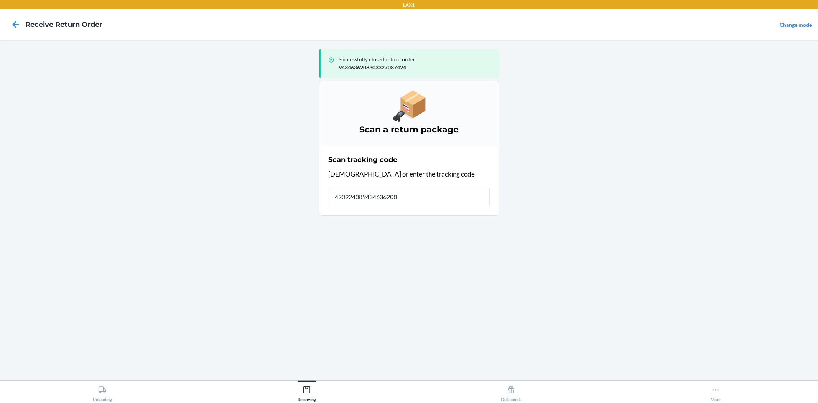
type input "4209240894346362083"
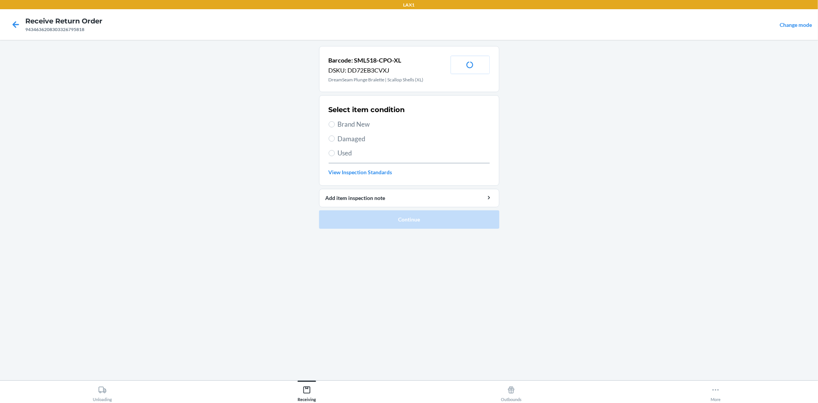
click at [359, 137] on span "Damaged" at bounding box center [414, 139] width 152 height 10
click at [335, 137] on input "Damaged" at bounding box center [332, 138] width 6 height 6
radio input "true"
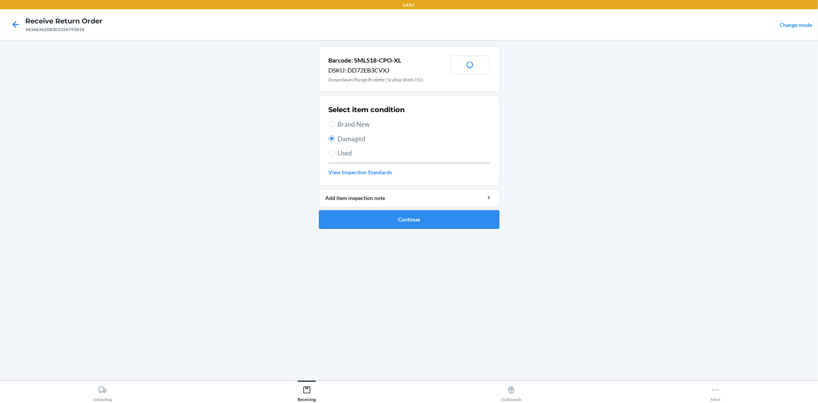
click at [354, 224] on button "Continue" at bounding box center [409, 219] width 180 height 18
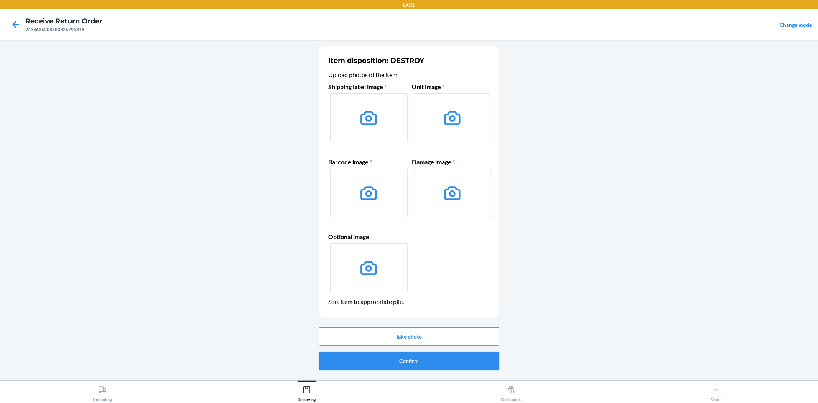
click at [403, 357] on button "Confirm" at bounding box center [409, 361] width 180 height 18
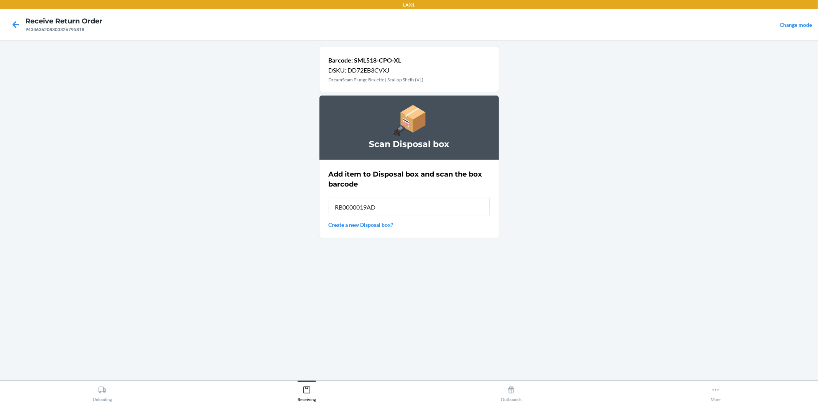
type input "RB0000019AD"
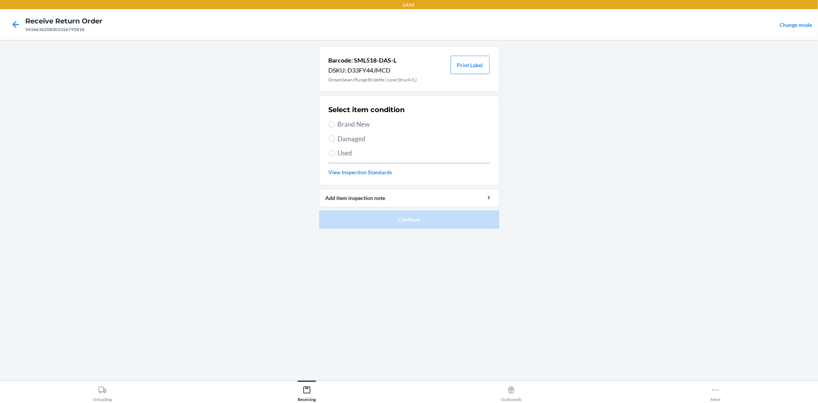
click at [358, 140] on span "Damaged" at bounding box center [414, 139] width 152 height 10
click at [335, 140] on input "Damaged" at bounding box center [332, 138] width 6 height 6
radio input "true"
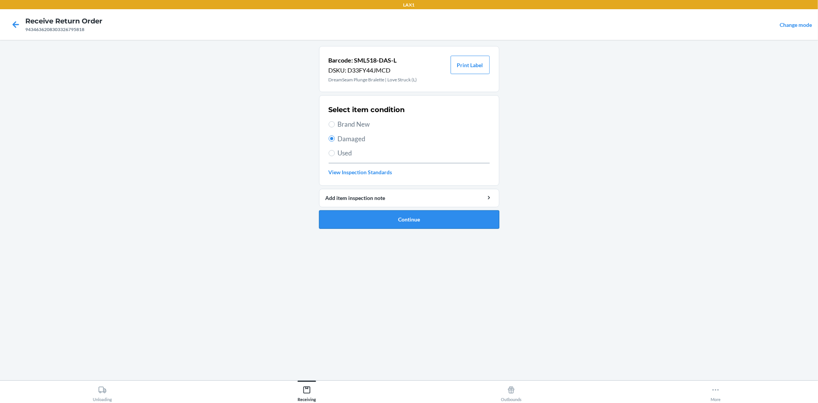
click at [418, 222] on button "Continue" at bounding box center [409, 219] width 180 height 18
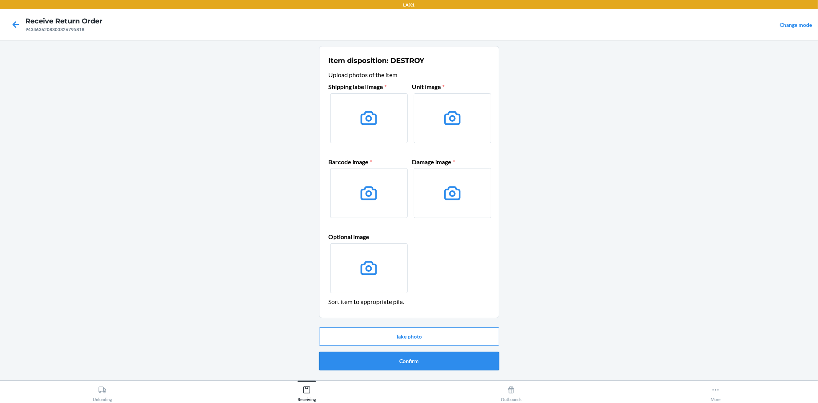
click at [398, 357] on button "Confirm" at bounding box center [409, 361] width 180 height 18
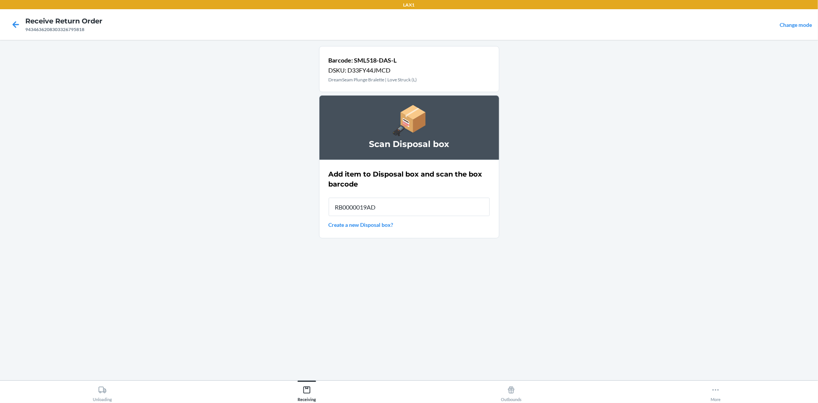
type input "RB0000019AD"
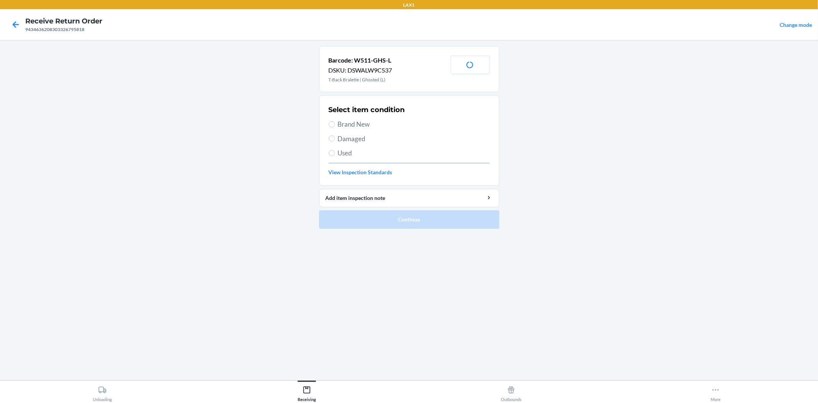
click at [367, 122] on span "Brand New" at bounding box center [414, 124] width 152 height 10
click at [335, 122] on input "Brand New" at bounding box center [332, 124] width 6 height 6
radio input "true"
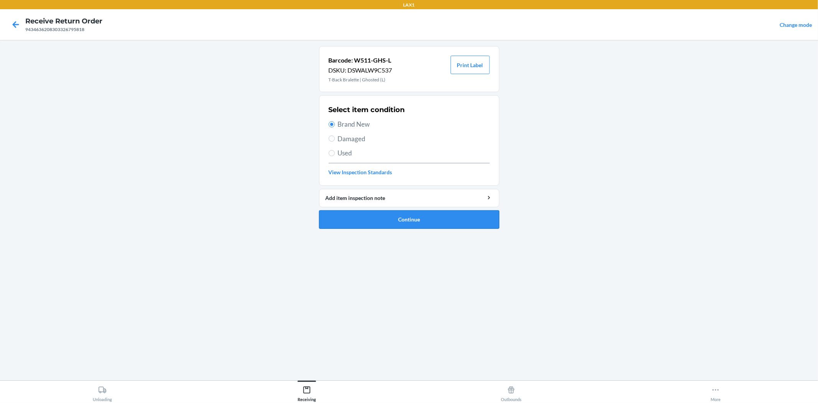
click at [394, 218] on button "Continue" at bounding box center [409, 219] width 180 height 18
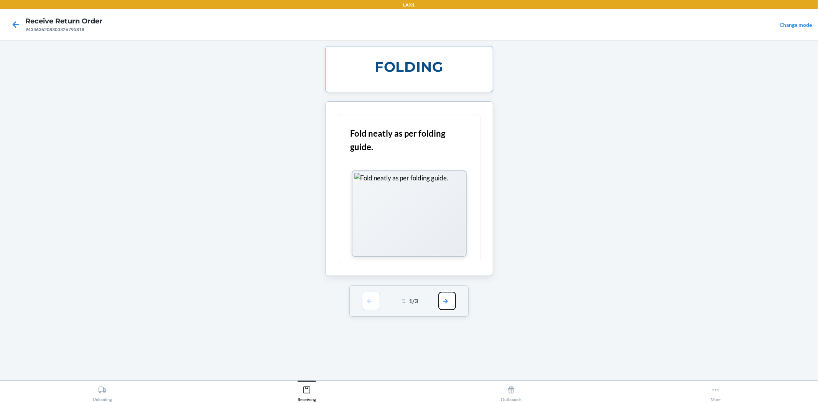
click at [448, 301] on button "button" at bounding box center [448, 301] width 18 height 18
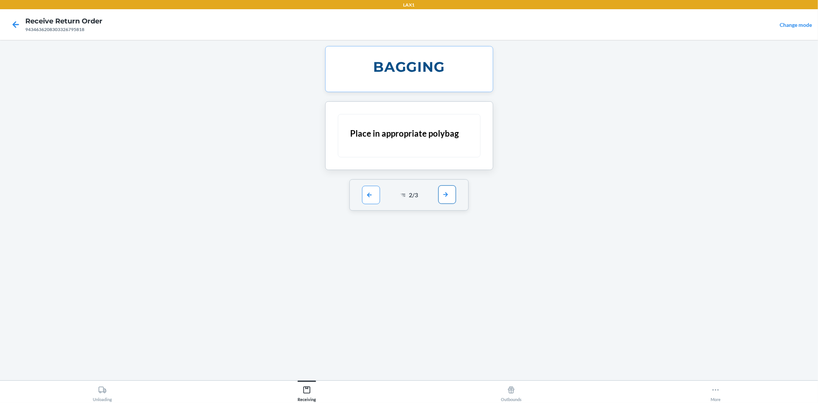
click at [454, 201] on button "button" at bounding box center [448, 194] width 18 height 18
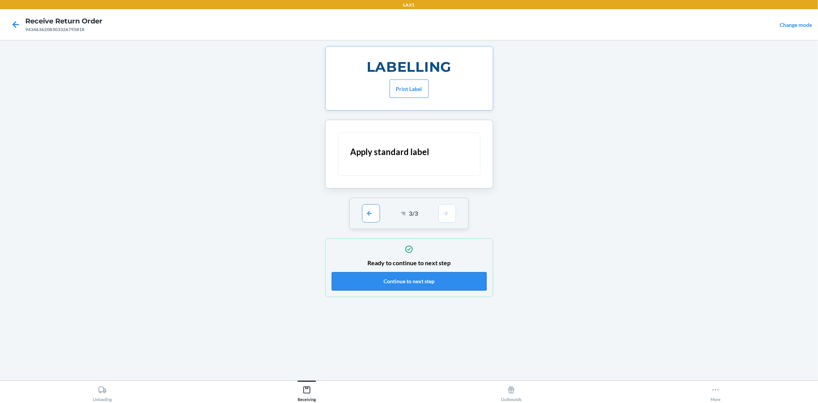
click at [431, 279] on button "Continue to next step" at bounding box center [409, 281] width 155 height 18
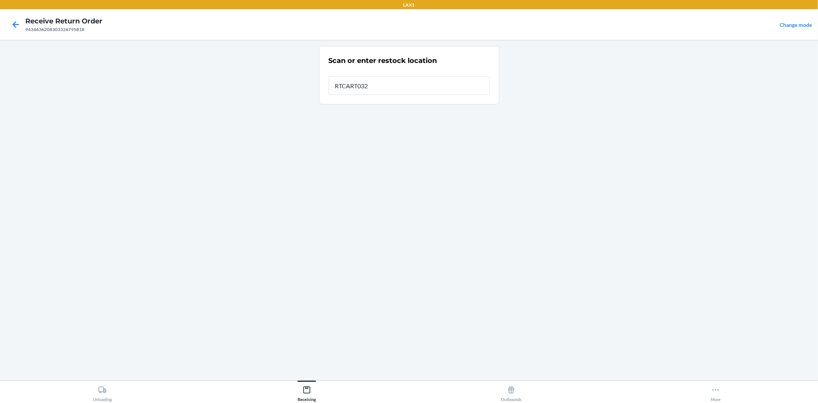
type input "RTCART032"
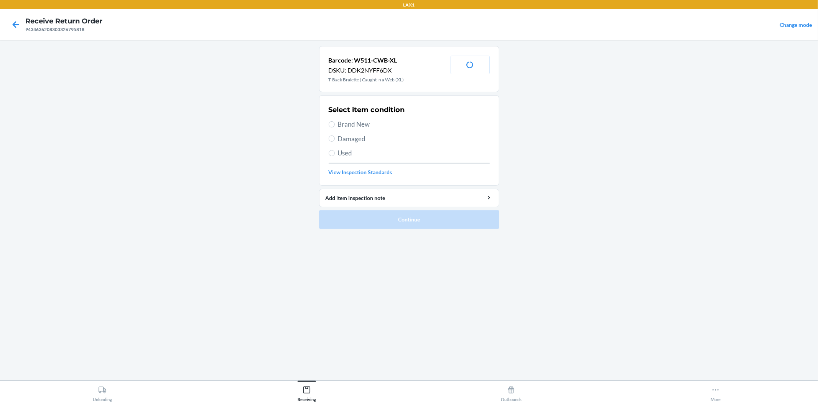
click at [358, 136] on span "Damaged" at bounding box center [414, 139] width 152 height 10
click at [335, 136] on input "Damaged" at bounding box center [332, 138] width 6 height 6
radio input "true"
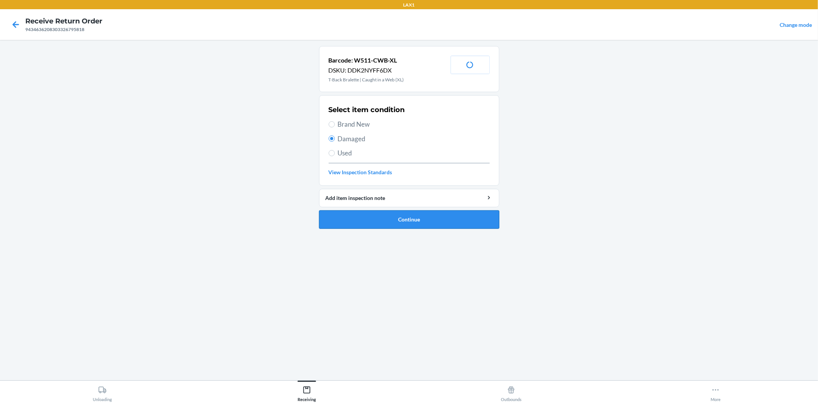
click at [397, 219] on button "Continue" at bounding box center [409, 219] width 180 height 18
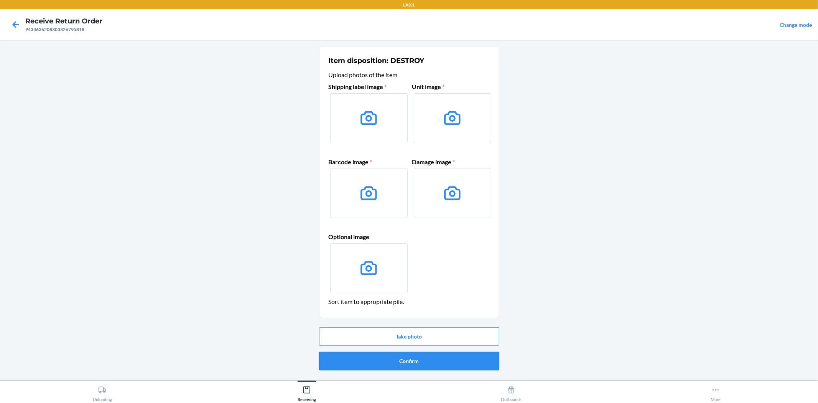
click at [406, 359] on button "Confirm" at bounding box center [409, 361] width 180 height 18
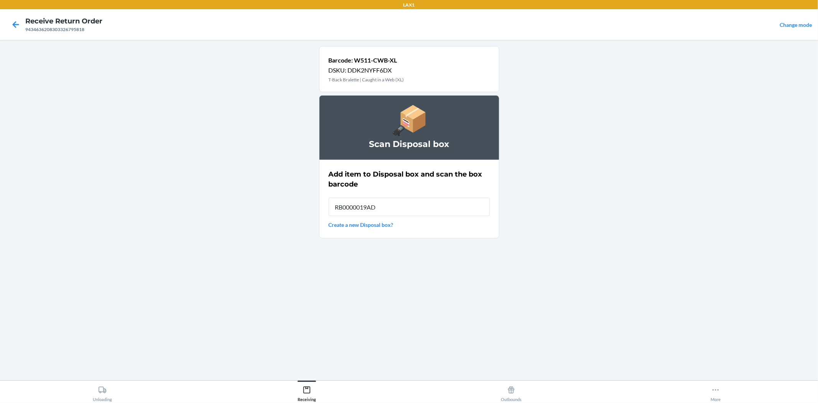
type input "RB0000019AD"
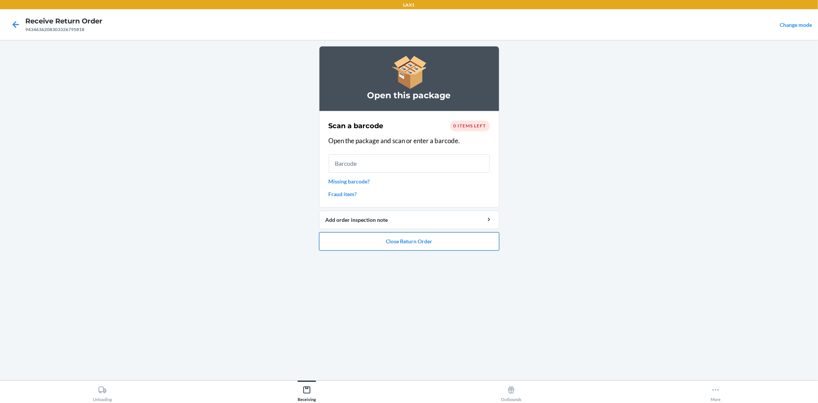
click at [401, 240] on button "Close Return Order" at bounding box center [409, 241] width 180 height 18
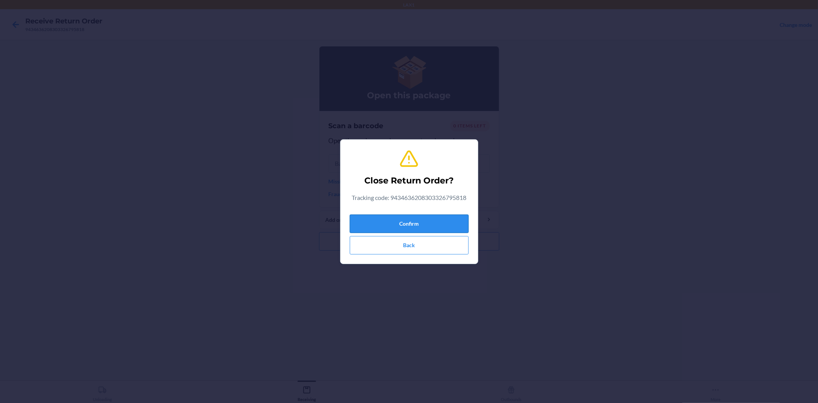
click at [421, 220] on button "Confirm" at bounding box center [409, 224] width 119 height 18
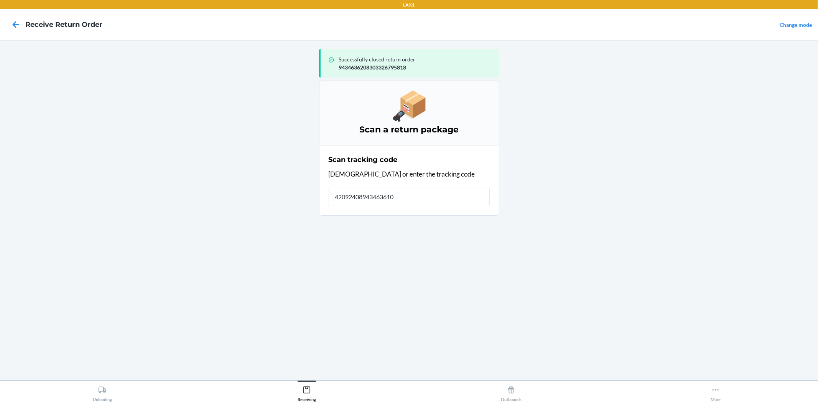
type input "420924089434636106"
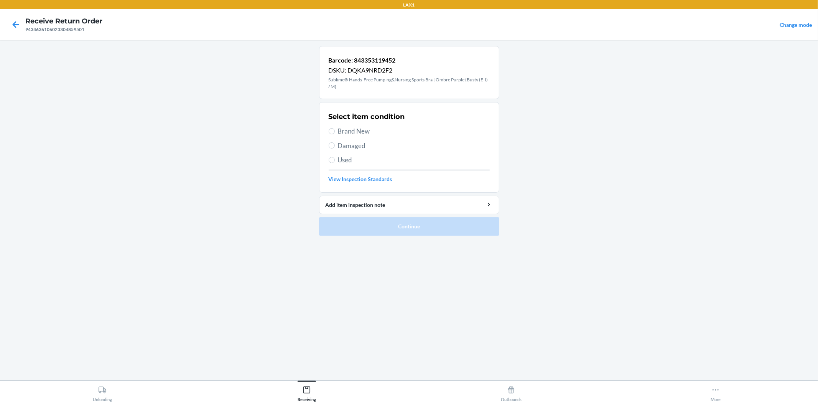
click at [354, 129] on span "Brand New" at bounding box center [414, 131] width 152 height 10
click at [335, 129] on input "Brand New" at bounding box center [332, 131] width 6 height 6
radio input "true"
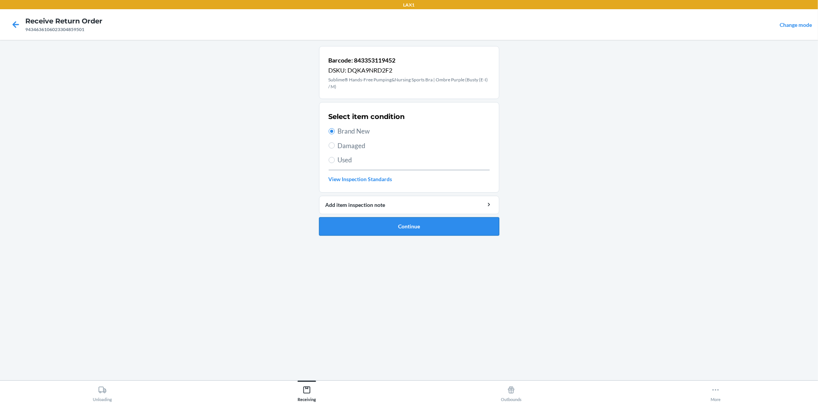
click at [386, 225] on button "Continue" at bounding box center [409, 226] width 180 height 18
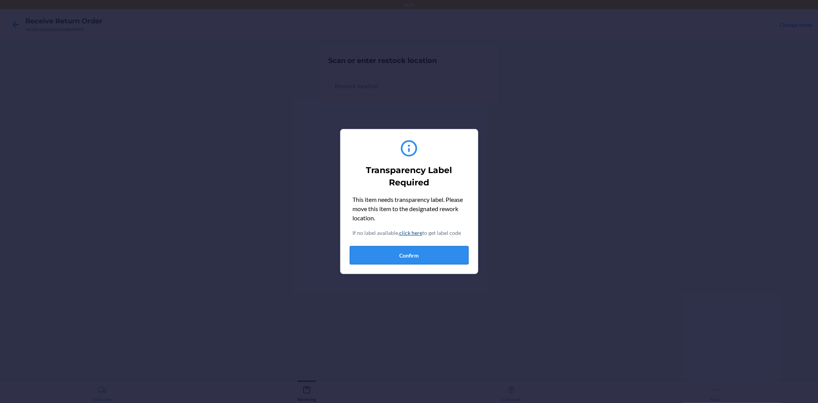
click at [393, 256] on button "Confirm" at bounding box center [409, 255] width 119 height 18
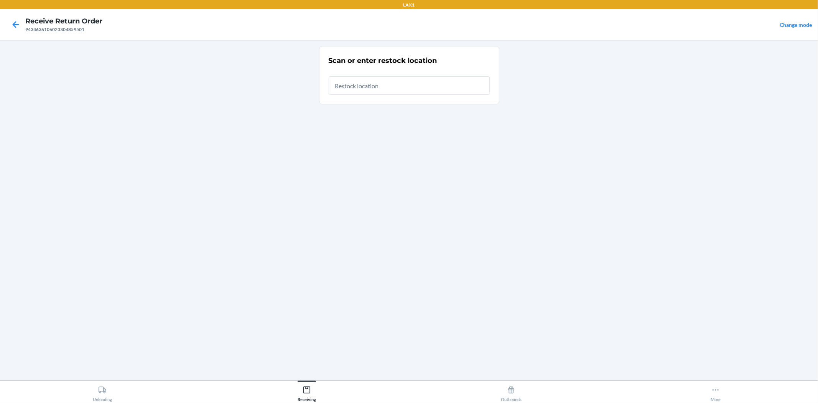
type input "RTCART032"
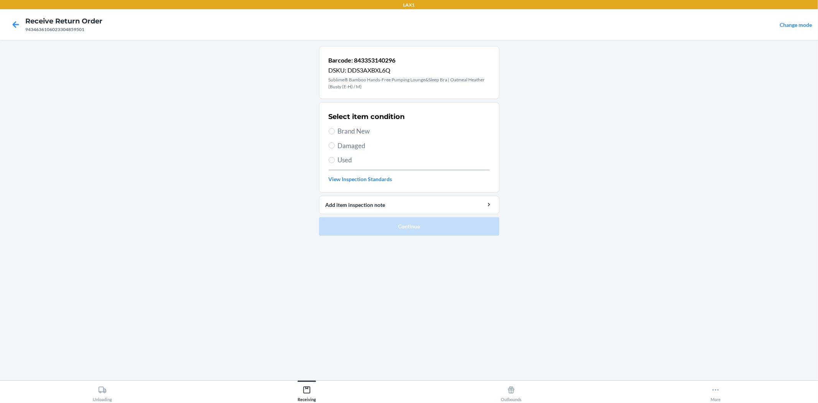
click at [355, 133] on span "Brand New" at bounding box center [414, 131] width 152 height 10
click at [335, 133] on input "Brand New" at bounding box center [332, 131] width 6 height 6
radio input "true"
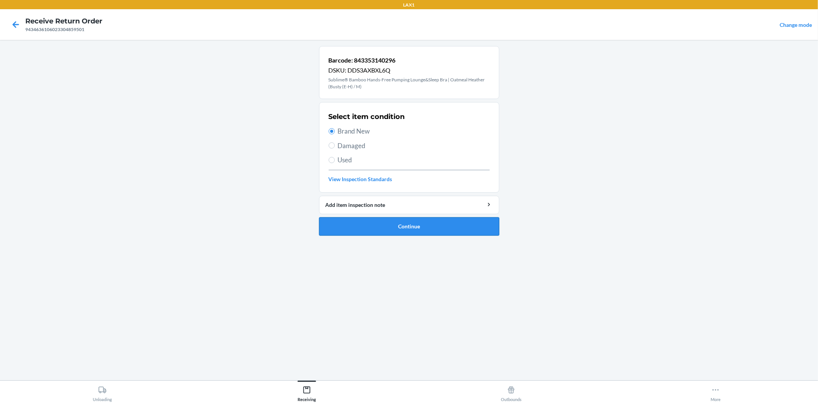
click at [417, 227] on button "Continue" at bounding box center [409, 226] width 180 height 18
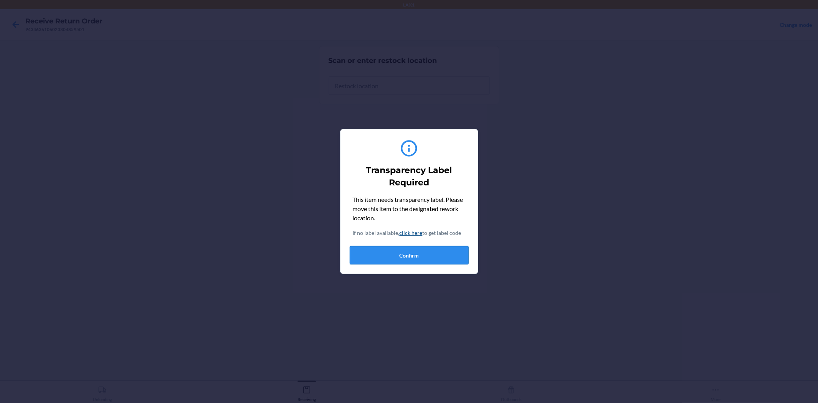
click at [396, 251] on button "Confirm" at bounding box center [409, 255] width 119 height 18
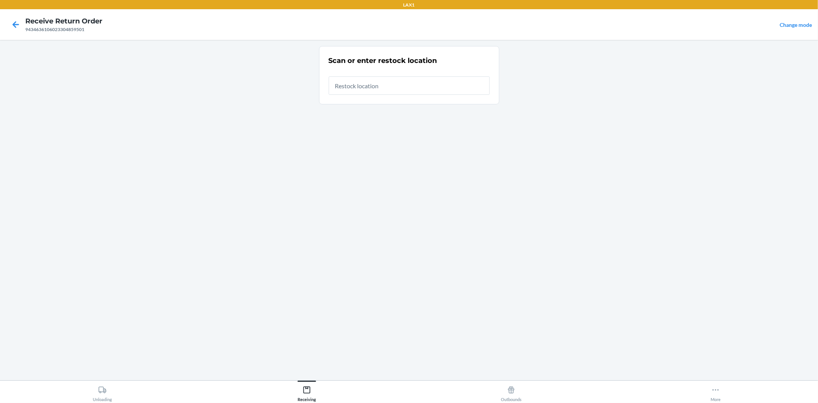
type input "RTCART032"
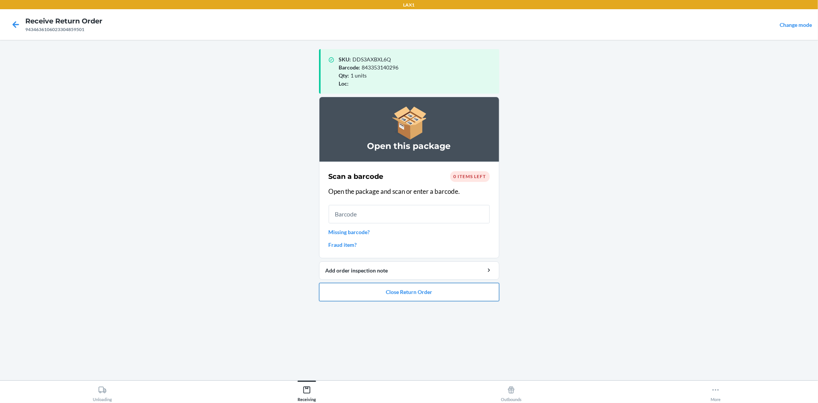
click at [395, 289] on button "Close Return Order" at bounding box center [409, 292] width 180 height 18
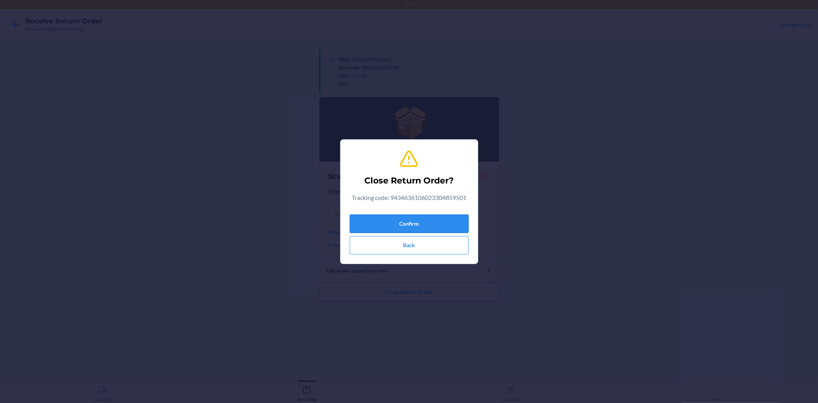
click at [400, 223] on button "Confirm" at bounding box center [409, 224] width 119 height 18
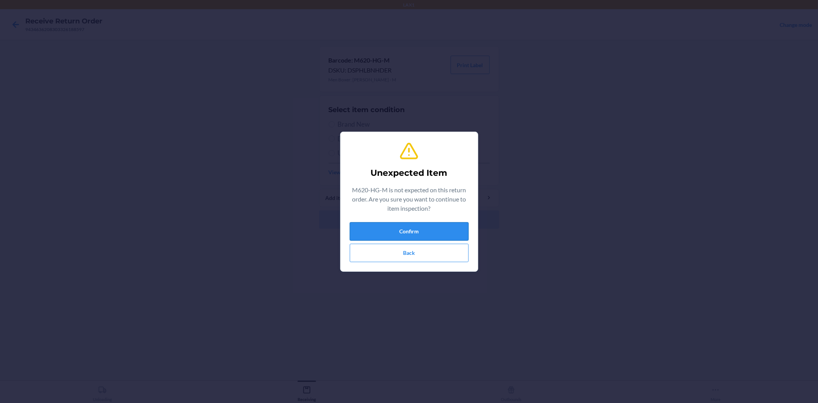
click at [371, 228] on button "Confirm" at bounding box center [409, 231] width 119 height 18
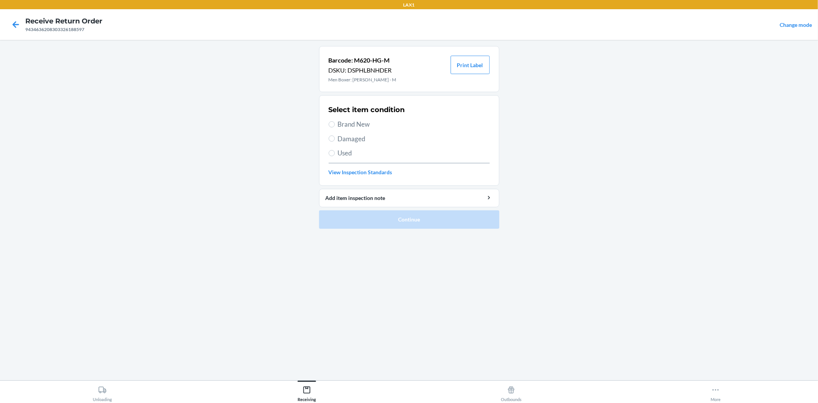
click at [355, 124] on span "Brand New" at bounding box center [414, 124] width 152 height 10
click at [335, 124] on input "Brand New" at bounding box center [332, 124] width 6 height 6
radio input "true"
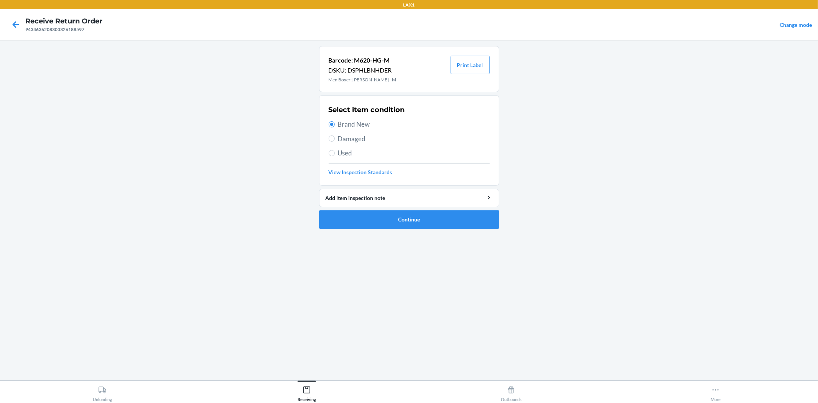
click at [430, 232] on ol "Barcode: M620-HG-M DSKU: DSPHLBNHDER Men Boxer: [PERSON_NAME] - M Print Label S…" at bounding box center [409, 140] width 180 height 189
click at [427, 217] on button "Continue" at bounding box center [409, 219] width 180 height 18
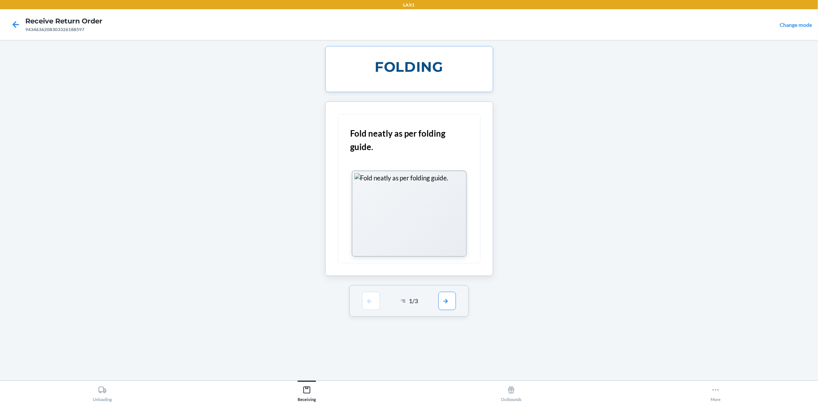
click at [449, 311] on div "1 / 3" at bounding box center [409, 300] width 119 height 31
click at [447, 302] on button "button" at bounding box center [448, 300] width 18 height 18
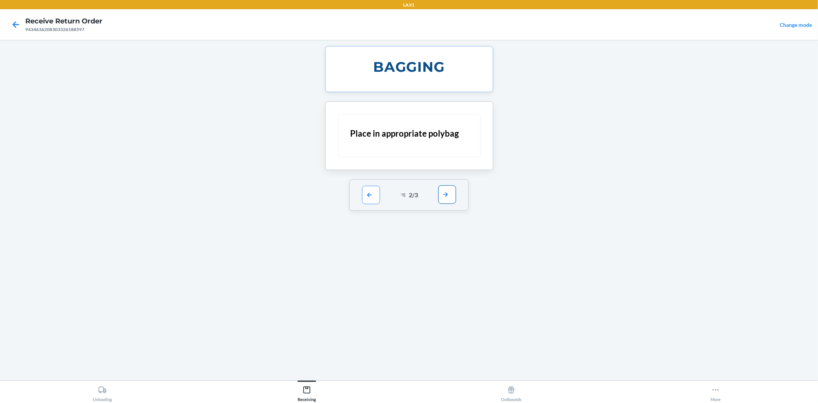
click at [442, 200] on button "button" at bounding box center [448, 194] width 18 height 18
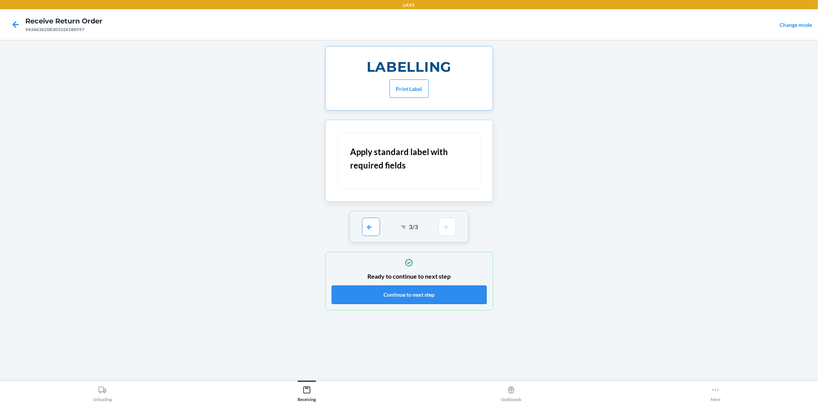
click at [431, 301] on button "Continue to next step" at bounding box center [409, 294] width 155 height 18
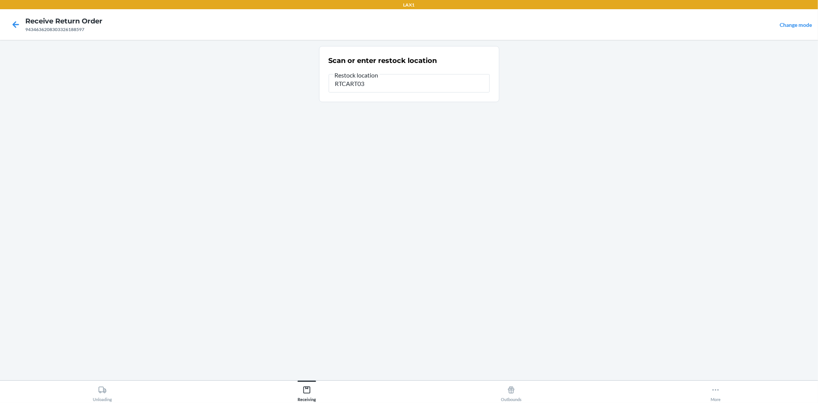
type input "RTCART032"
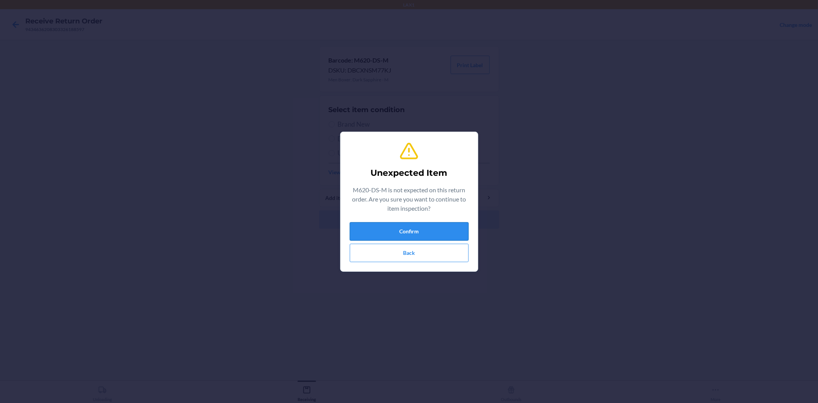
drag, startPoint x: 427, startPoint y: 230, endPoint x: 419, endPoint y: 215, distance: 16.6
click at [427, 231] on button "Confirm" at bounding box center [409, 231] width 119 height 18
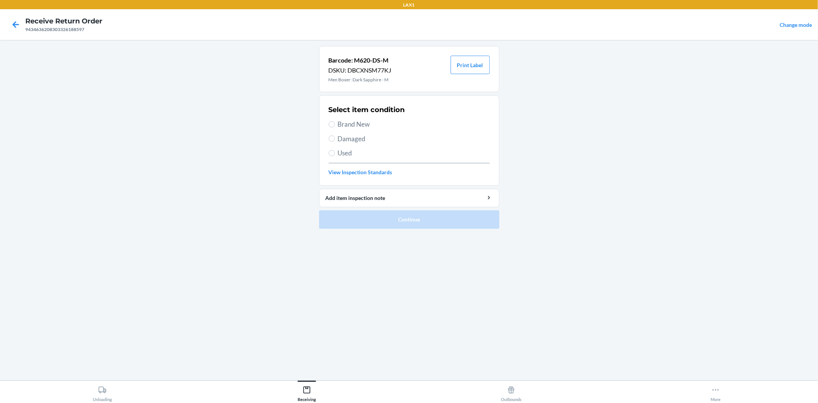
click at [355, 122] on span "Brand New" at bounding box center [414, 124] width 152 height 10
click at [335, 122] on input "Brand New" at bounding box center [332, 124] width 6 height 6
radio input "true"
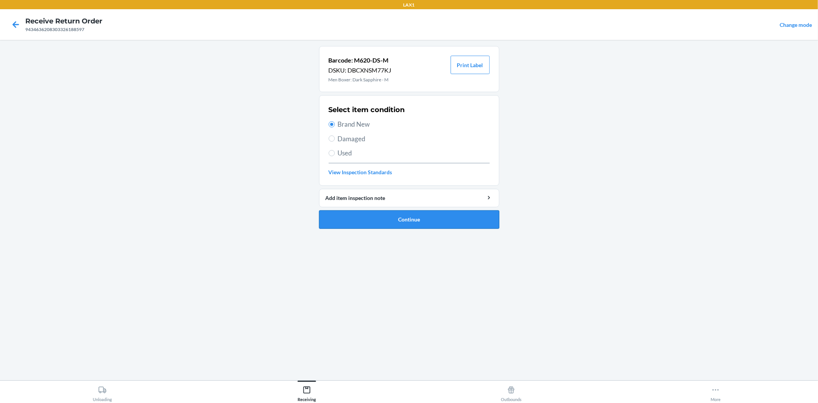
click at [402, 221] on button "Continue" at bounding box center [409, 219] width 180 height 18
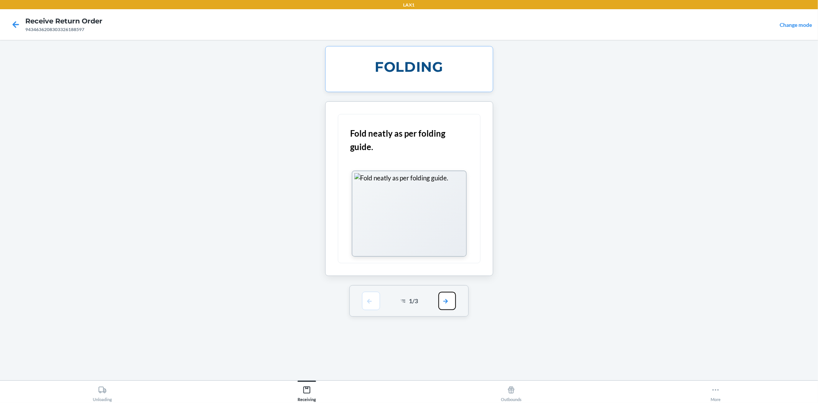
click at [442, 302] on button "button" at bounding box center [448, 301] width 18 height 18
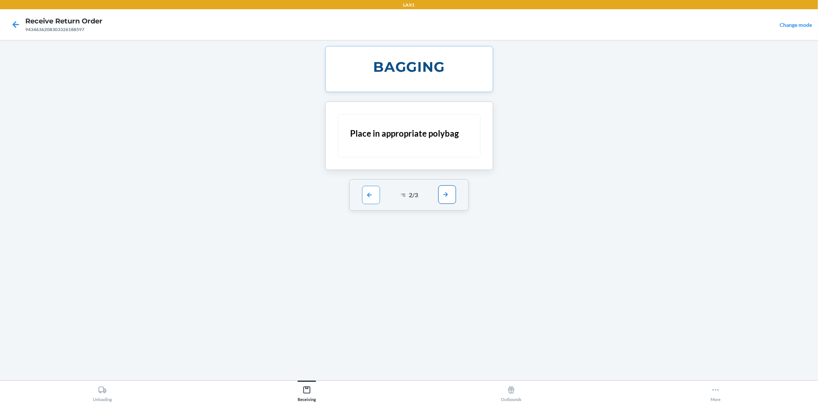
click at [443, 195] on button "button" at bounding box center [448, 194] width 18 height 18
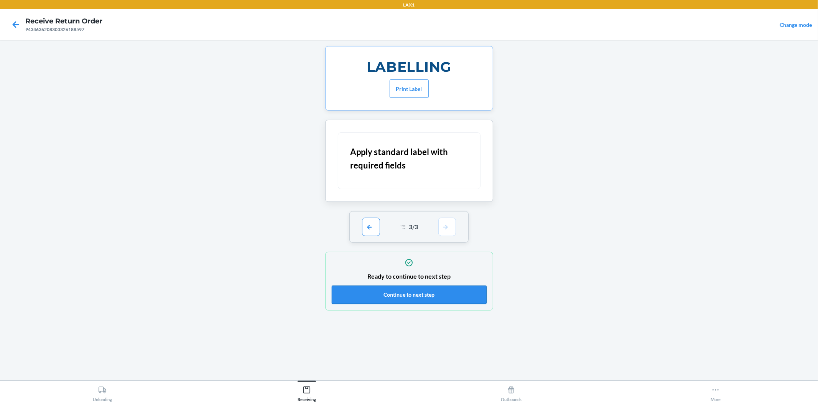
click at [441, 299] on button "Continue to next step" at bounding box center [409, 294] width 155 height 18
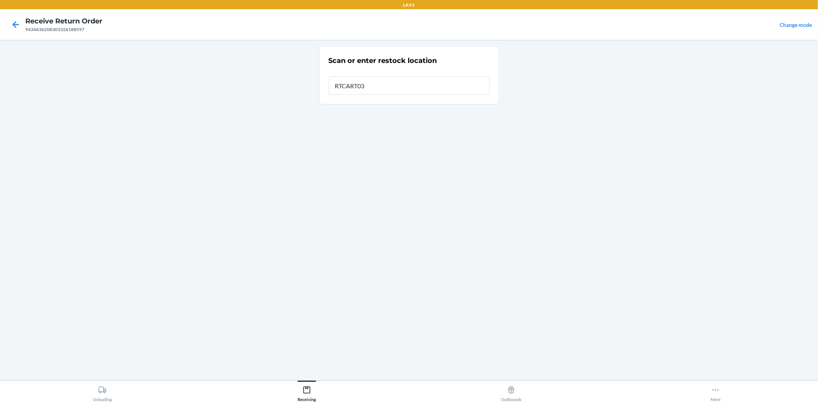
type input "RTCART032"
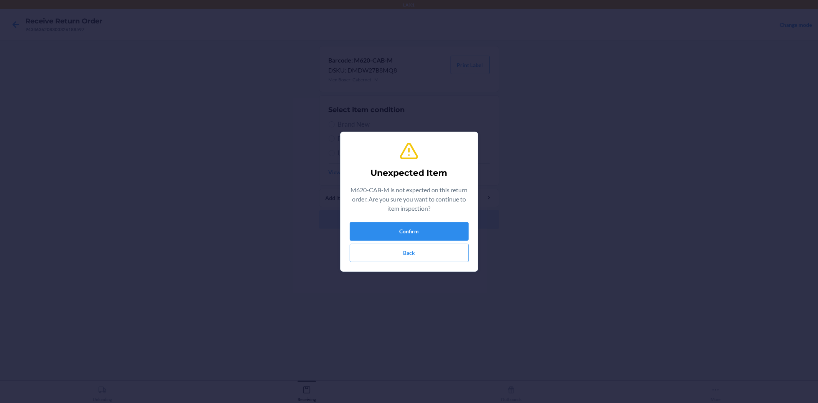
click at [406, 240] on div "Confirm Back" at bounding box center [409, 242] width 119 height 40
click at [408, 233] on button "Confirm" at bounding box center [409, 231] width 119 height 18
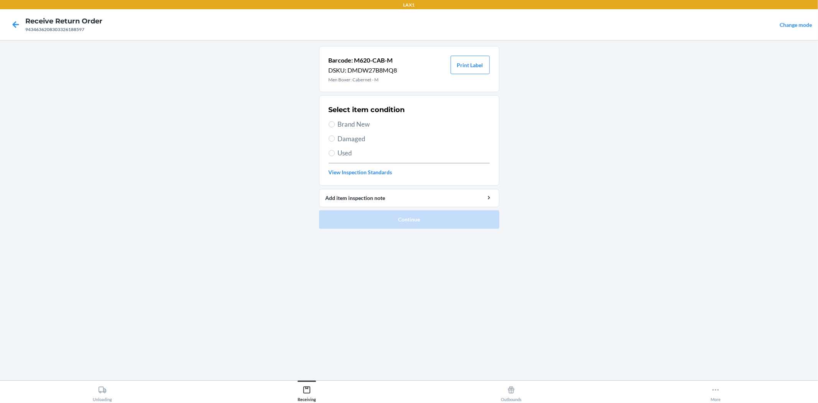
click at [361, 121] on span "Brand New" at bounding box center [414, 124] width 152 height 10
click at [335, 121] on input "Brand New" at bounding box center [332, 124] width 6 height 6
radio input "true"
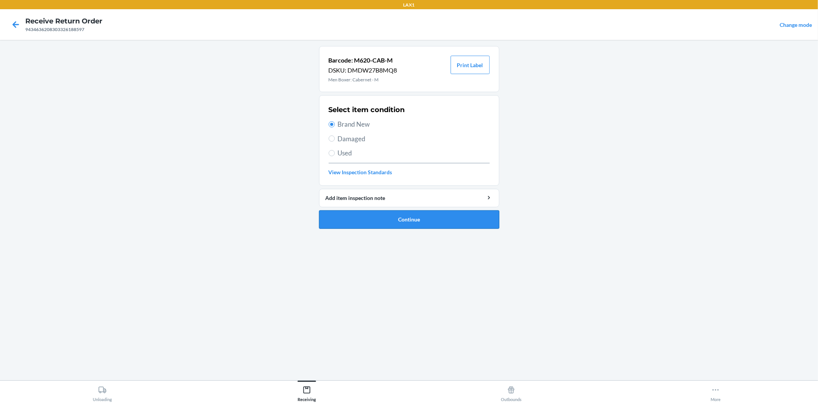
click at [420, 219] on button "Continue" at bounding box center [409, 219] width 180 height 18
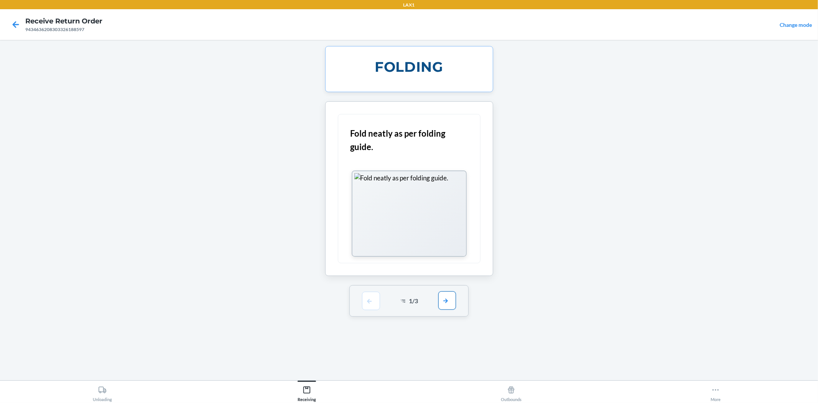
click at [446, 304] on button "button" at bounding box center [448, 300] width 18 height 18
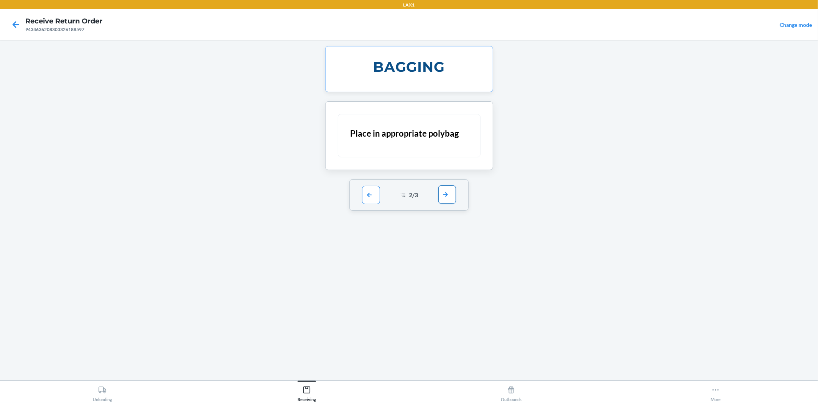
click at [441, 204] on div "2 / 3" at bounding box center [409, 194] width 119 height 31
click at [446, 195] on button "button" at bounding box center [448, 194] width 18 height 18
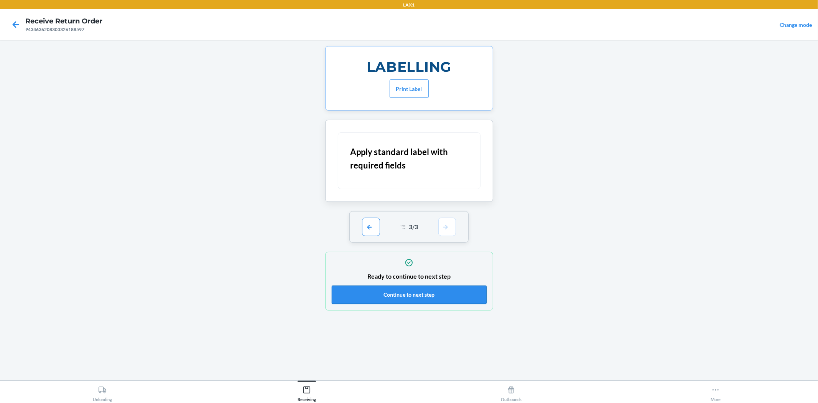
click at [413, 293] on button "Continue to next step" at bounding box center [409, 294] width 155 height 18
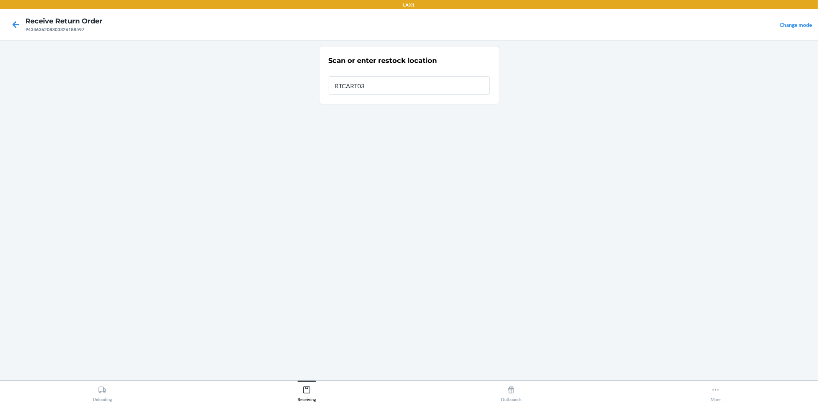
type input "RTCART032"
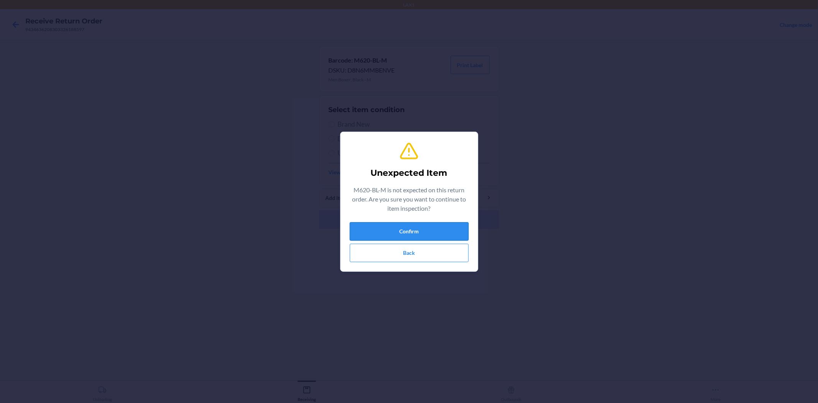
click at [414, 225] on button "Confirm" at bounding box center [409, 231] width 119 height 18
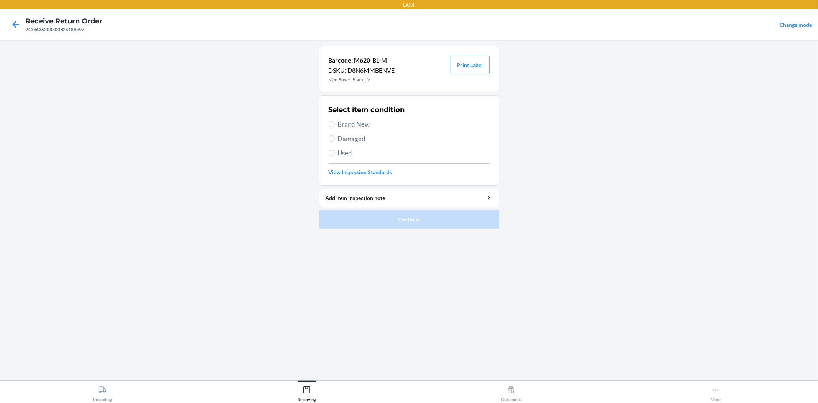
click at [366, 118] on div "Select item condition Brand New Damaged Used View Inspection Standards" at bounding box center [409, 140] width 161 height 76
click at [366, 122] on span "Brand New" at bounding box center [414, 124] width 152 height 10
click at [335, 122] on input "Brand New" at bounding box center [332, 124] width 6 height 6
radio input "true"
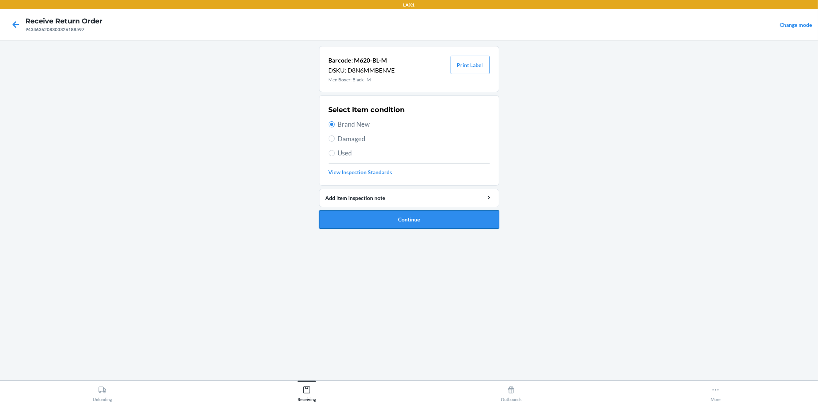
click at [395, 211] on button "Continue" at bounding box center [409, 219] width 180 height 18
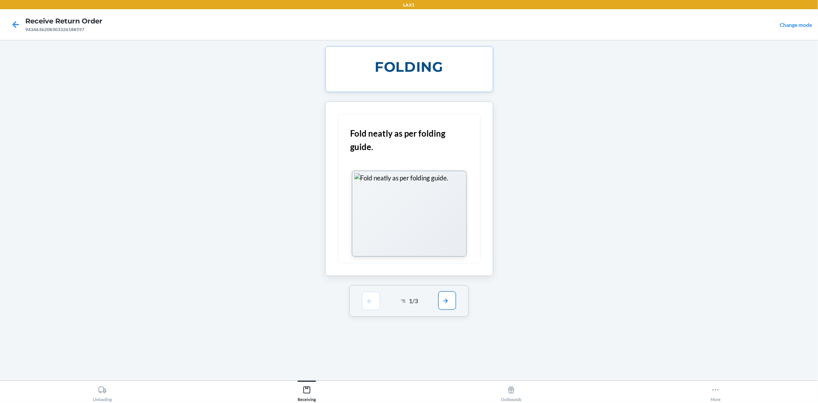
click at [442, 297] on button "button" at bounding box center [448, 300] width 18 height 18
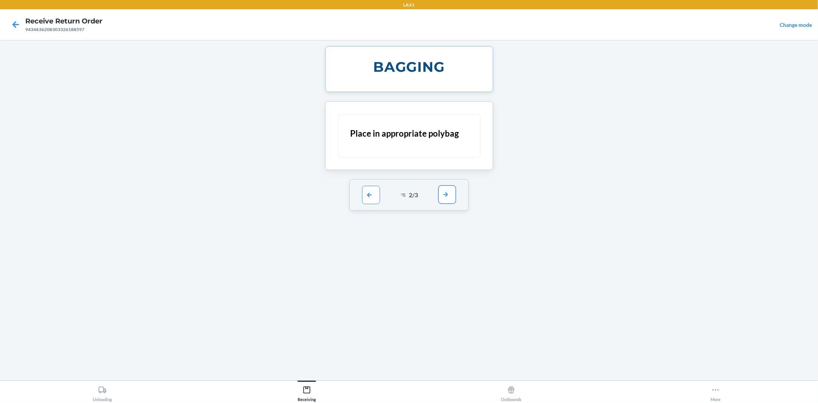
click at [448, 198] on button "button" at bounding box center [448, 194] width 18 height 18
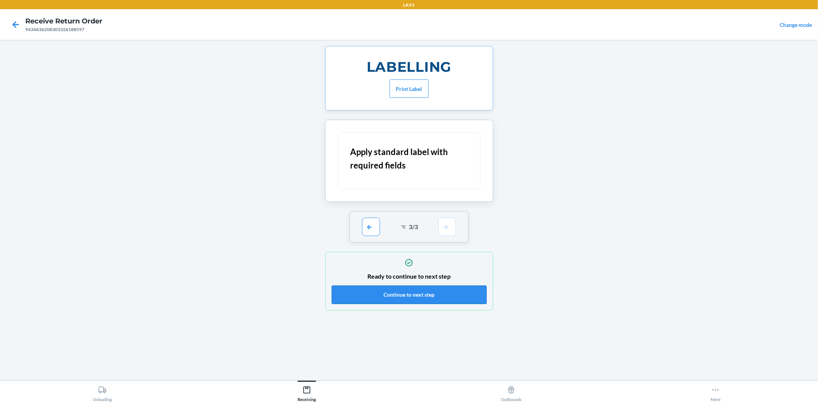
click at [405, 289] on button "Continue to next step" at bounding box center [409, 294] width 155 height 18
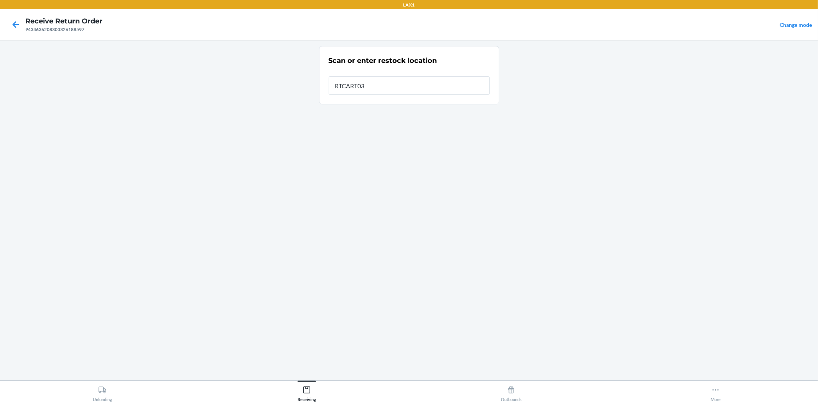
type input "RTCART032"
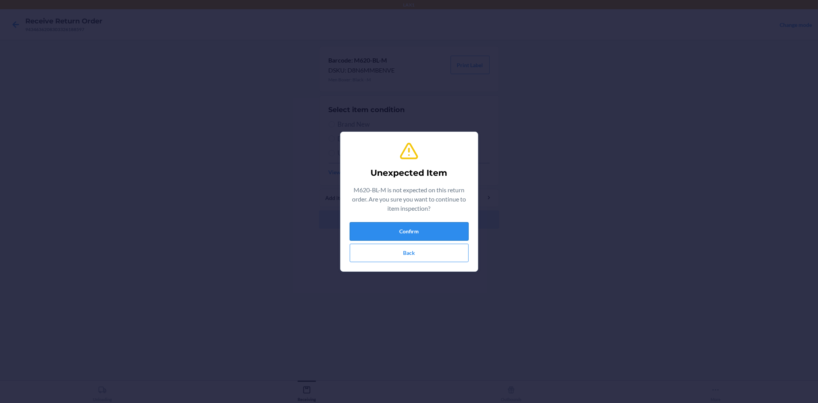
click at [394, 231] on button "Confirm" at bounding box center [409, 231] width 119 height 18
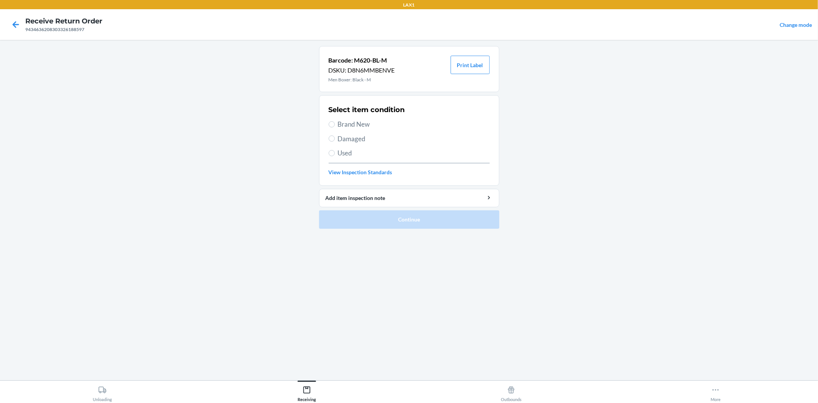
click at [347, 121] on span "Brand New" at bounding box center [414, 124] width 152 height 10
click at [335, 121] on input "Brand New" at bounding box center [332, 124] width 6 height 6
radio input "true"
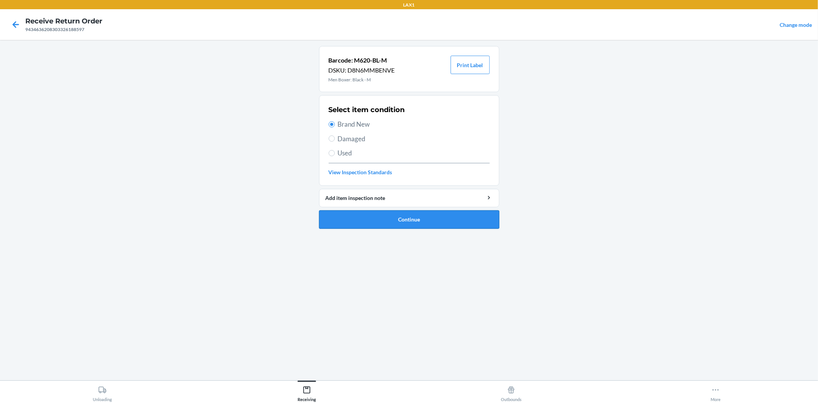
click at [379, 221] on button "Continue" at bounding box center [409, 219] width 180 height 18
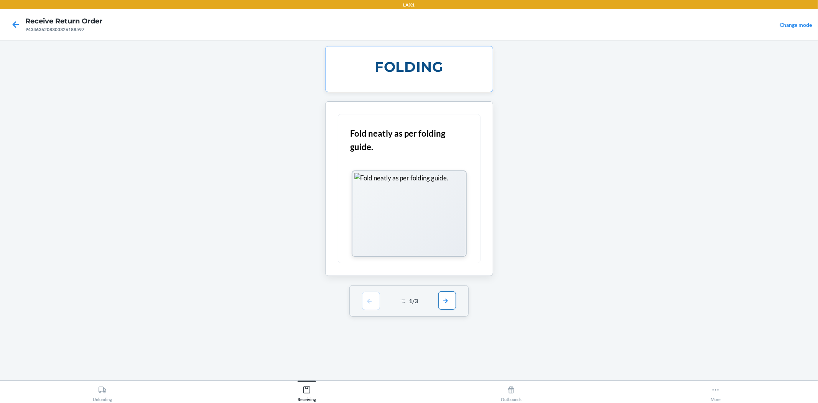
click at [450, 301] on button "button" at bounding box center [448, 300] width 18 height 18
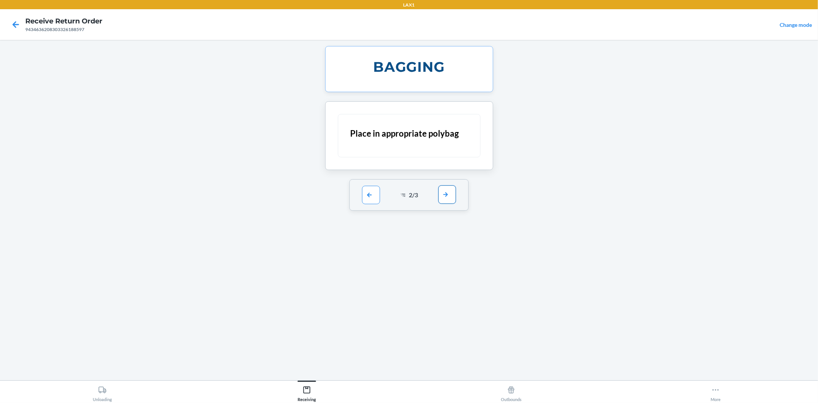
click at [447, 196] on button "button" at bounding box center [448, 194] width 18 height 18
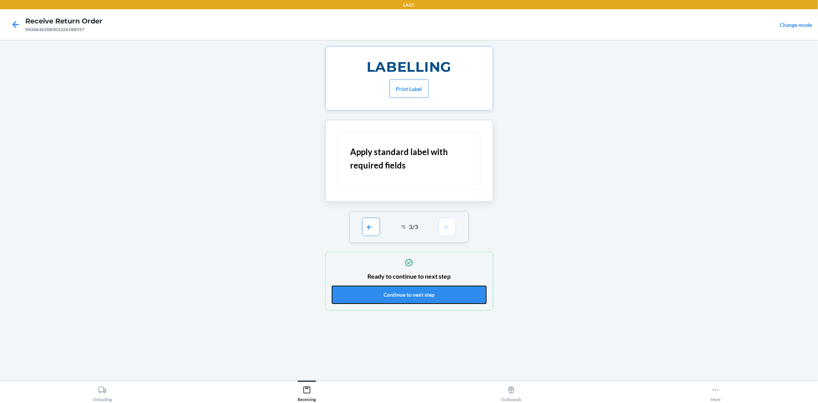
click at [430, 305] on div "Ready to continue to next step Continue to next step" at bounding box center [409, 281] width 155 height 50
click at [388, 295] on button "Continue to next step" at bounding box center [409, 294] width 155 height 18
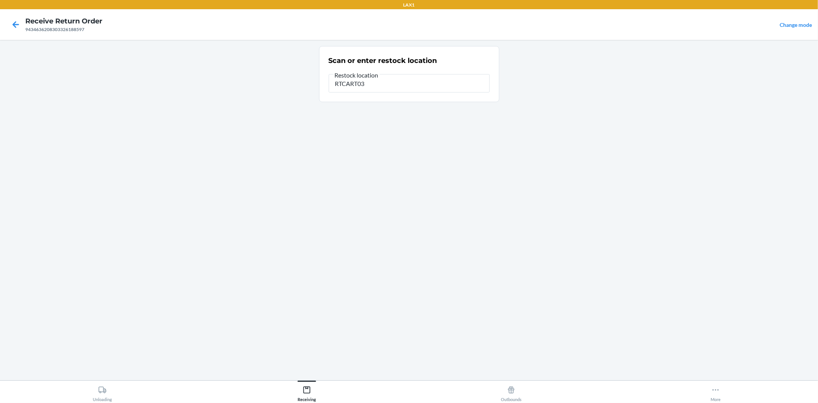
type input "RTCART032"
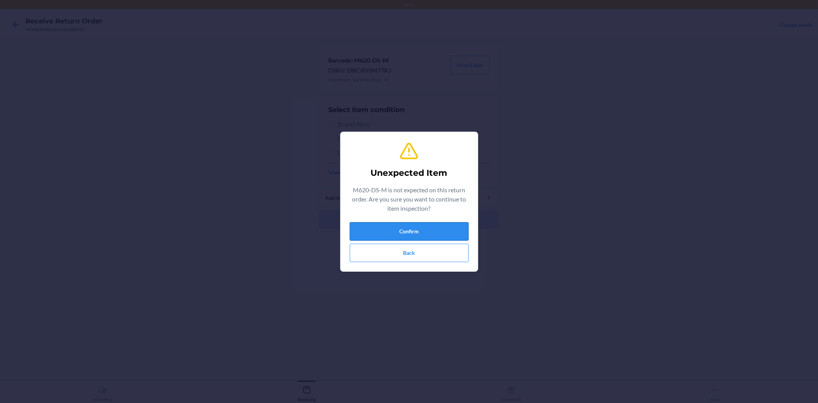
click at [411, 230] on button "Confirm" at bounding box center [409, 231] width 119 height 18
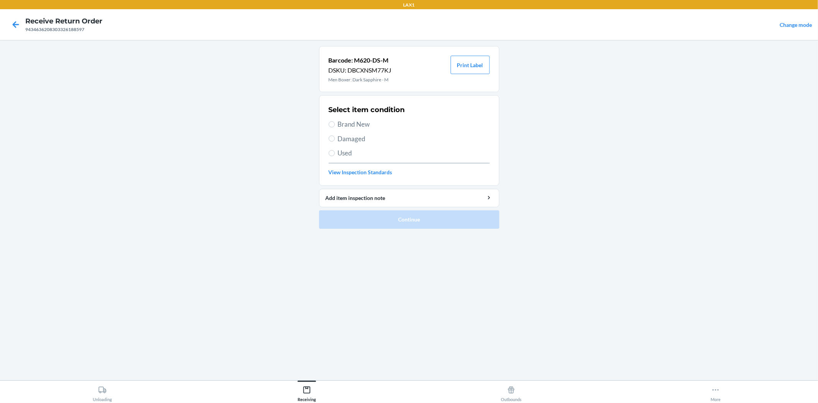
click at [340, 121] on span "Brand New" at bounding box center [414, 124] width 152 height 10
click at [335, 121] on input "Brand New" at bounding box center [332, 124] width 6 height 6
radio input "true"
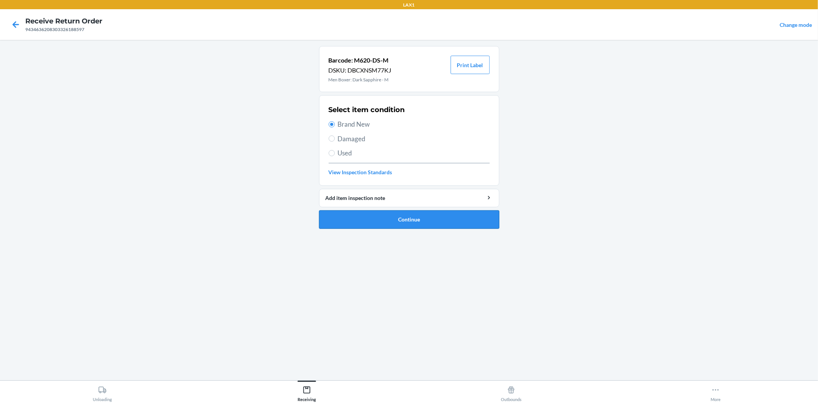
click at [412, 216] on button "Continue" at bounding box center [409, 219] width 180 height 18
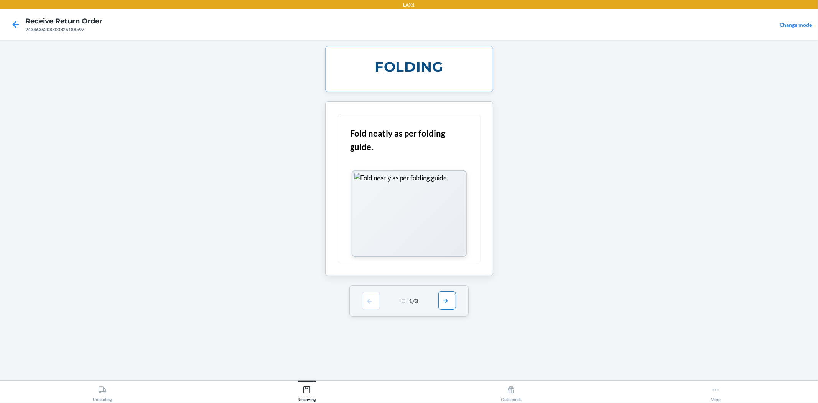
click at [445, 297] on button "button" at bounding box center [448, 300] width 18 height 18
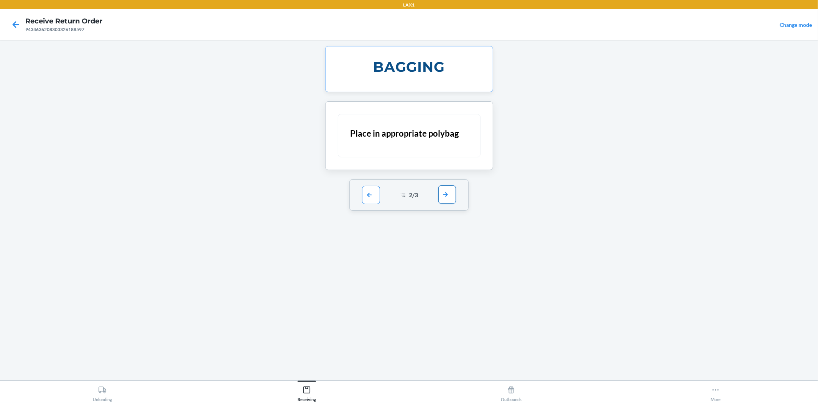
click at [445, 200] on button "button" at bounding box center [448, 194] width 18 height 18
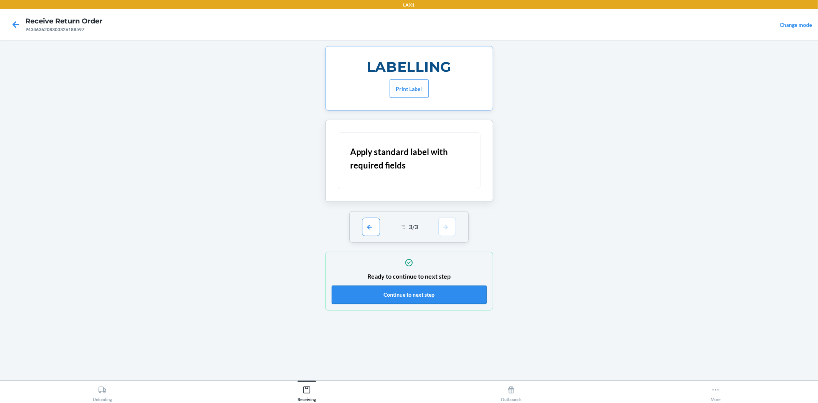
click at [415, 294] on button "Continue to next step" at bounding box center [409, 294] width 155 height 18
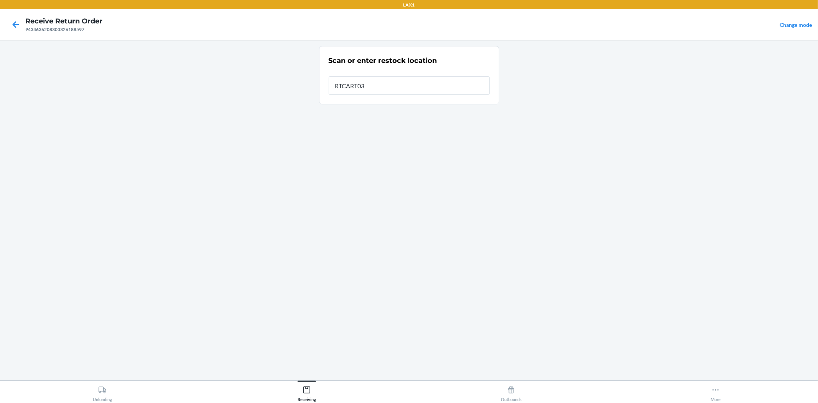
type input "RTCART032"
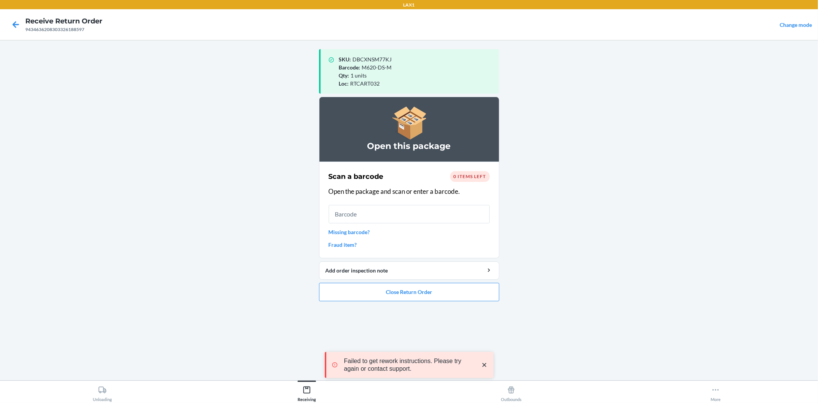
click at [434, 282] on li "Open this package Scan a barcode 0 items left Open the package and scan or ente…" at bounding box center [409, 199] width 180 height 205
click at [417, 286] on button "Close Return Order" at bounding box center [409, 292] width 180 height 18
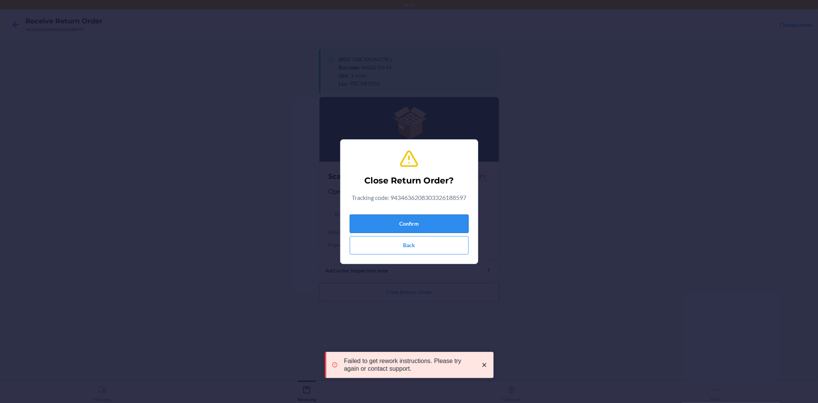
click at [434, 219] on button "Confirm" at bounding box center [409, 224] width 119 height 18
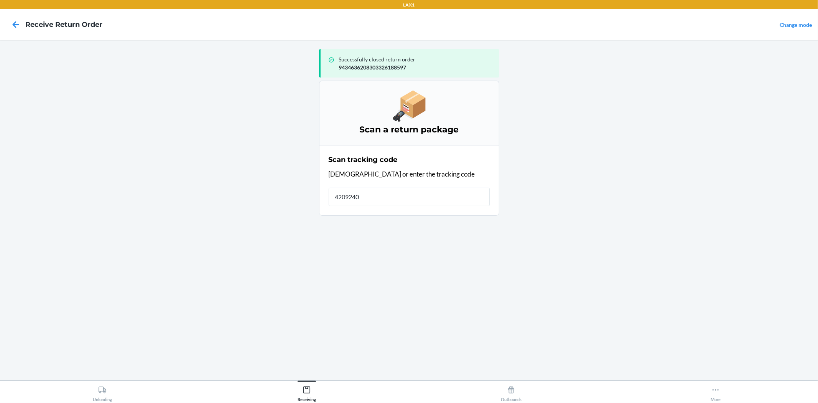
type input "42092408"
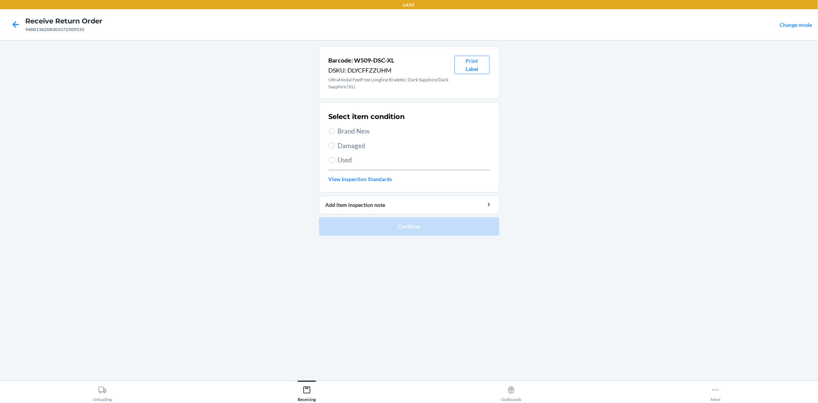
click at [349, 147] on span "Damaged" at bounding box center [414, 146] width 152 height 10
click at [335, 147] on input "Damaged" at bounding box center [332, 145] width 6 height 6
radio input "true"
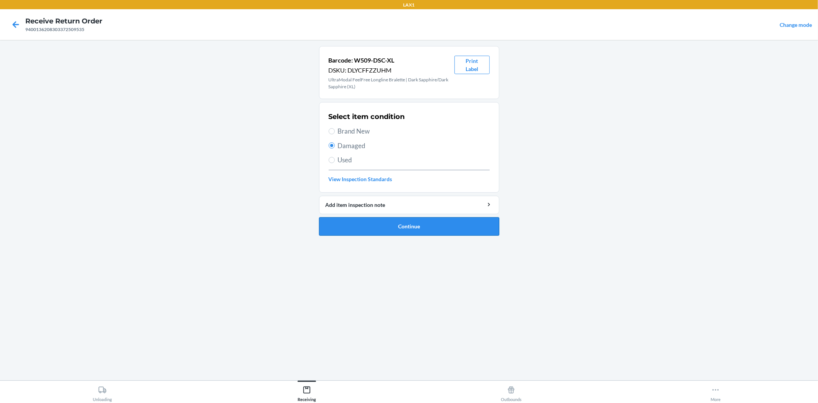
click at [386, 226] on button "Continue" at bounding box center [409, 226] width 180 height 18
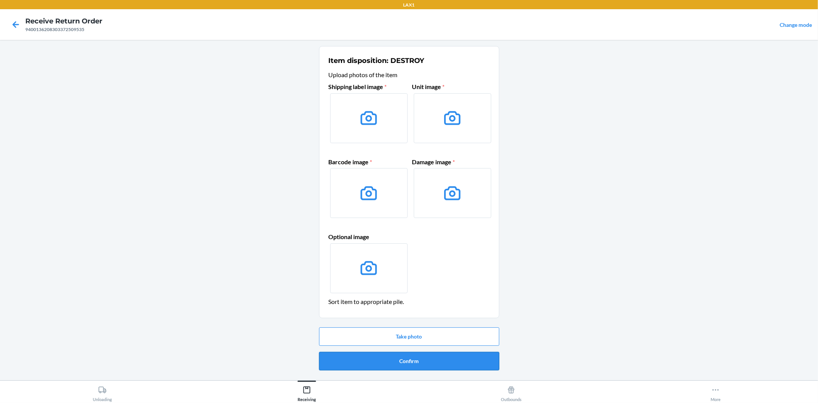
click at [414, 356] on button "Confirm" at bounding box center [409, 361] width 180 height 18
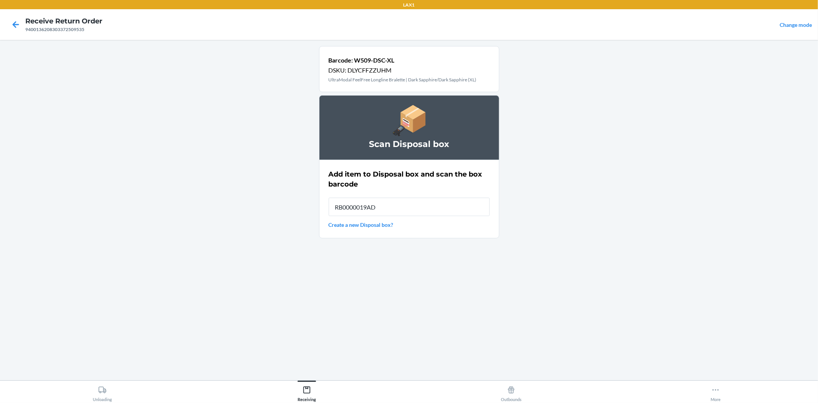
type input "RB0000019AD"
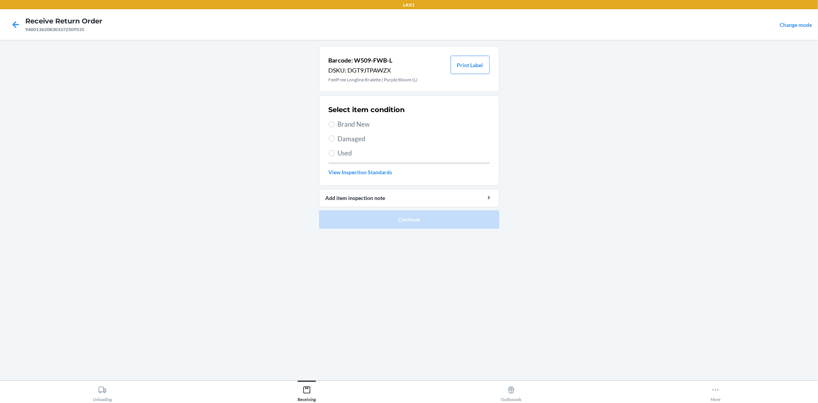
click at [358, 137] on span "Damaged" at bounding box center [414, 139] width 152 height 10
click at [335, 137] on input "Damaged" at bounding box center [332, 138] width 6 height 6
radio input "true"
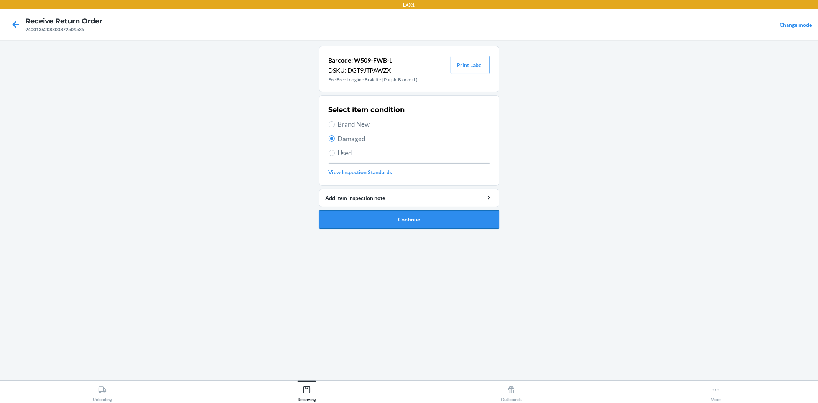
click at [396, 223] on button "Continue" at bounding box center [409, 219] width 180 height 18
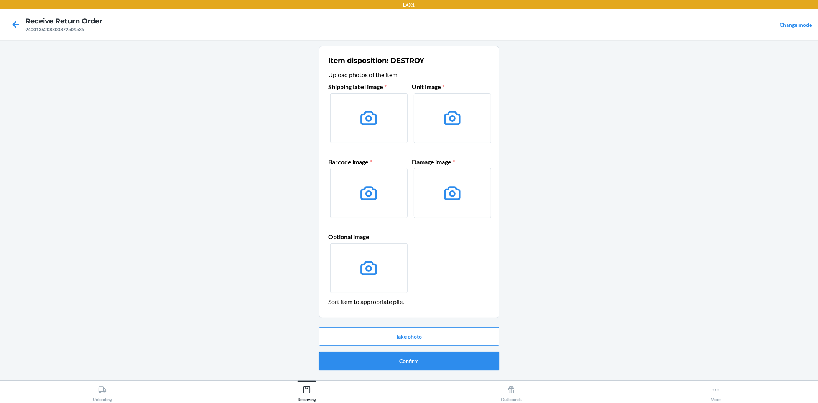
click at [410, 357] on button "Confirm" at bounding box center [409, 361] width 180 height 18
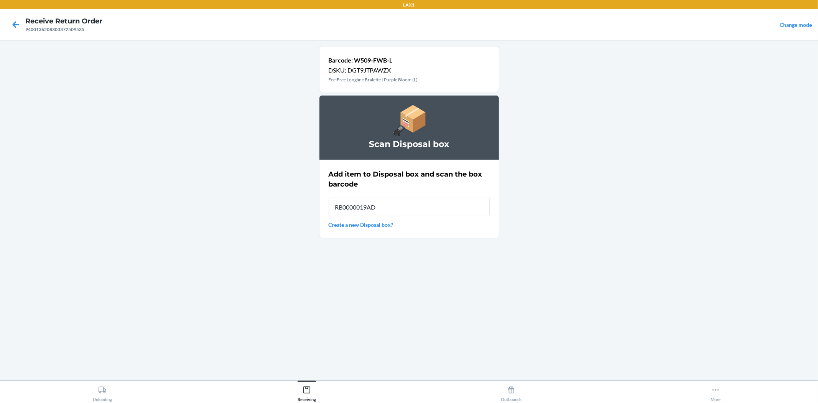
type input "RB0000019AD"
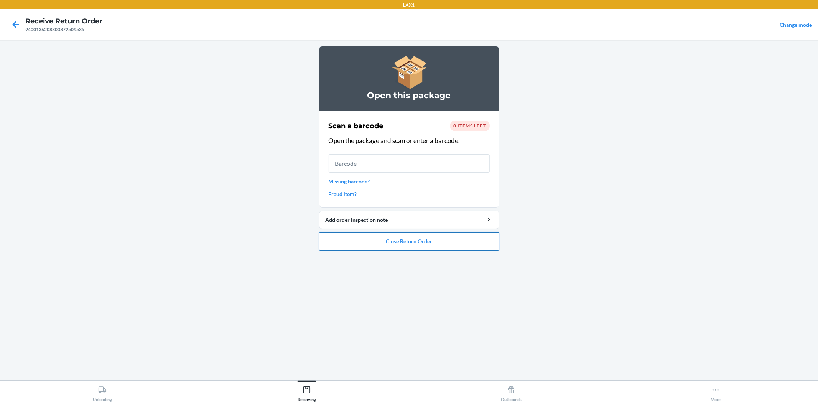
click at [421, 245] on button "Close Return Order" at bounding box center [409, 241] width 180 height 18
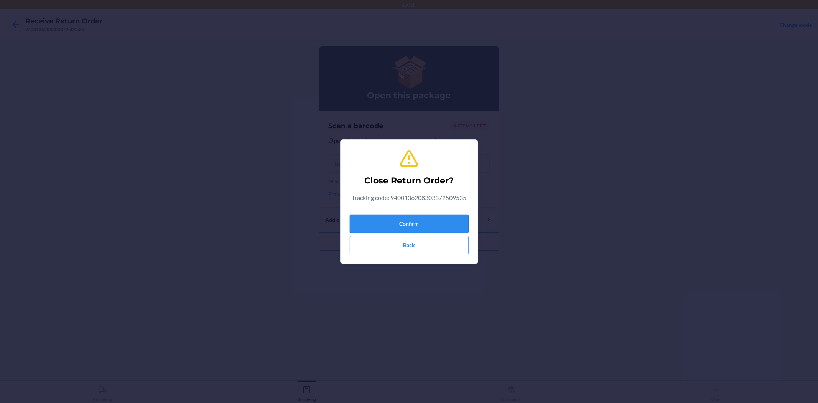
click at [409, 223] on button "Confirm" at bounding box center [409, 224] width 119 height 18
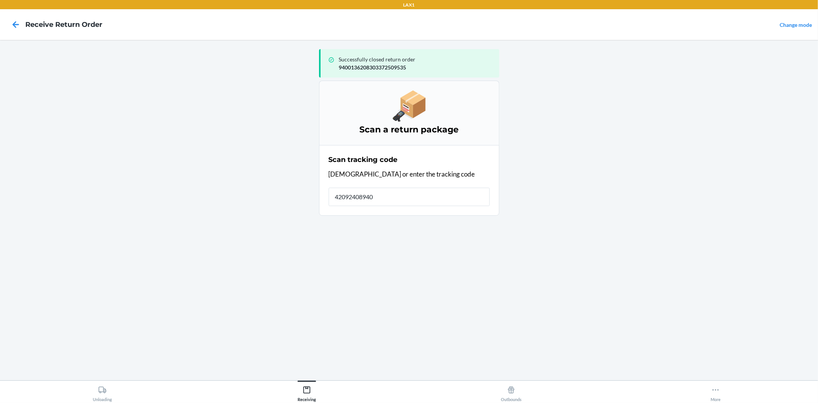
type input "420924089400"
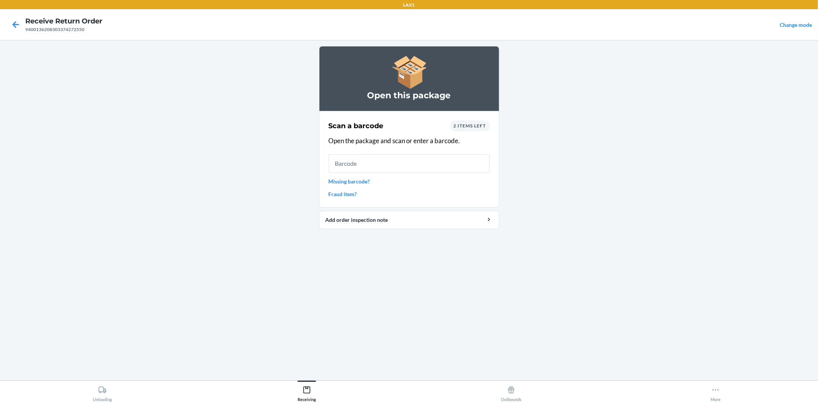
click at [354, 179] on link "Missing barcode?" at bounding box center [409, 181] width 161 height 8
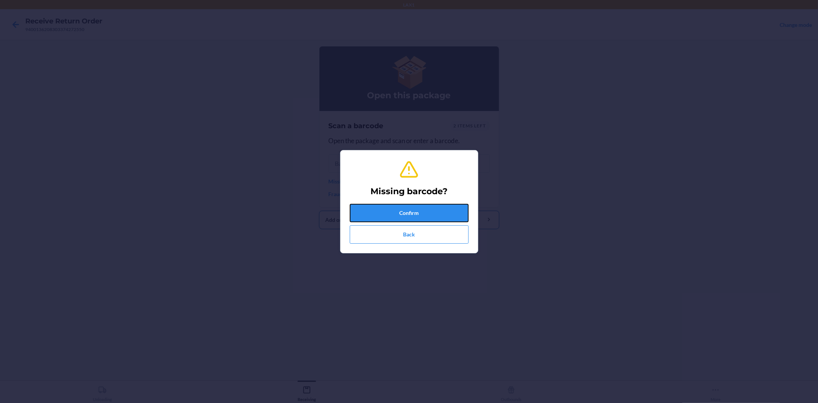
click at [422, 213] on button "Confirm" at bounding box center [409, 213] width 119 height 18
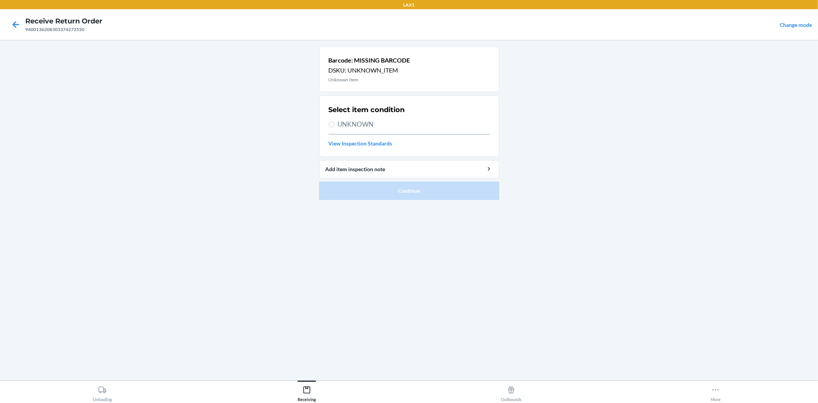
click at [357, 122] on span "UNKNOWN" at bounding box center [414, 124] width 152 height 10
click at [335, 122] on input "UNKNOWN" at bounding box center [332, 124] width 6 height 6
radio input "true"
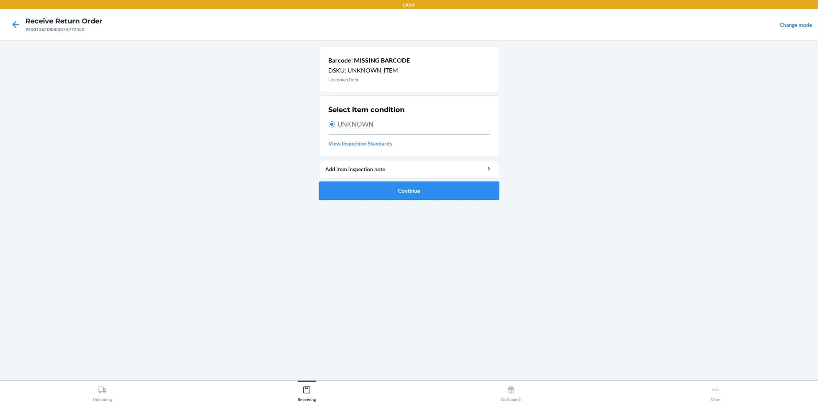
click at [399, 192] on button "Continue" at bounding box center [409, 191] width 180 height 18
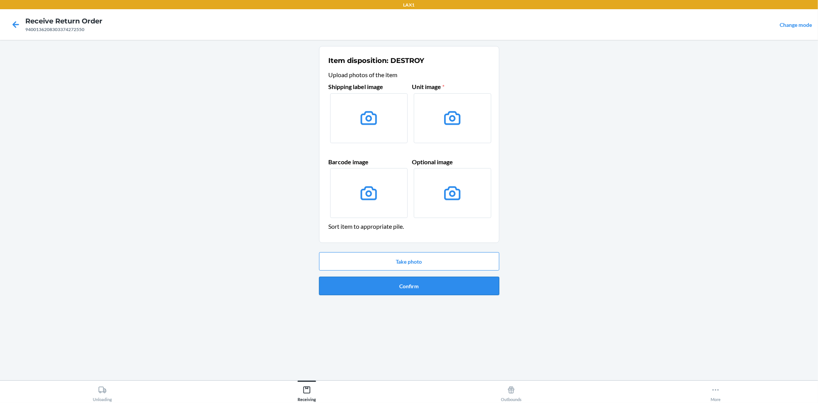
click at [414, 289] on button "Confirm" at bounding box center [409, 286] width 180 height 18
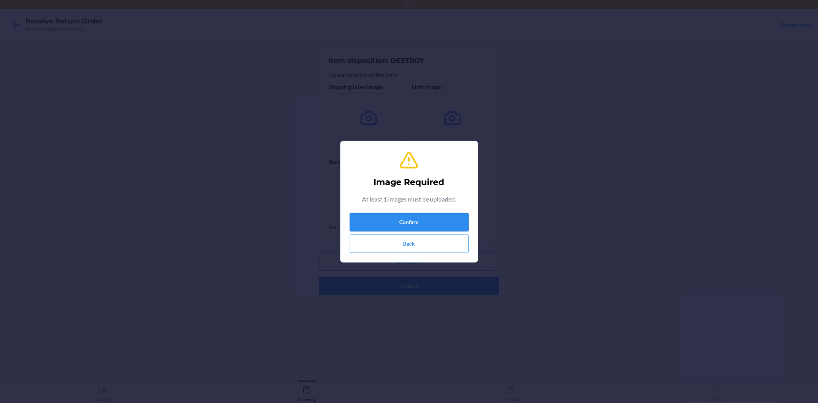
click at [426, 223] on button "Confirm" at bounding box center [409, 222] width 119 height 18
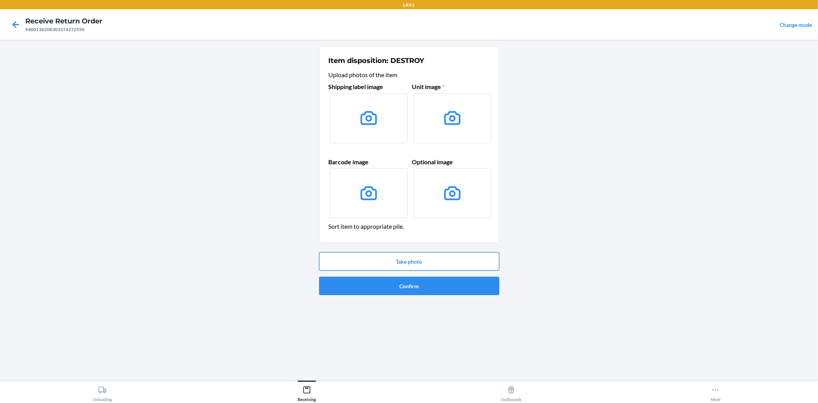
click at [411, 265] on button "Take photo" at bounding box center [409, 261] width 180 height 18
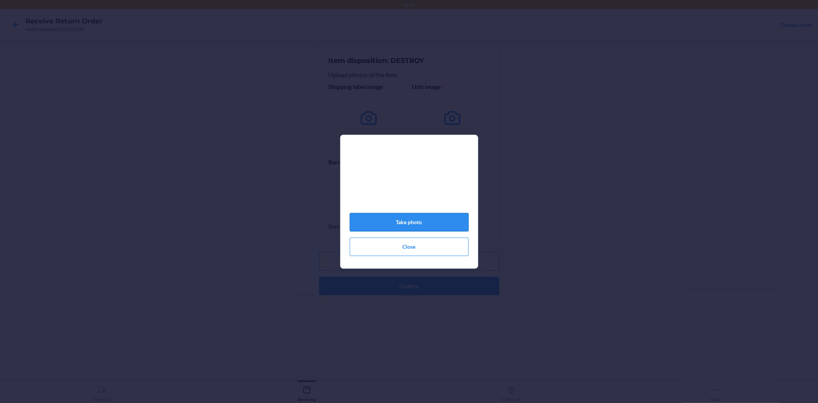
click at [424, 221] on button "Take photo" at bounding box center [409, 222] width 119 height 18
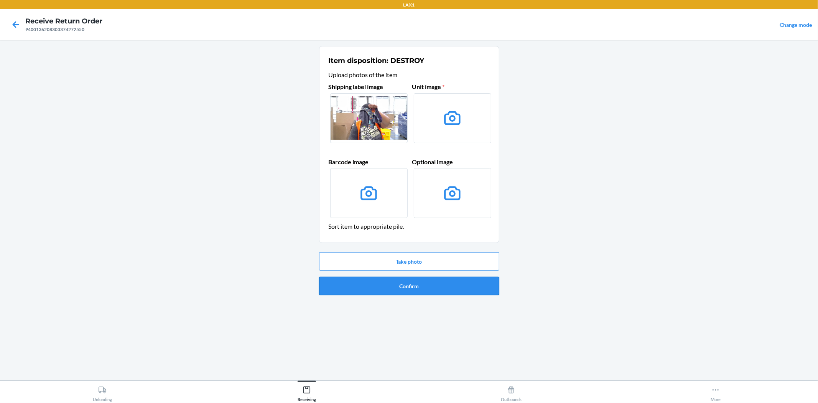
click at [409, 287] on button "Confirm" at bounding box center [409, 286] width 180 height 18
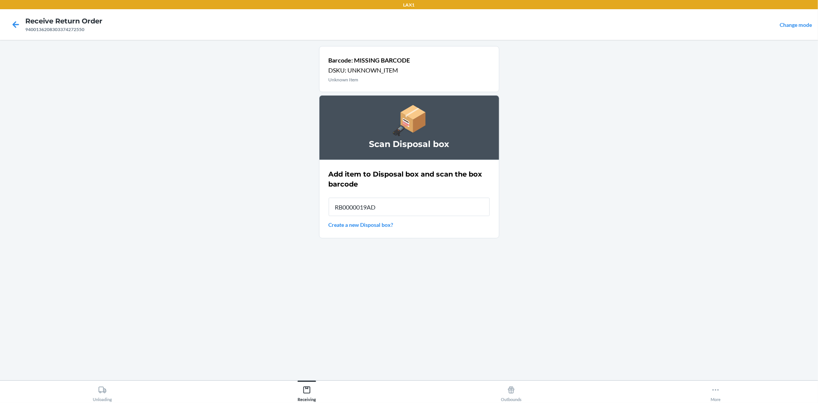
type input "RB0000019AD"
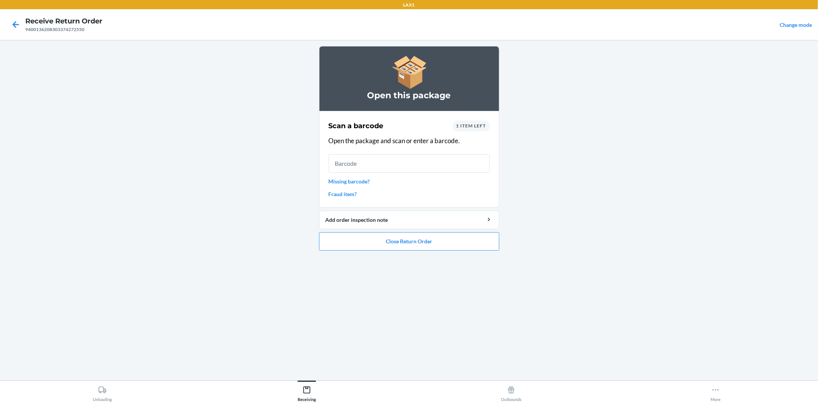
click at [351, 182] on link "Missing barcode?" at bounding box center [409, 181] width 161 height 8
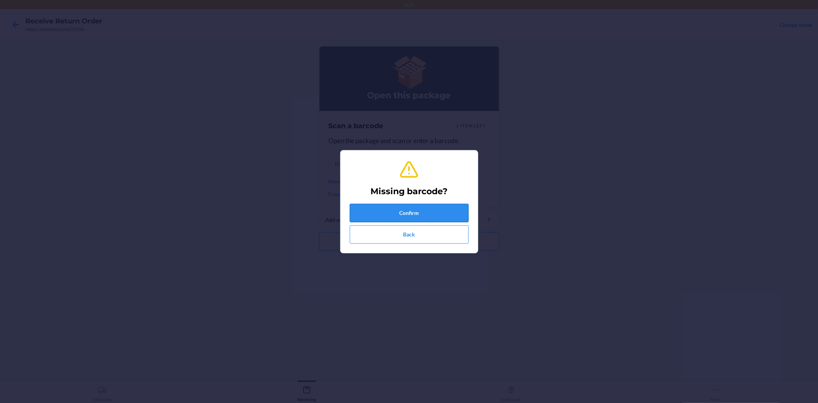
click at [399, 206] on button "Confirm" at bounding box center [409, 213] width 119 height 18
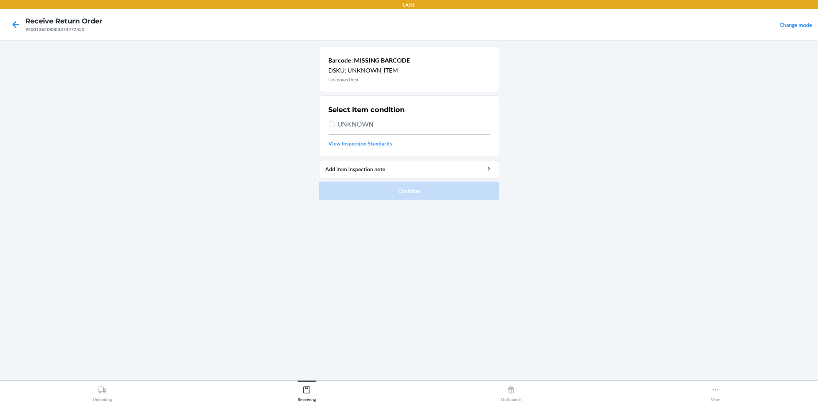
click at [369, 120] on span "UNKNOWN" at bounding box center [414, 124] width 152 height 10
click at [335, 121] on input "UNKNOWN" at bounding box center [332, 124] width 6 height 6
radio input "true"
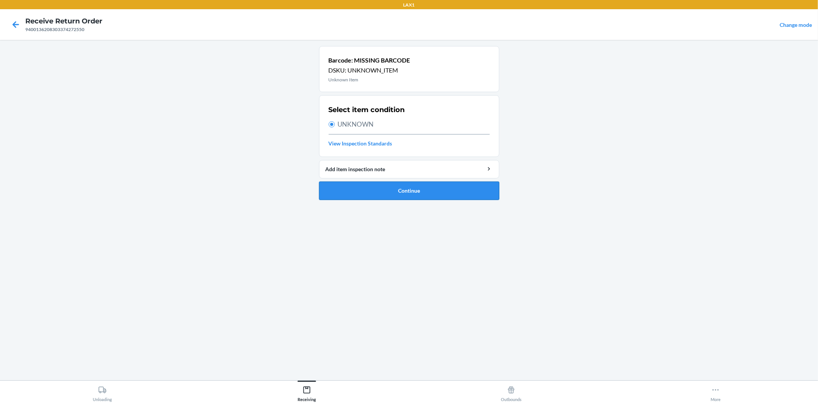
click at [396, 189] on button "Continue" at bounding box center [409, 191] width 180 height 18
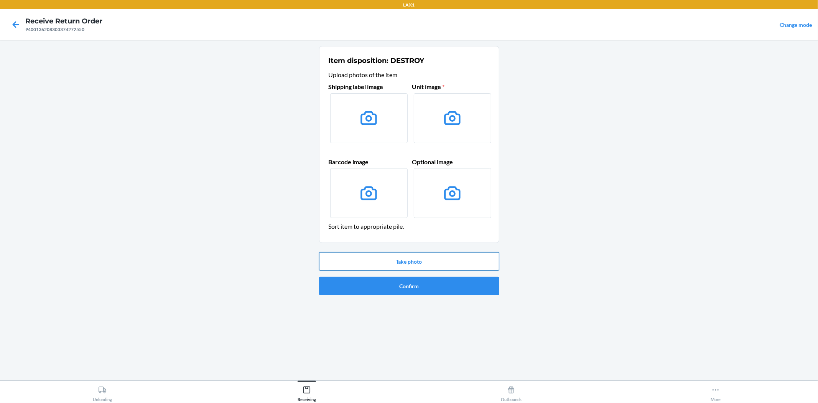
click at [404, 259] on button "Take photo" at bounding box center [409, 261] width 180 height 18
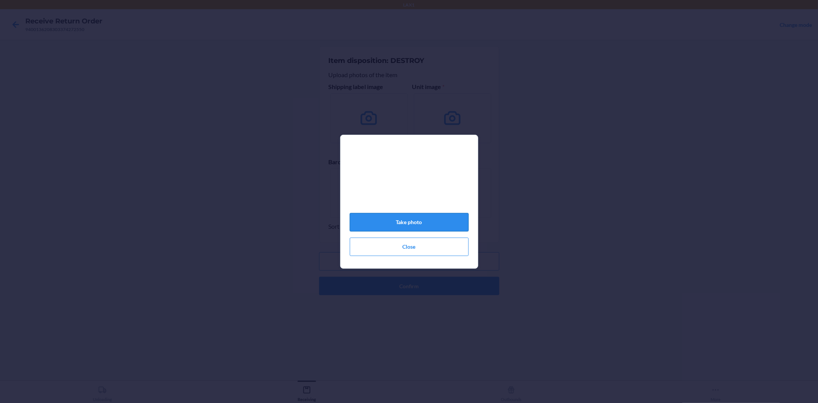
click at [421, 222] on button "Take photo" at bounding box center [409, 222] width 119 height 18
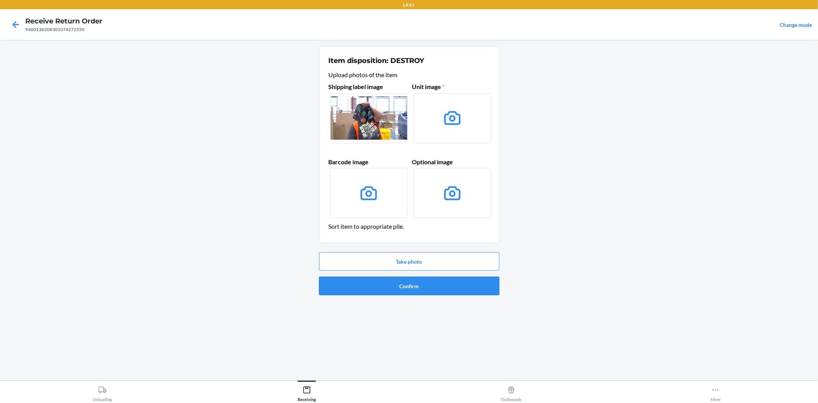
click at [398, 292] on button "Confirm" at bounding box center [409, 286] width 180 height 18
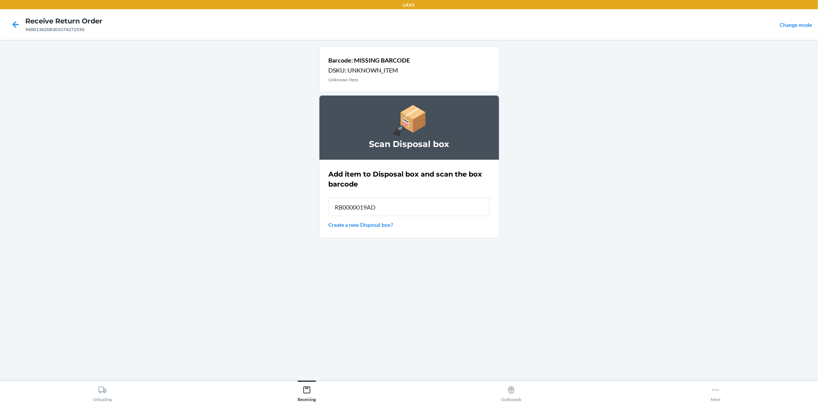
type input "RB0000019AD"
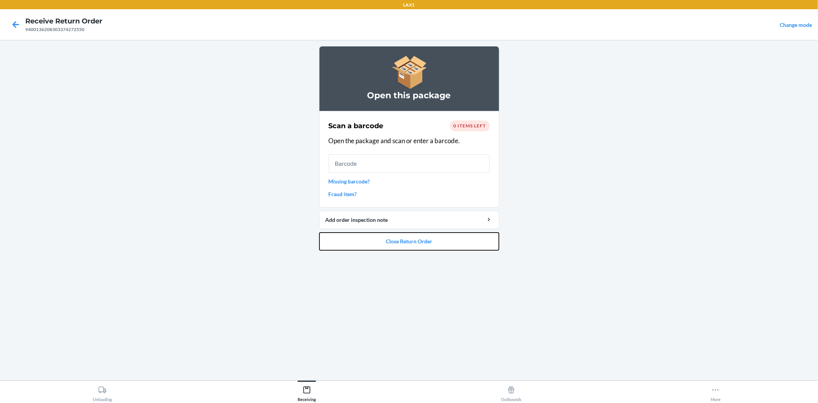
click at [353, 244] on button "Close Return Order" at bounding box center [409, 241] width 180 height 18
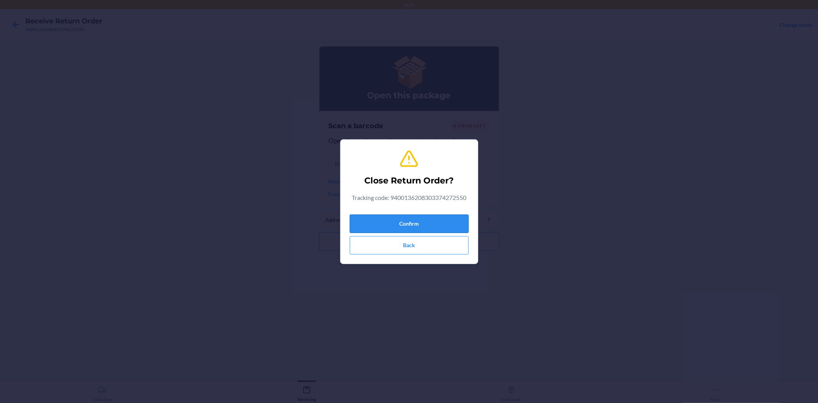
click at [388, 220] on button "Confirm" at bounding box center [409, 224] width 119 height 18
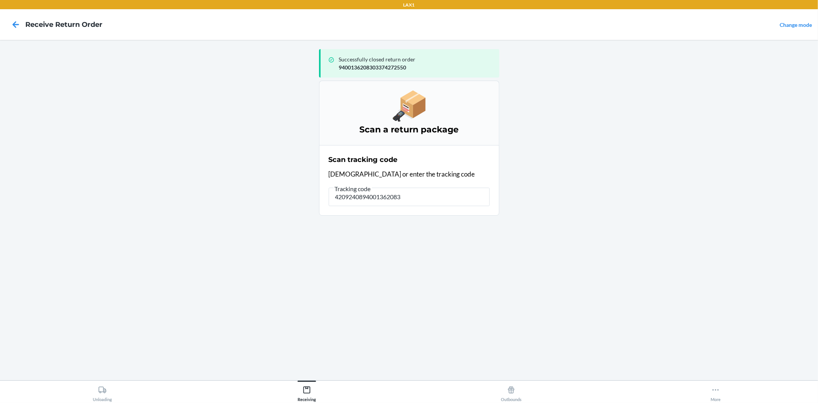
type input "42092408940013620830"
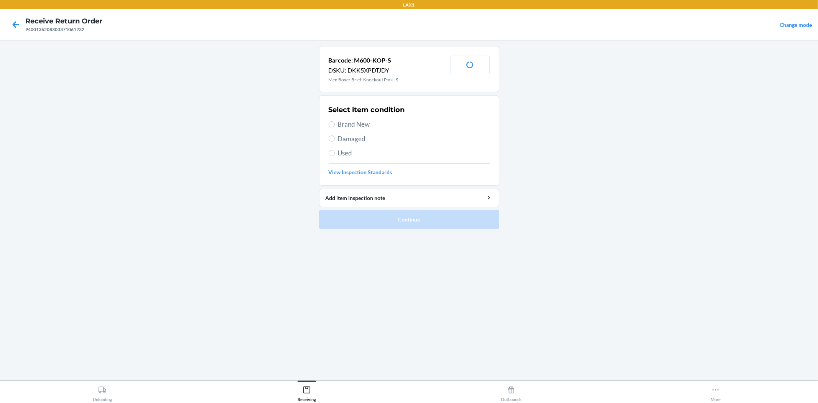
click at [353, 122] on span "Brand New" at bounding box center [414, 124] width 152 height 10
click at [335, 122] on input "Brand New" at bounding box center [332, 124] width 6 height 6
radio input "true"
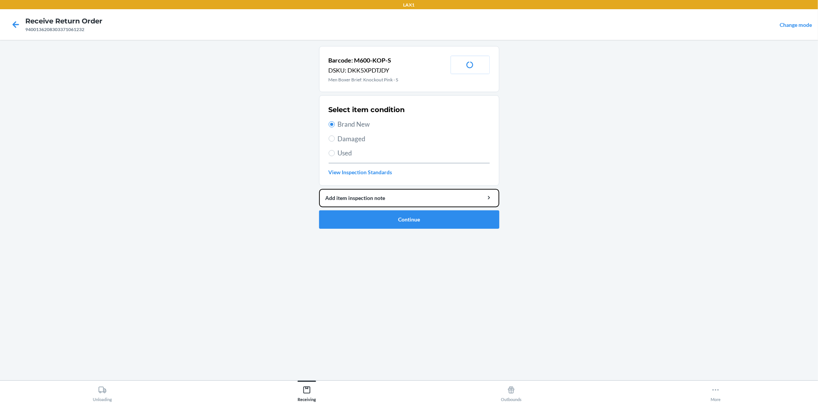
drag, startPoint x: 392, startPoint y: 206, endPoint x: 539, endPoint y: 257, distance: 155.3
click at [545, 260] on main "Barcode: M600-KOP-S DSKU: DKK5XPDTJDY Men Boxer Brief: Knockout Pink - S Print …" at bounding box center [409, 210] width 818 height 340
click at [388, 217] on button "Continue" at bounding box center [409, 219] width 180 height 18
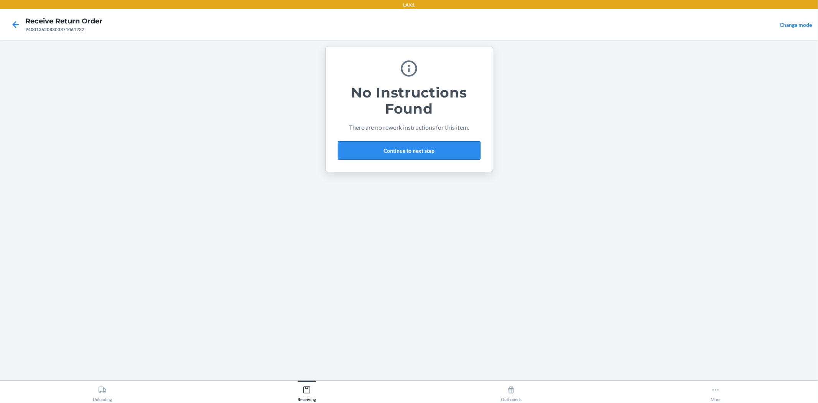
click at [387, 152] on button "Continue to next step" at bounding box center [409, 150] width 143 height 18
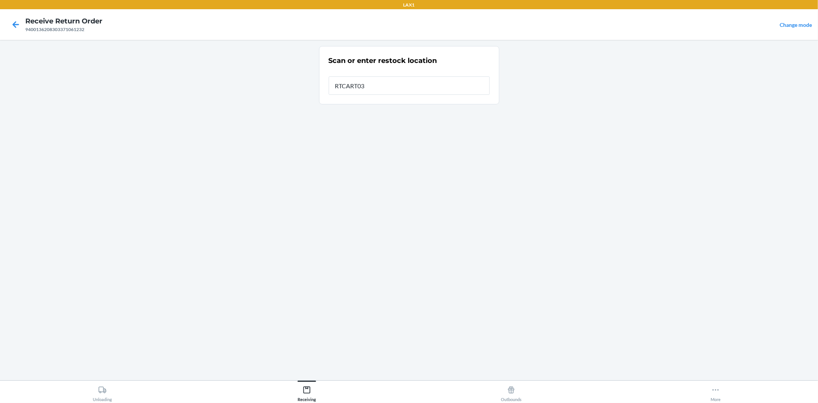
type input "RTCART032"
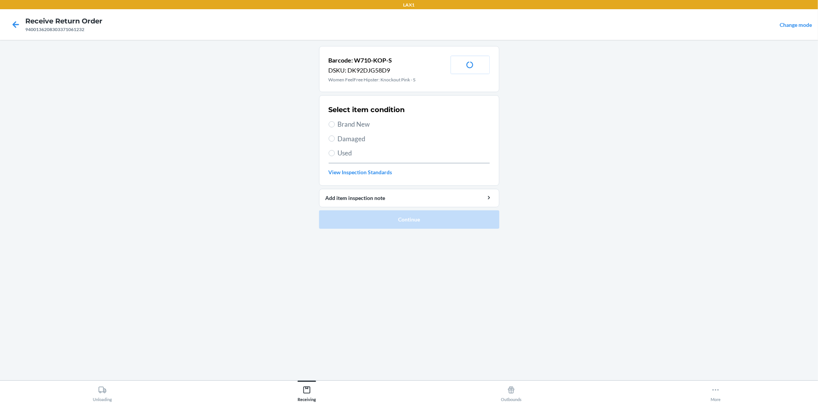
click at [357, 124] on span "Brand New" at bounding box center [414, 124] width 152 height 10
click at [335, 124] on input "Brand New" at bounding box center [332, 124] width 6 height 6
radio input "true"
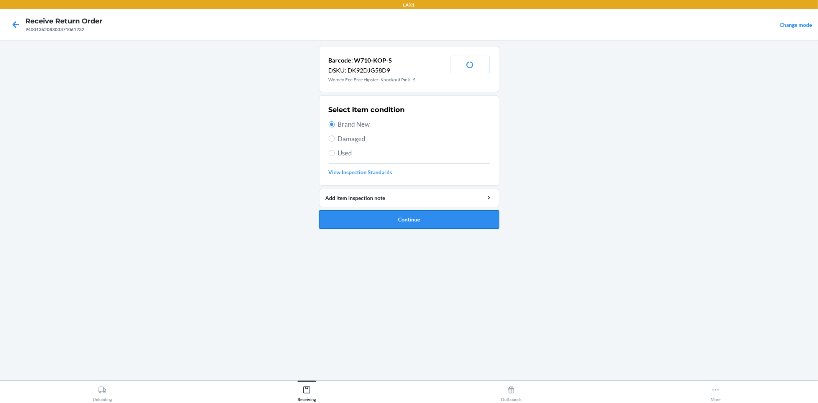
click at [396, 215] on button "Continue" at bounding box center [409, 219] width 180 height 18
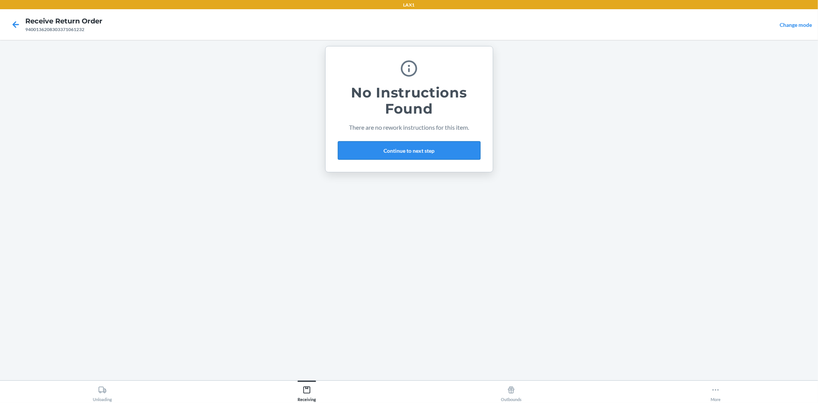
click at [394, 157] on button "Continue to next step" at bounding box center [409, 150] width 143 height 18
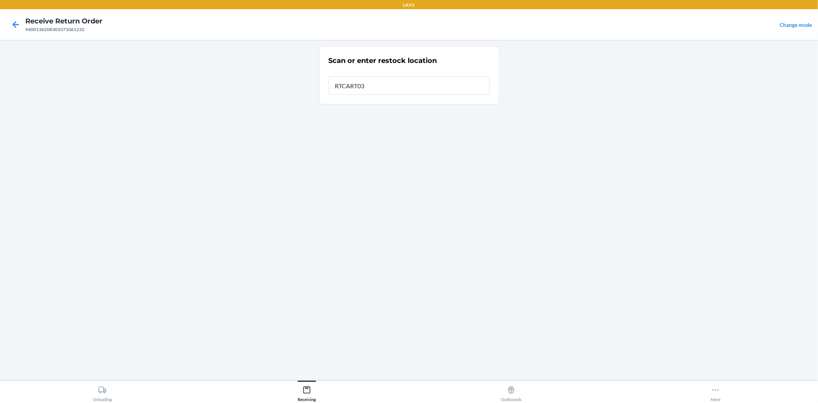
type input "RTCART032"
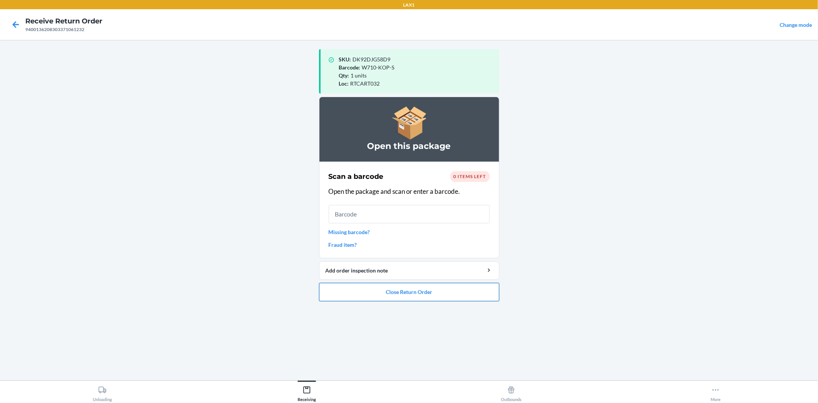
click at [421, 293] on button "Close Return Order" at bounding box center [409, 292] width 180 height 18
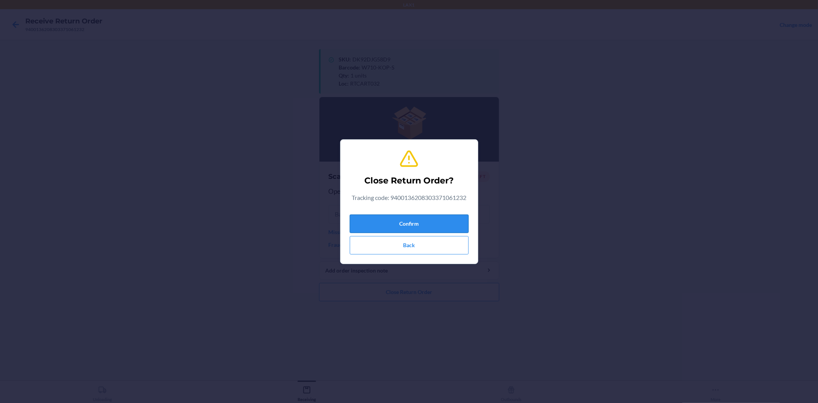
click at [421, 222] on button "Confirm" at bounding box center [409, 224] width 119 height 18
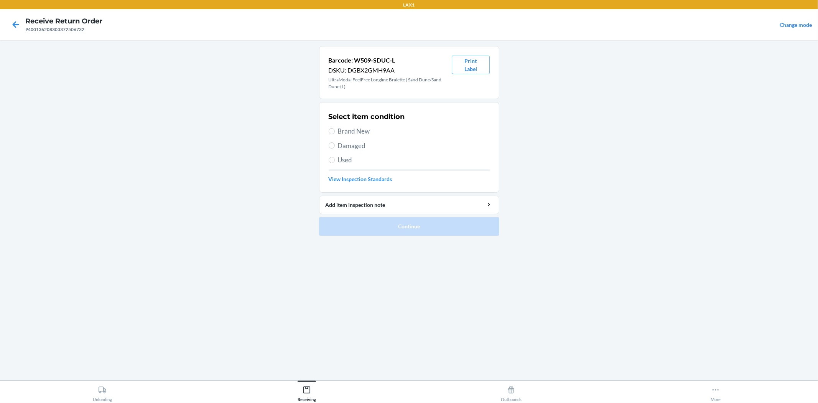
click at [363, 142] on span "Damaged" at bounding box center [414, 146] width 152 height 10
click at [335, 142] on input "Damaged" at bounding box center [332, 145] width 6 height 6
radio input "true"
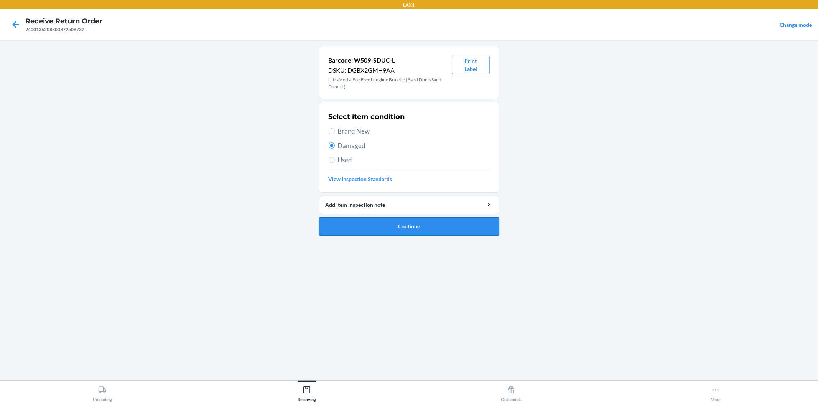
click at [404, 231] on button "Continue" at bounding box center [409, 226] width 180 height 18
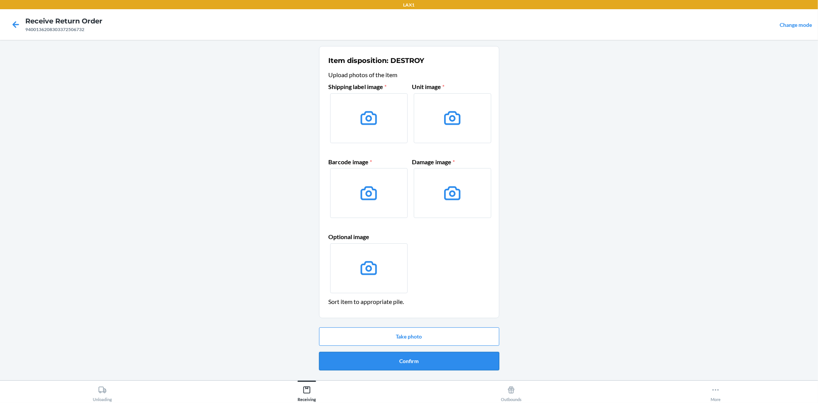
click at [404, 360] on button "Confirm" at bounding box center [409, 361] width 180 height 18
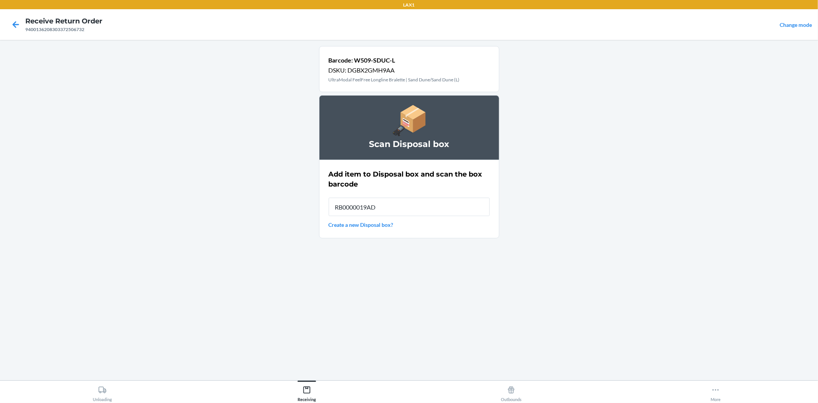
type input "RB0000019AD"
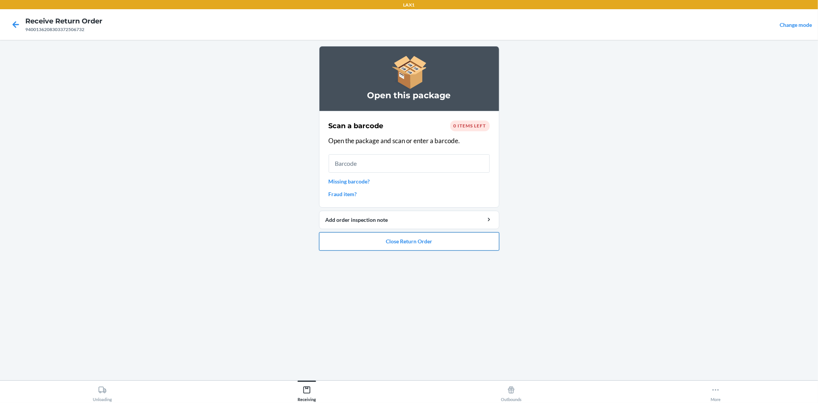
click at [406, 234] on button "Close Return Order" at bounding box center [409, 241] width 180 height 18
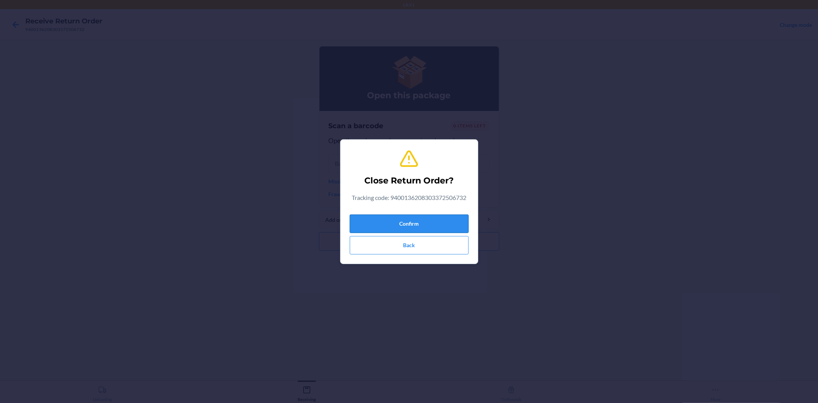
click at [422, 223] on button "Confirm" at bounding box center [409, 224] width 119 height 18
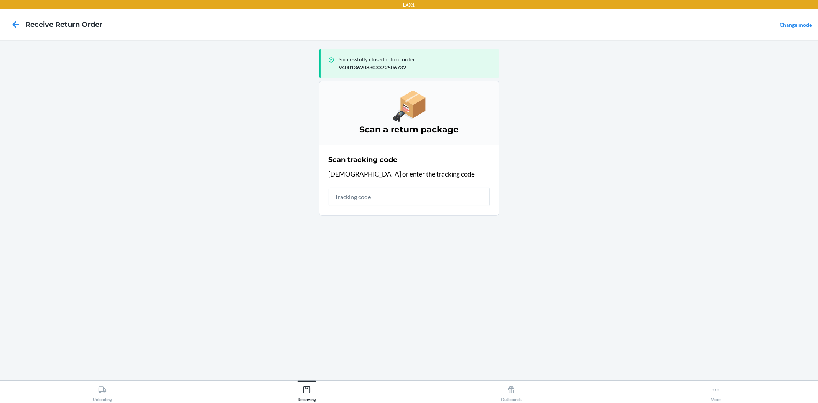
click at [564, 164] on main "Successfully closed return order 9400136208303372506732 Scan a return package S…" at bounding box center [409, 210] width 818 height 340
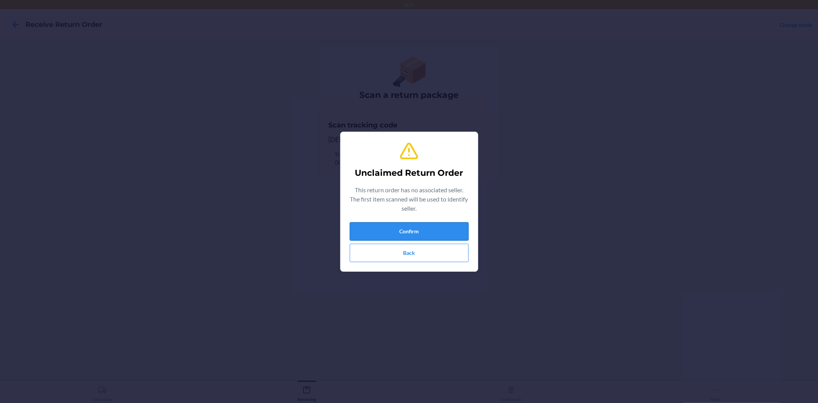
click at [419, 225] on button "Confirm" at bounding box center [409, 231] width 119 height 18
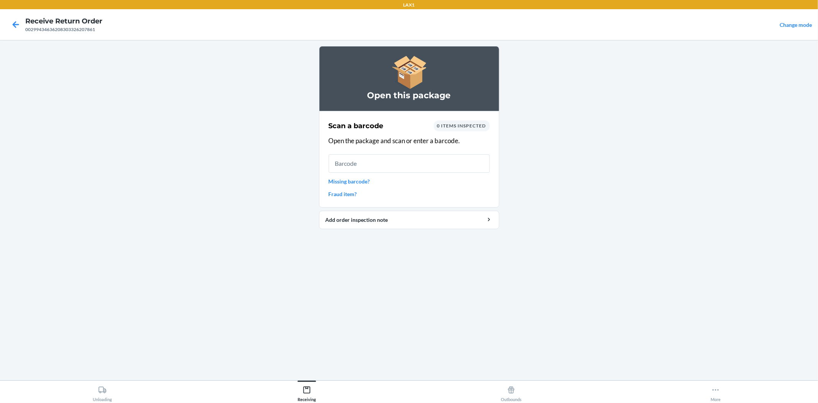
drag, startPoint x: 351, startPoint y: 159, endPoint x: 357, endPoint y: 160, distance: 6.3
click at [356, 160] on input "text" at bounding box center [409, 163] width 161 height 18
type input "MB660-BBL-XX"
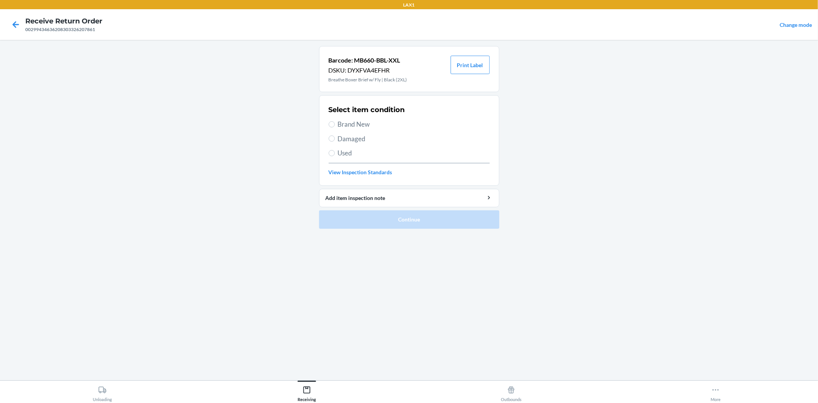
click at [351, 125] on span "Brand New" at bounding box center [414, 124] width 152 height 10
click at [335, 125] on input "Brand New" at bounding box center [332, 124] width 6 height 6
radio input "true"
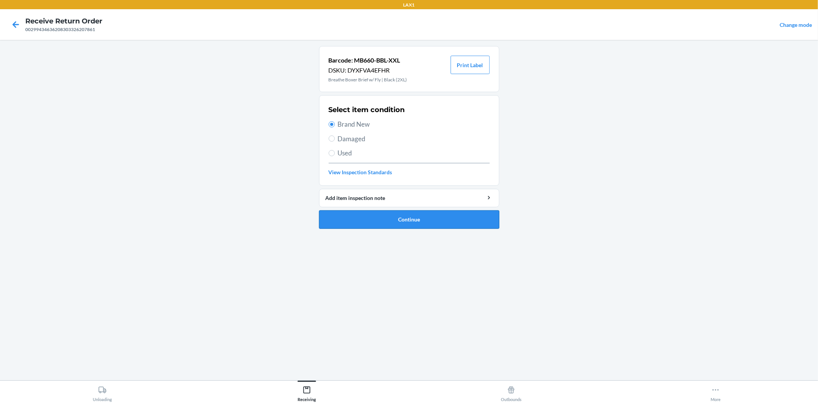
click at [415, 224] on button "Continue" at bounding box center [409, 219] width 180 height 18
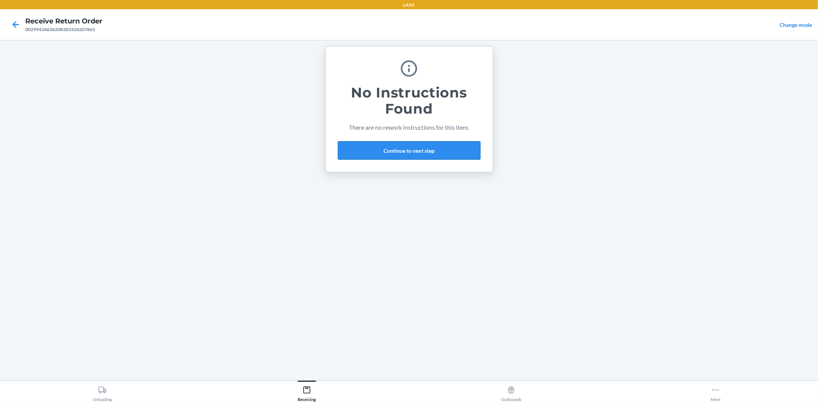
click at [394, 151] on button "Continue to next step" at bounding box center [409, 150] width 143 height 18
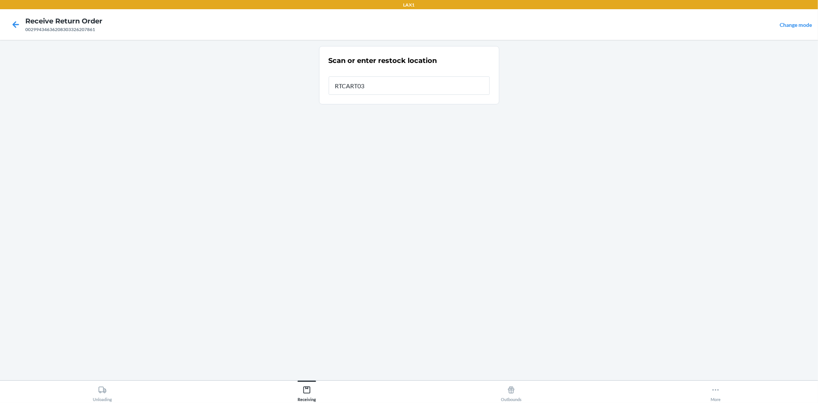
type input "RTCART032"
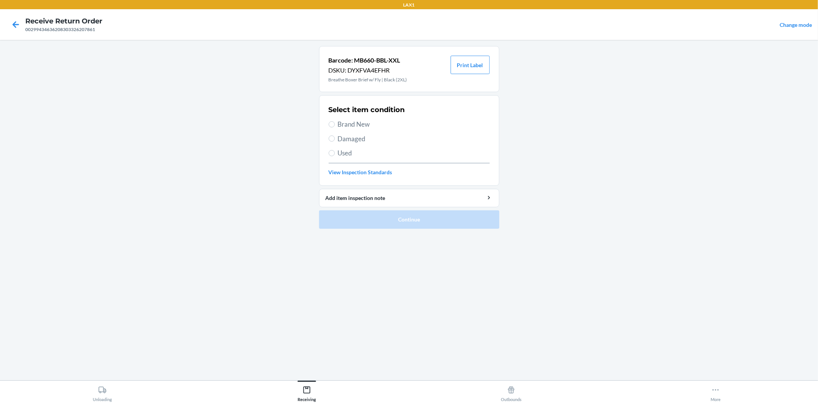
click at [359, 124] on span "Brand New" at bounding box center [414, 124] width 152 height 10
click at [335, 124] on input "Brand New" at bounding box center [332, 124] width 6 height 6
radio input "true"
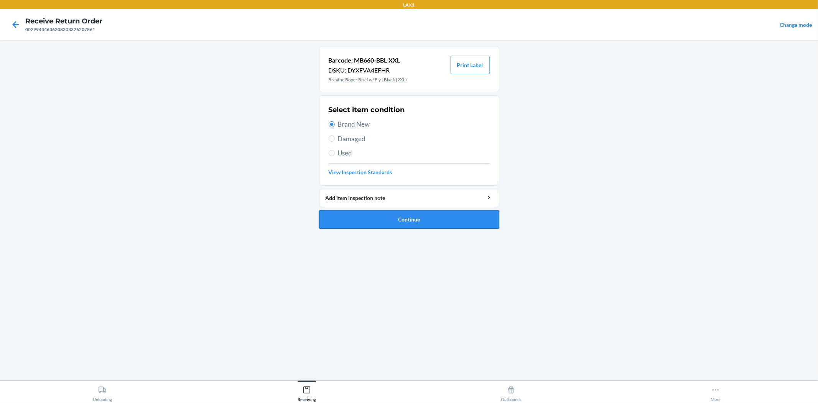
click at [399, 215] on button "Continue" at bounding box center [409, 219] width 180 height 18
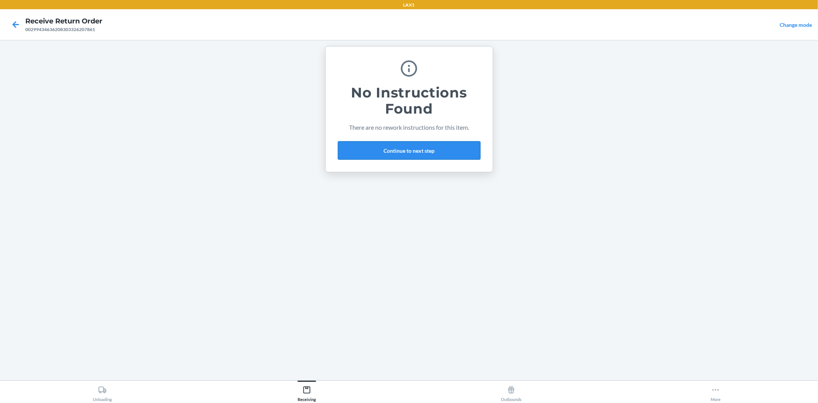
click at [405, 149] on button "Continue to next step" at bounding box center [409, 150] width 143 height 18
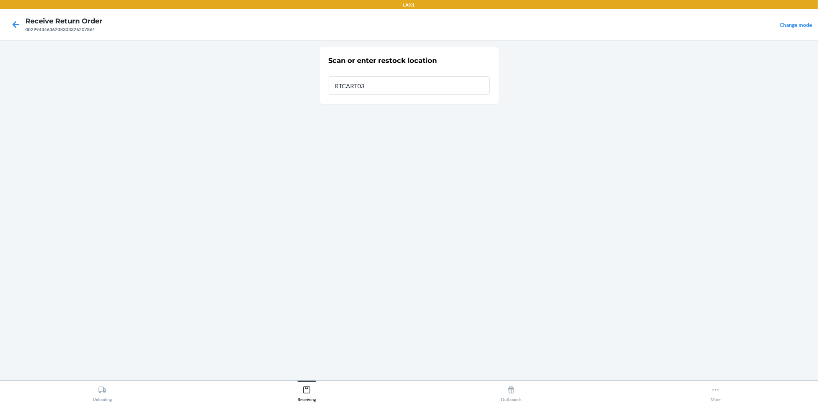
type input "RTCART032"
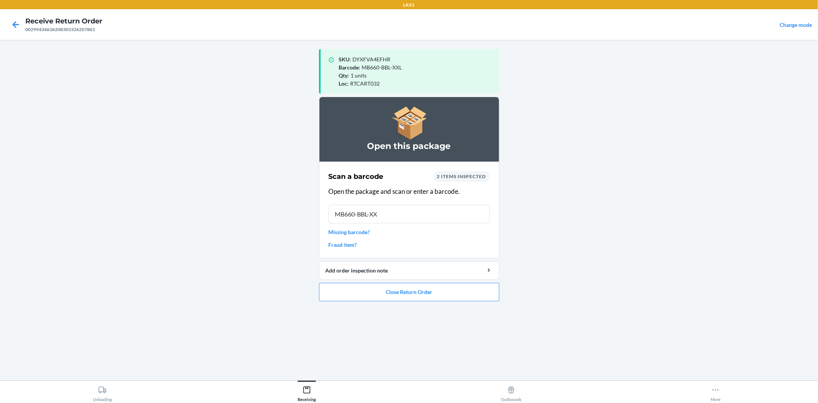
type input "MB660-BBL-XXL"
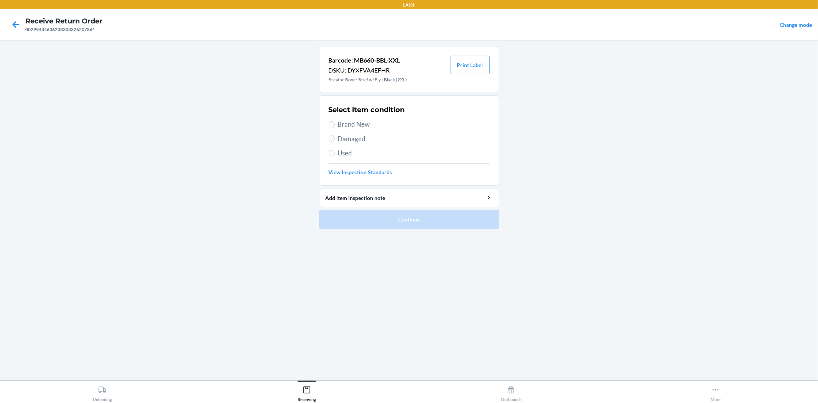
click at [360, 123] on span "Brand New" at bounding box center [414, 124] width 152 height 10
click at [335, 123] on input "Brand New" at bounding box center [332, 124] width 6 height 6
radio input "true"
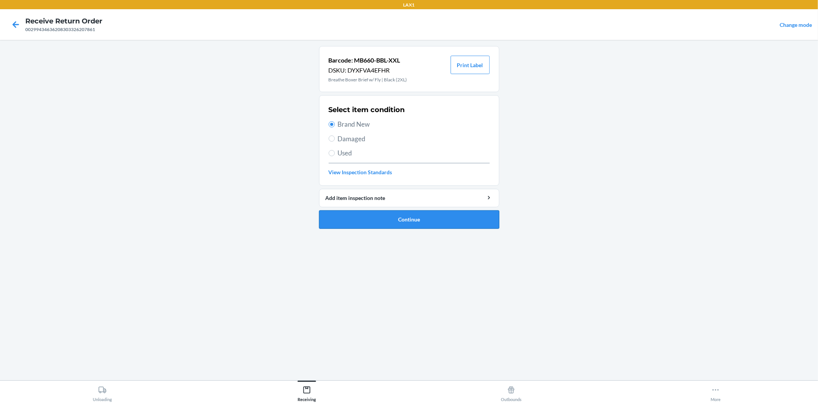
click at [387, 219] on button "Continue" at bounding box center [409, 219] width 180 height 18
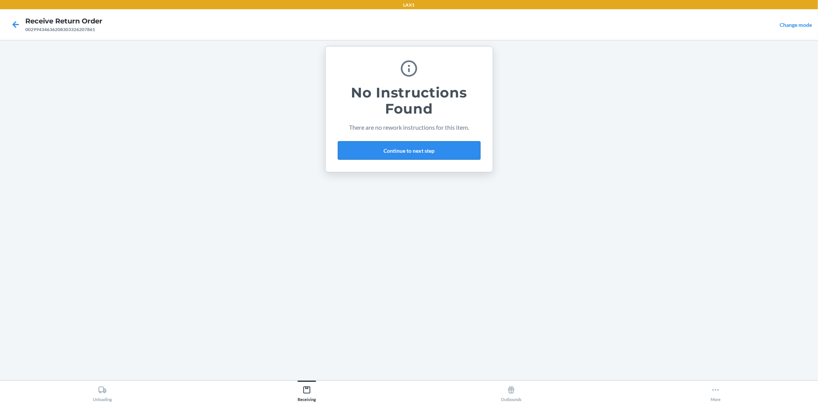
click at [366, 151] on button "Continue to next step" at bounding box center [409, 150] width 143 height 18
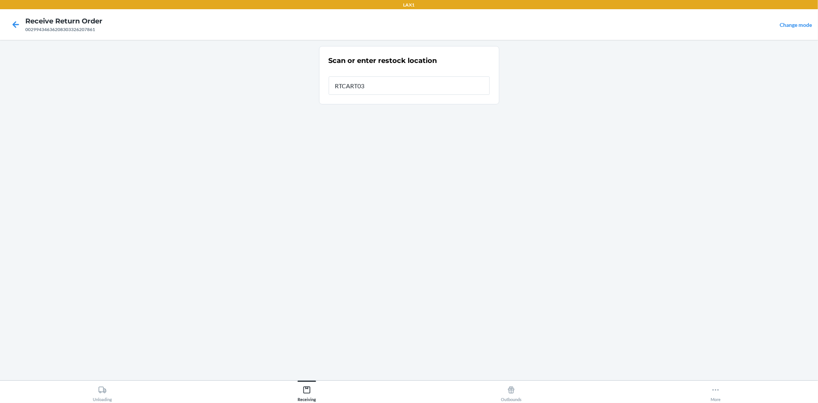
type input "RTCART032"
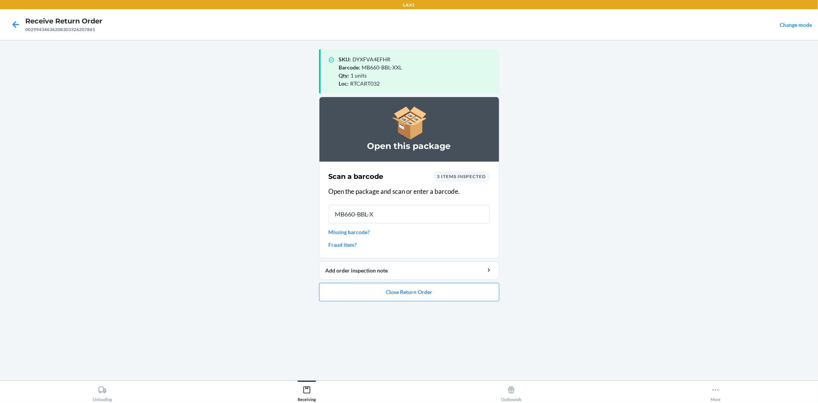
type input "MB660-BBL-XX"
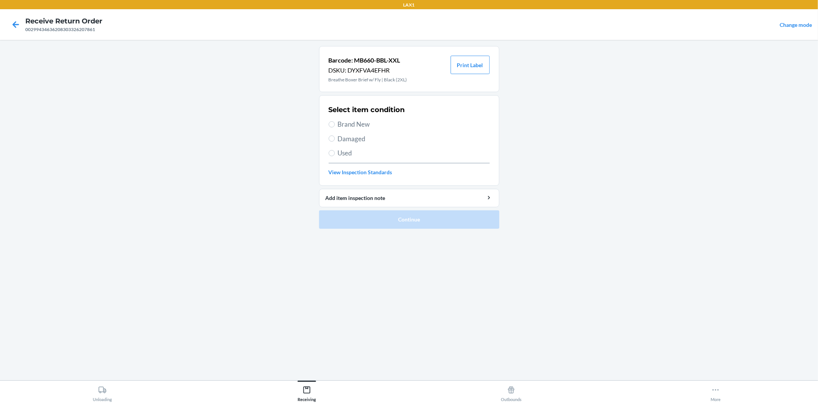
click at [358, 125] on span "Brand New" at bounding box center [414, 124] width 152 height 10
click at [335, 125] on input "Brand New" at bounding box center [332, 124] width 6 height 6
radio input "true"
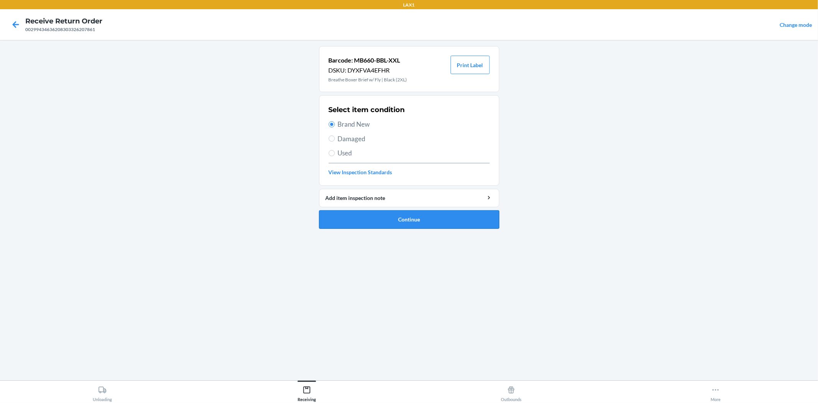
click at [390, 216] on button "Continue" at bounding box center [409, 219] width 180 height 18
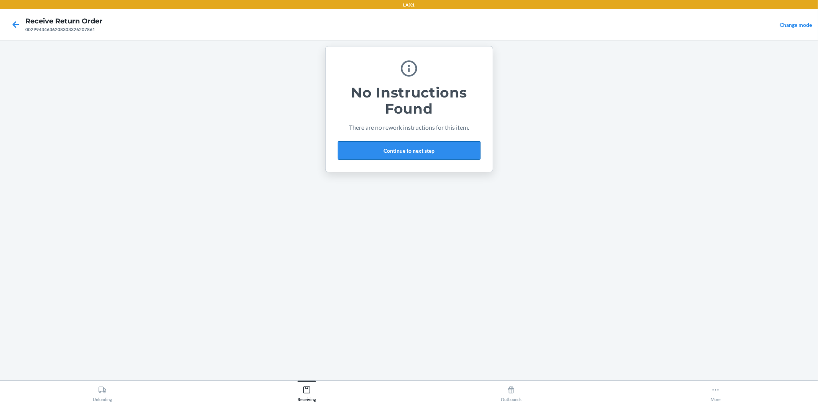
click at [401, 152] on button "Continue to next step" at bounding box center [409, 150] width 143 height 18
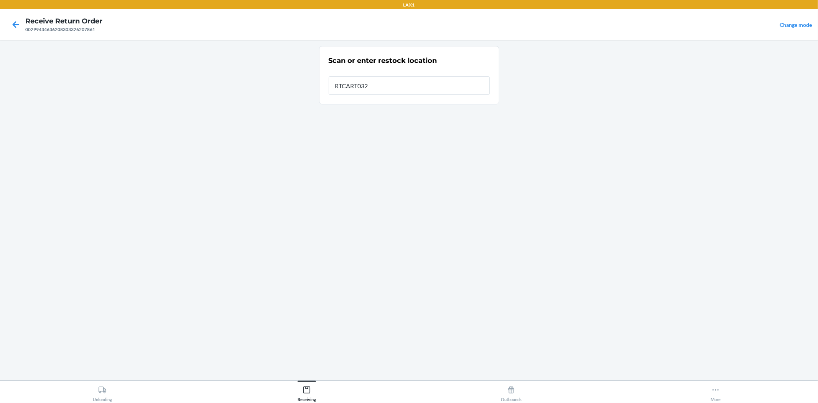
type input "RTCART032"
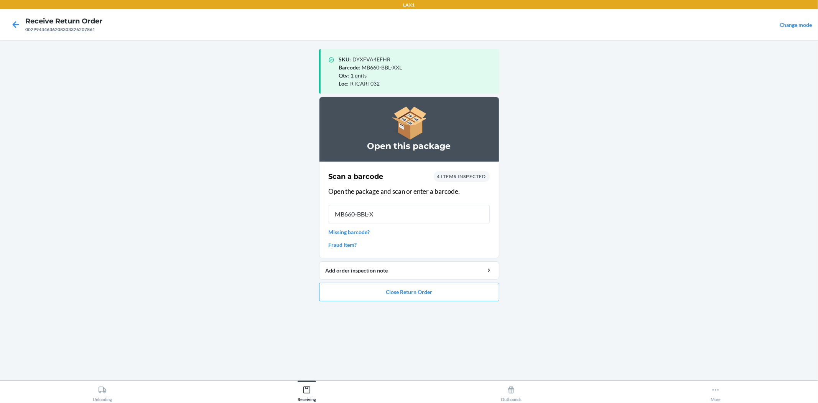
type input "MB660-BBL-XX"
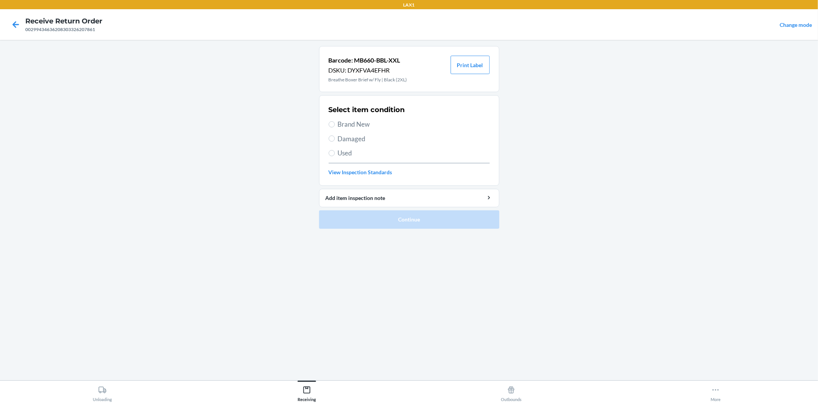
click at [340, 123] on span "Brand New" at bounding box center [414, 124] width 152 height 10
click at [335, 123] on input "Brand New" at bounding box center [332, 124] width 6 height 6
radio input "true"
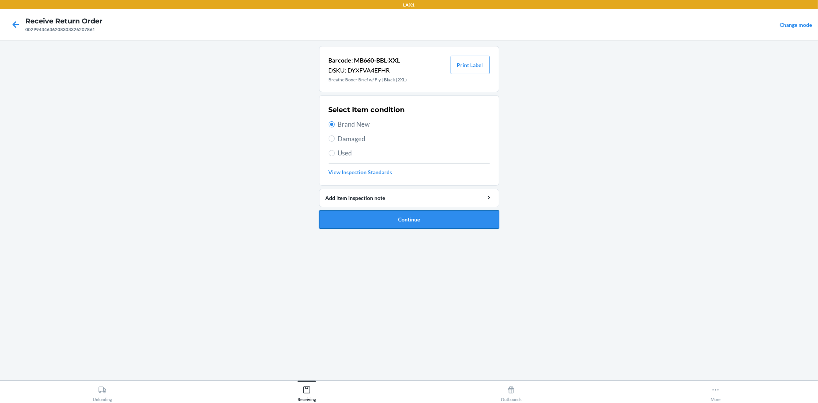
click at [419, 220] on button "Continue" at bounding box center [409, 219] width 180 height 18
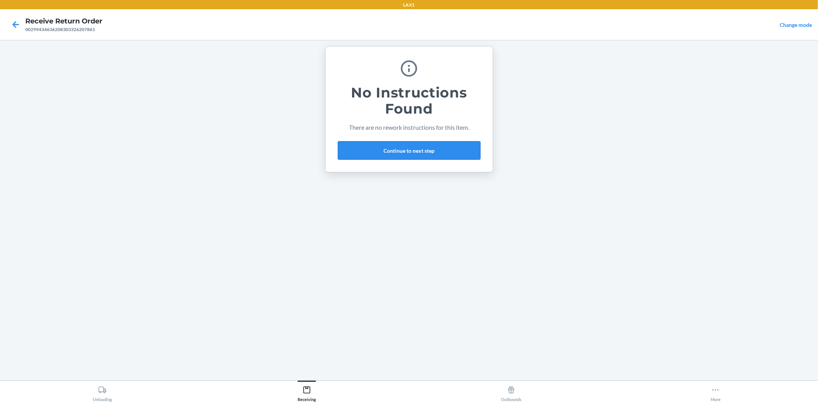
click at [394, 152] on button "Continue to next step" at bounding box center [409, 150] width 143 height 18
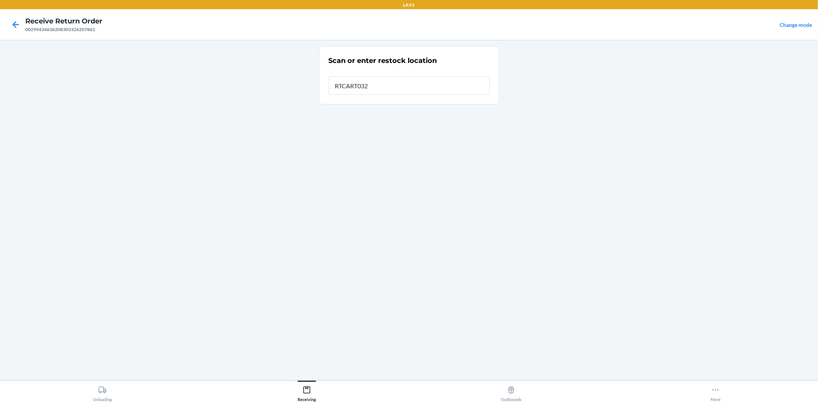
type input "RTCART032"
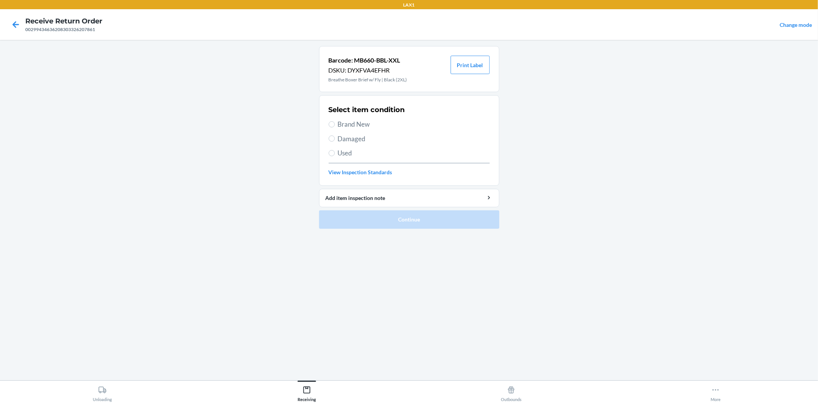
click at [366, 124] on span "Brand New" at bounding box center [414, 124] width 152 height 10
click at [335, 124] on input "Brand New" at bounding box center [332, 124] width 6 height 6
radio input "true"
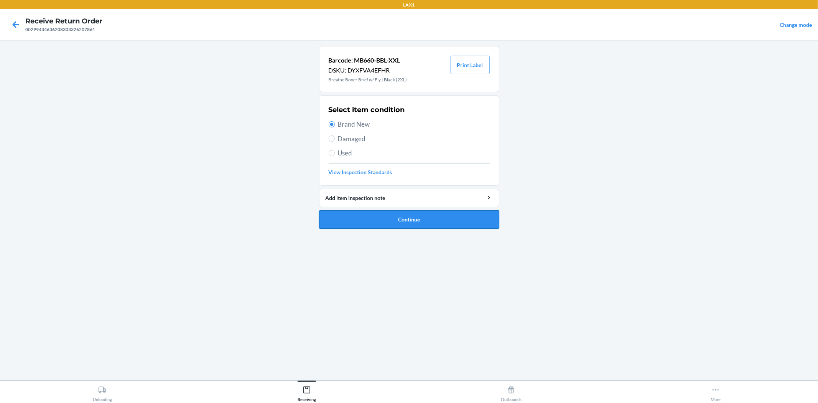
click at [396, 215] on button "Continue" at bounding box center [409, 219] width 180 height 18
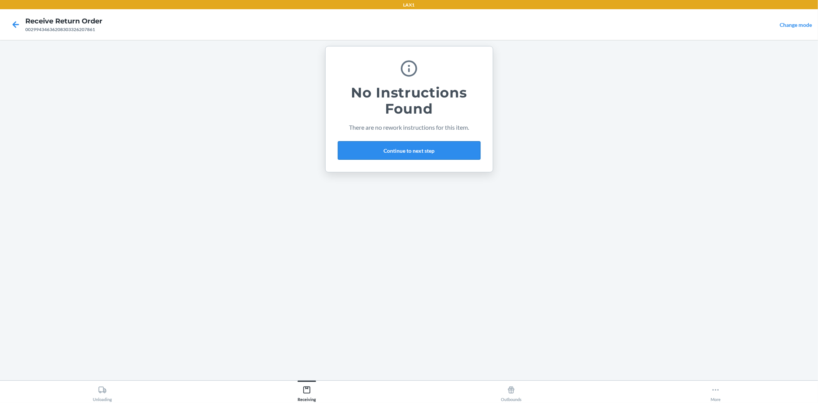
click at [399, 148] on button "Continue to next step" at bounding box center [409, 150] width 143 height 18
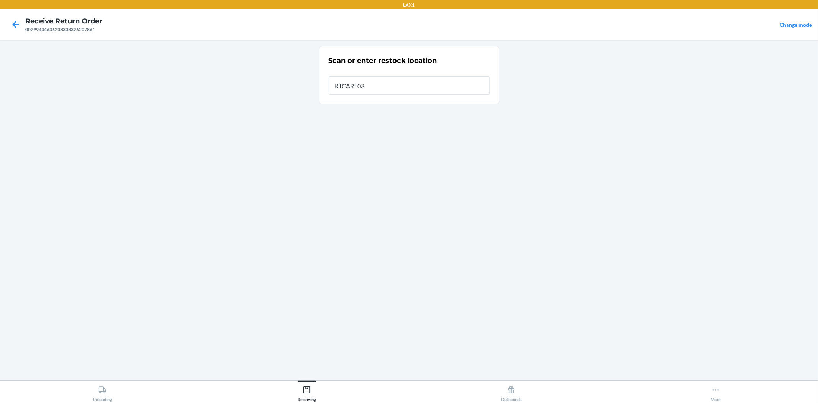
type input "RTCART032"
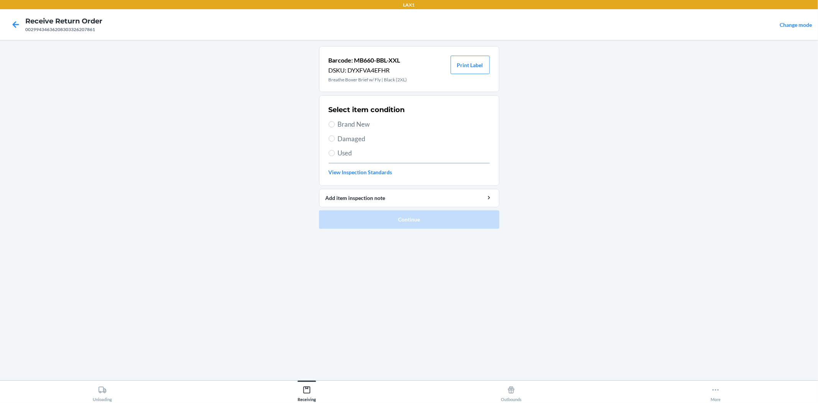
click at [348, 121] on span "Brand New" at bounding box center [414, 124] width 152 height 10
click at [335, 121] on input "Brand New" at bounding box center [332, 124] width 6 height 6
radio input "true"
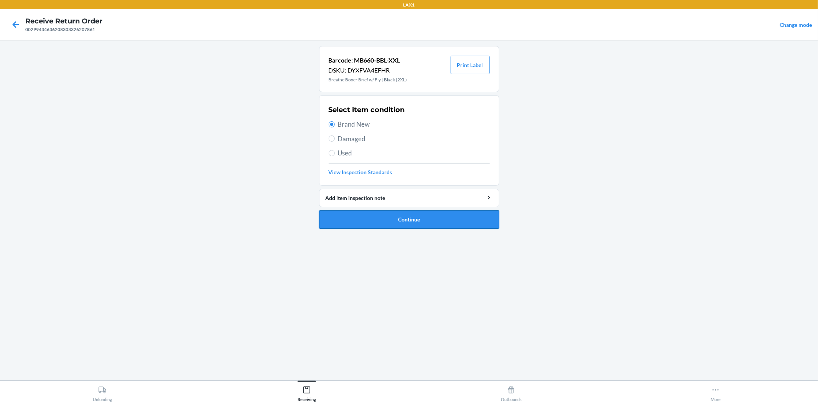
click at [374, 220] on button "Continue" at bounding box center [409, 219] width 180 height 18
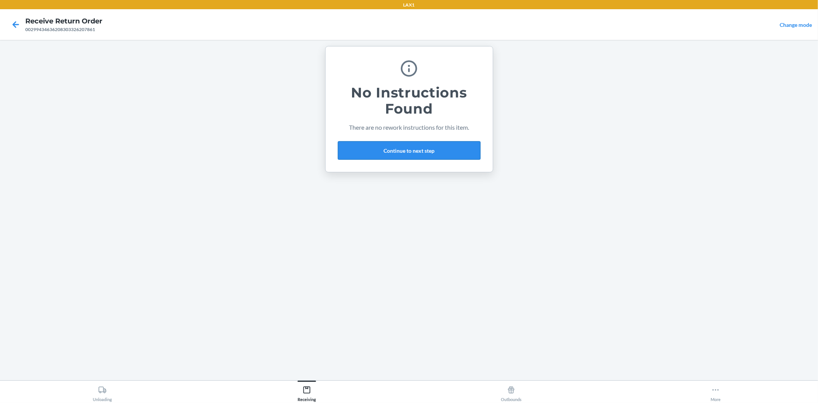
click at [378, 155] on button "Continue to next step" at bounding box center [409, 150] width 143 height 18
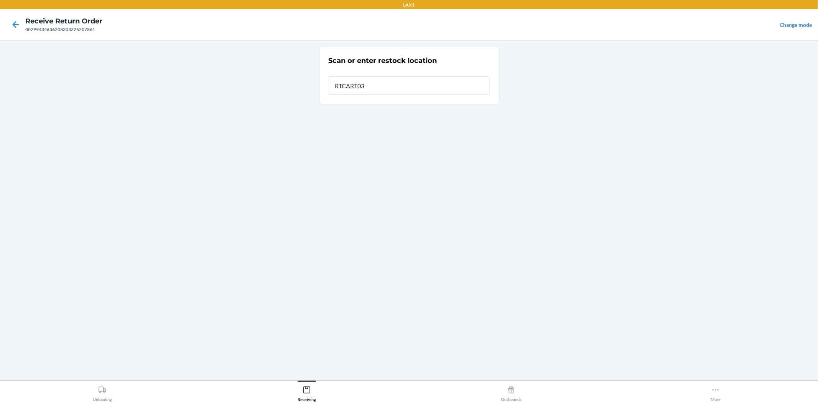
type input "RTCART032"
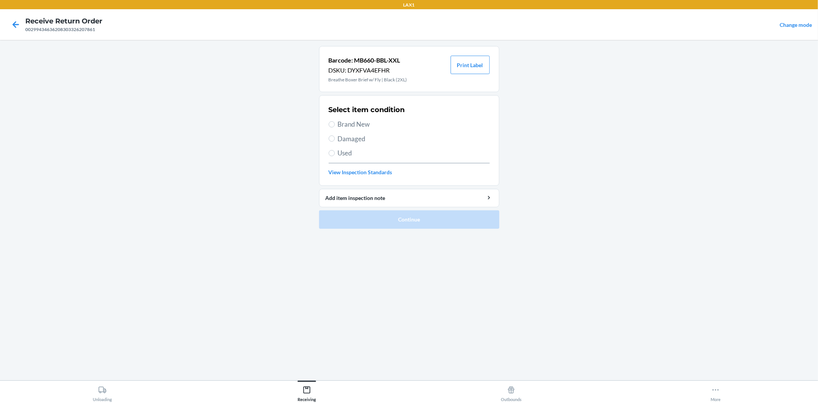
click at [354, 125] on span "Brand New" at bounding box center [414, 124] width 152 height 10
click at [335, 125] on input "Brand New" at bounding box center [332, 124] width 6 height 6
radio input "true"
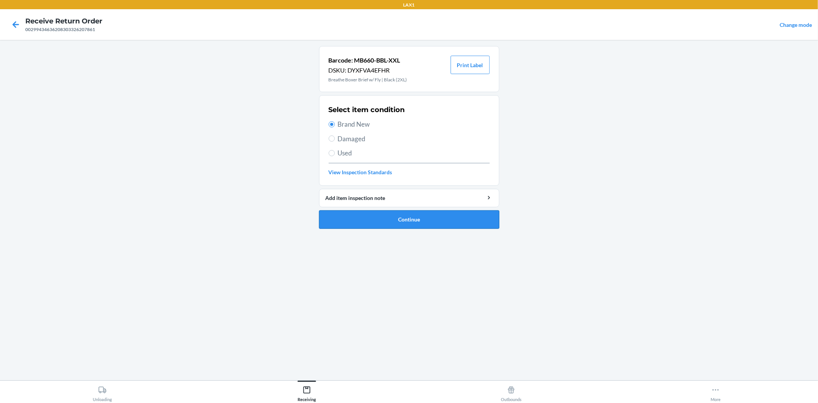
click at [406, 219] on button "Continue" at bounding box center [409, 219] width 180 height 18
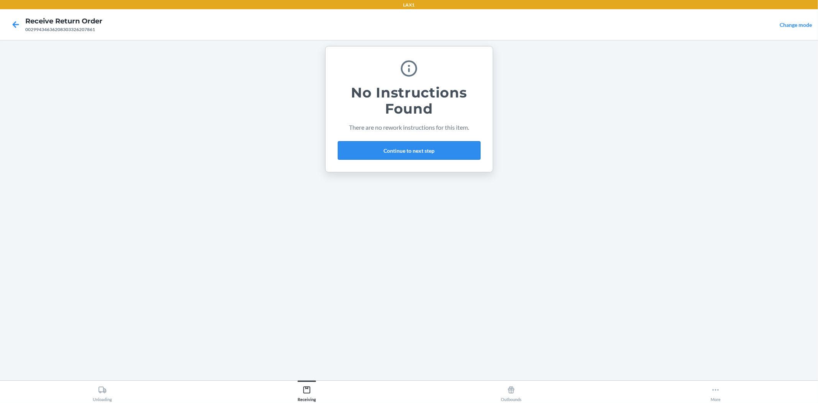
click at [410, 147] on button "Continue to next step" at bounding box center [409, 150] width 143 height 18
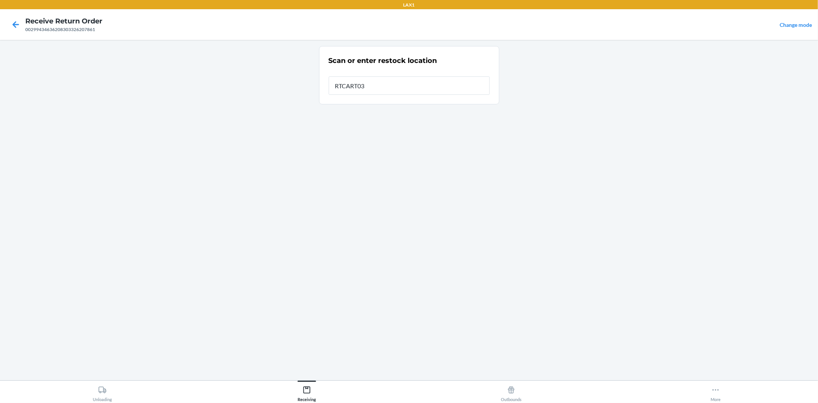
type input "RTCART032"
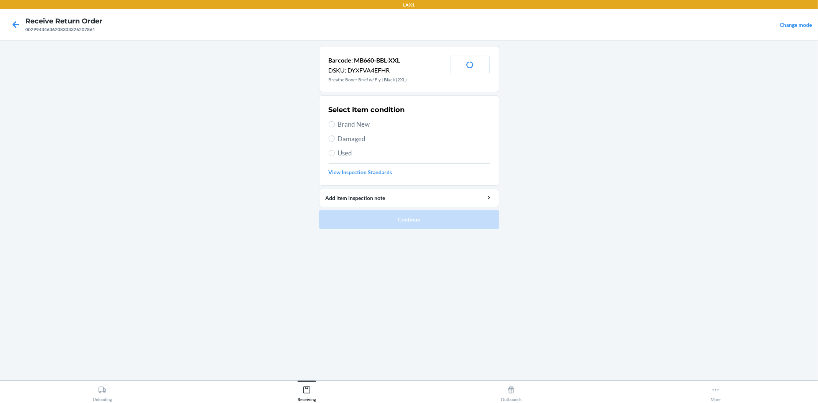
click at [360, 124] on span "Brand New" at bounding box center [414, 124] width 152 height 10
click at [335, 124] on input "Brand New" at bounding box center [332, 124] width 6 height 6
radio input "true"
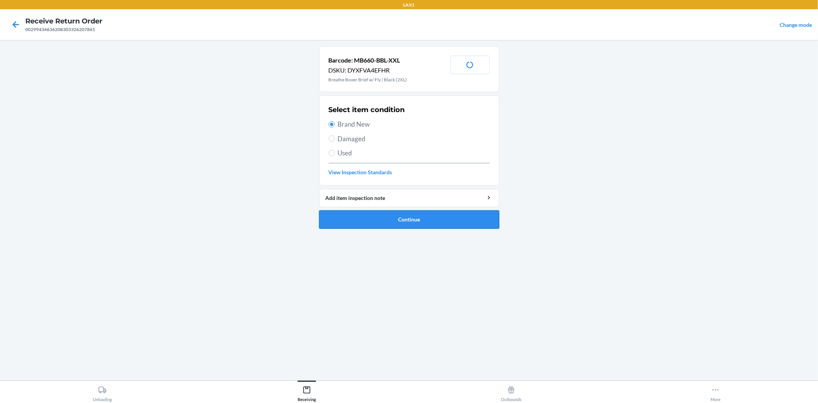
click at [398, 221] on button "Continue" at bounding box center [409, 219] width 180 height 18
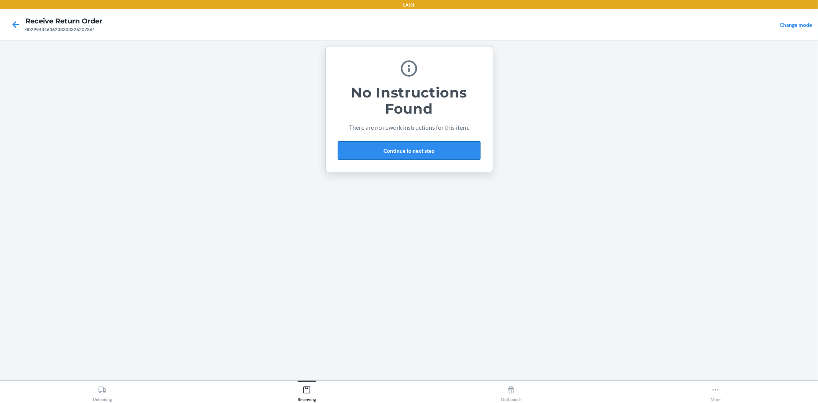
click at [404, 151] on button "Continue to next step" at bounding box center [409, 150] width 143 height 18
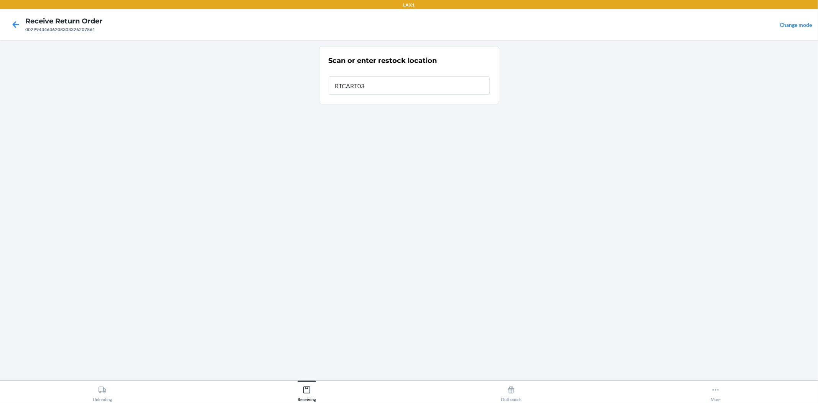
type input "RTCART032"
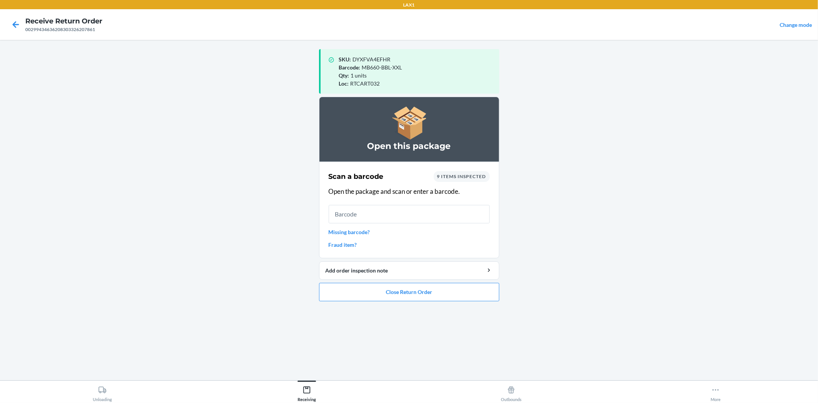
drag, startPoint x: 402, startPoint y: 170, endPoint x: 639, endPoint y: 116, distance: 242.8
click at [645, 114] on main "SKU : DYXFVA4EFHR Barcode : MB660-BBL-XXL Qty : 1 units Loc : RTCART032 Open th…" at bounding box center [409, 210] width 818 height 340
click at [403, 292] on button "Close Return Order" at bounding box center [409, 292] width 180 height 18
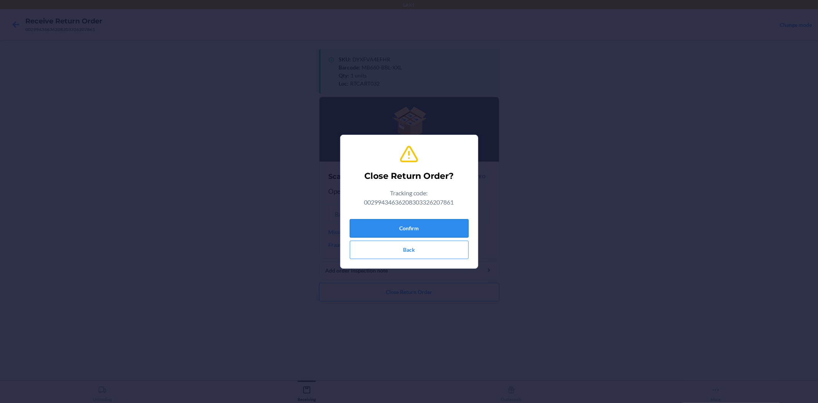
click at [413, 226] on button "Confirm" at bounding box center [409, 228] width 119 height 18
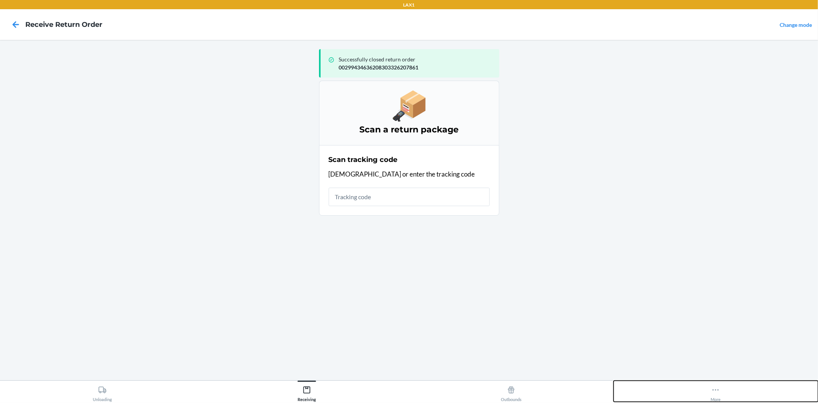
click at [716, 387] on icon at bounding box center [716, 390] width 8 height 8
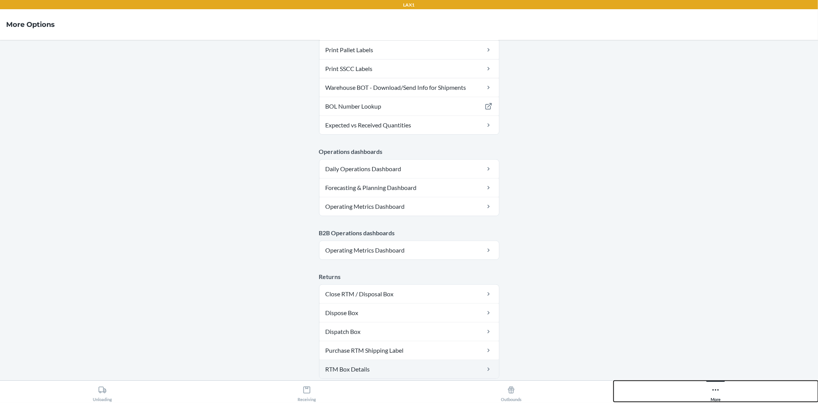
scroll to position [335, 0]
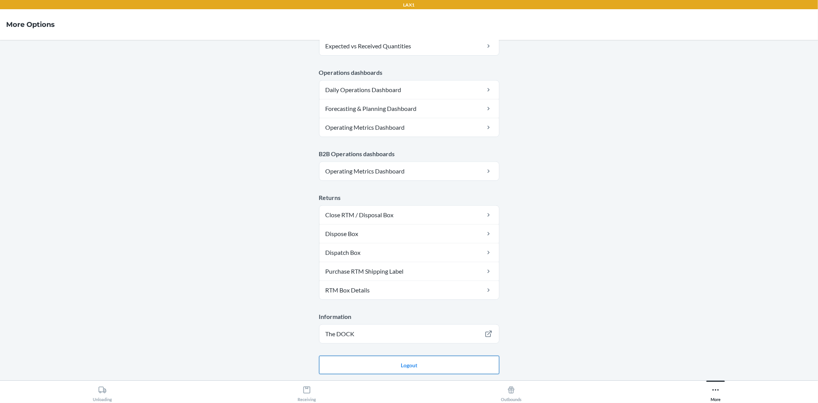
click at [418, 369] on button "Logout" at bounding box center [409, 365] width 180 height 18
